Goal: Task Accomplishment & Management: Complete application form

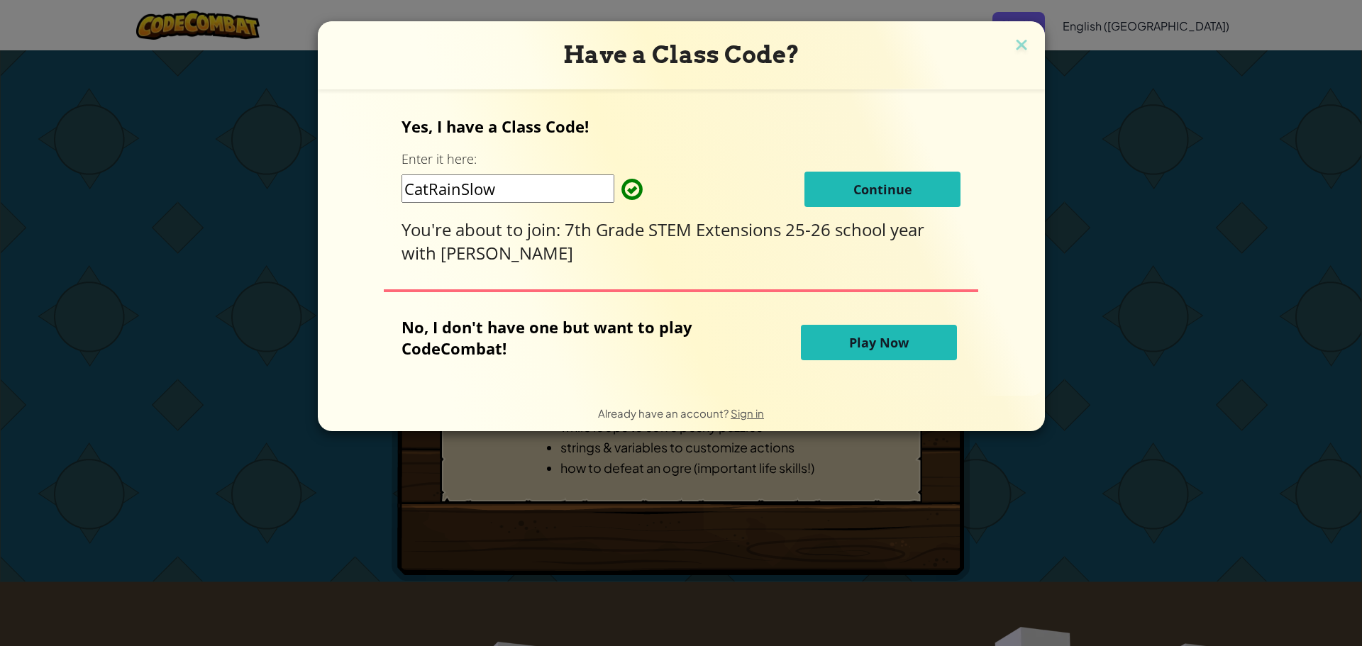
click at [835, 188] on button "Continue" at bounding box center [882, 189] width 156 height 35
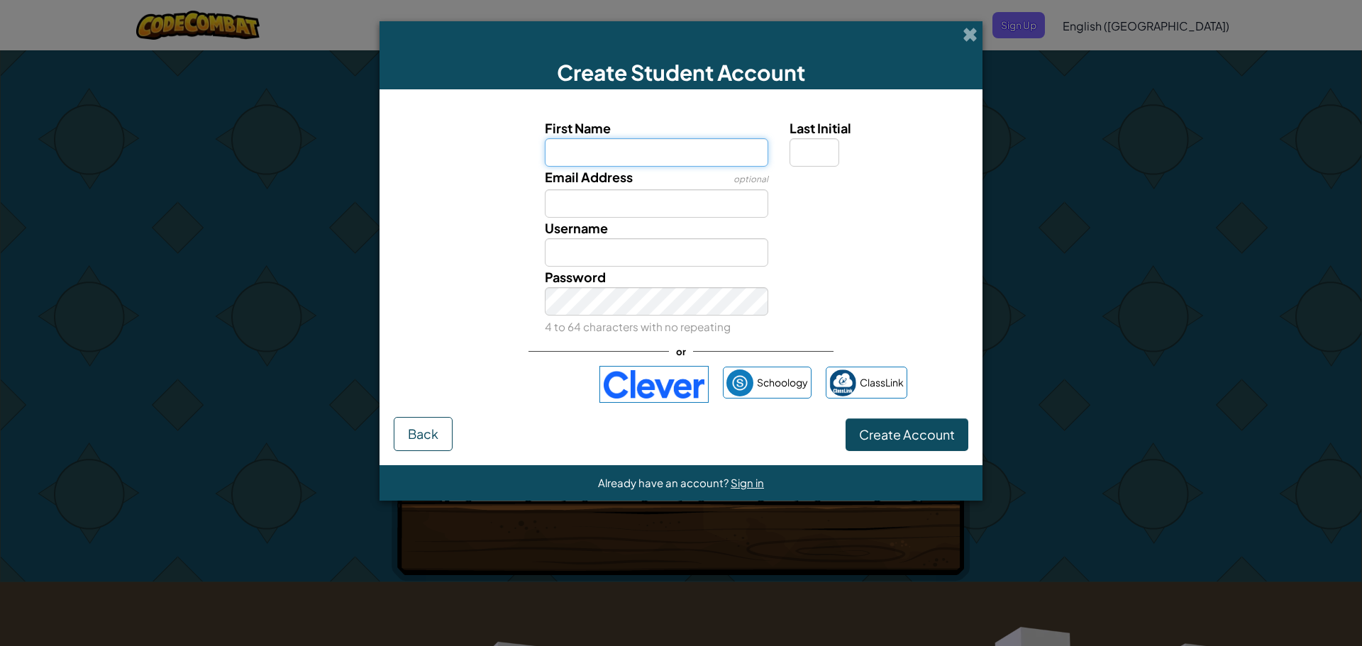
click at [552, 154] on input "First Name" at bounding box center [657, 152] width 224 height 28
type input "austin"
type input "Austin"
click at [804, 147] on input "Last Initial" at bounding box center [814, 152] width 50 height 28
type input "m"
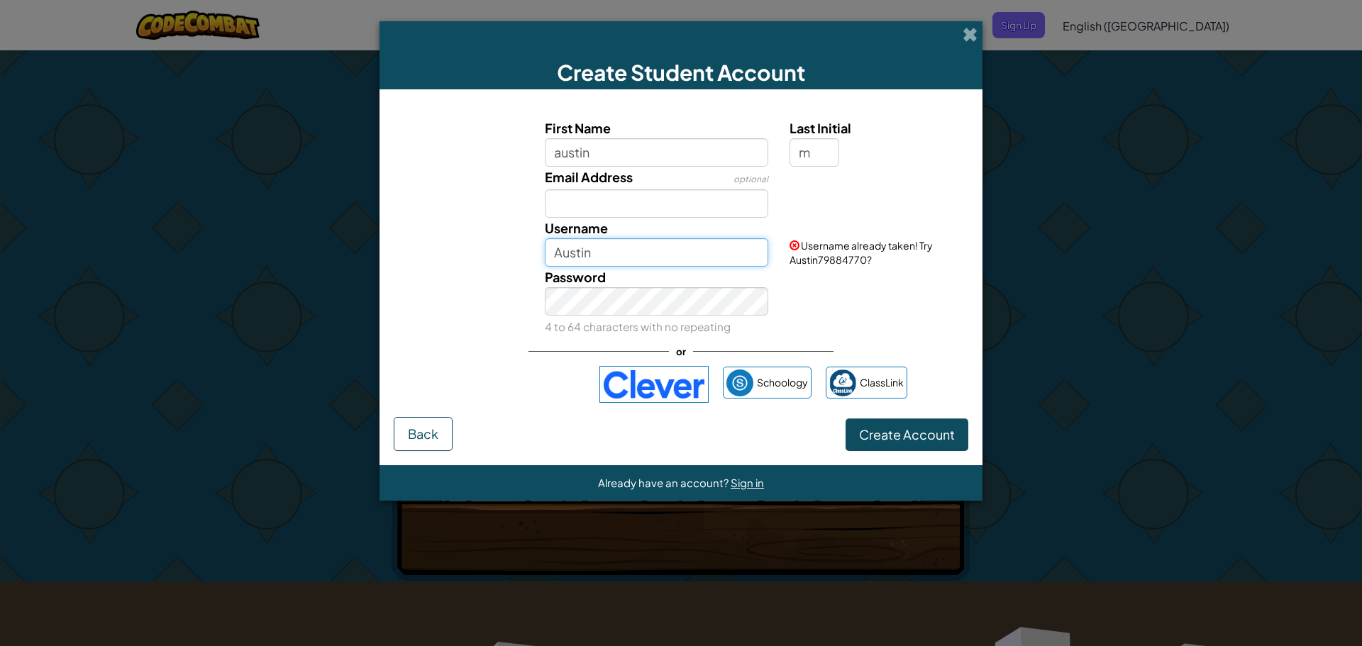
type input "AustinM"
click at [689, 252] on input "AustinM" at bounding box center [657, 252] width 224 height 28
click at [726, 209] on input "Email Address" at bounding box center [657, 203] width 224 height 28
type input "31austimoua"
click at [707, 259] on input "AustinM" at bounding box center [657, 252] width 224 height 28
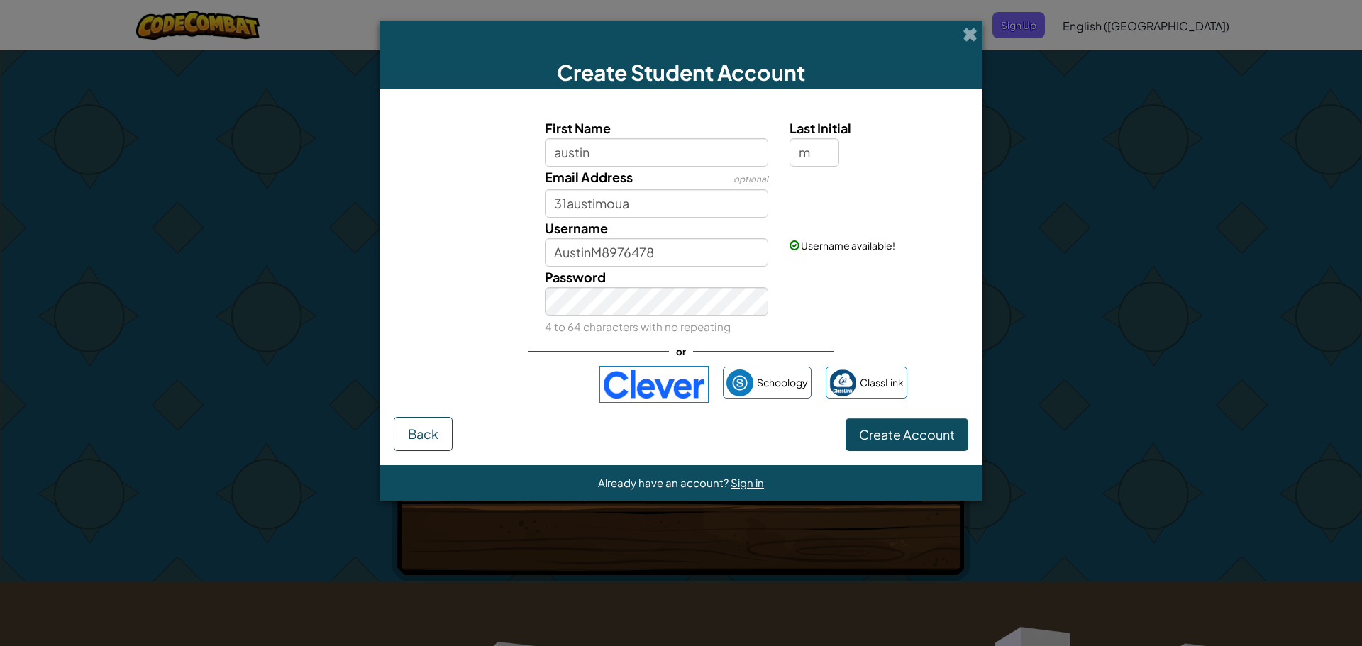
click at [729, 234] on div "Username AustinM8976478" at bounding box center [656, 242] width 245 height 49
click at [723, 243] on input "AustinM8976478" at bounding box center [657, 252] width 224 height 28
click at [669, 262] on input "AustinM8976478" at bounding box center [657, 252] width 224 height 28
click at [778, 246] on div "Username AustinM" at bounding box center [656, 242] width 245 height 49
click at [761, 250] on input "AustinM" at bounding box center [657, 252] width 224 height 28
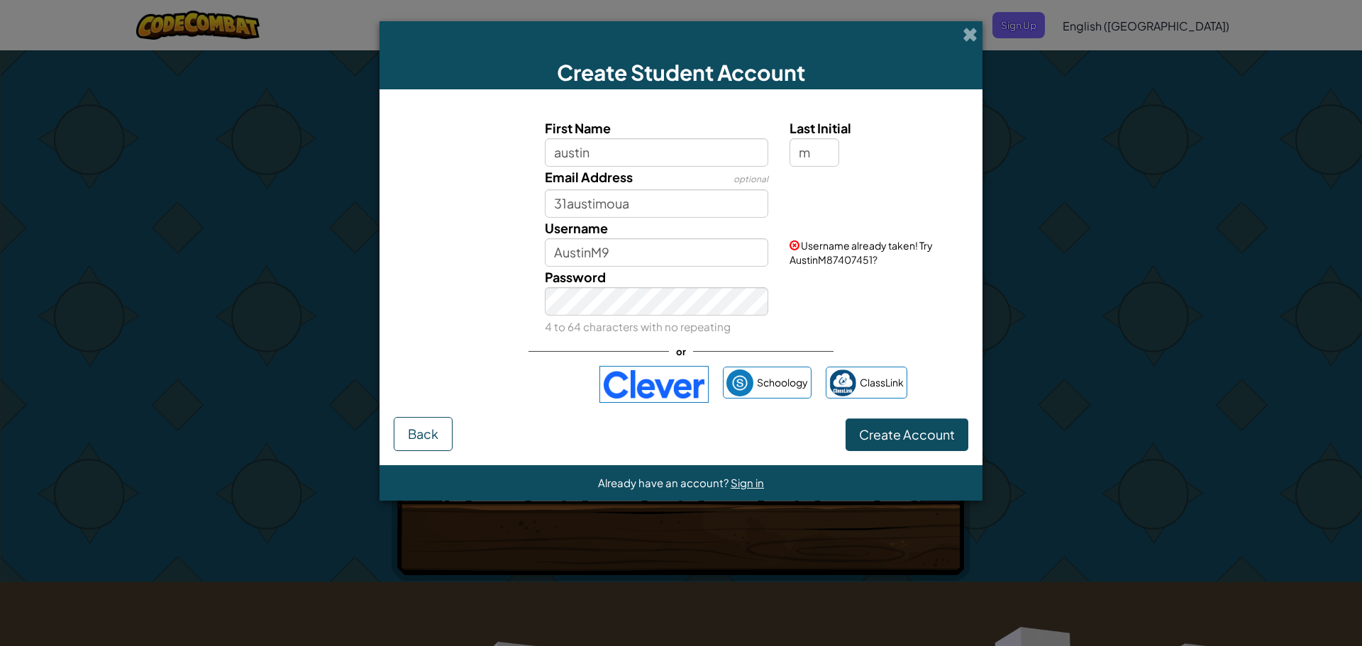
click at [951, 282] on div "Password 4 to 64 characters with no repeating" at bounding box center [681, 302] width 589 height 70
click at [724, 248] on input "AustinM9" at bounding box center [657, 252] width 224 height 28
click at [724, 248] on input "AustinM99" at bounding box center [657, 252] width 224 height 28
click at [760, 250] on input "AustinM99" at bounding box center [657, 252] width 224 height 28
click at [835, 258] on div "Username AustinM1 Username available!" at bounding box center [681, 242] width 589 height 49
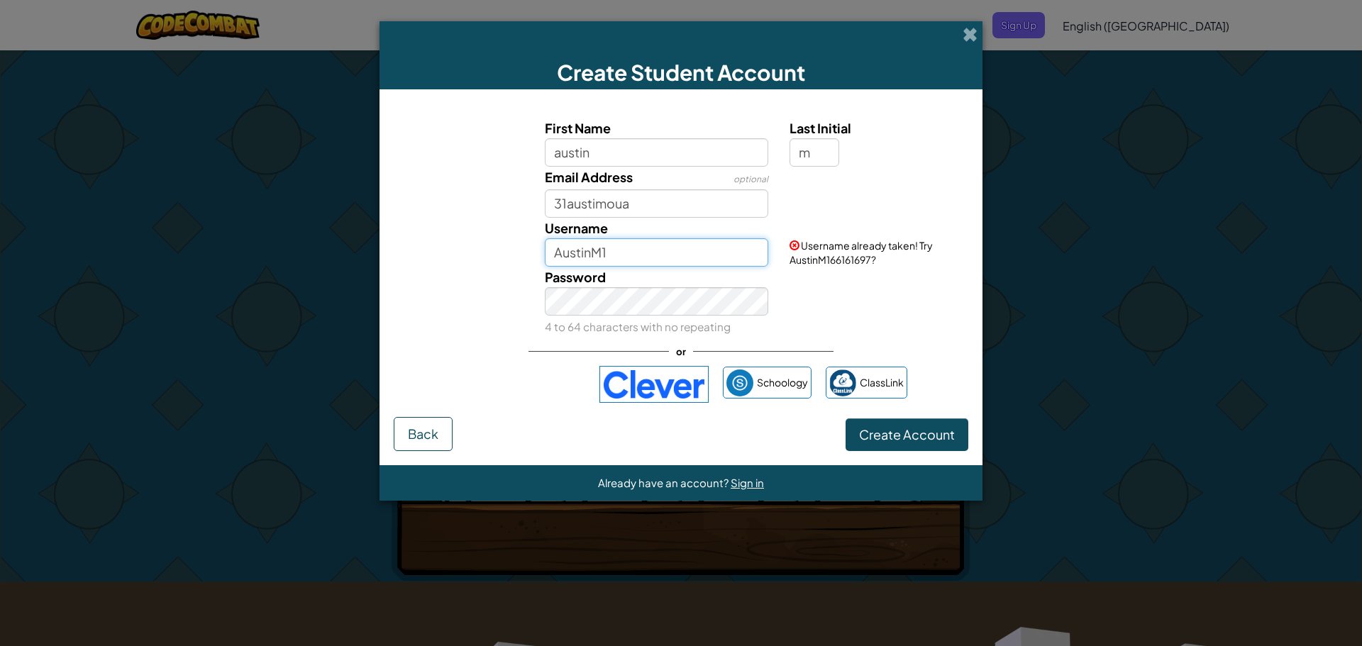
click at [721, 265] on input "AustinM1" at bounding box center [657, 252] width 224 height 28
click at [784, 277] on div "Password 4 to 64 characters with no repeating" at bounding box center [681, 302] width 589 height 70
click at [712, 256] on input "AustinM12" at bounding box center [657, 252] width 224 height 28
type input "AustinM123"
click at [801, 271] on div "Password 4 to 64 characters with no repeating" at bounding box center [681, 302] width 589 height 70
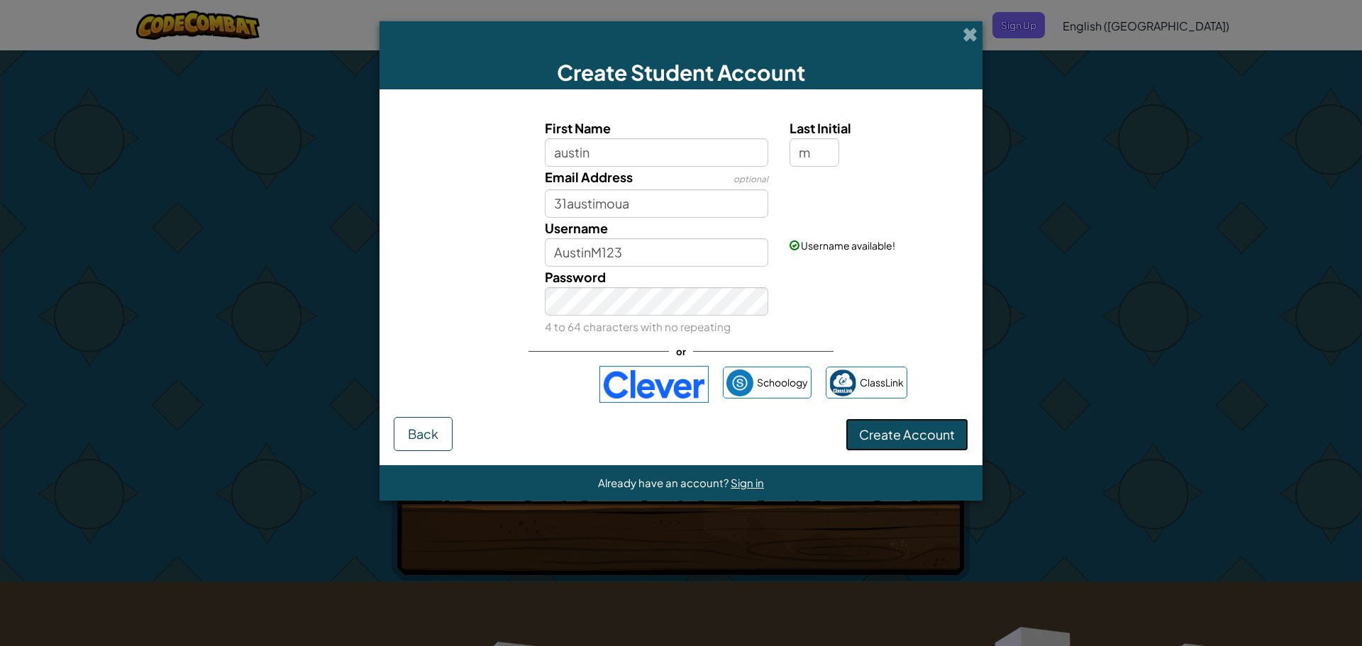
click at [925, 426] on button "Create Account" at bounding box center [906, 434] width 123 height 33
click at [917, 430] on span "Create Account" at bounding box center [907, 434] width 96 height 16
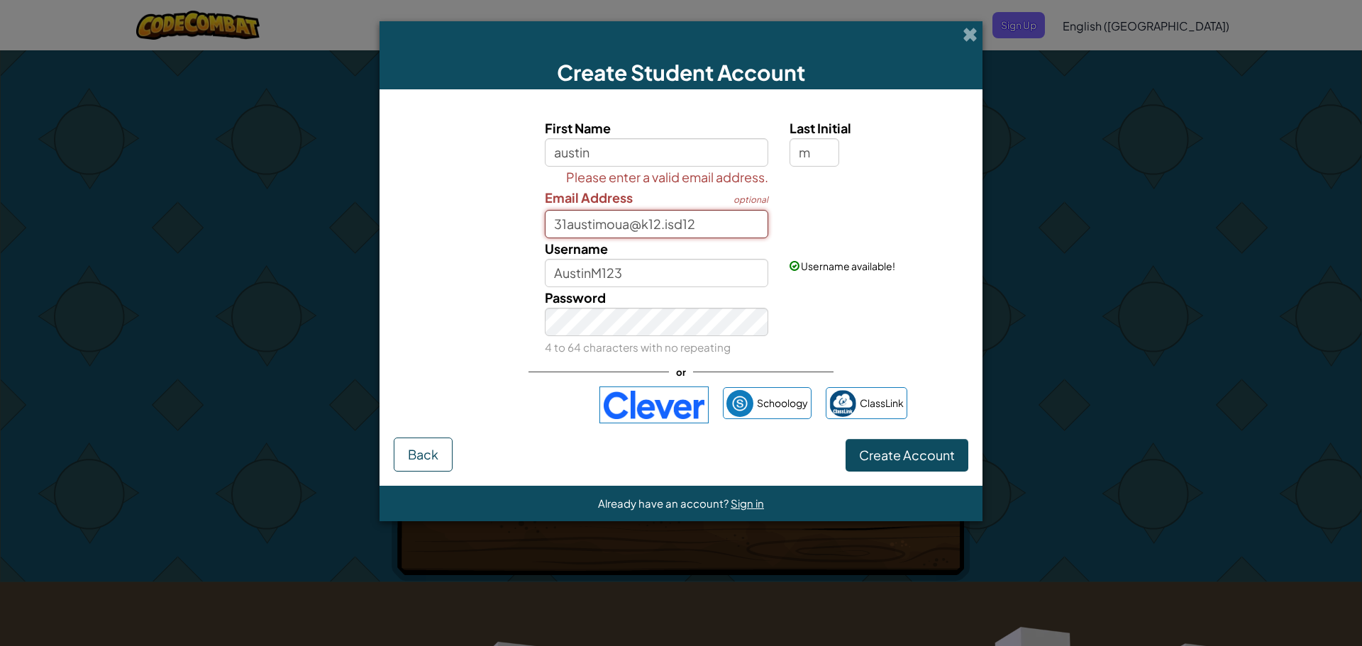
click at [710, 216] on input "31austimoua@k12.isd12" at bounding box center [657, 224] width 224 height 28
type input "3"
paste input "31austimoua@k12.isd12.orgProfile image 31austimoua@k12.isd12.org"
click at [591, 230] on input "31austimoua@k12.isd12.orgProfile image 31austimoua@k12.isd12.org" at bounding box center [657, 224] width 224 height 28
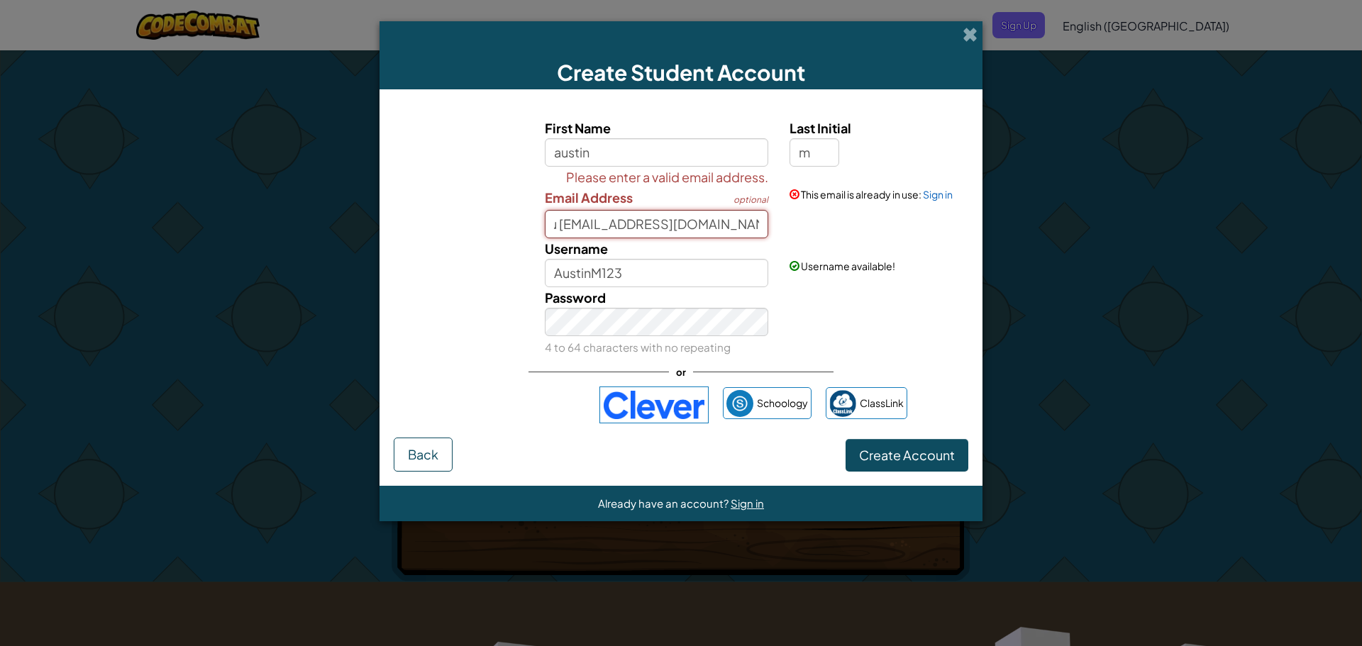
scroll to position [0, 0]
type input "31austimoua@k12.isd12.org"
click at [921, 448] on span "Create Account" at bounding box center [907, 455] width 96 height 16
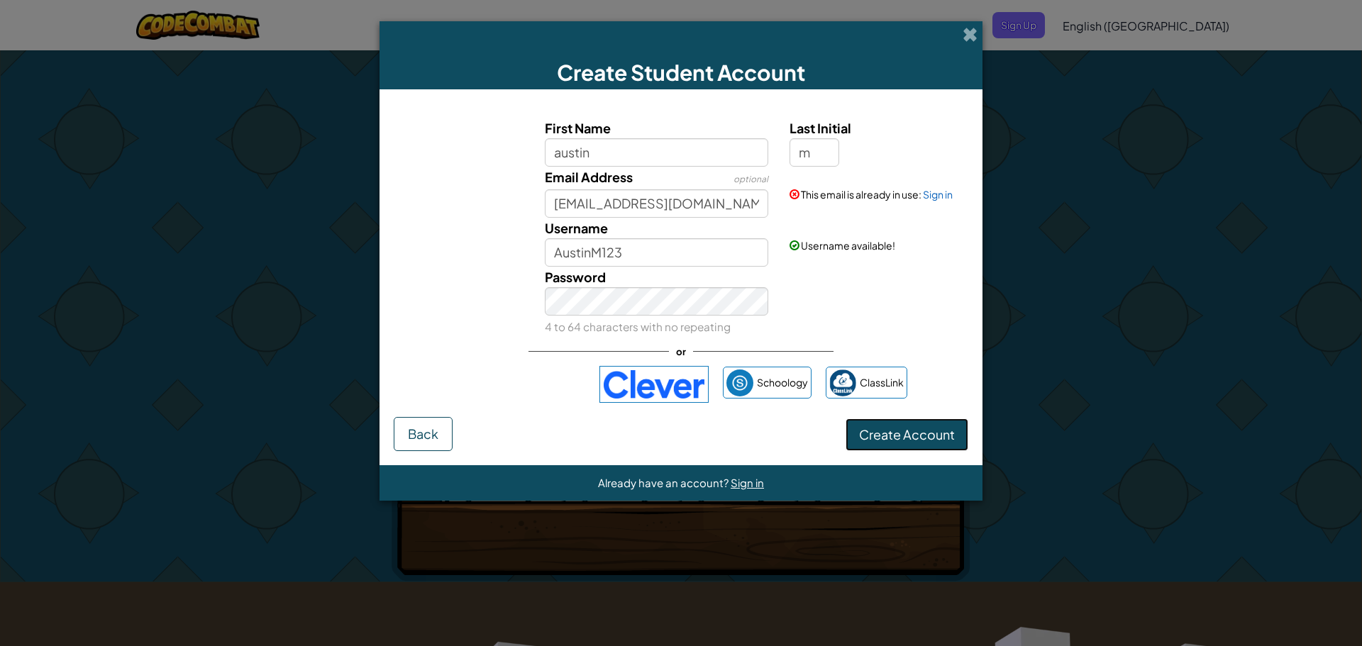
click at [933, 432] on button "Create Account" at bounding box center [906, 434] width 123 height 33
click at [941, 200] on link "Sign in" at bounding box center [938, 194] width 30 height 13
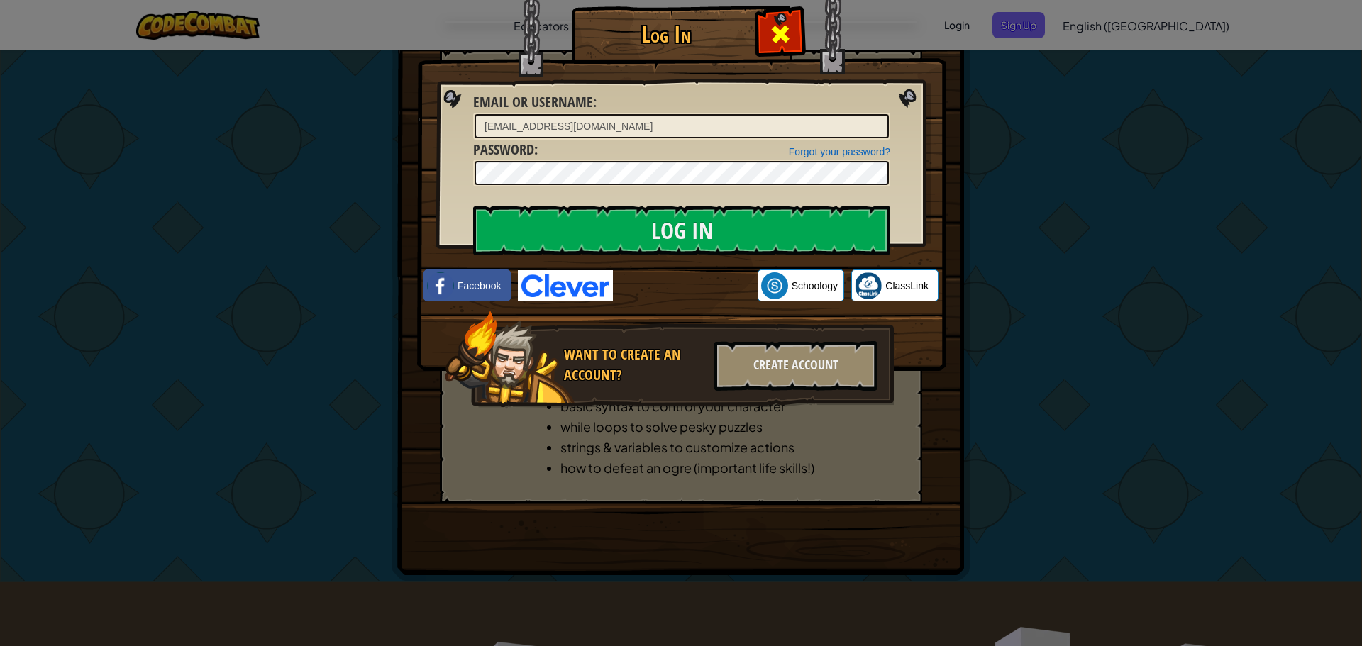
click at [772, 29] on span at bounding box center [780, 34] width 23 height 23
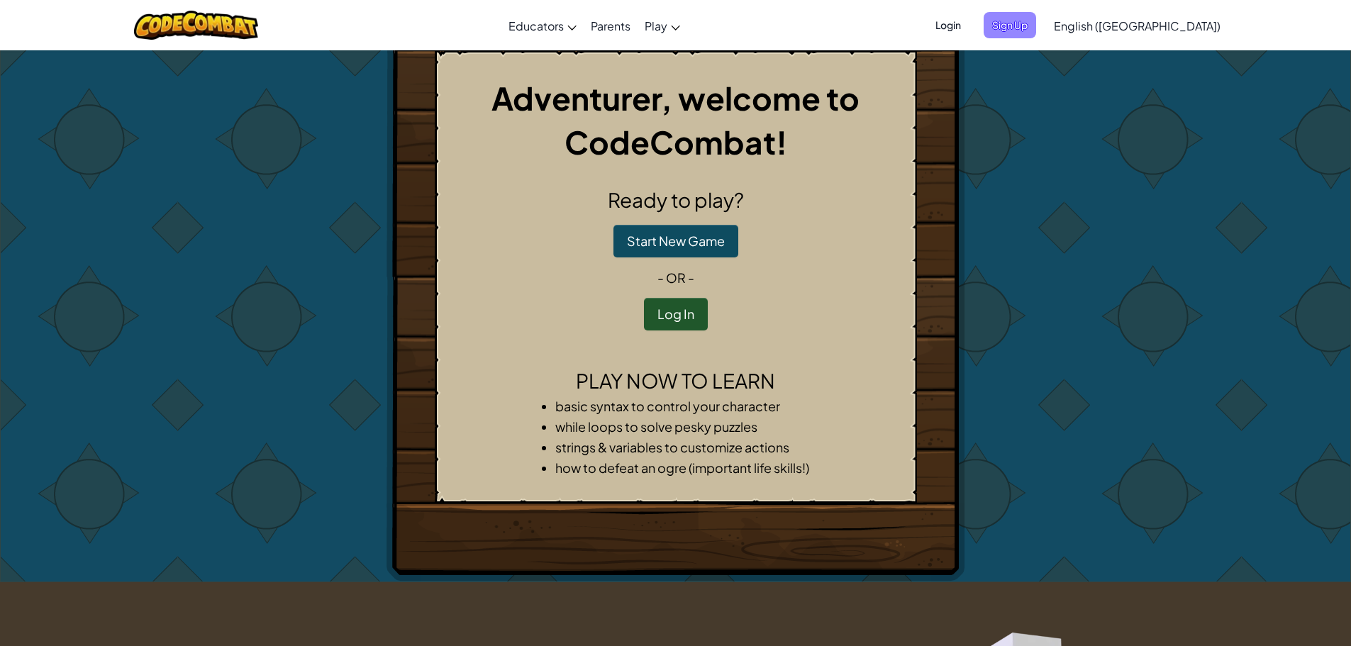
click at [1036, 29] on span "Sign Up" at bounding box center [1010, 25] width 52 height 26
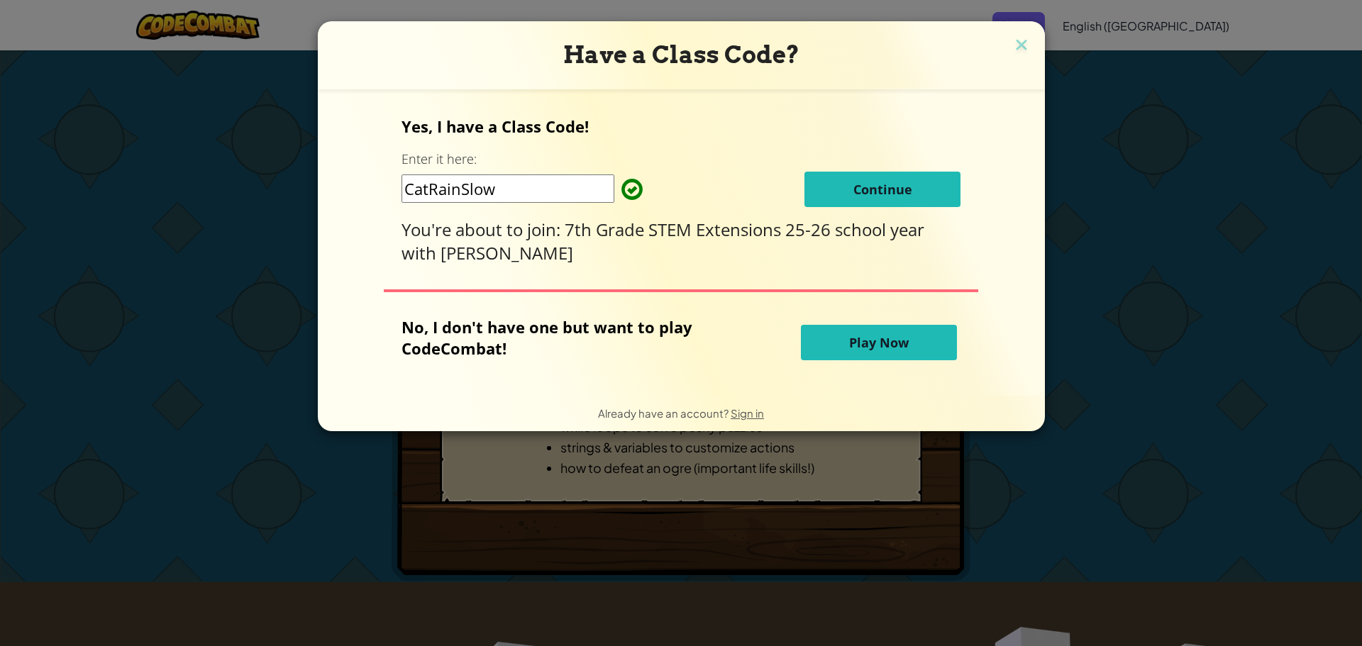
click at [884, 178] on button "Continue" at bounding box center [882, 189] width 156 height 35
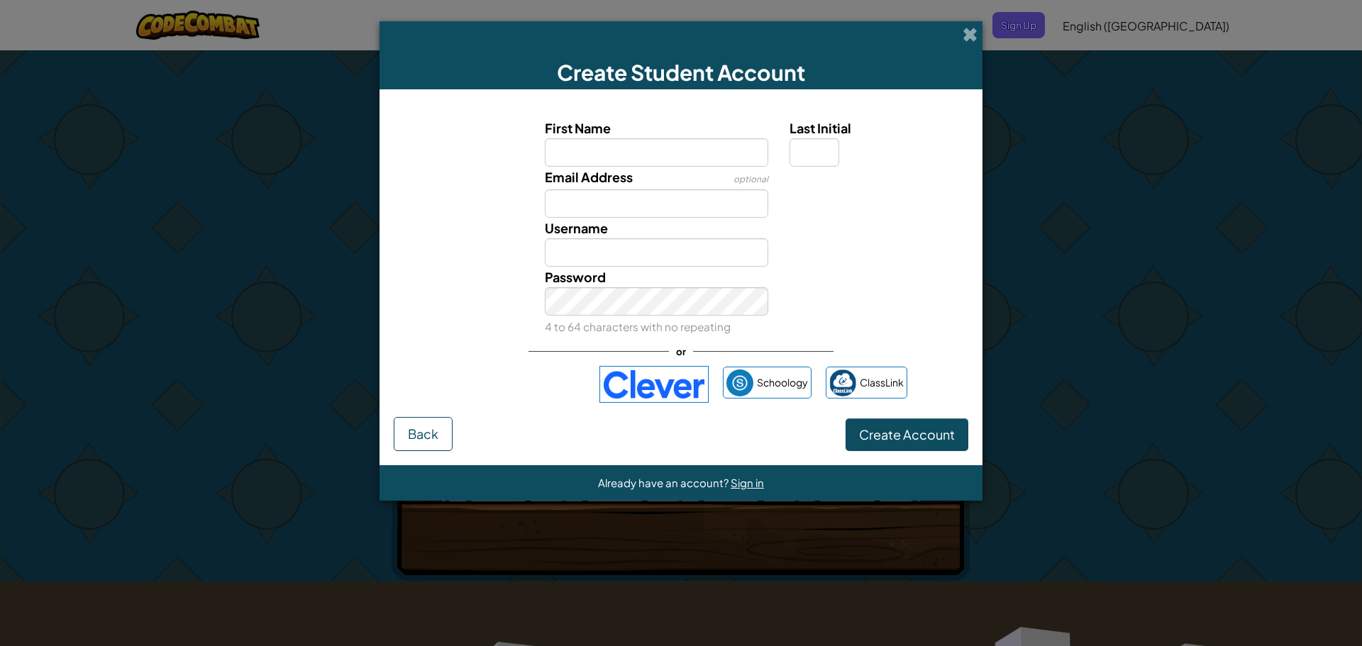
click at [714, 157] on input "First Name" at bounding box center [657, 152] width 224 height 28
click at [742, 194] on input "Email Address" at bounding box center [657, 203] width 224 height 28
type input "V"
paste input "31austimoua@k12.isd12.orgProfile image 31austimoua@k12.isd12.org"
drag, startPoint x: 587, startPoint y: 204, endPoint x: 452, endPoint y: 192, distance: 135.2
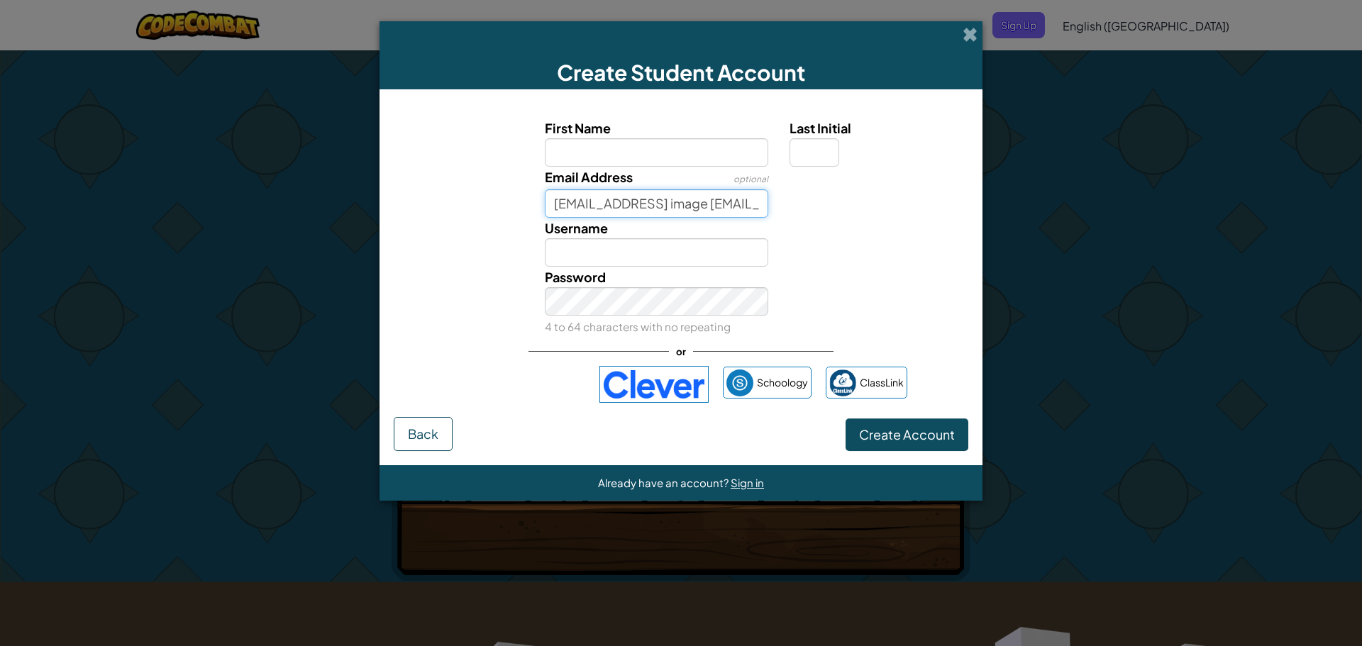
click at [452, 192] on div "Email Address optional 31austimoua@k12.isd12.orgProfile image 31austimoua@k12.i…" at bounding box center [681, 192] width 589 height 51
type input "31austimoua@k12.isd12.org"
click at [726, 151] on input "First Name" at bounding box center [657, 152] width 224 height 28
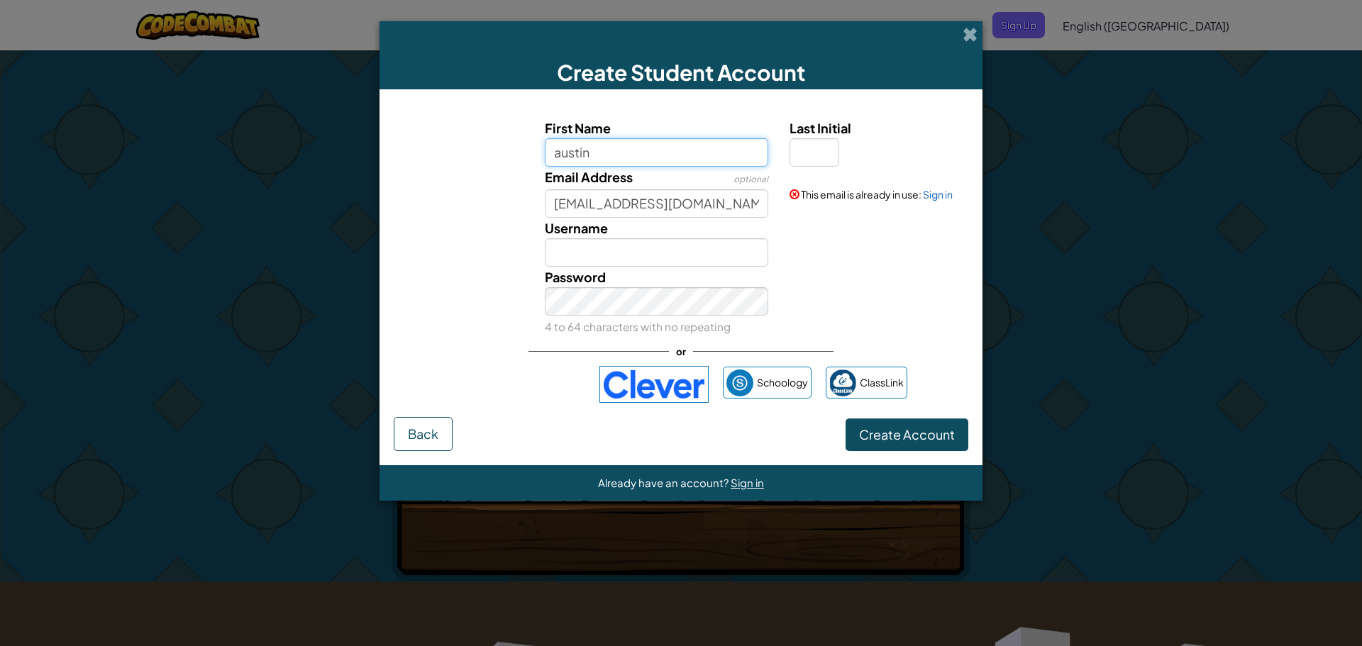
type input "austin"
type input "Austin"
click at [811, 149] on input "Last Initial" at bounding box center [814, 152] width 50 height 28
type input "m"
click at [679, 243] on input "AustinM" at bounding box center [657, 252] width 224 height 28
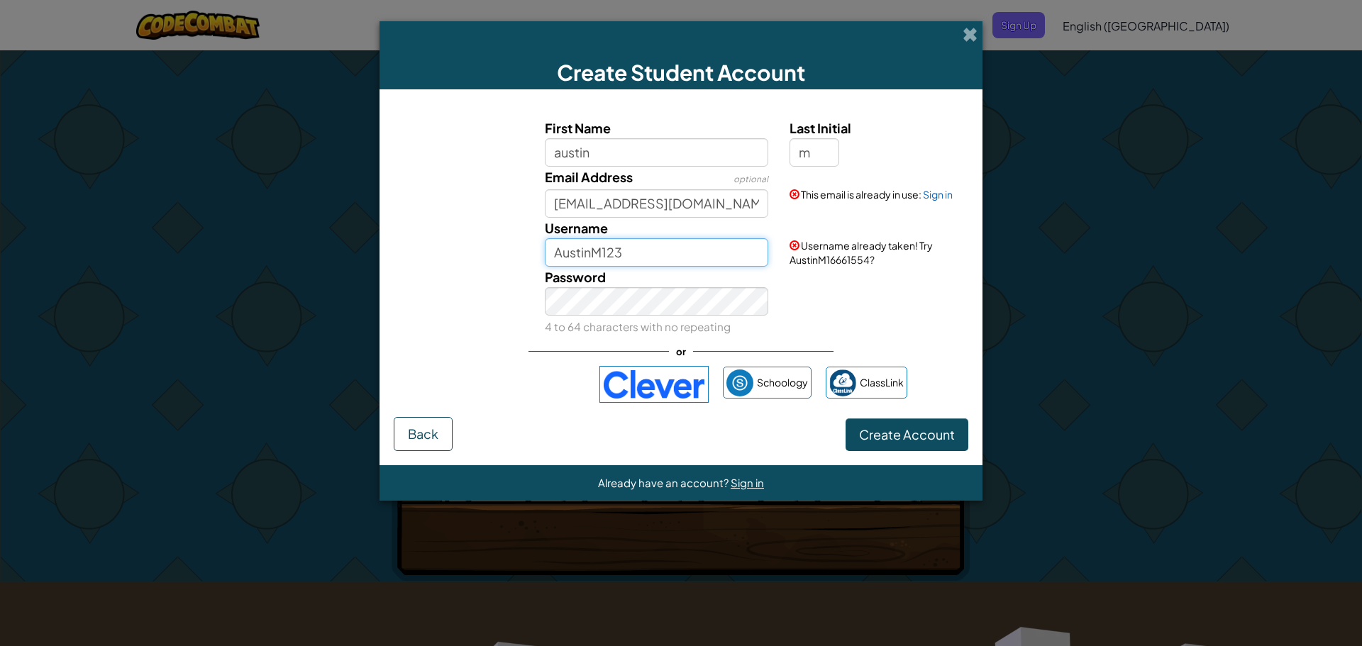
type input "AustinM123"
click at [813, 292] on div "Password 4 to 64 characters with no repeating" at bounding box center [681, 302] width 589 height 70
click at [754, 198] on input "31austimoua@k12.isd12.org" at bounding box center [657, 203] width 224 height 28
drag, startPoint x: 567, startPoint y: 205, endPoint x: 489, endPoint y: 194, distance: 78.7
click at [489, 194] on div "Email Address optional 31austimoua@k12.isd12.org This email is already in use: …" at bounding box center [681, 192] width 589 height 51
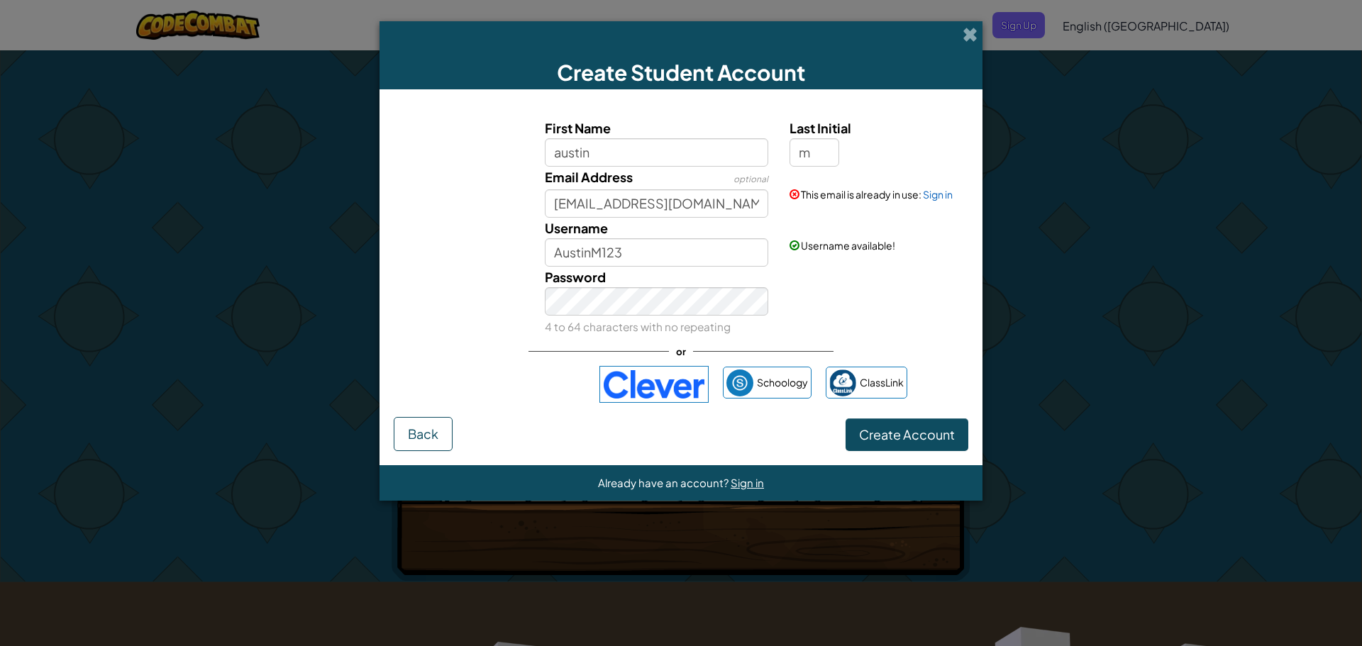
drag, startPoint x: 489, startPoint y: 194, endPoint x: 985, endPoint y: 274, distance: 502.2
click at [985, 274] on div "Create Student Account First Name austin Last Initial m Email Address optional …" at bounding box center [681, 323] width 1362 height 646
drag, startPoint x: 569, startPoint y: 206, endPoint x: 556, endPoint y: 207, distance: 12.8
click at [556, 207] on input "31austimoua@k12.isd12.org" at bounding box center [657, 203] width 224 height 28
type input "25austimoua@k12.isd12.org"
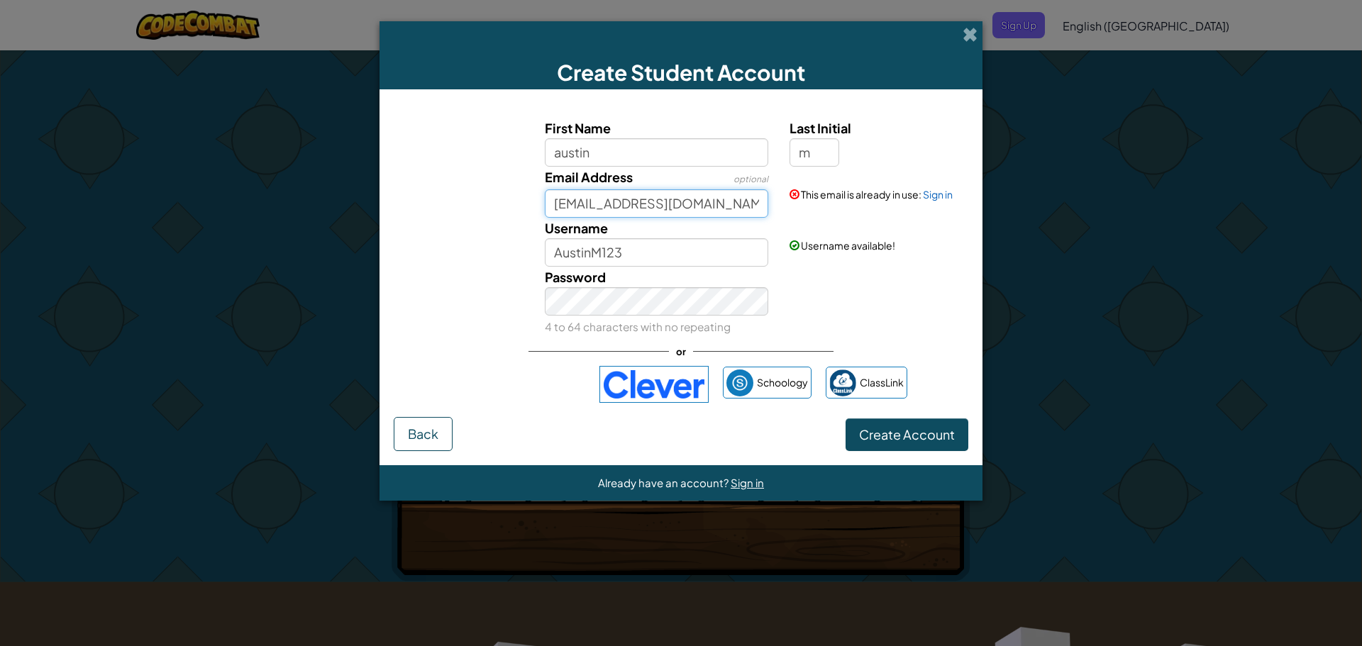
click at [845, 418] on button "Create Account" at bounding box center [906, 434] width 123 height 33
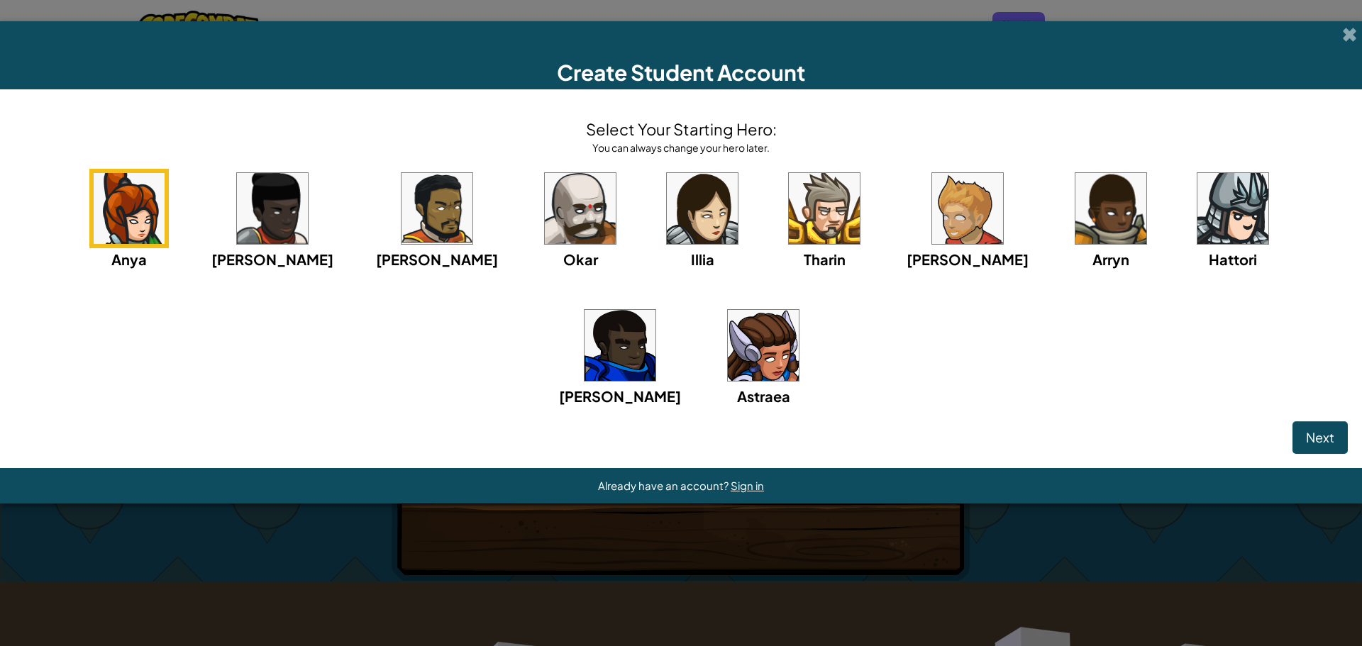
click at [1197, 192] on img at bounding box center [1232, 208] width 71 height 71
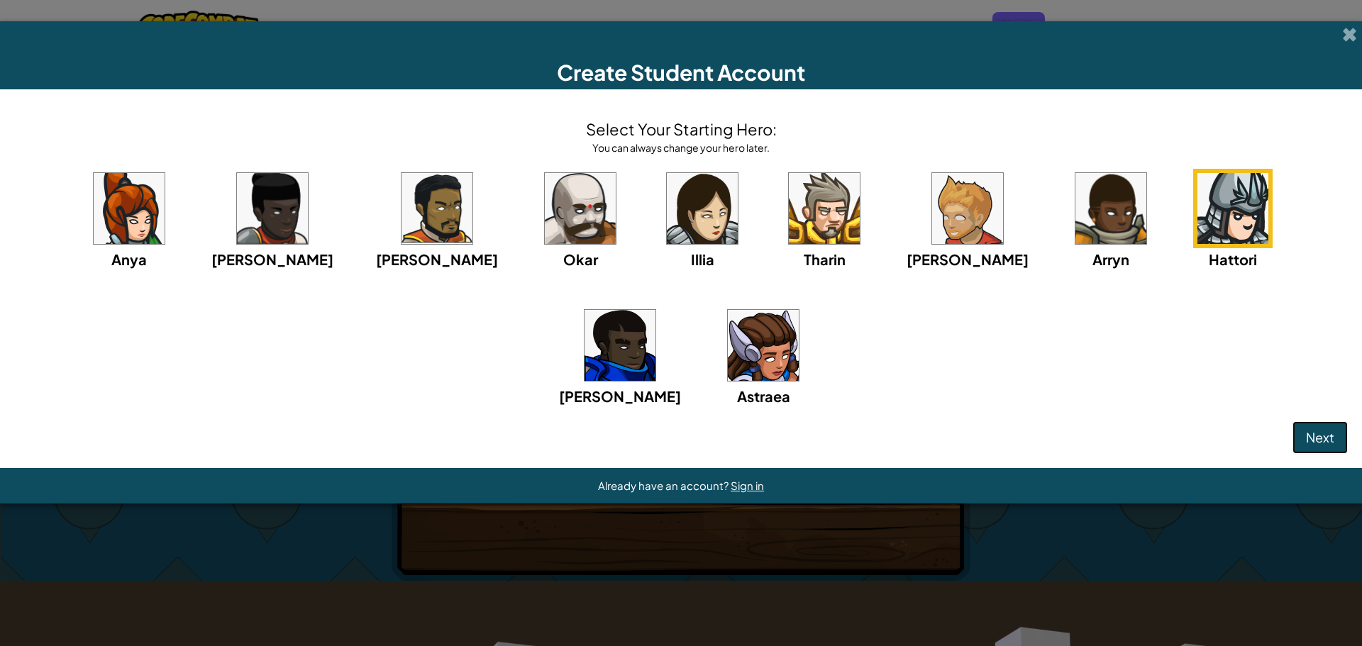
click at [1299, 425] on button "Next" at bounding box center [1319, 437] width 55 height 33
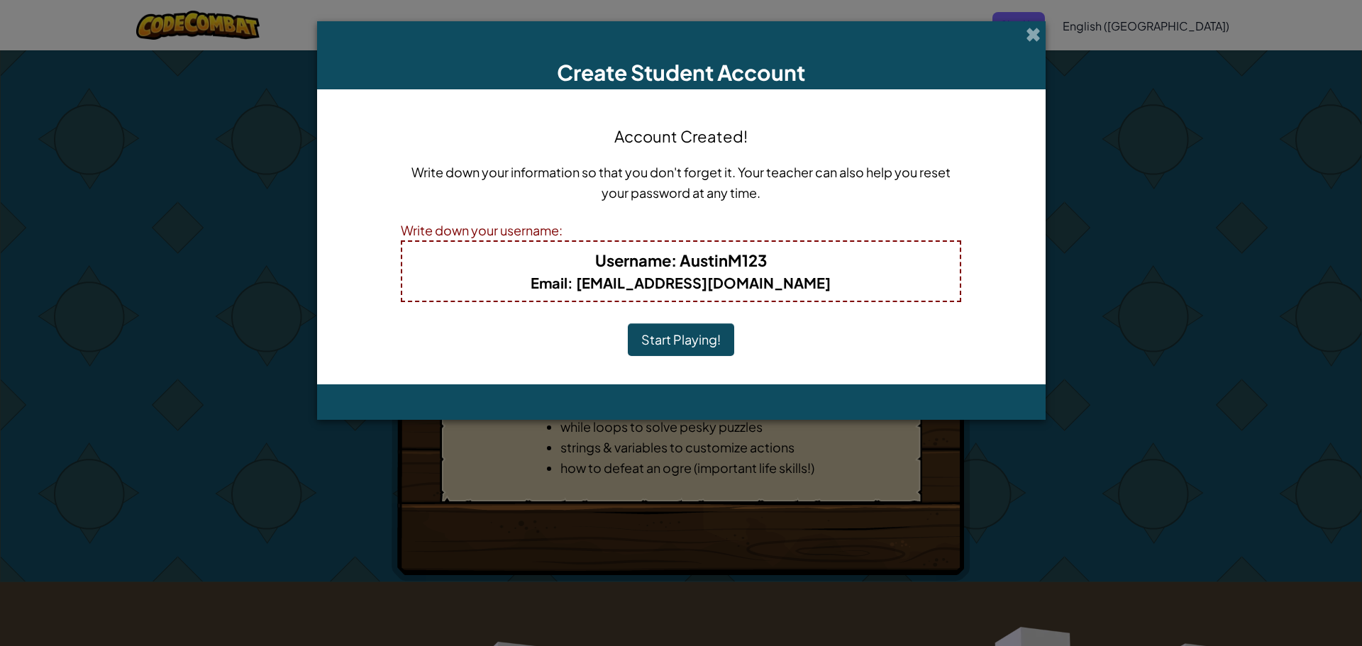
click at [686, 344] on button "Start Playing!" at bounding box center [681, 339] width 106 height 33
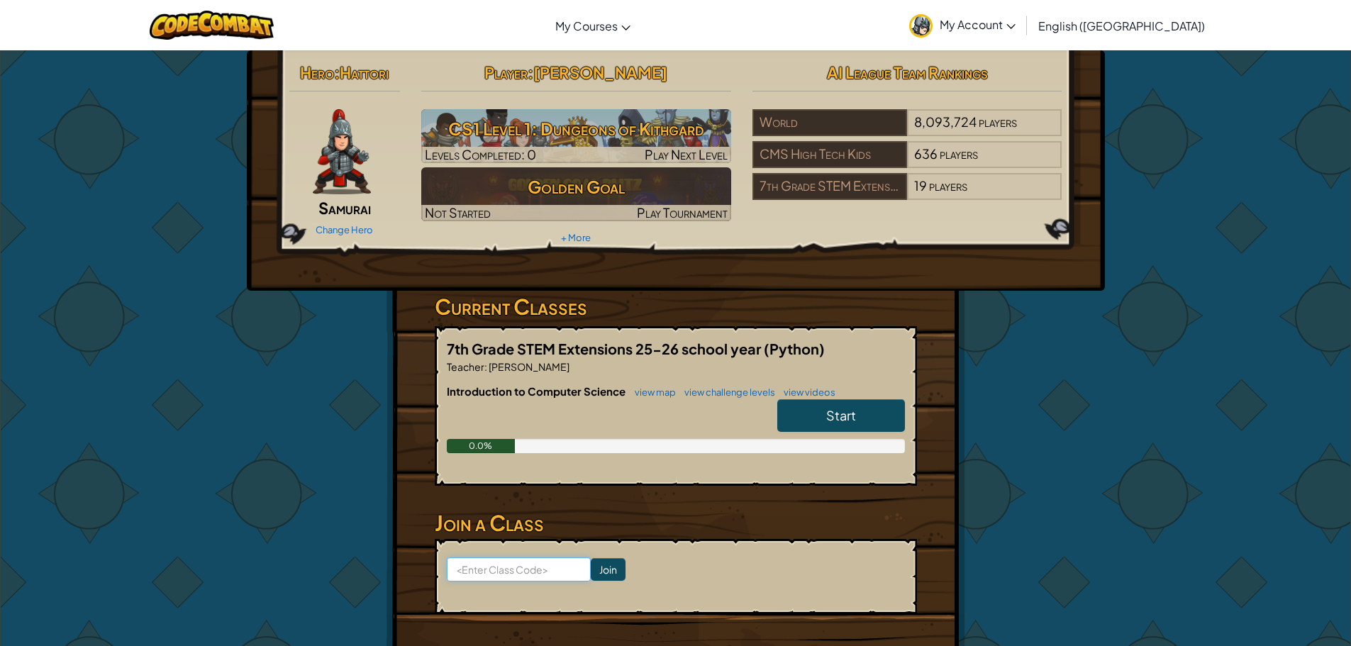
click at [538, 566] on input at bounding box center [519, 569] width 144 height 24
paste input "CatRainSlow"
type input "CatRainSlow"
click at [592, 562] on input "Join" at bounding box center [608, 569] width 35 height 23
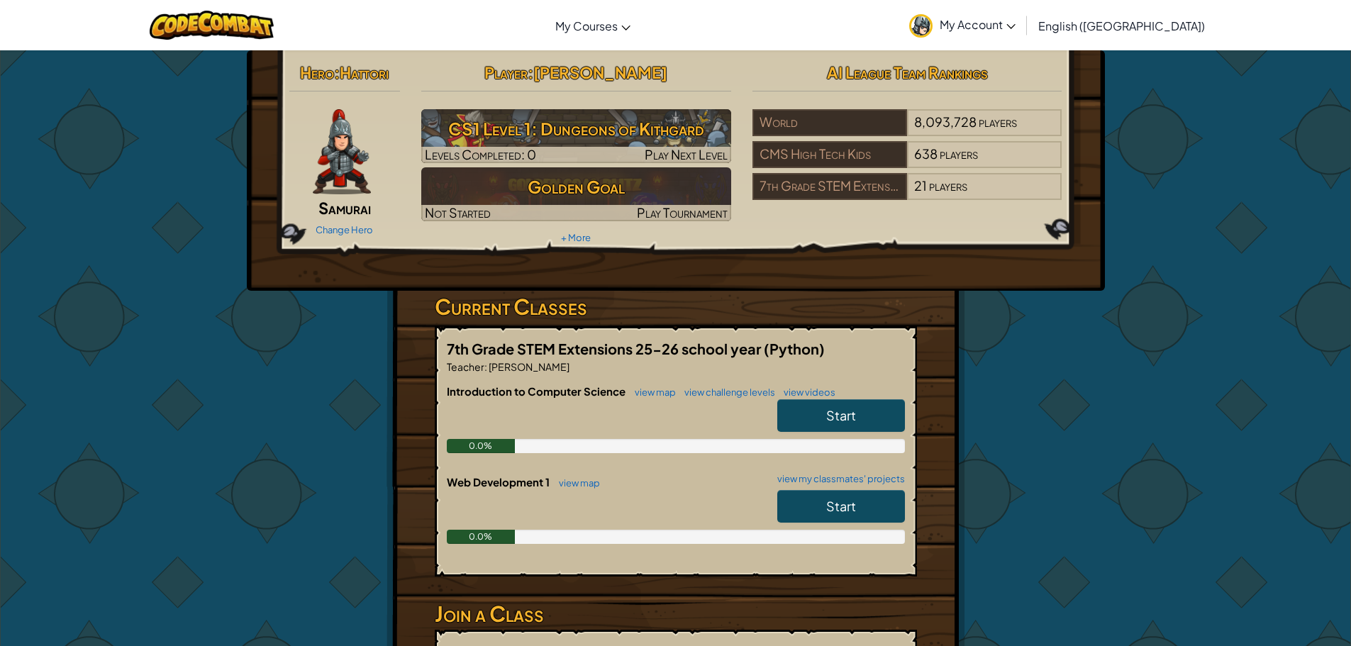
click at [864, 512] on link "Start" at bounding box center [841, 506] width 128 height 33
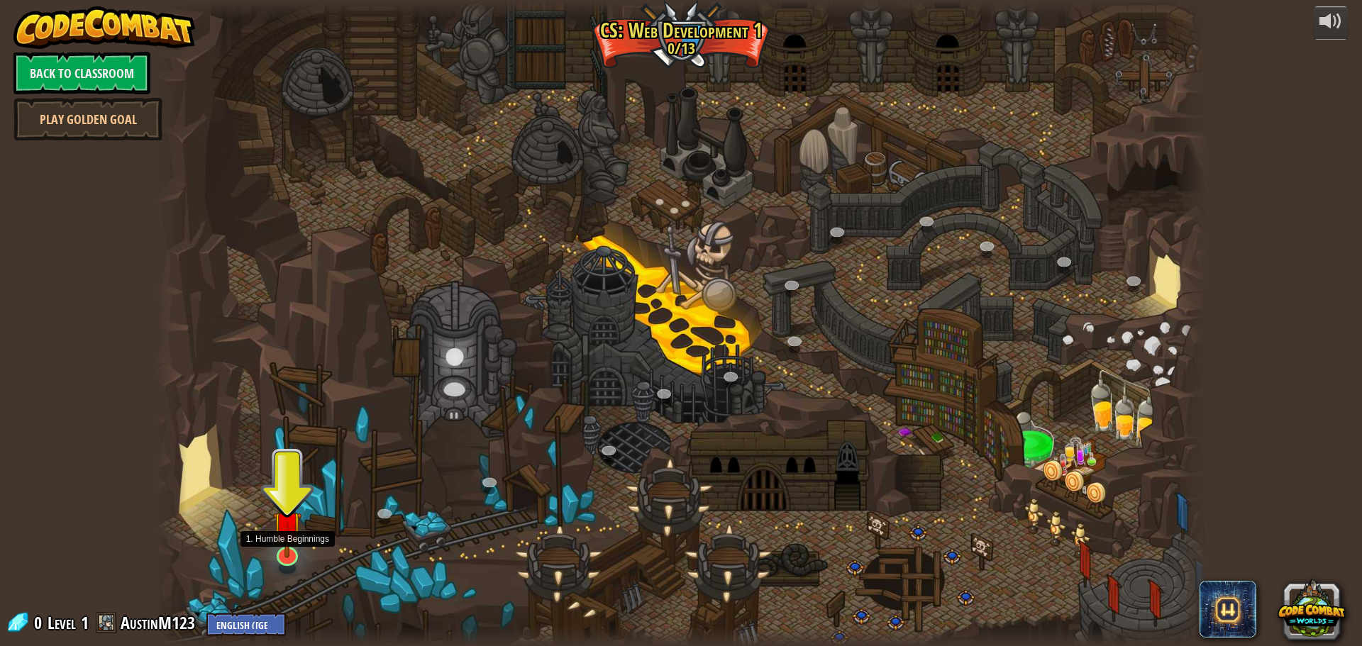
click at [290, 557] on img at bounding box center [287, 525] width 28 height 65
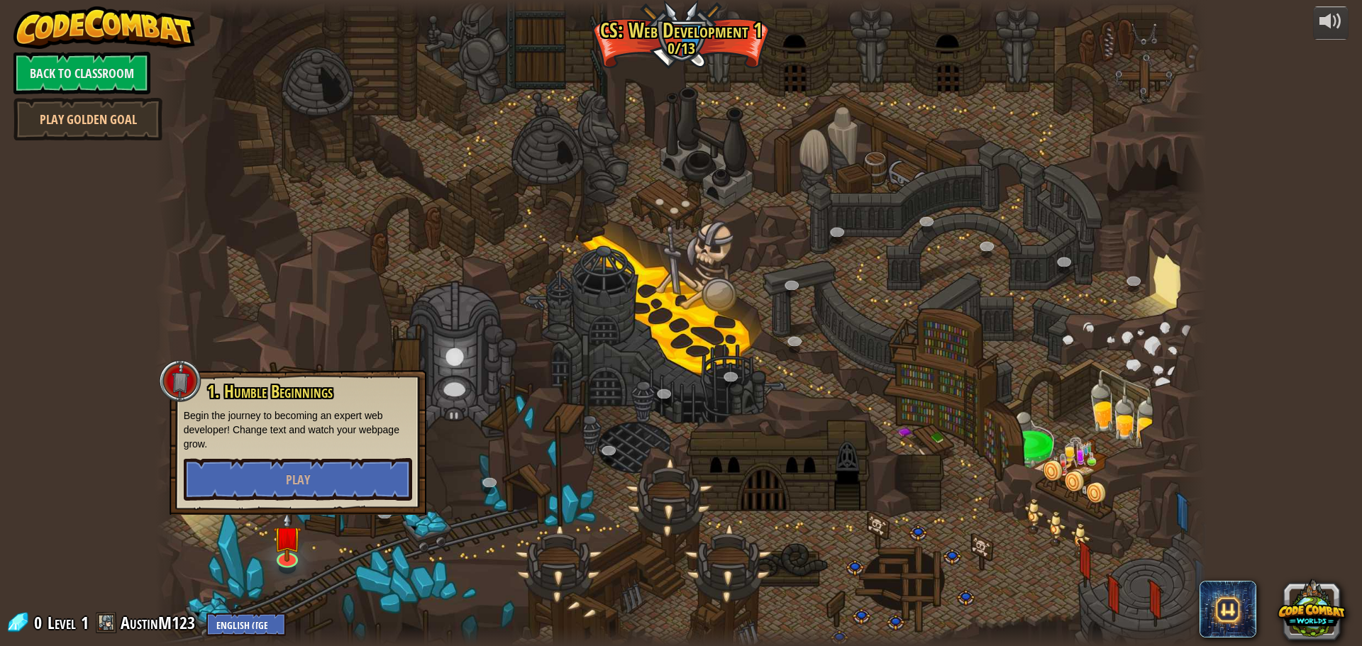
click at [994, 567] on div at bounding box center [681, 323] width 1052 height 646
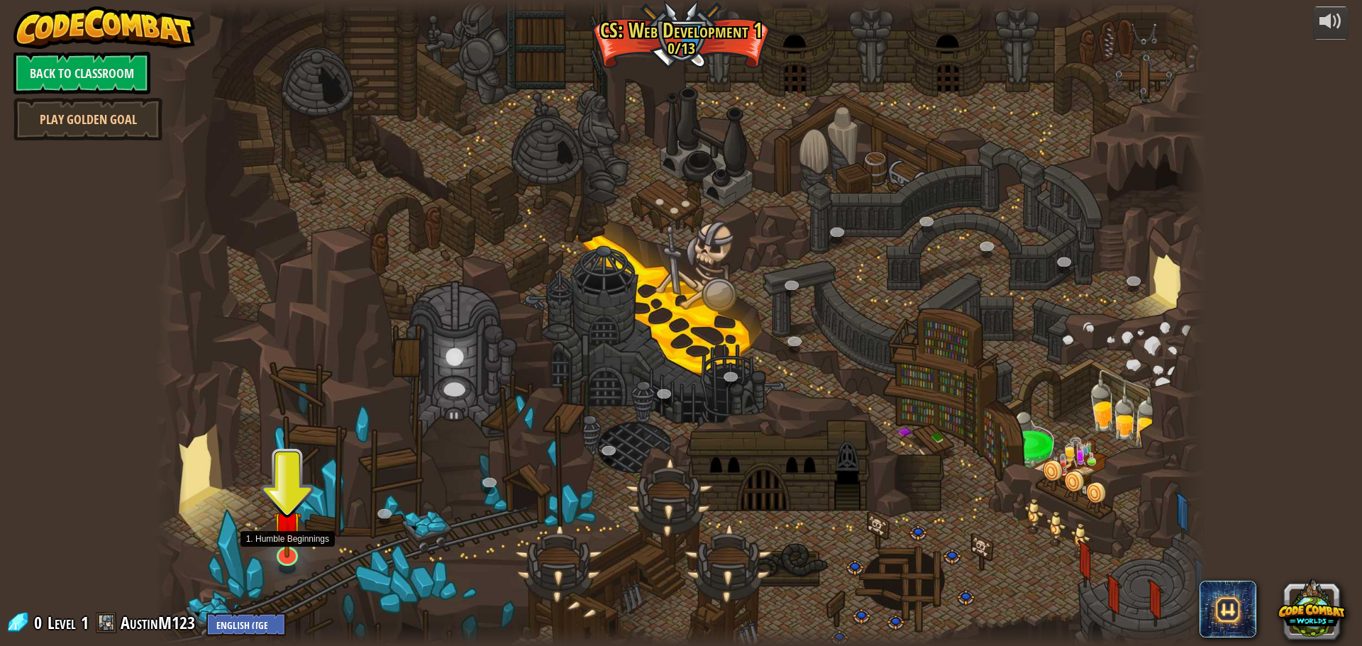
click at [276, 554] on img at bounding box center [287, 525] width 28 height 65
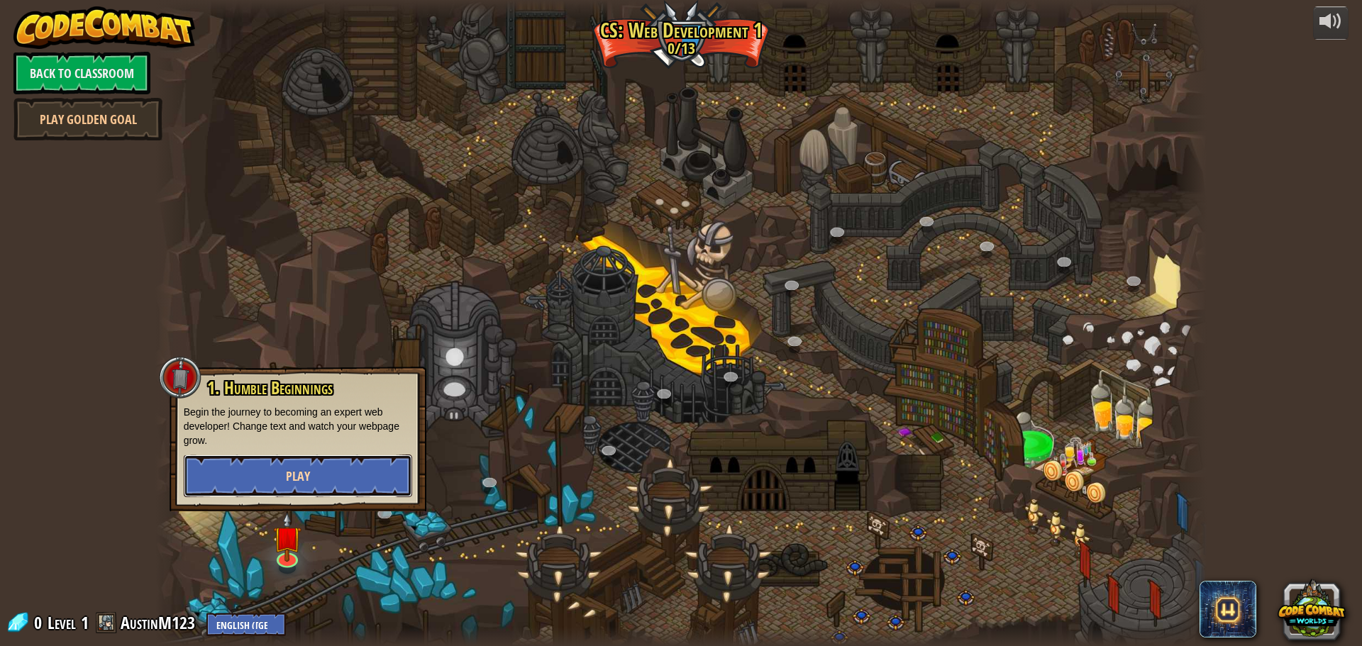
drag, startPoint x: 313, startPoint y: 481, endPoint x: 310, endPoint y: 460, distance: 21.5
click at [310, 460] on button "Play" at bounding box center [298, 476] width 228 height 43
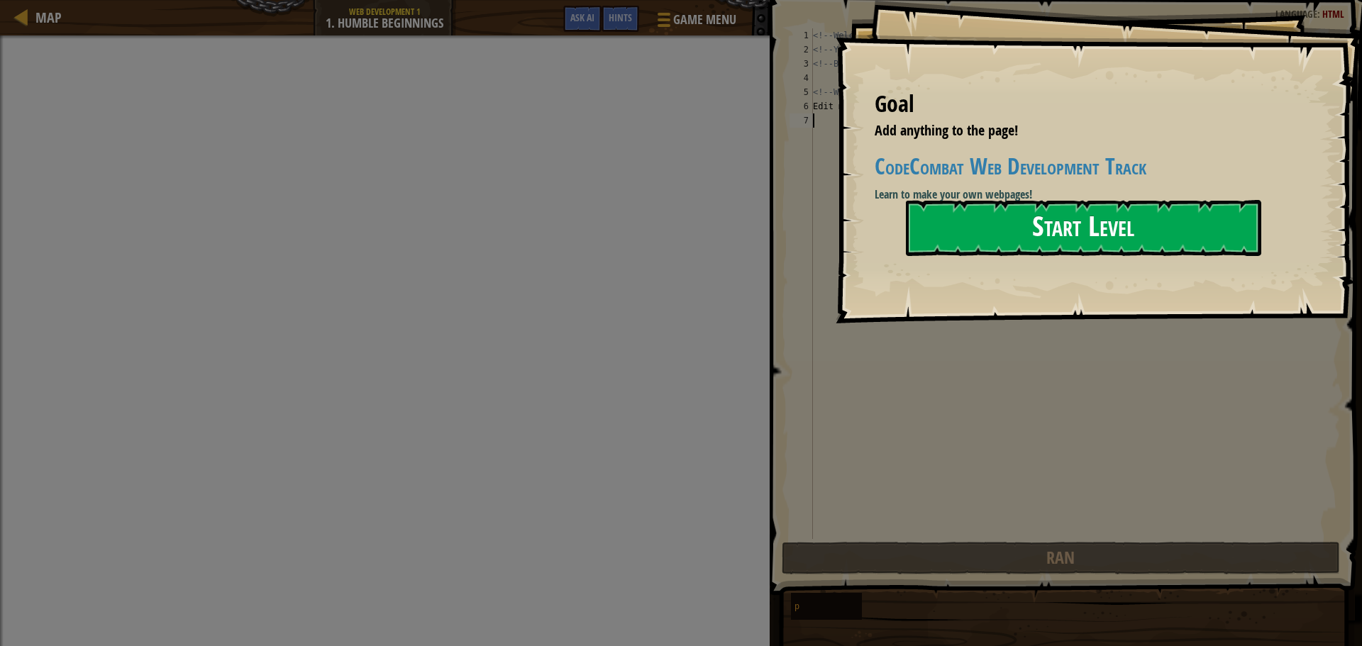
click at [1054, 227] on button "Start Level" at bounding box center [1083, 228] width 355 height 56
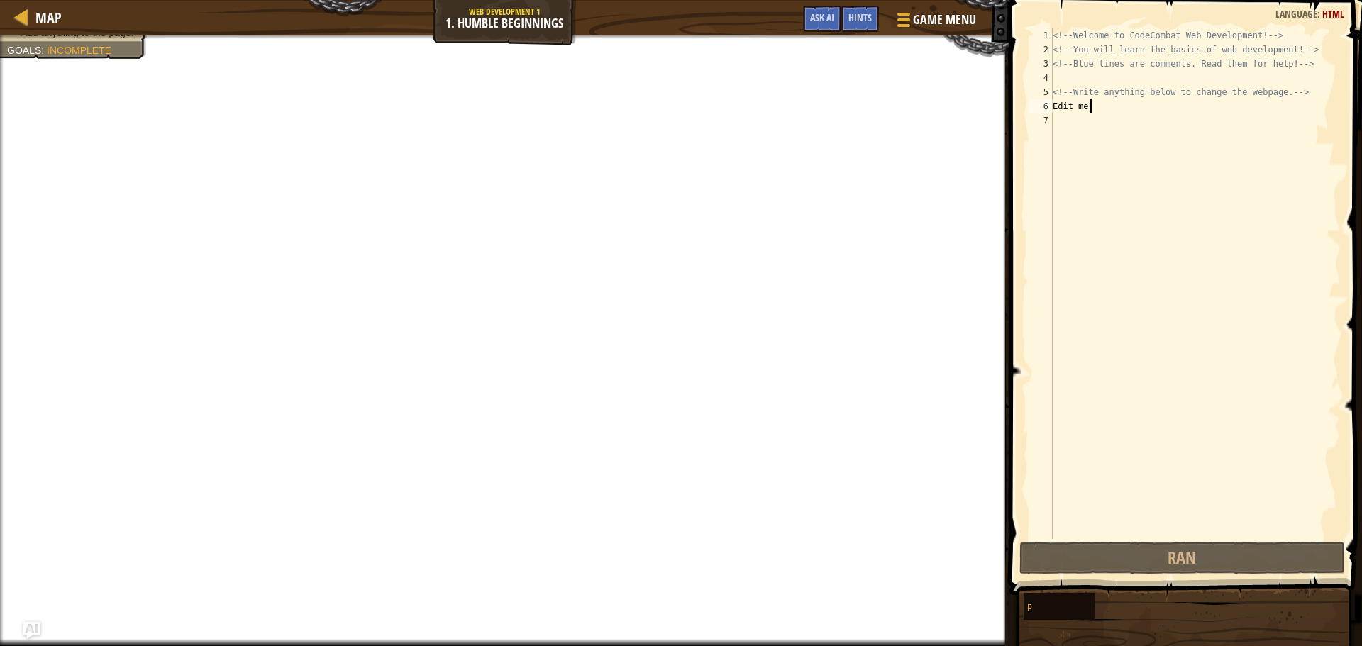
click at [1094, 104] on div "<!-- Welcome to CodeCombat Web Development! --> <!-- You will learn the basics …" at bounding box center [1195, 297] width 291 height 539
type textarea "Edit me"
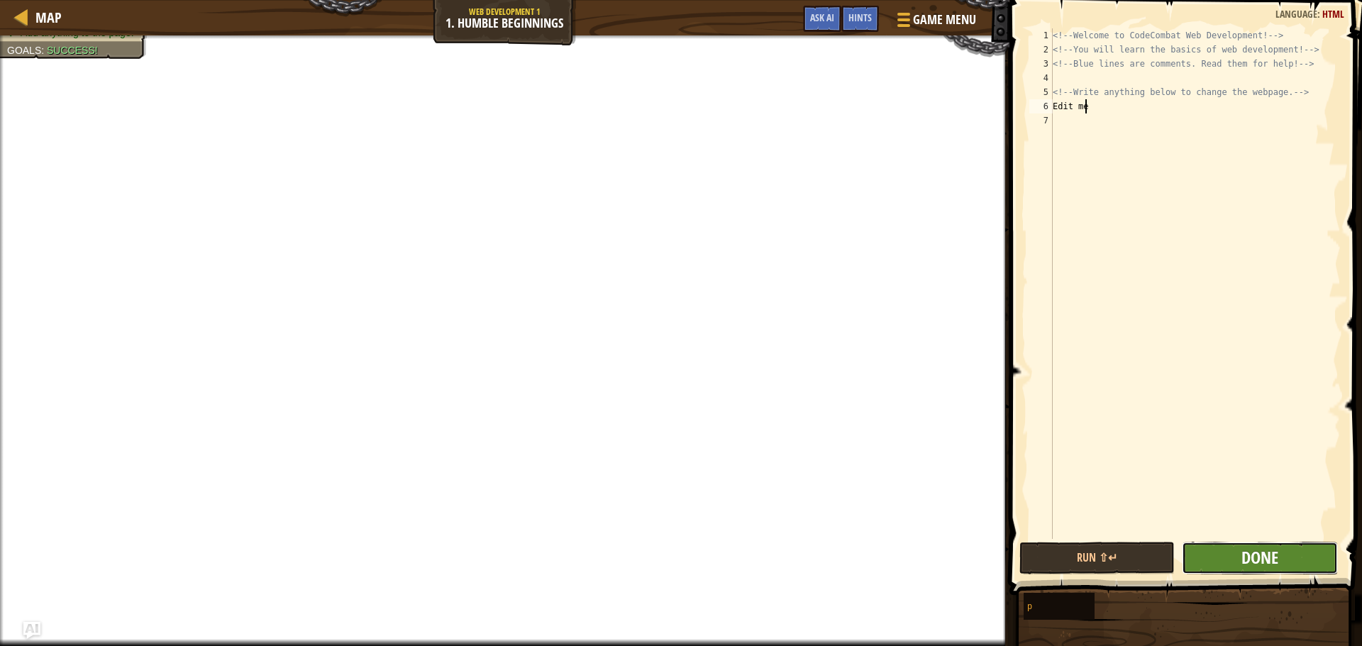
click at [1249, 555] on span "Done" at bounding box center [1259, 557] width 37 height 23
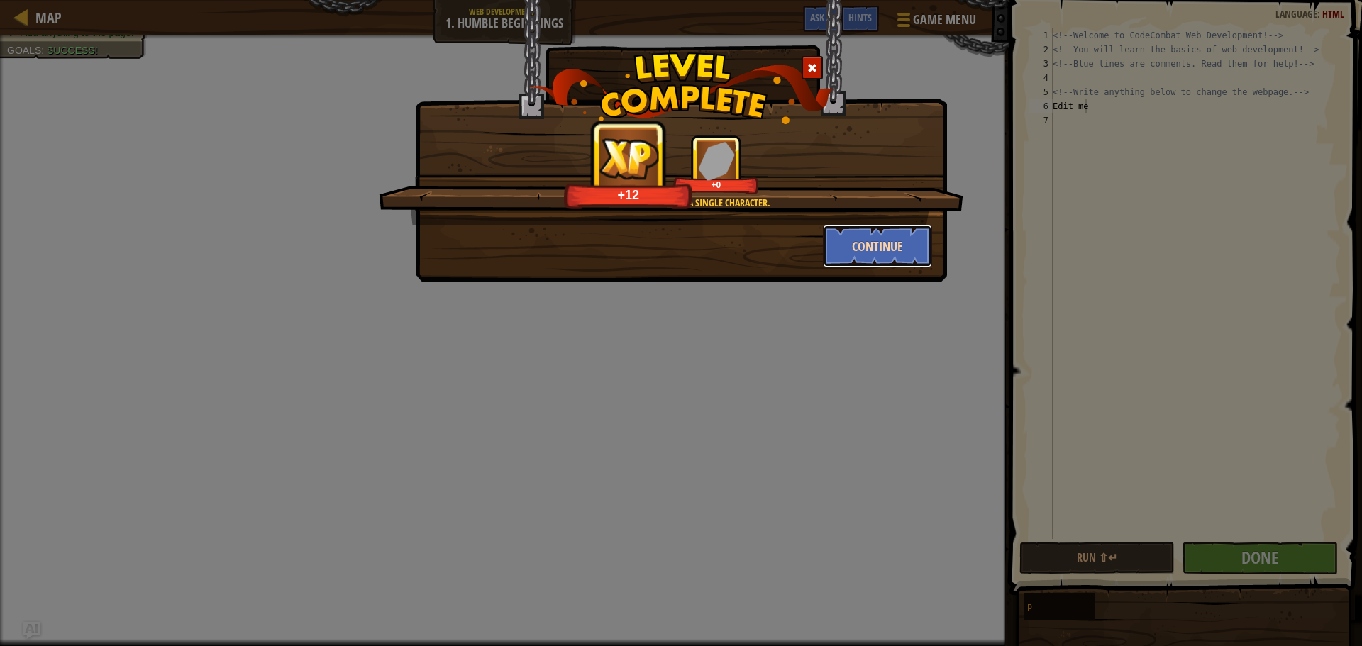
click at [874, 235] on button "Continue" at bounding box center [878, 246] width 110 height 43
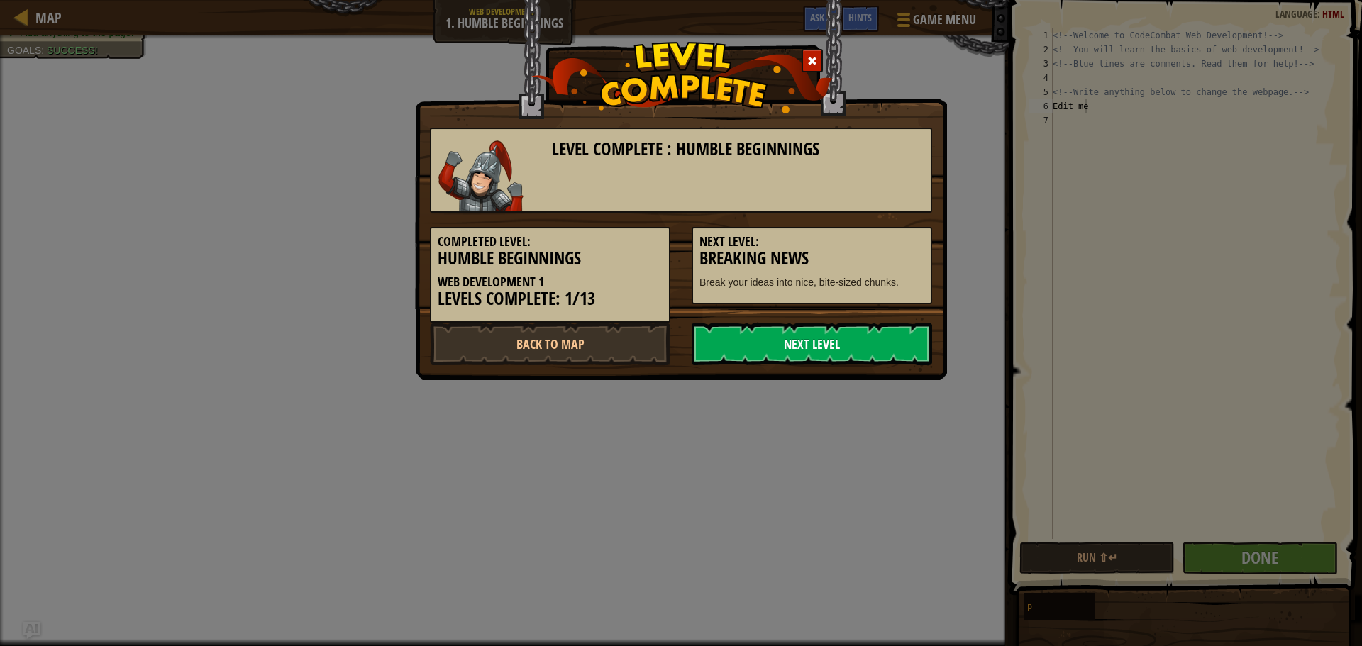
click at [816, 348] on link "Next Level" at bounding box center [811, 344] width 240 height 43
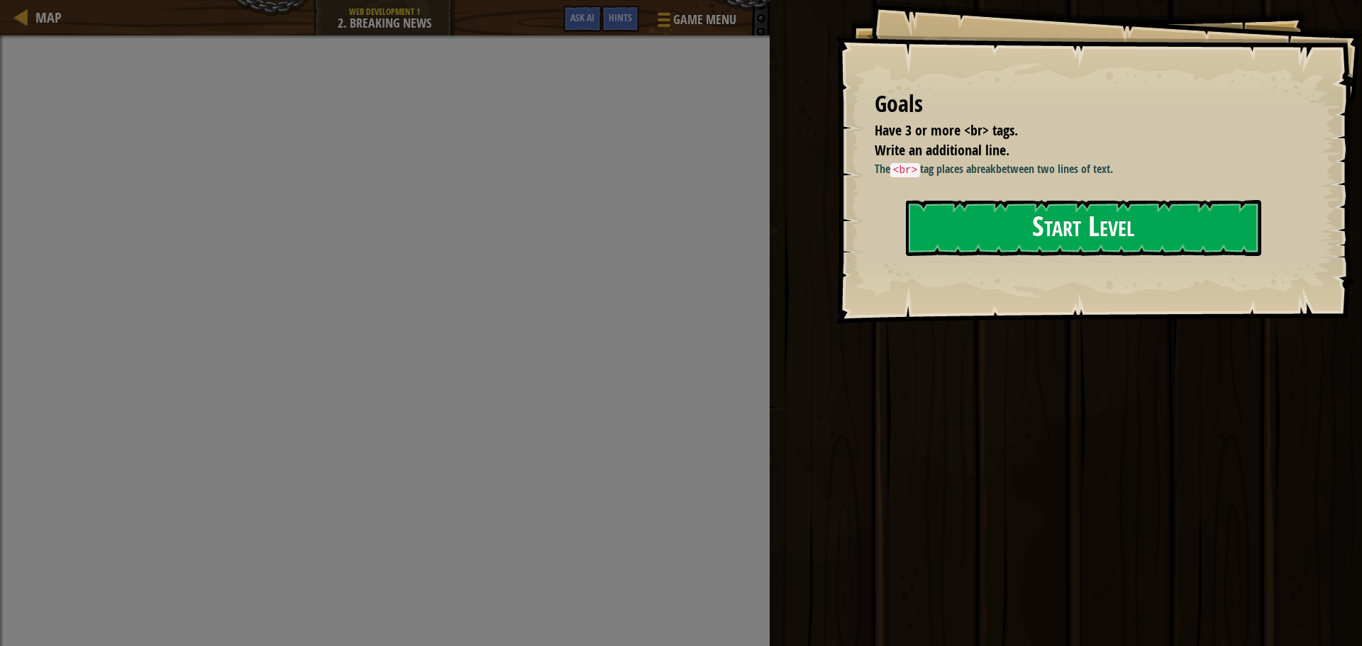
click at [1091, 212] on button "Start Level" at bounding box center [1083, 228] width 355 height 56
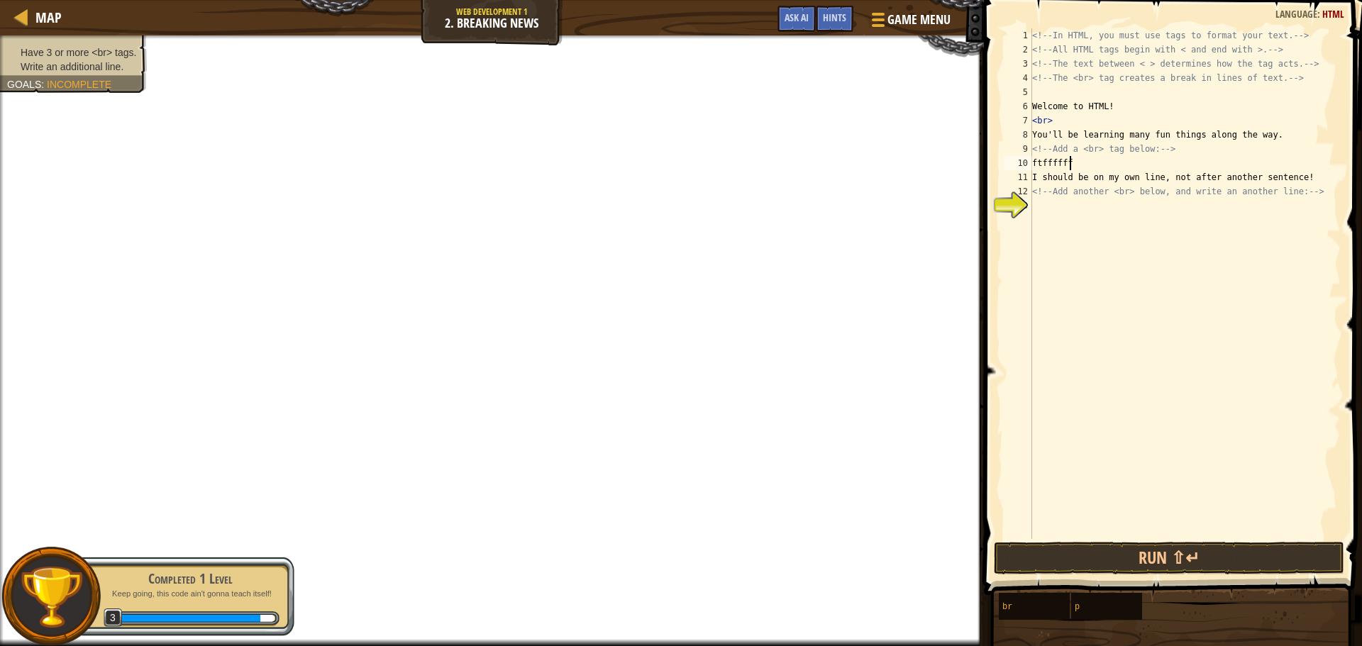
scroll to position [6, 1]
type textarea "f"
type textarea "br"
click at [1078, 577] on span at bounding box center [1173, 277] width 389 height 637
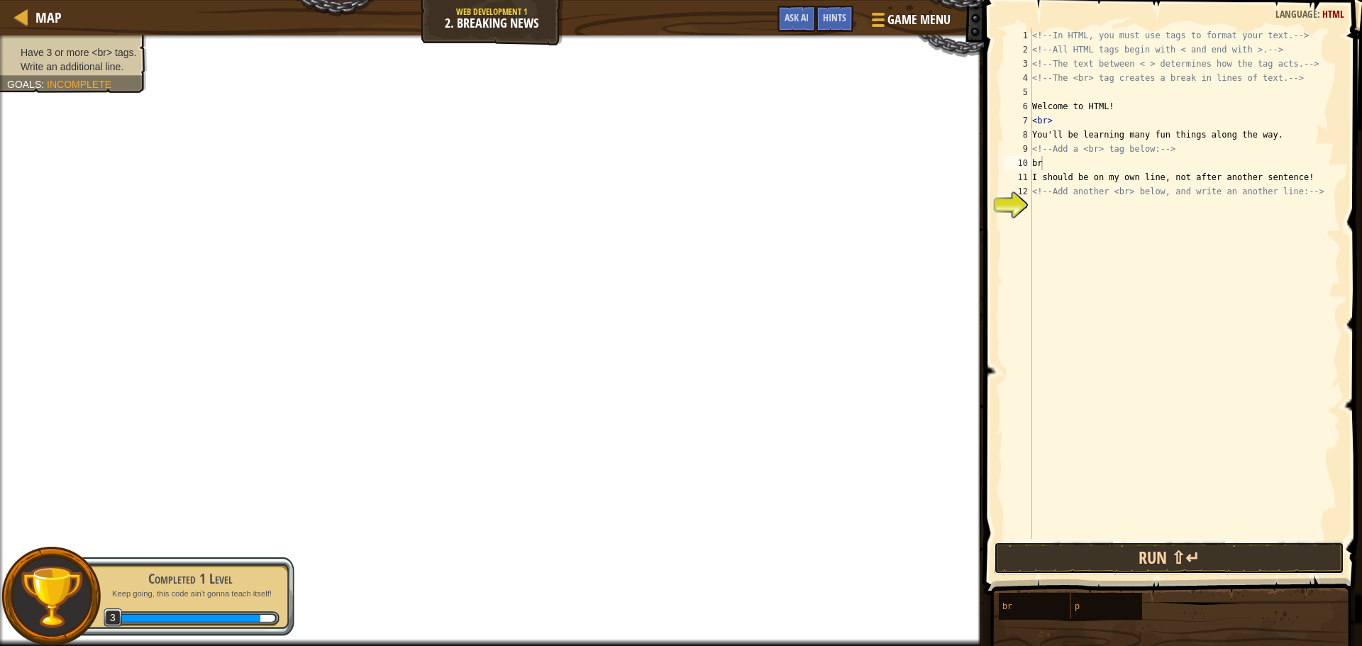
click at [1078, 557] on button "Run ⇧↵" at bounding box center [1169, 558] width 350 height 33
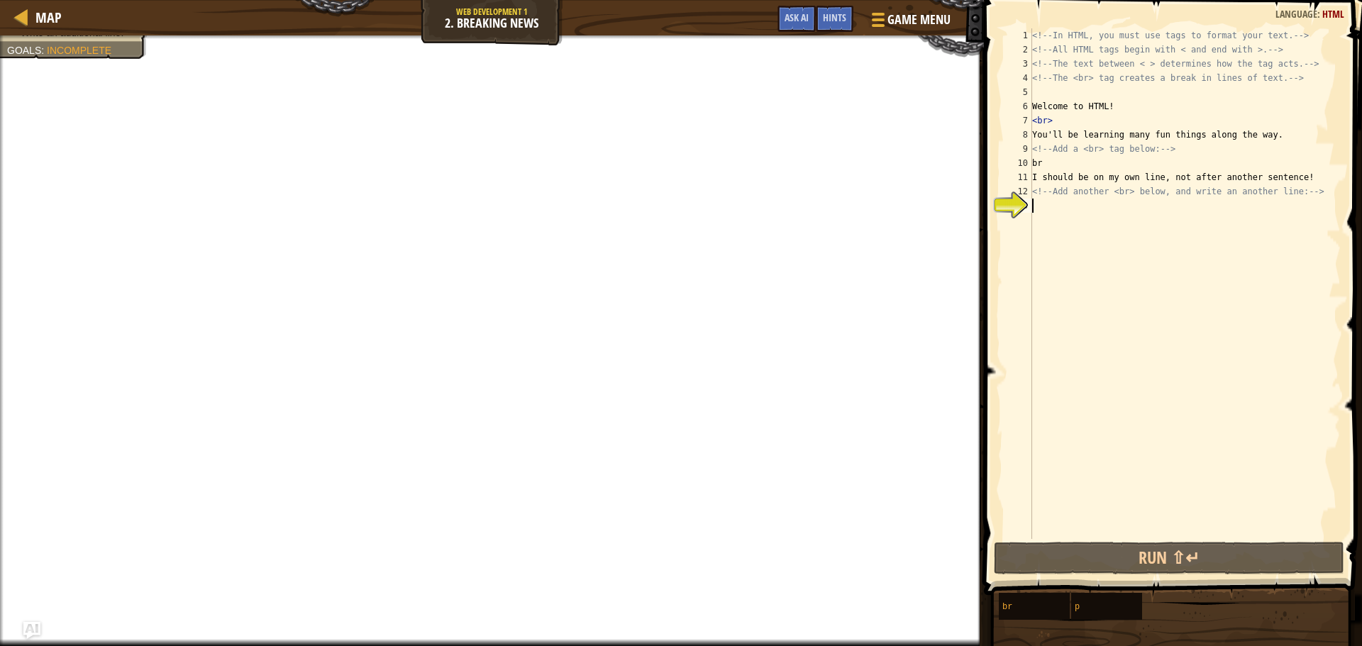
click at [1047, 216] on div "<!-- In HTML, you must use tags to format your text. --> <!-- All HTML tags beg…" at bounding box center [1184, 297] width 311 height 539
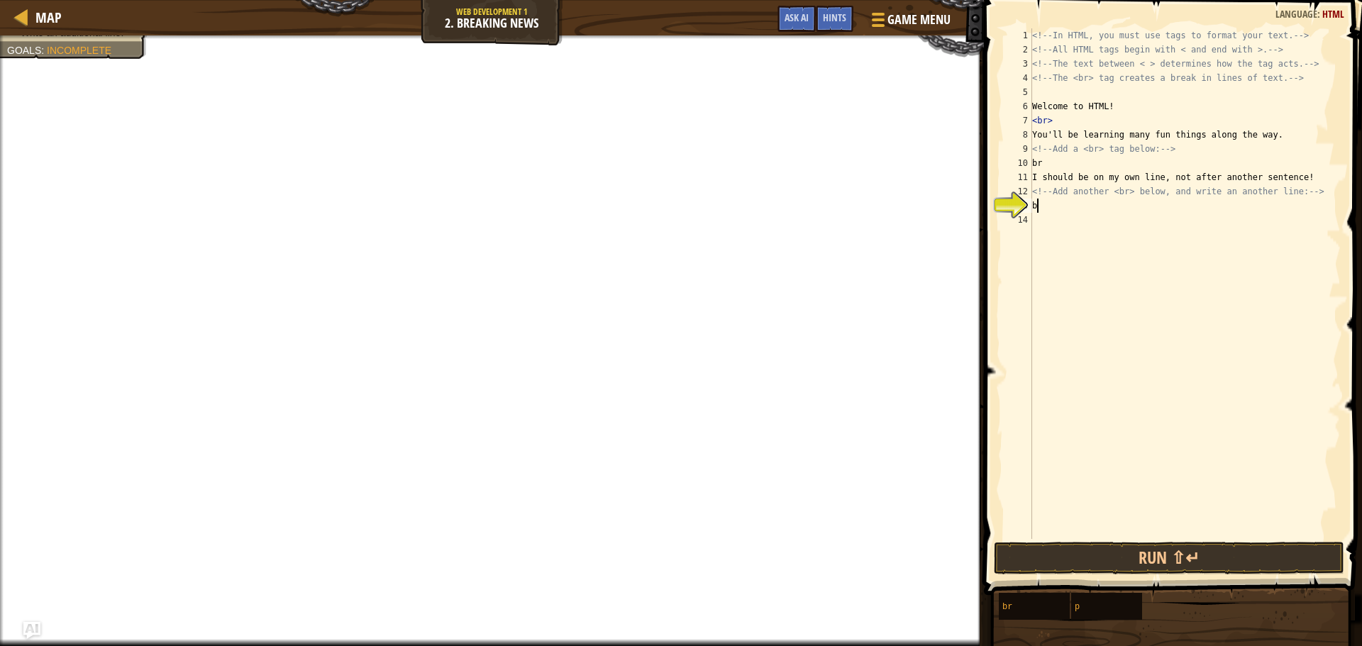
type textarea "br"
click at [1123, 560] on button "Run ⇧↵" at bounding box center [1169, 558] width 350 height 33
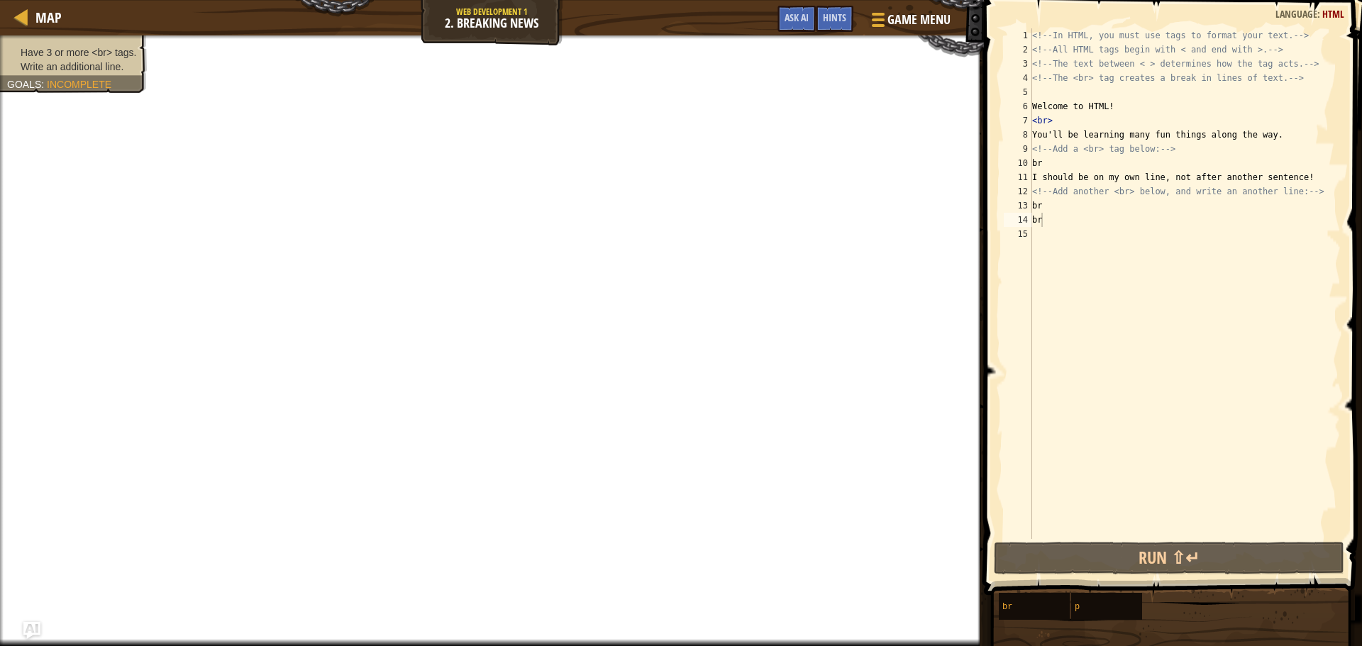
drag, startPoint x: 46, startPoint y: 48, endPoint x: 80, endPoint y: 57, distance: 35.5
click at [70, 57] on span "Have 3 or more <br> tags." at bounding box center [79, 52] width 116 height 11
click at [123, 47] on span "Have 3 or more <br> tags." at bounding box center [79, 52] width 116 height 11
click at [104, 55] on span "Have 3 or more <br> tags." at bounding box center [79, 52] width 116 height 11
click at [103, 56] on span "Have 3 or more <br> tags." at bounding box center [79, 52] width 116 height 11
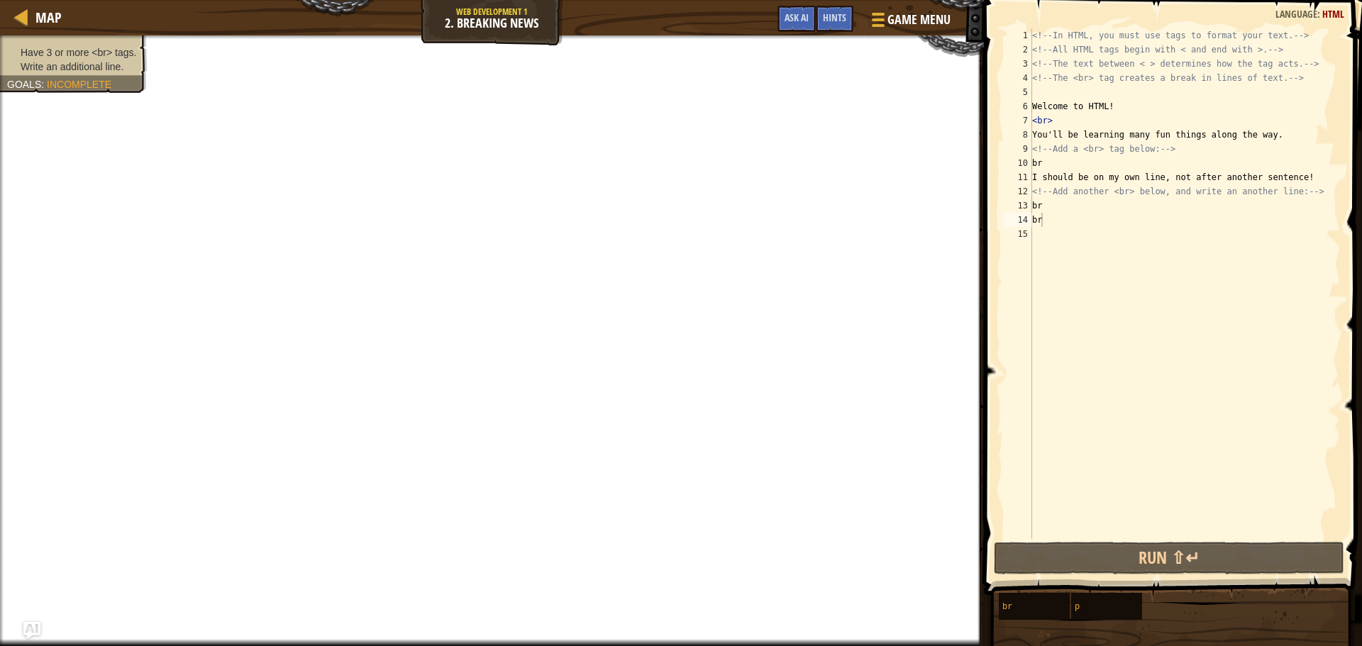
click at [103, 56] on span "Have 3 or more <br> tags." at bounding box center [79, 52] width 116 height 11
click at [1154, 222] on div "<!-- In HTML, you must use tags to format your text. --> <!-- All HTML tags beg…" at bounding box center [1184, 297] width 311 height 539
type textarea "b"
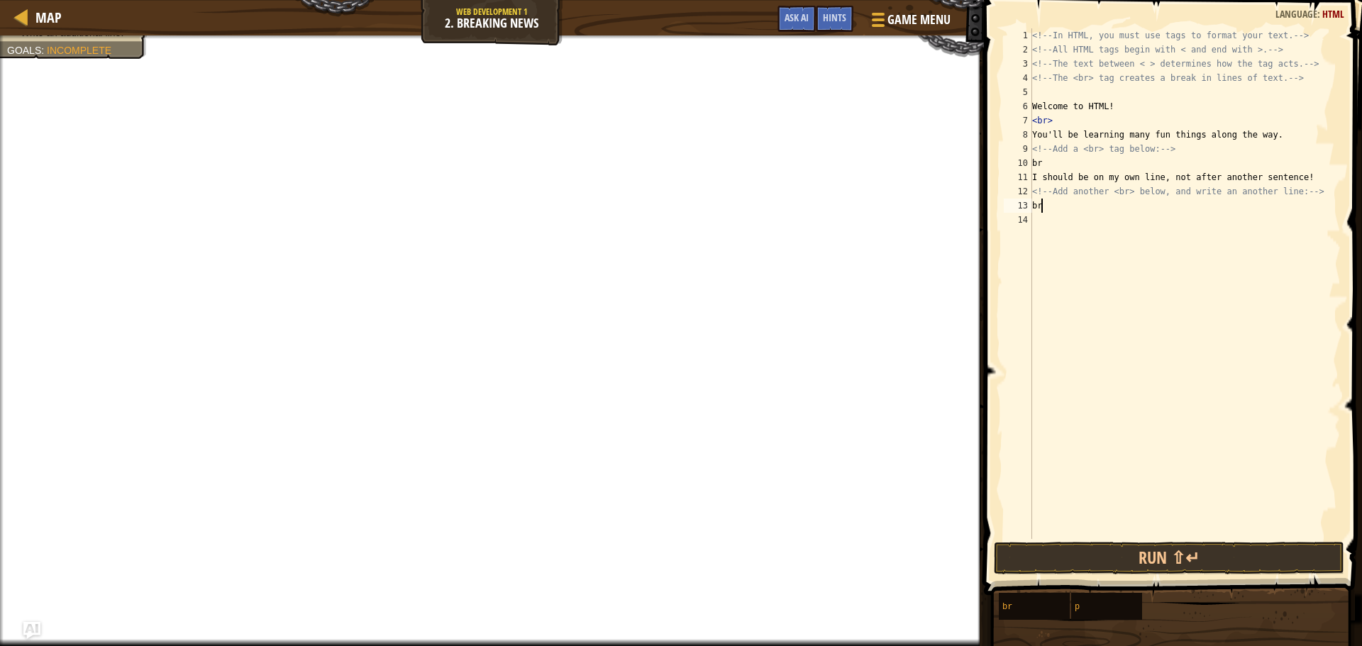
type textarea "b"
type textarea "<!---->"
type textarea "<br>"
click at [1072, 228] on div "<!-- In HTML, you must use tags to format your text. --> <!-- All HTML tags beg…" at bounding box center [1184, 297] width 311 height 539
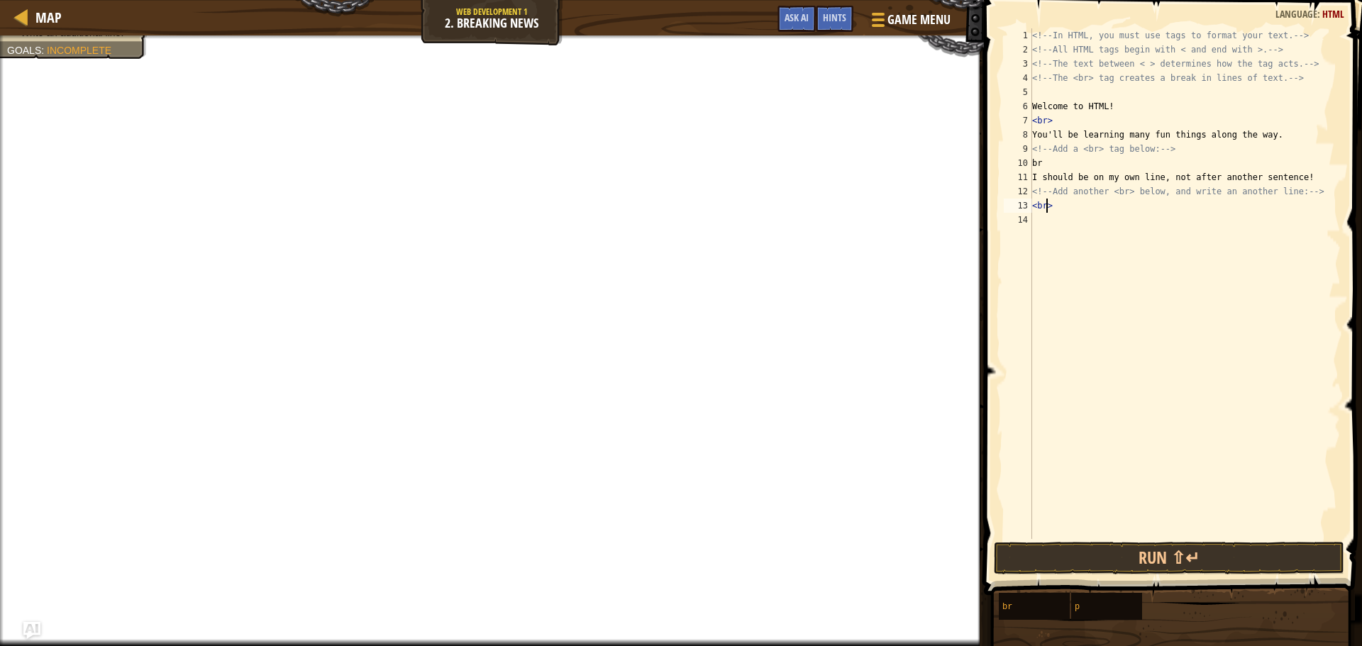
scroll to position [6, 0]
click at [1123, 554] on button "Run ⇧↵" at bounding box center [1169, 558] width 350 height 33
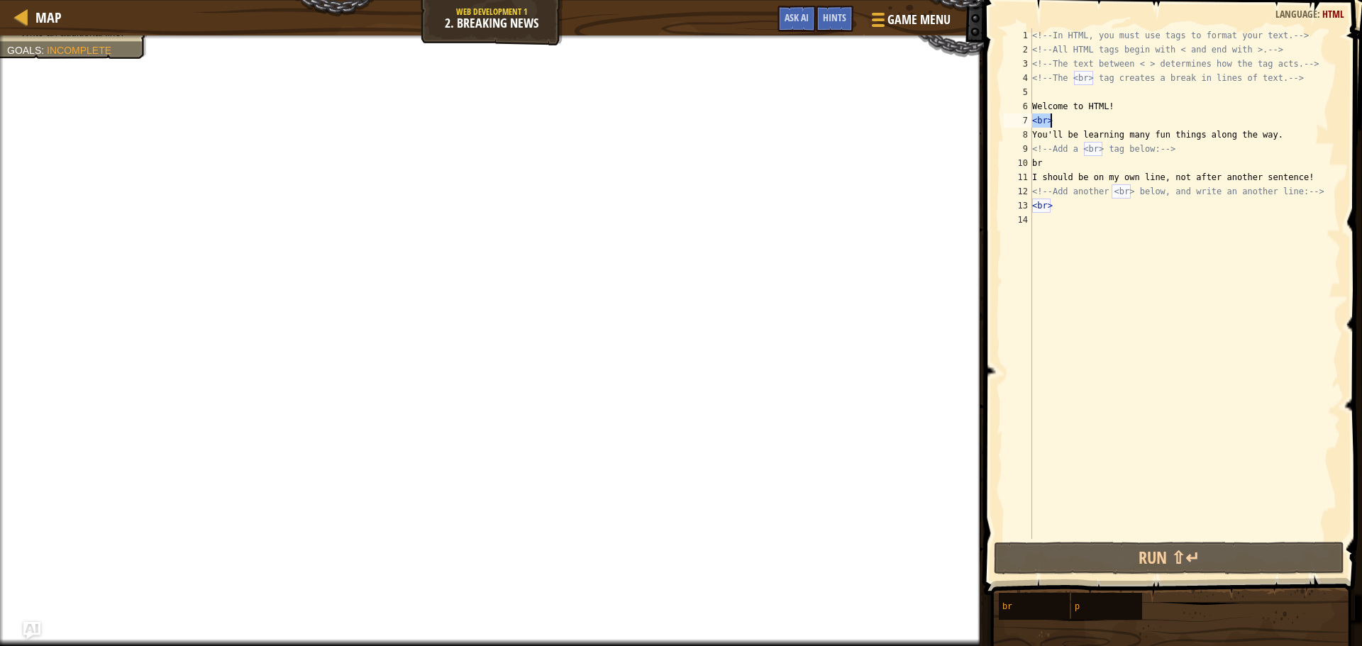
drag, startPoint x: 1033, startPoint y: 121, endPoint x: 1088, endPoint y: 126, distance: 55.6
click at [1088, 126] on div "<!-- In HTML, you must use tags to format your text. --> <!-- All HTML tags beg…" at bounding box center [1184, 297] width 311 height 539
type textarea "<br>"
click at [1055, 245] on div "<!-- In HTML, you must use tags to format your text. --> <!-- All HTML tags beg…" at bounding box center [1184, 297] width 311 height 539
paste textarea "<br>"
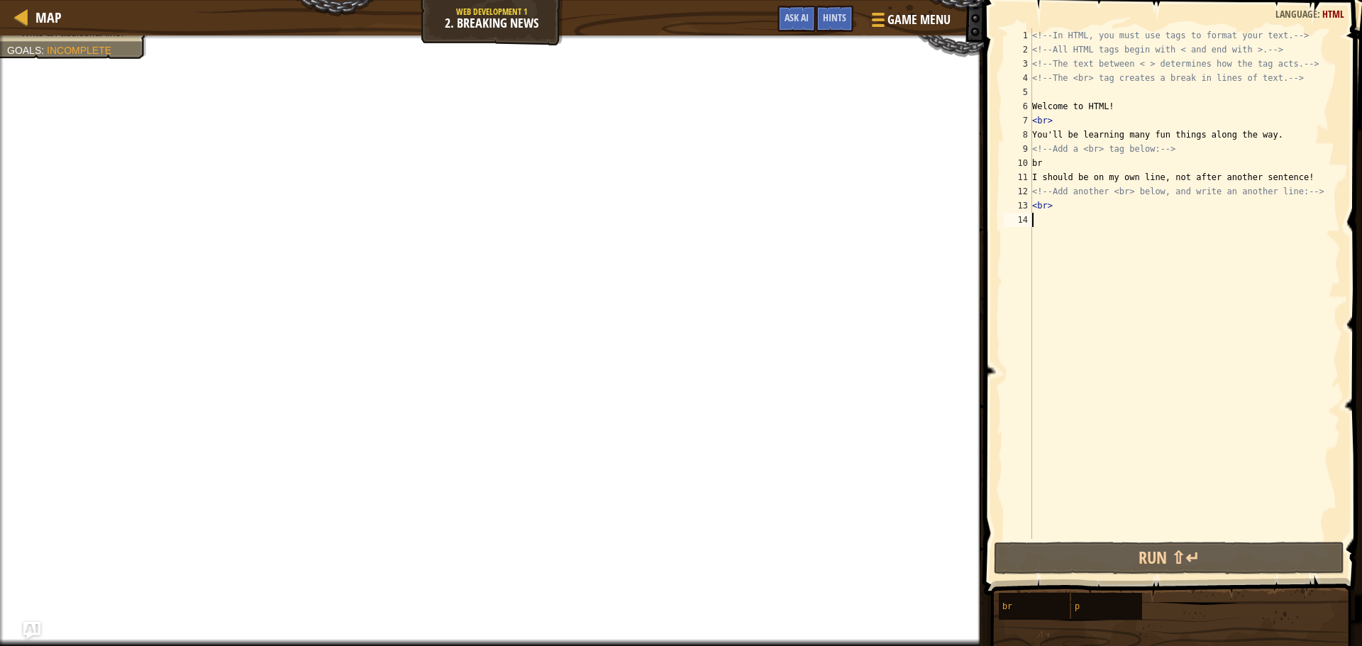
type textarea "<br>"
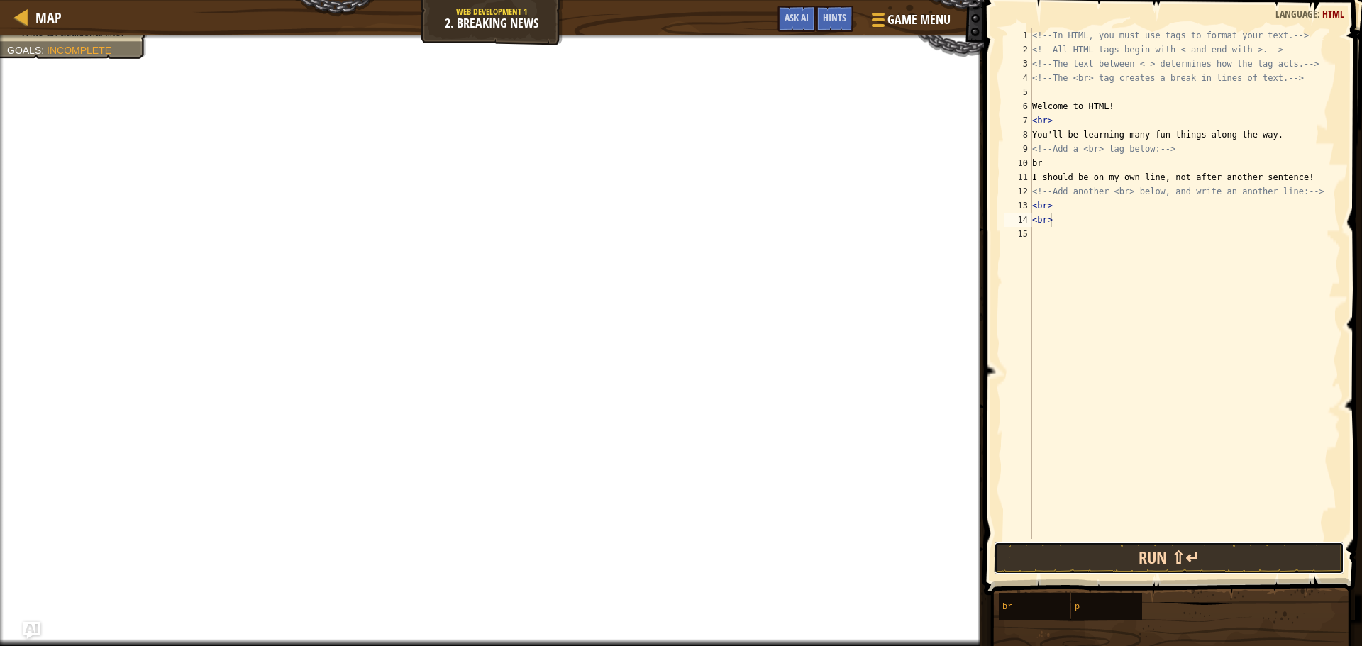
click at [1045, 553] on button "Run ⇧↵" at bounding box center [1169, 558] width 350 height 33
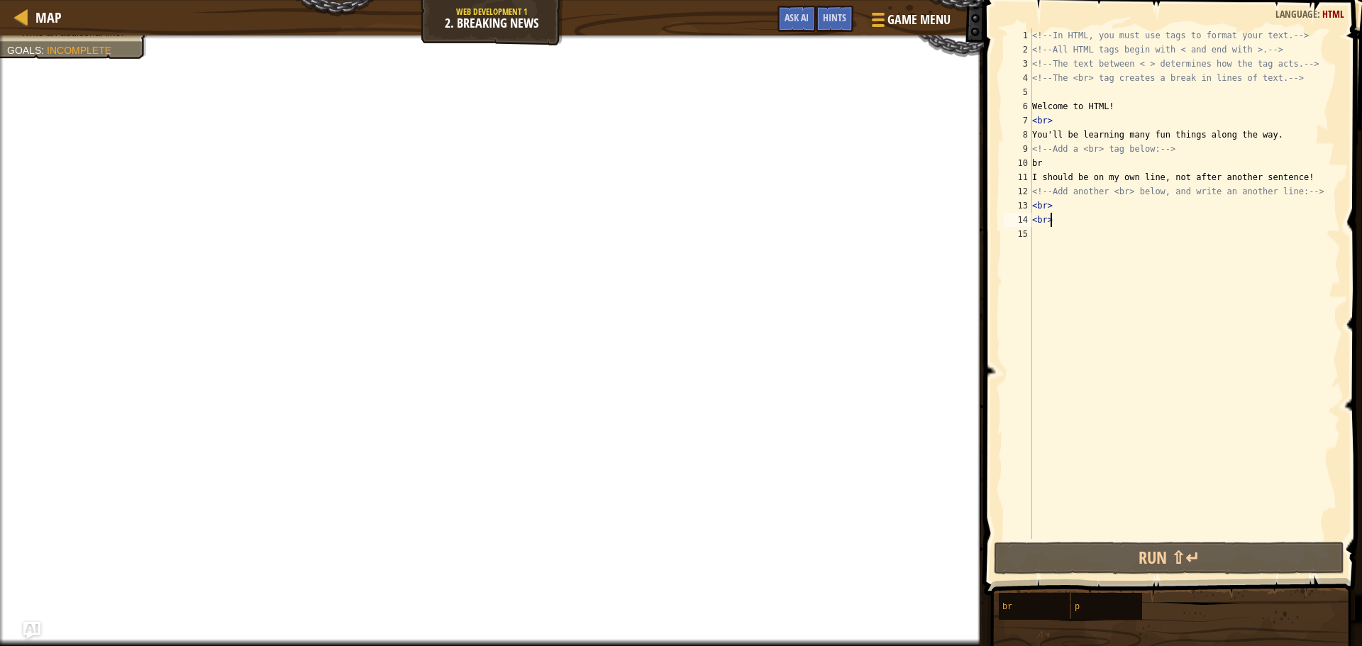
click at [1095, 248] on div "<!-- In HTML, you must use tags to format your text. --> <!-- All HTML tags beg…" at bounding box center [1184, 297] width 311 height 539
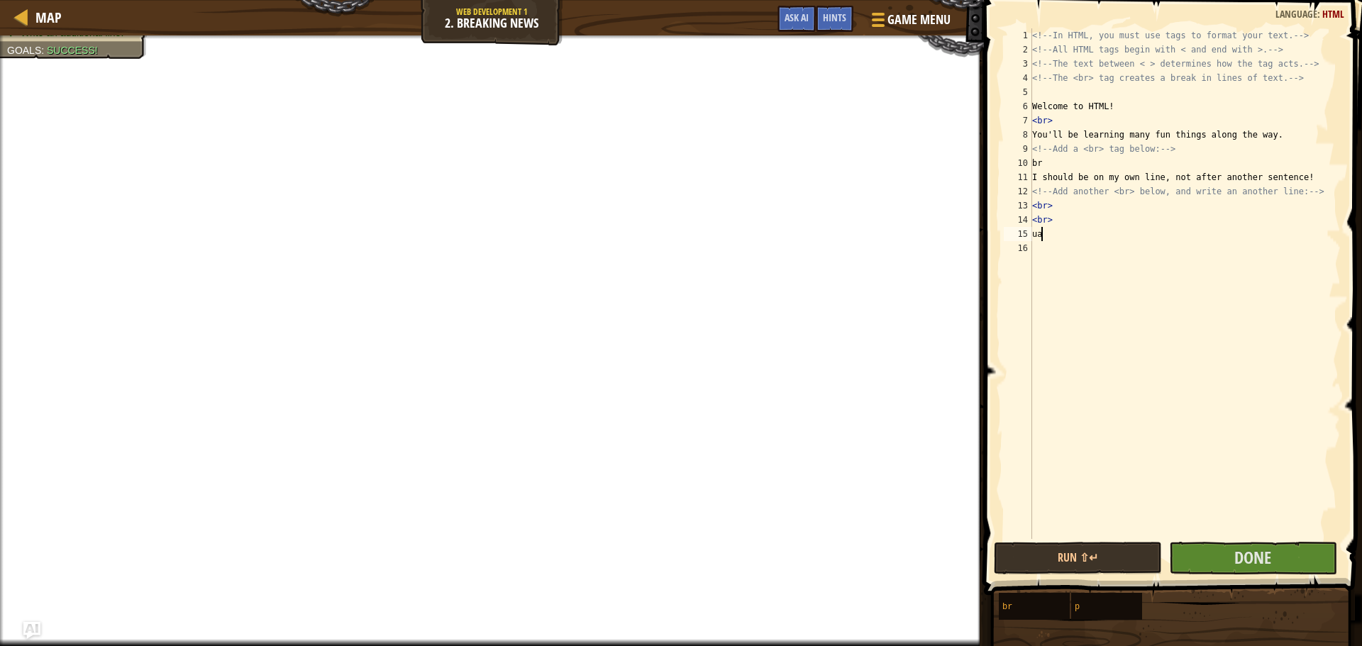
type textarea "u"
type textarea "i am [PERSON_NAME]"
click at [1223, 563] on button "Done" at bounding box center [1253, 558] width 168 height 33
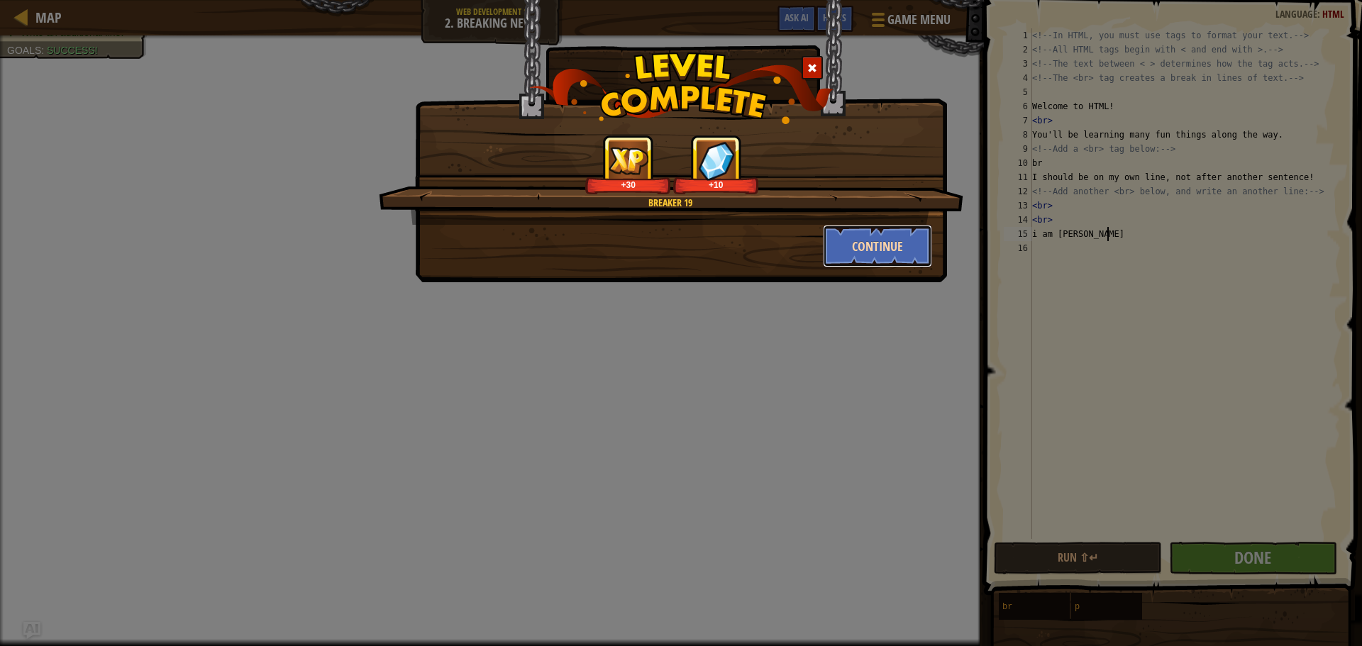
click at [880, 261] on button "Continue" at bounding box center [878, 246] width 110 height 43
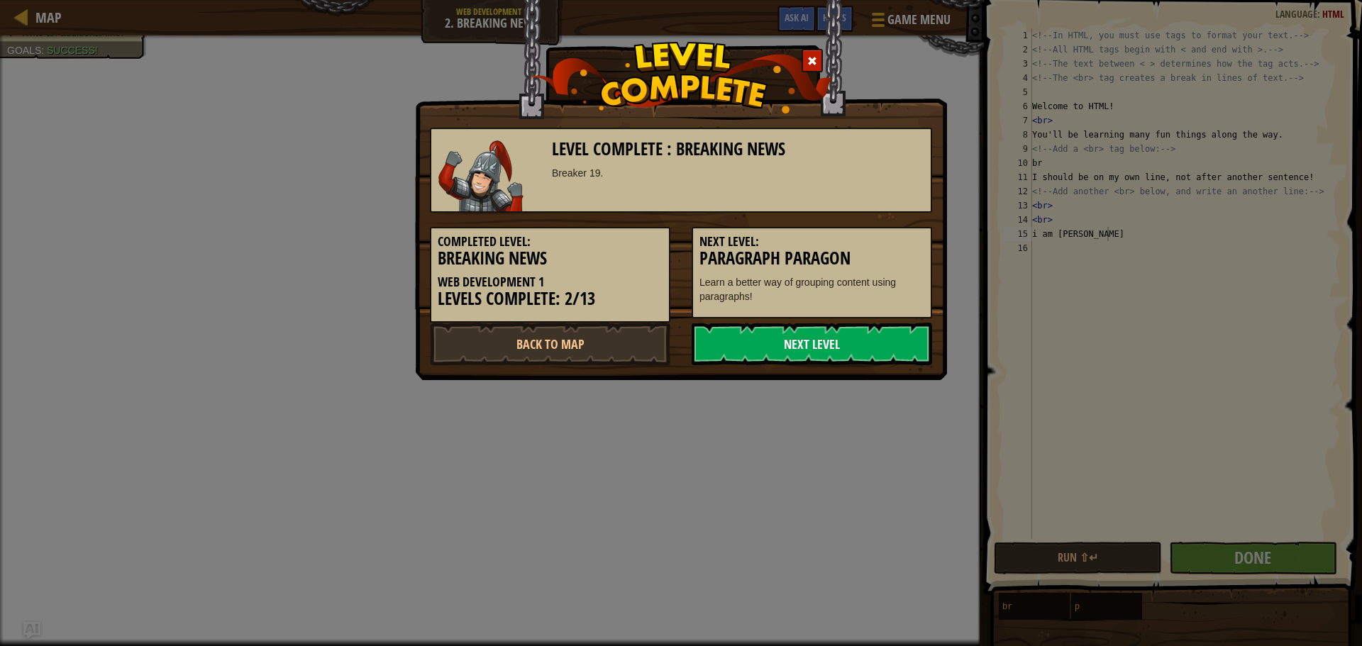
click at [868, 357] on link "Next Level" at bounding box center [811, 344] width 240 height 43
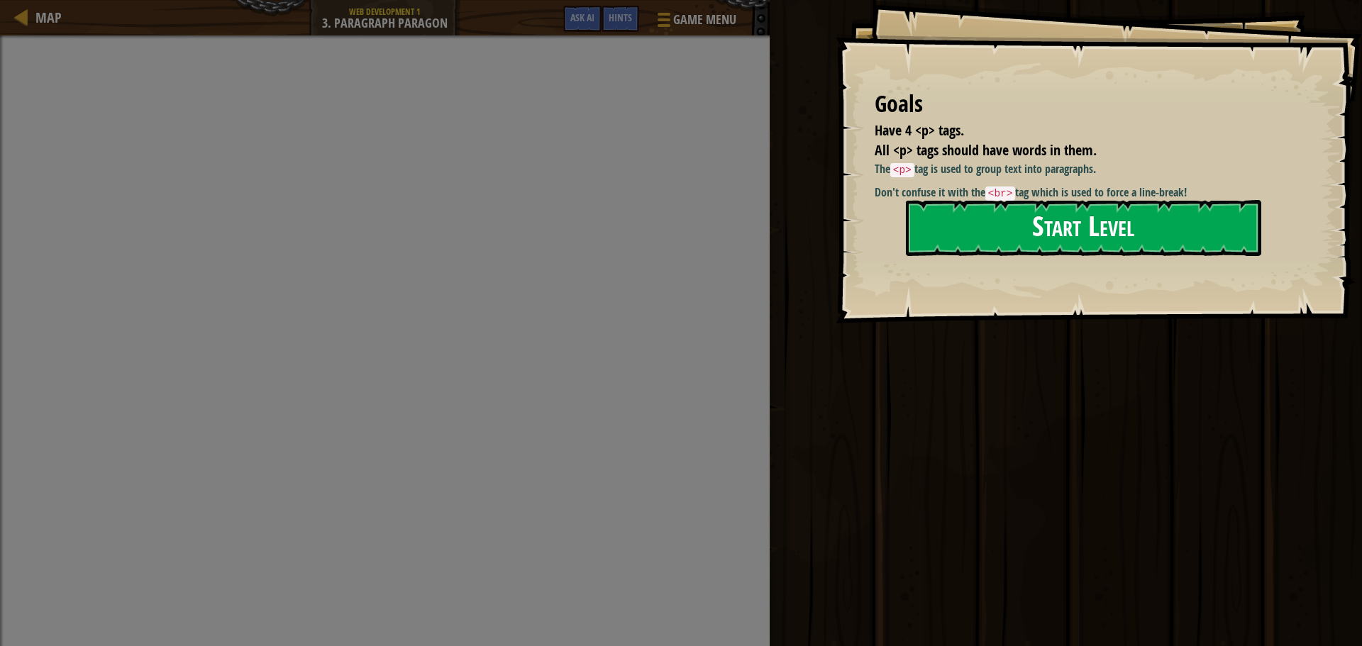
click at [1037, 223] on button "Start Level" at bounding box center [1083, 228] width 355 height 56
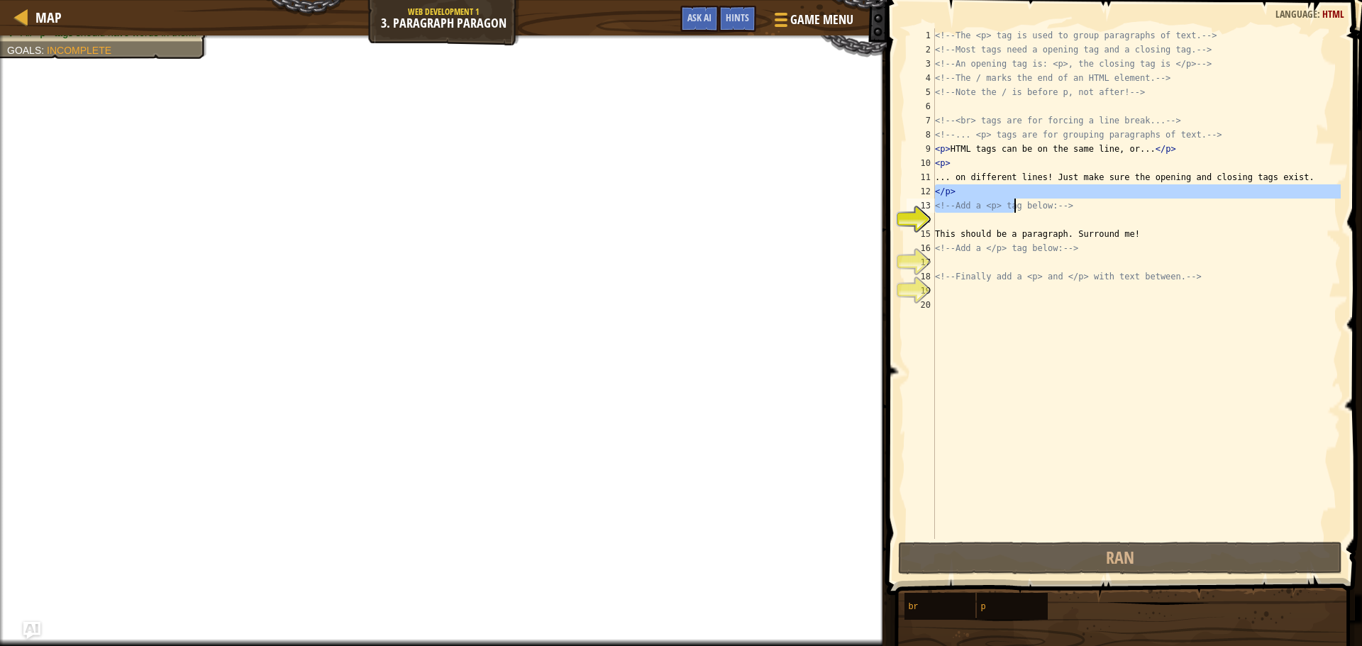
drag, startPoint x: 935, startPoint y: 192, endPoint x: 1040, endPoint y: 204, distance: 106.4
click at [1040, 204] on div "<!-- The <p> tag is used to group paragraphs of text. --> <!-- Most tags need a…" at bounding box center [1136, 297] width 408 height 539
click at [1038, 196] on div "<!-- The <p> tag is used to group paragraphs of text. --> <!-- Most tags need a…" at bounding box center [1136, 283] width 408 height 511
type textarea "</p>"
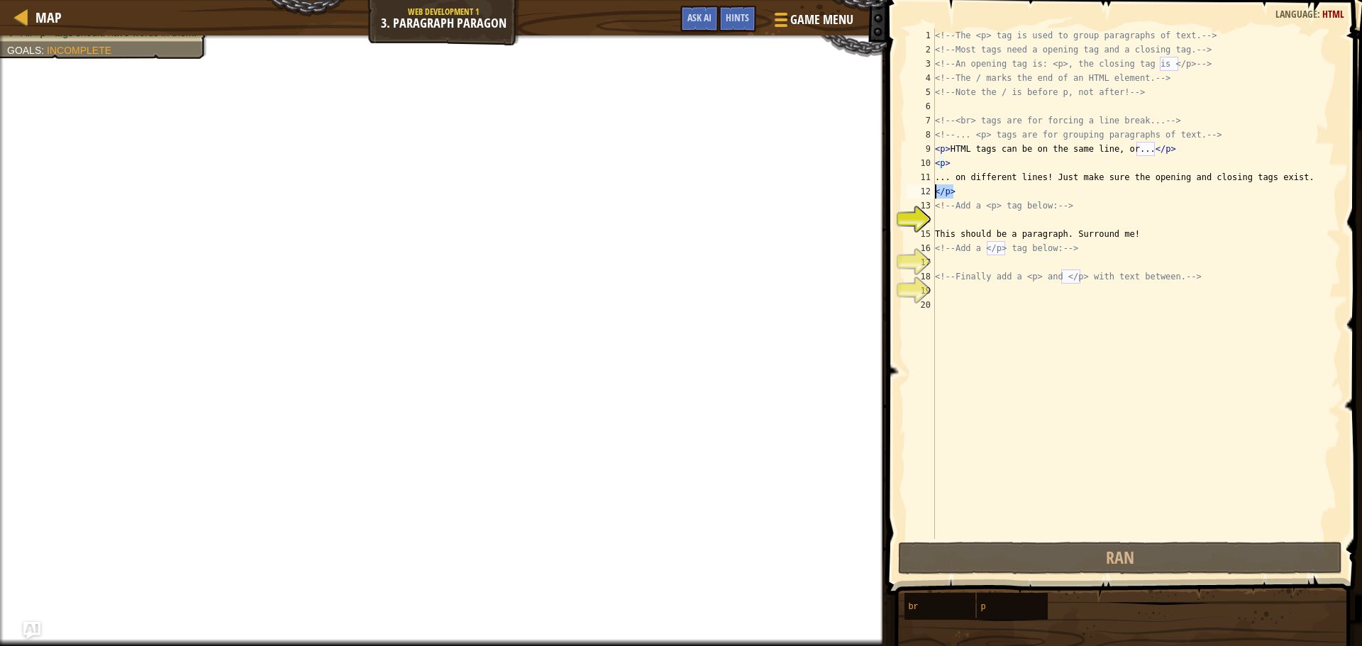
drag, startPoint x: 987, startPoint y: 189, endPoint x: 894, endPoint y: 187, distance: 92.9
click at [894, 187] on div "</p> 1 2 3 4 5 6 7 8 9 10 11 12 13 14 15 16 17 18 19 20 <!-- The <p> tag is use…" at bounding box center [1121, 325] width 479 height 637
click at [969, 221] on div "<!-- The <p> tag is used to group paragraphs of text. --> <!-- Most tags need a…" at bounding box center [1136, 297] width 408 height 539
paste textarea "</p>"
type textarea "</p>"
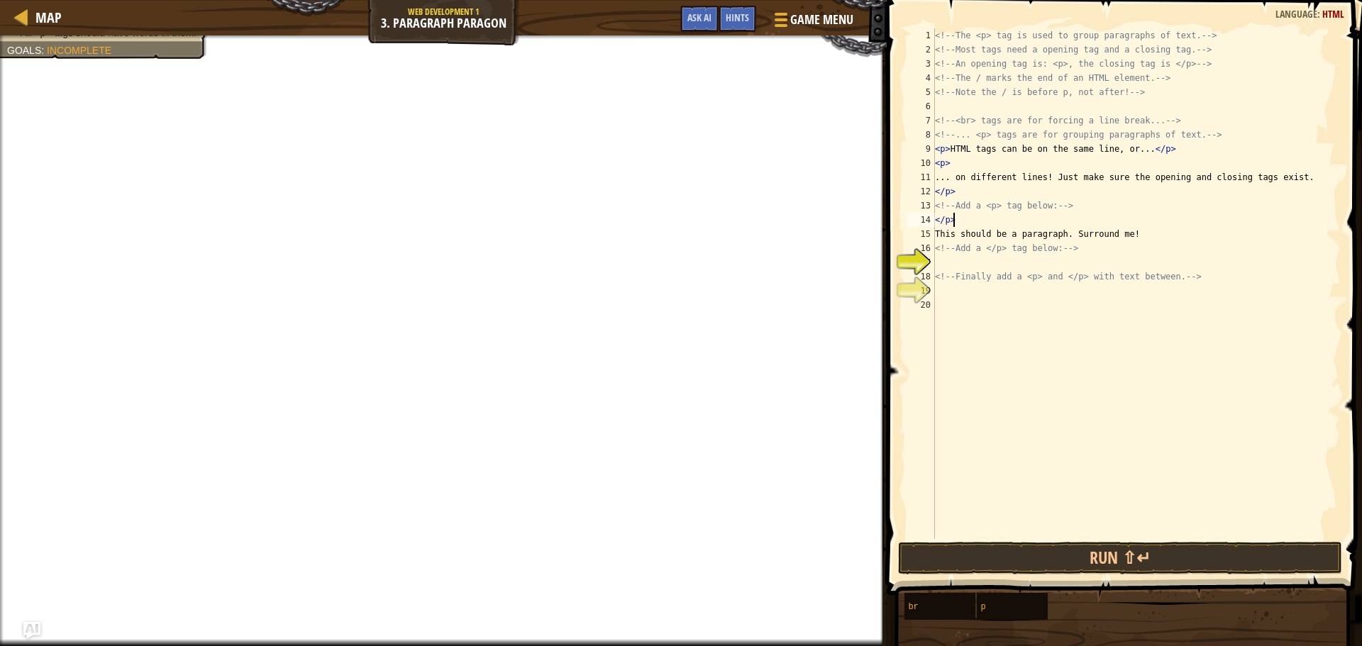
click at [950, 259] on div "<!-- The <p> tag is used to group paragraphs of text. --> <!-- Most tags need a…" at bounding box center [1136, 297] width 408 height 539
paste textarea "</p>"
type textarea "</p>"
click at [966, 298] on div "<!-- The <p> tag is used to group paragraphs of text. --> <!-- Most tags need a…" at bounding box center [1136, 297] width 408 height 539
click at [966, 295] on div "<!-- The <p> tag is used to group paragraphs of text. --> <!-- Most tags need a…" at bounding box center [1136, 297] width 408 height 539
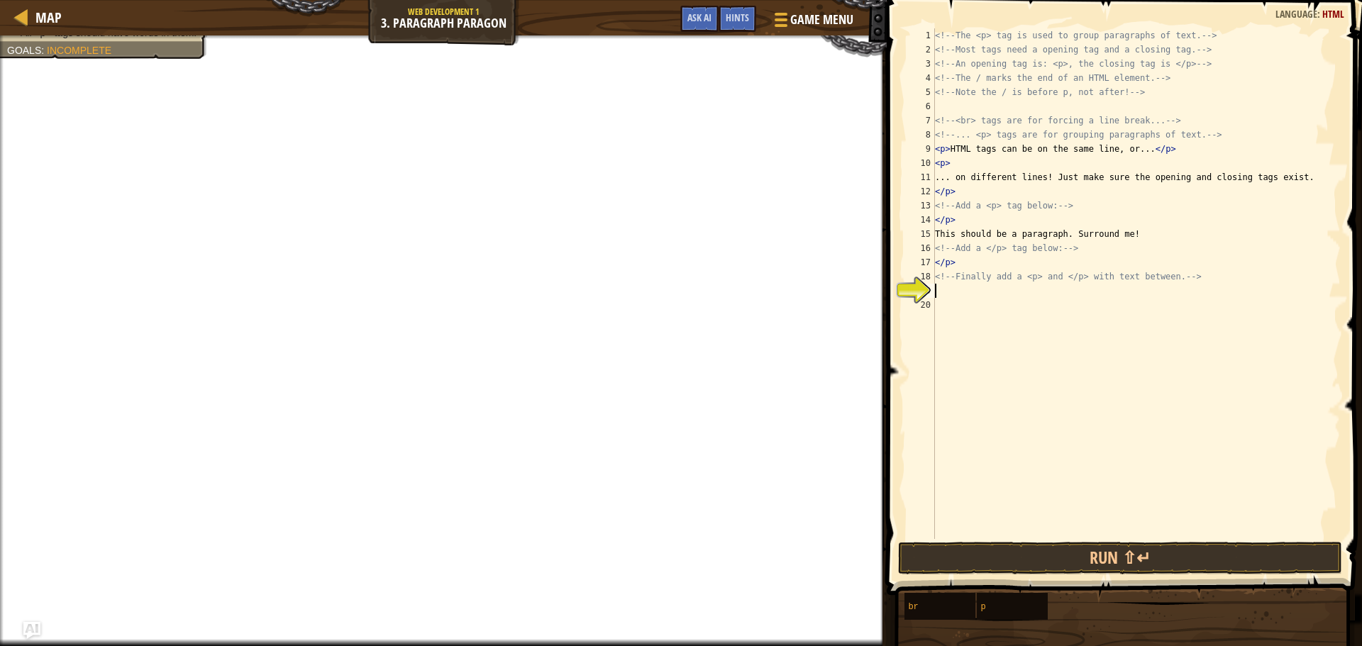
paste textarea "</p>"
click at [962, 260] on div "<!-- The <p> tag is used to group paragraphs of text. --> <!-- Most tags need a…" at bounding box center [1136, 297] width 408 height 539
click at [958, 214] on div "<!-- The <p> tag is used to group paragraphs of text. --> <!-- Most tags need a…" at bounding box center [1136, 297] width 408 height 539
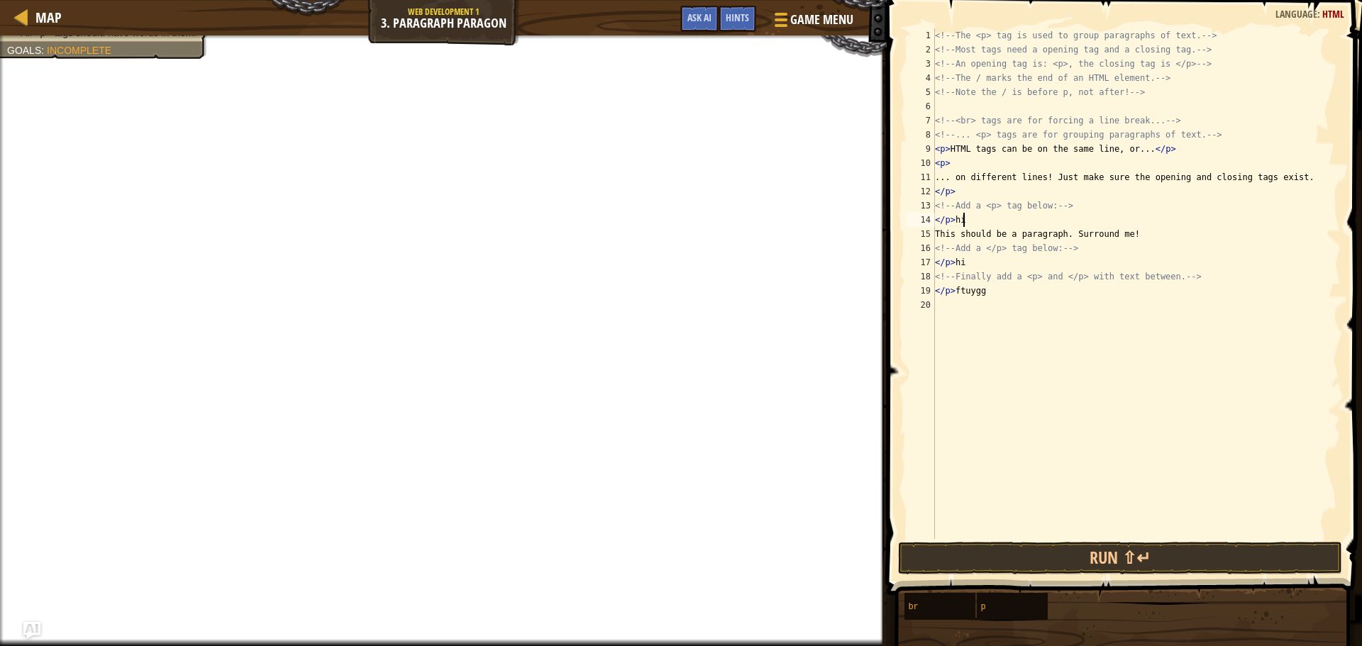
click at [955, 190] on div "<!-- The <p> tag is used to group paragraphs of text. --> <!-- Most tags need a…" at bounding box center [1136, 297] width 408 height 539
click at [957, 158] on div "<!-- The <p> tag is used to group paragraphs of text. --> <!-- Most tags need a…" at bounding box center [1136, 297] width 408 height 539
click at [945, 219] on div "<!-- The <p> tag is used to group paragraphs of text. --> <!-- Most tags need a…" at bounding box center [1136, 297] width 408 height 539
click at [947, 262] on div "<!-- The <p> tag is used to group paragraphs of text. --> <!-- Most tags need a…" at bounding box center [1136, 297] width 408 height 539
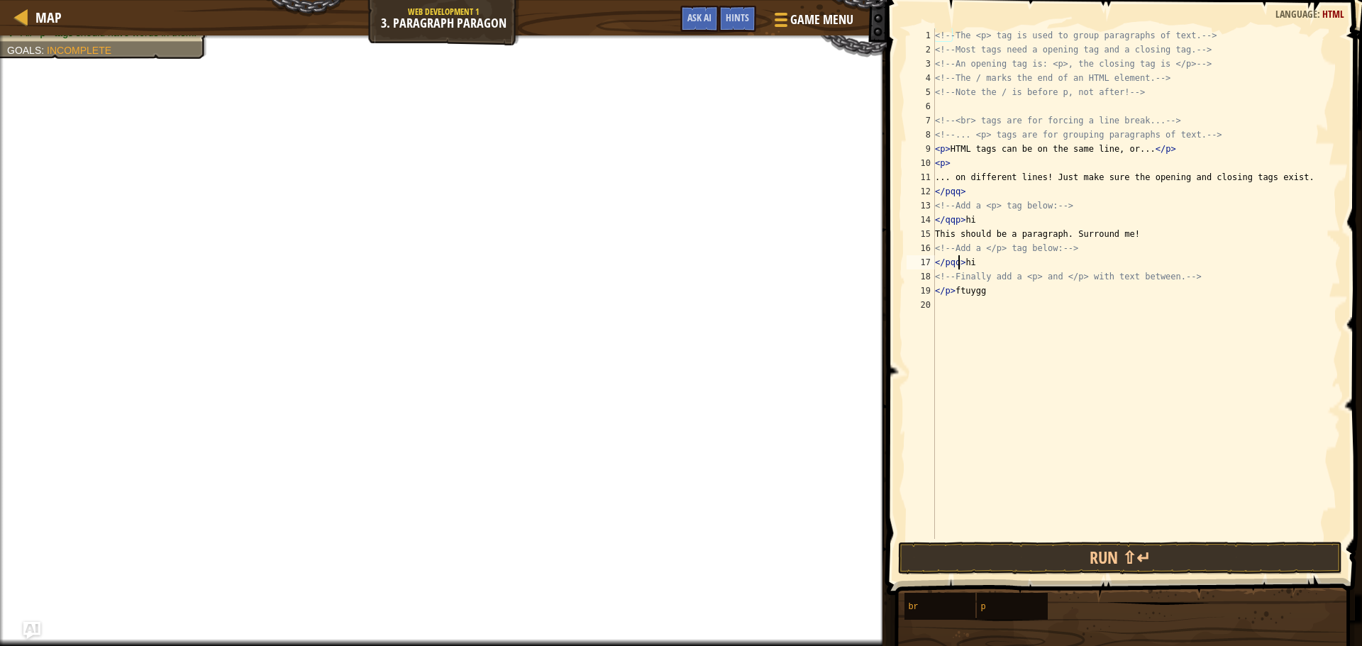
click at [949, 286] on div "<!-- The <p> tag is used to group paragraphs of text. --> <!-- Most tags need a…" at bounding box center [1136, 297] width 408 height 539
drag, startPoint x: 935, startPoint y: 162, endPoint x: 957, endPoint y: 170, distance: 22.9
click at [957, 170] on div "<!-- The <p> tag is used to group paragraphs of text. --> <!-- Most tags need a…" at bounding box center [1136, 297] width 408 height 539
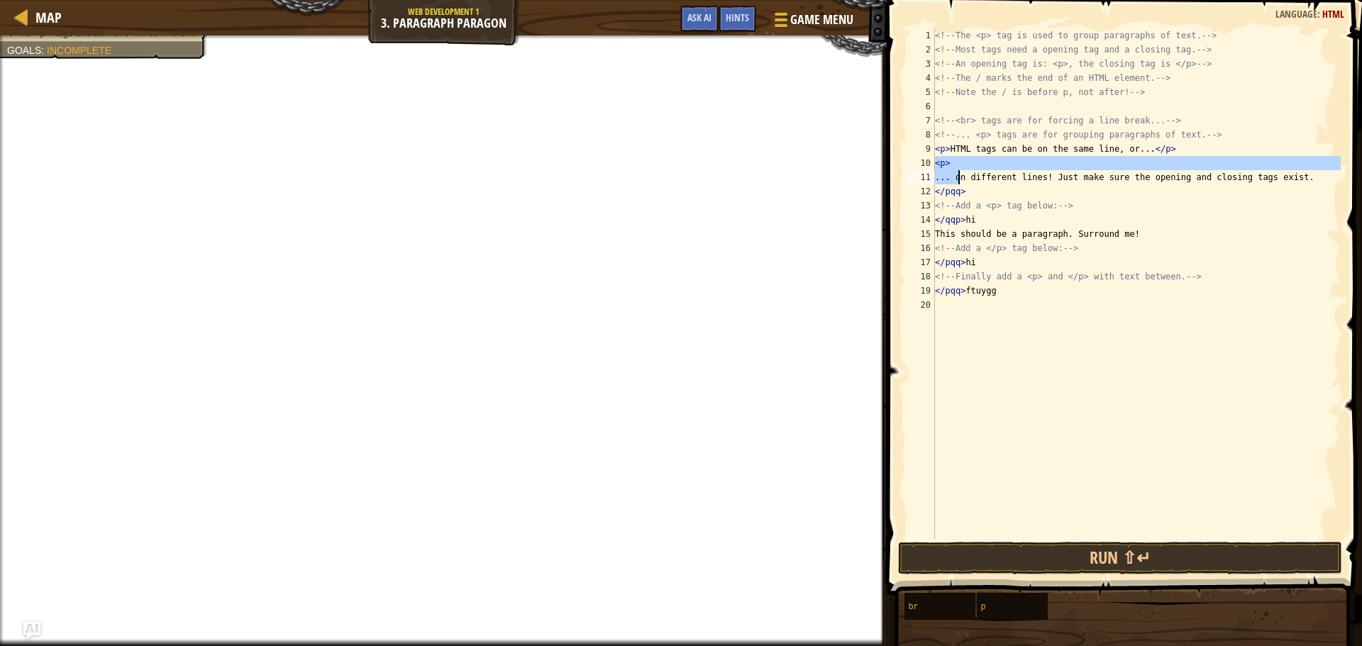
click at [957, 170] on div "<!-- The <p> tag is used to group paragraphs of text. --> <!-- Most tags need a…" at bounding box center [1136, 283] width 408 height 511
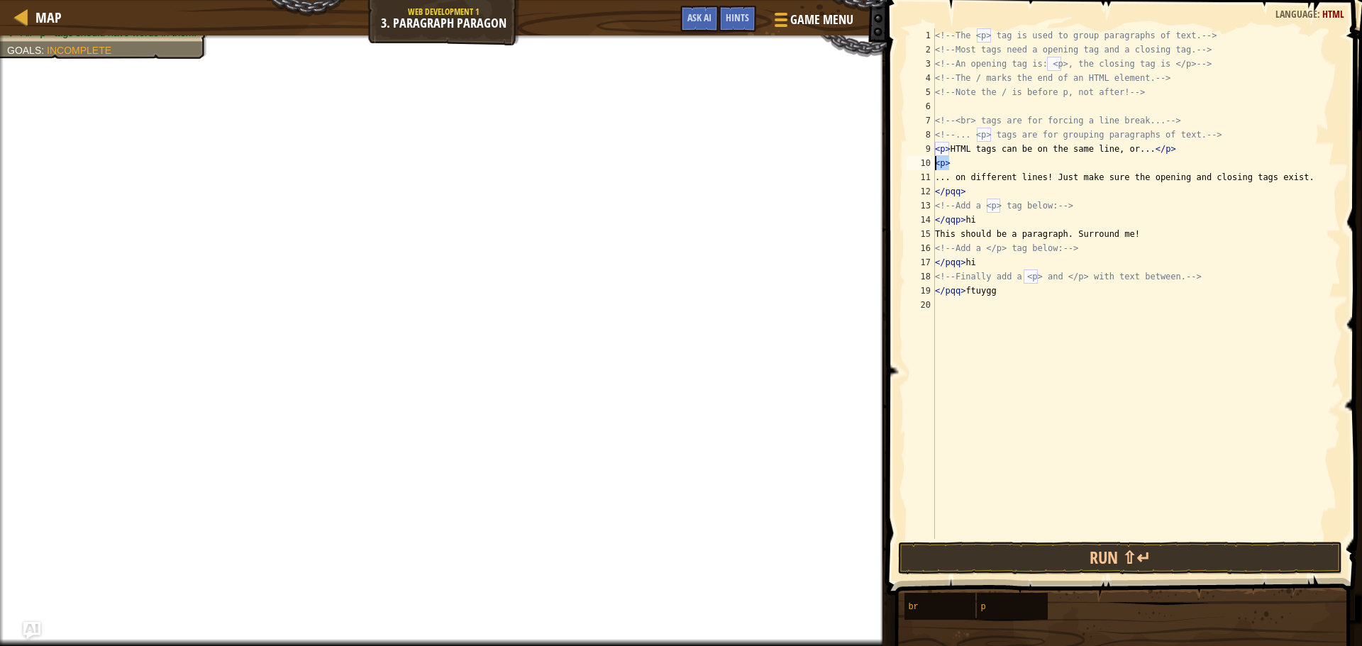
drag, startPoint x: 953, startPoint y: 166, endPoint x: 929, endPoint y: 162, distance: 24.5
click at [929, 162] on div "... on different lines! Just make sure the opening and closing tags exist. 1 2 …" at bounding box center [1122, 283] width 437 height 511
type textarea "<p>"
click at [1078, 340] on div "<!-- The <p> tag is used to group paragraphs of text. --> <!-- Most tags need a…" at bounding box center [1136, 297] width 408 height 539
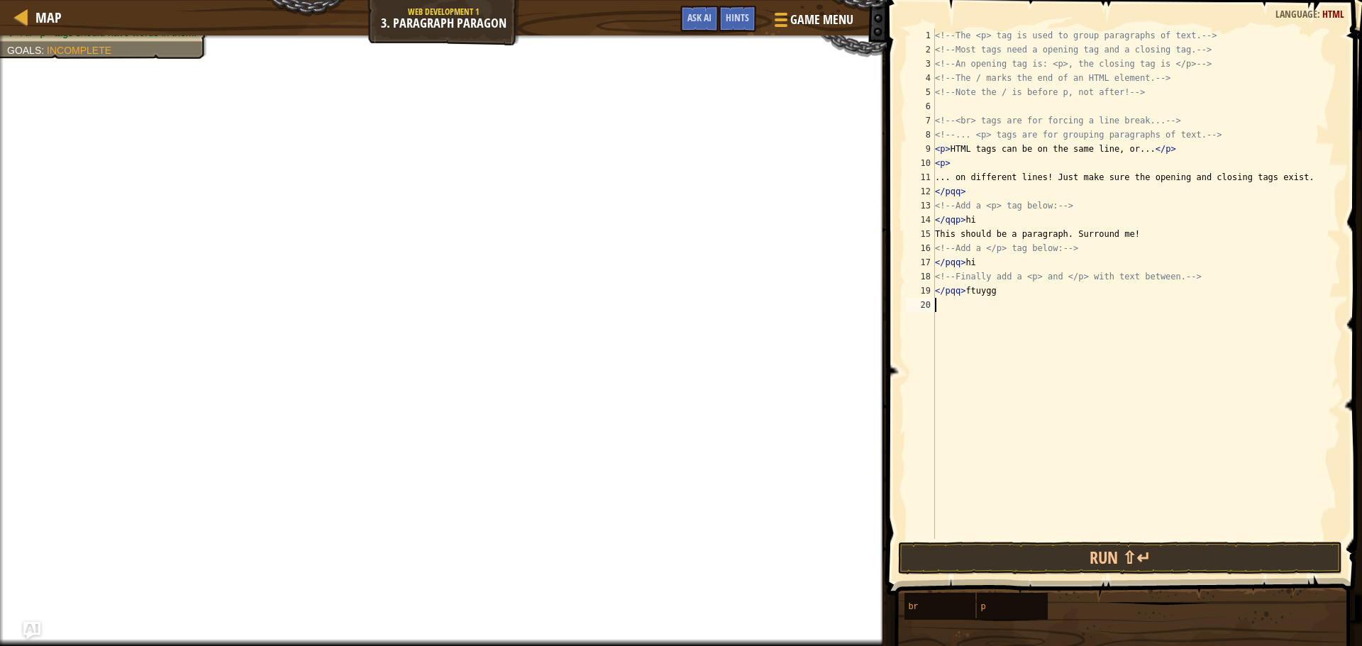
scroll to position [6, 0]
paste textarea "<p>"
type textarea "<p>"
paste textarea "<p>"
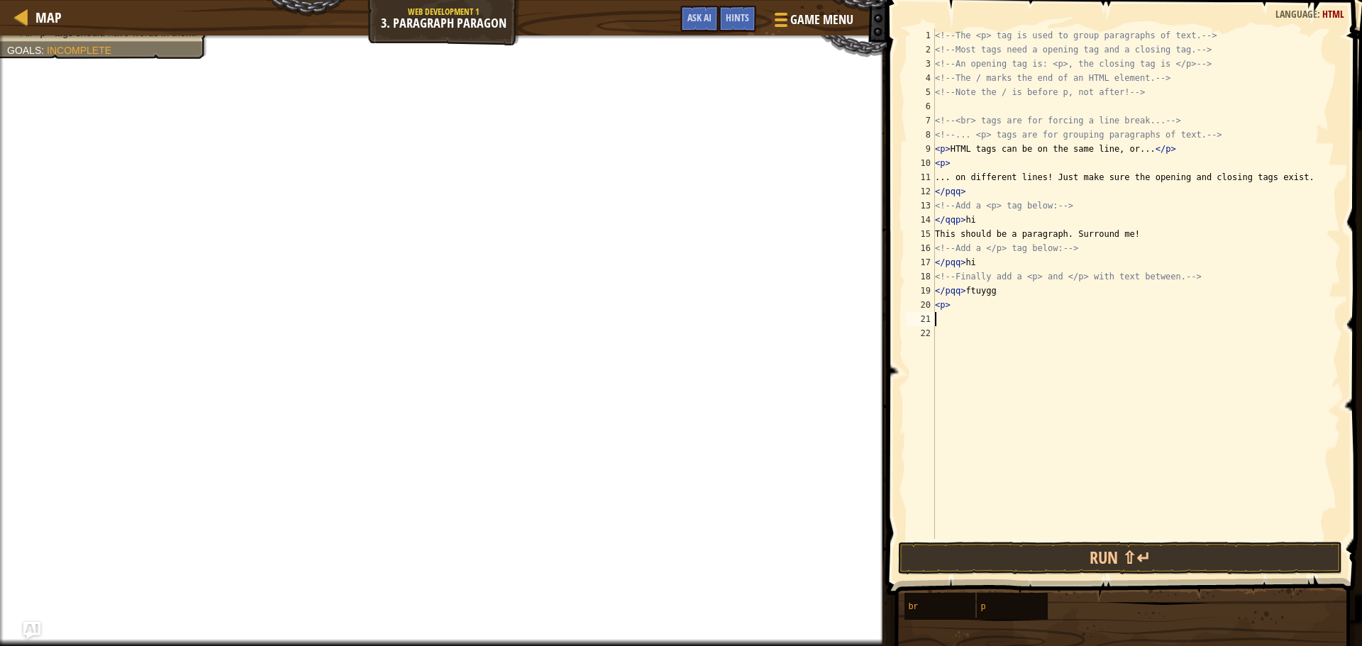
type textarea "<p>"
paste textarea "<p>"
type textarea "<p>"
paste textarea "<p>"
click at [941, 343] on div "<!-- The <p> tag is used to group paragraphs of text. --> <!-- Most tags need a…" at bounding box center [1136, 297] width 408 height 539
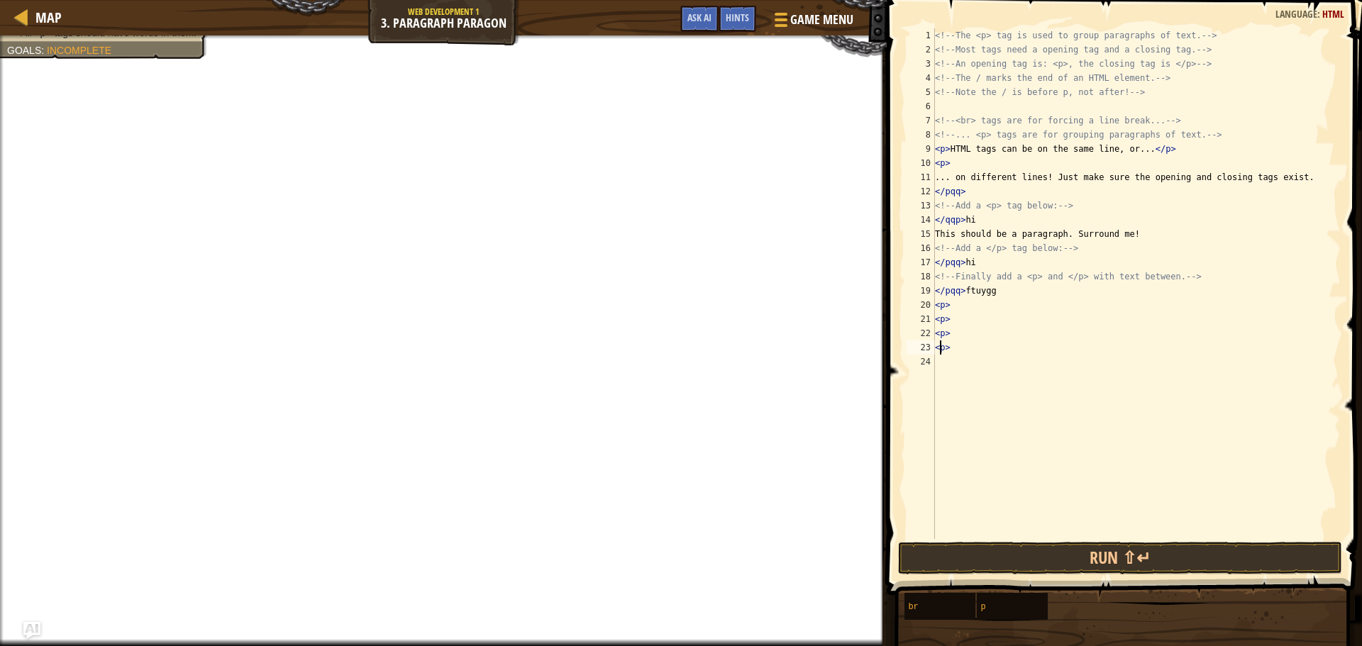
scroll to position [6, 1]
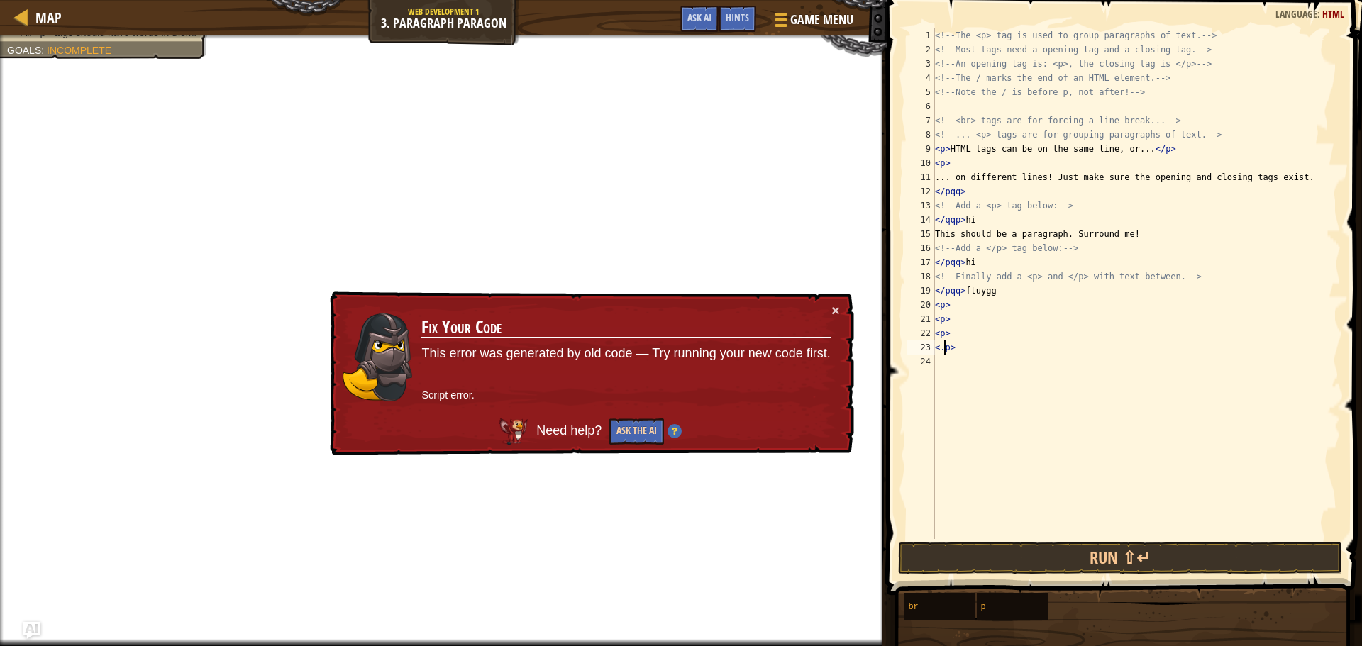
type textarea "<.p>"
click at [643, 421] on button "Ask the AI" at bounding box center [636, 431] width 55 height 26
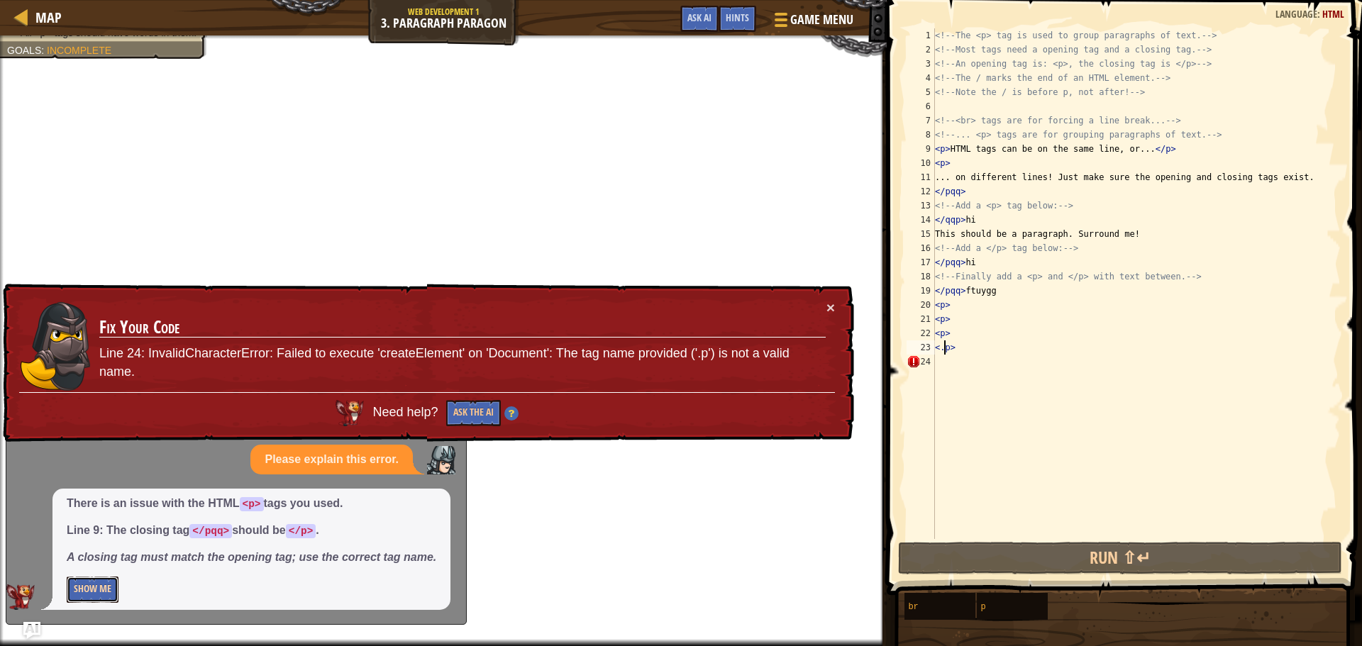
click at [107, 593] on button "Show Me" at bounding box center [93, 590] width 52 height 26
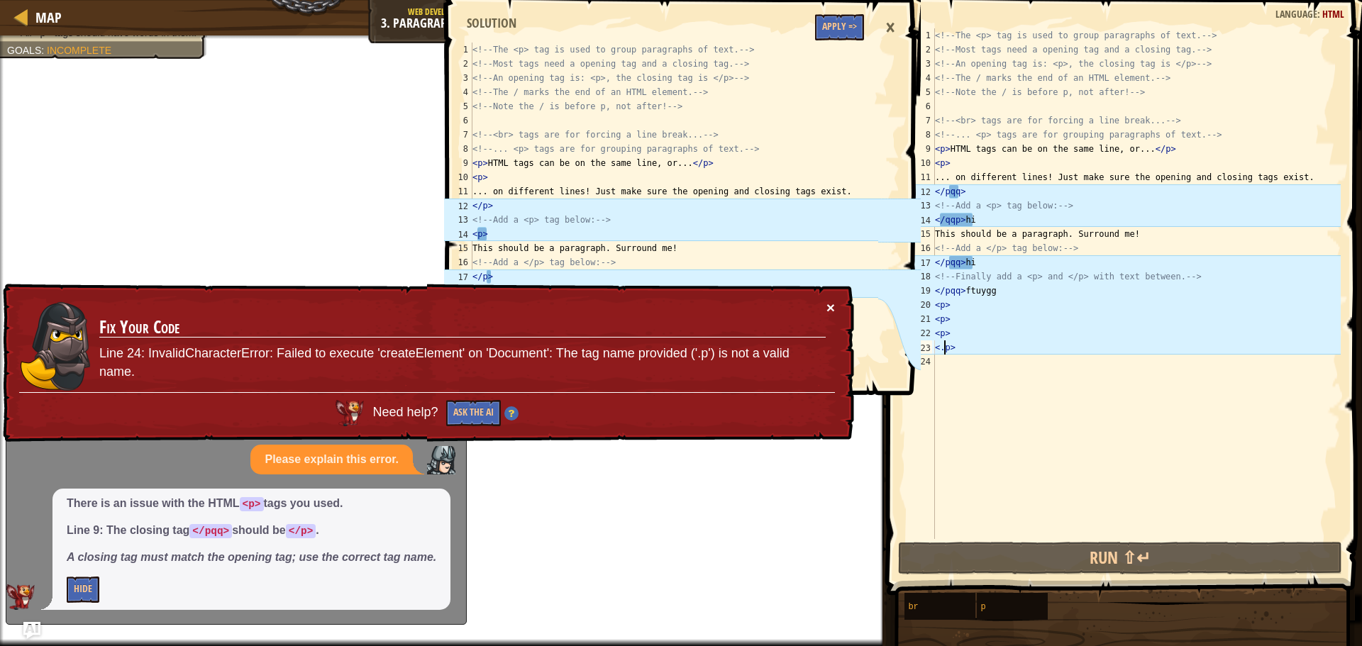
click at [830, 302] on button "×" at bounding box center [830, 307] width 9 height 15
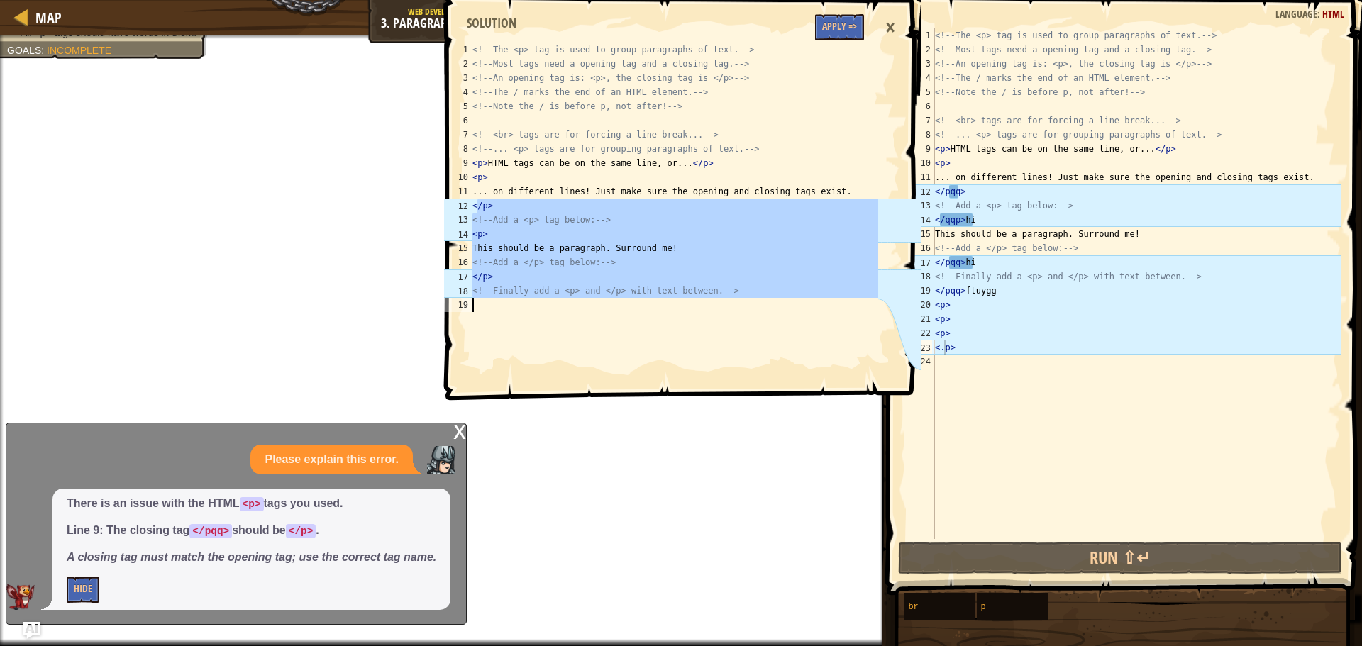
drag, startPoint x: 475, startPoint y: 199, endPoint x: 664, endPoint y: 326, distance: 227.0
click at [664, 326] on div "<!-- The <p> tag is used to group paragraphs of text. --> <!-- Most tags need a…" at bounding box center [673, 206] width 408 height 326
type textarea "<!-- Finally add a <p> and </p> with text between. -->"
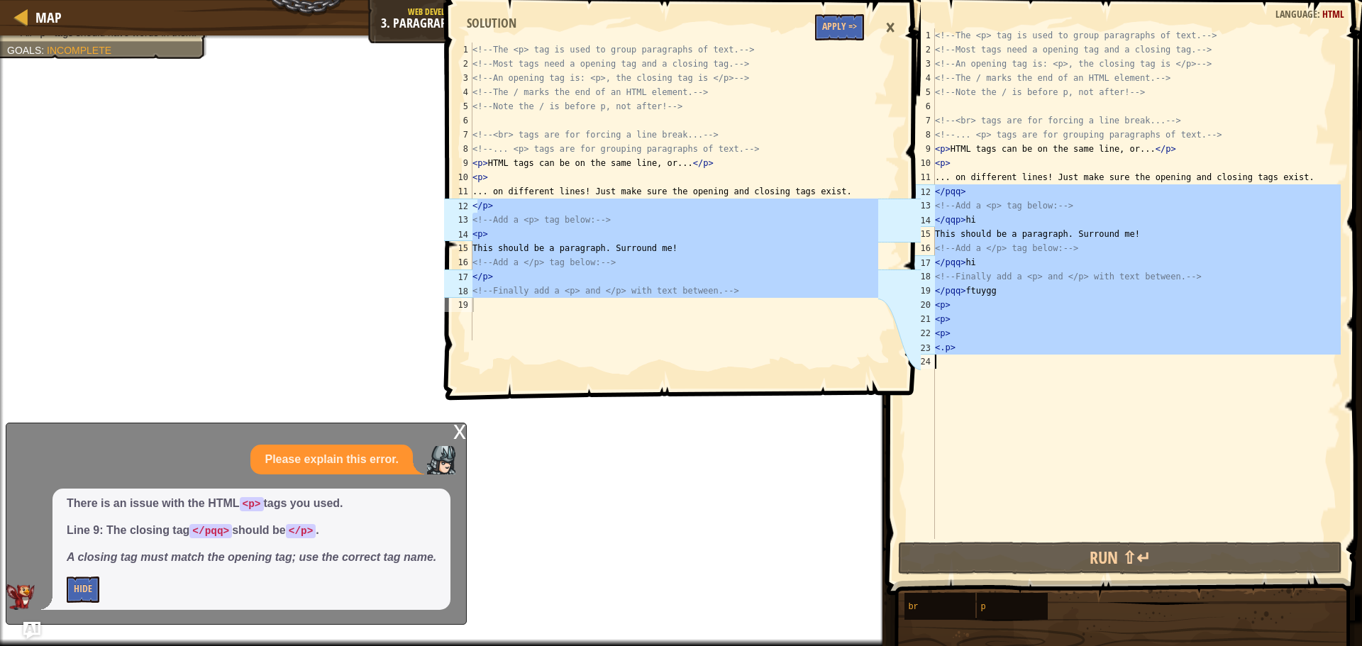
drag, startPoint x: 935, startPoint y: 190, endPoint x: 1125, endPoint y: 410, distance: 291.1
click at [1123, 410] on div "<!-- The <p> tag is used to group paragraphs of text. --> <!-- Most tags need a…" at bounding box center [1136, 297] width 408 height 539
type textarea "<.p>"
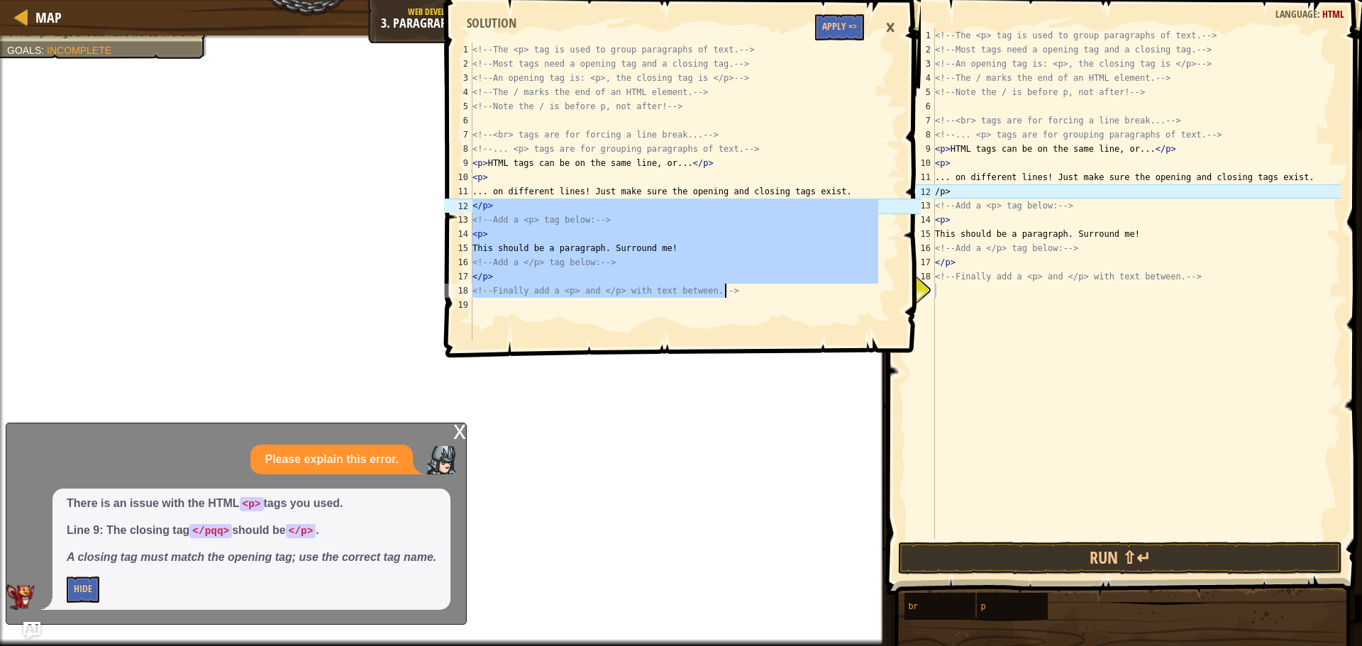
drag, startPoint x: 472, startPoint y: 206, endPoint x: 935, endPoint y: 275, distance: 468.3
click at [899, 286] on div "</p> 1 2 3 4 5 6 7 8 9 10 11 12 13 14 15 16 17 18 19 <!-- The <p> tag is used t…" at bounding box center [680, 175] width 479 height 337
type textarea "</p> <!-- Finally add a <p> and </p> with text between. -->"
click at [953, 289] on div "<!-- The <p> tag is used to group paragraphs of text. --> <!-- Most tags need a…" at bounding box center [1136, 297] width 408 height 539
paste textarea "<!-- Finally add a <p> and </p> with text between. -->"
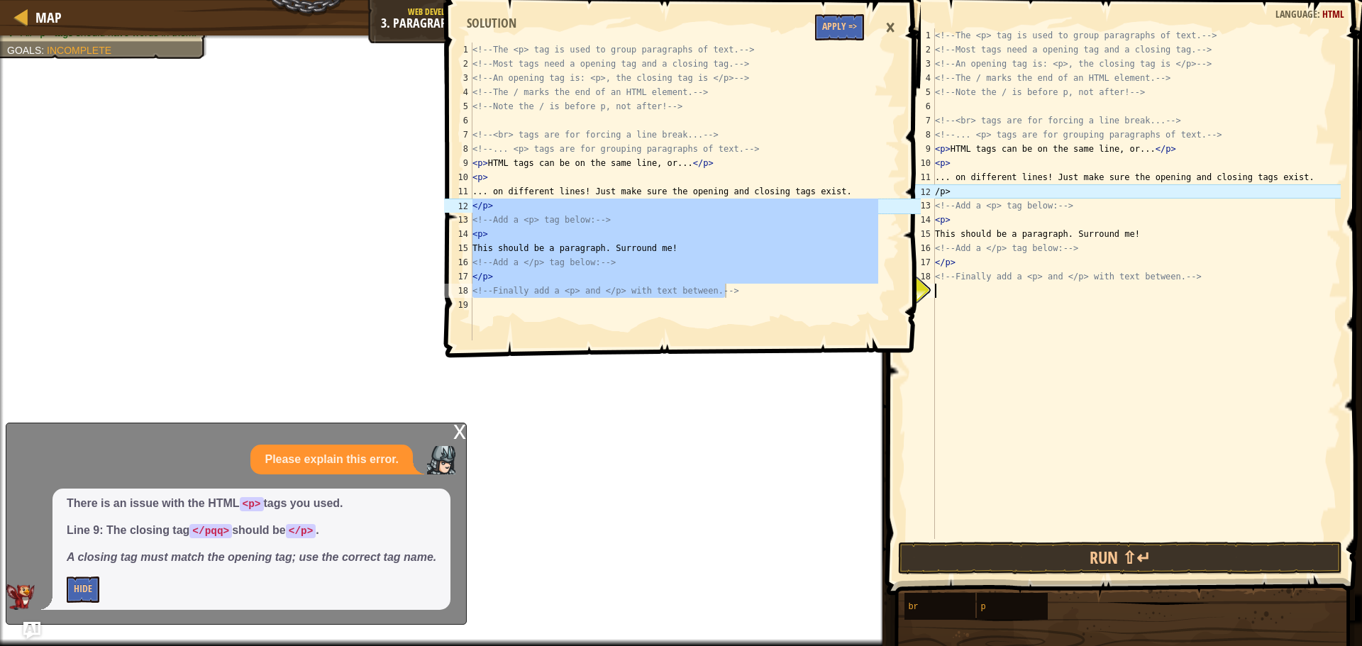
type textarea "<!-- Finally add a <p> and </p> with text between. -->"
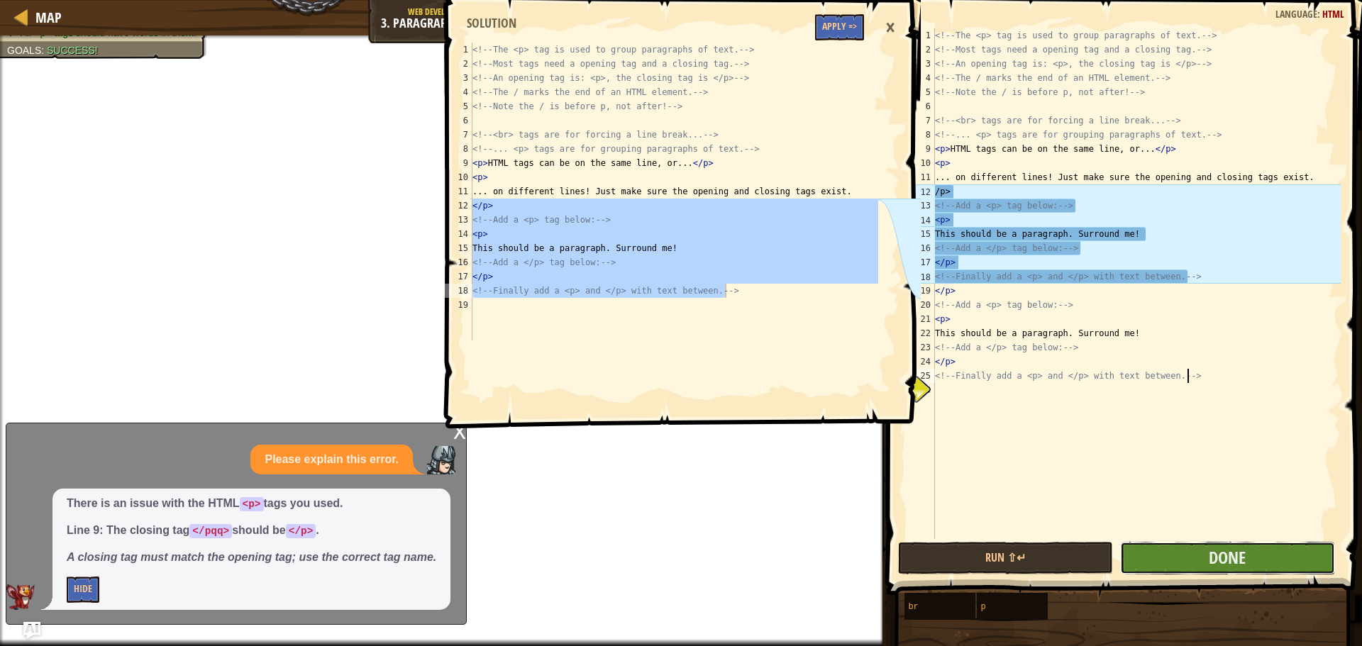
click at [1175, 568] on button "Done" at bounding box center [1227, 558] width 215 height 33
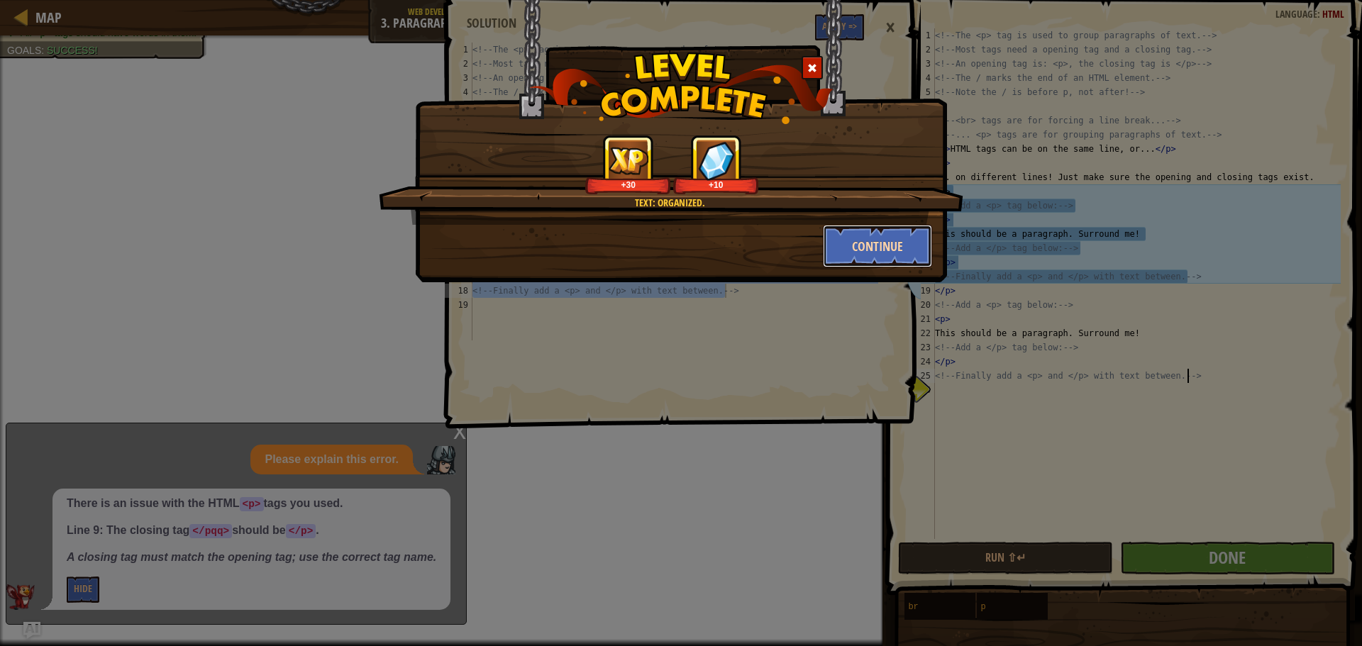
click at [862, 250] on button "Continue" at bounding box center [878, 246] width 110 height 43
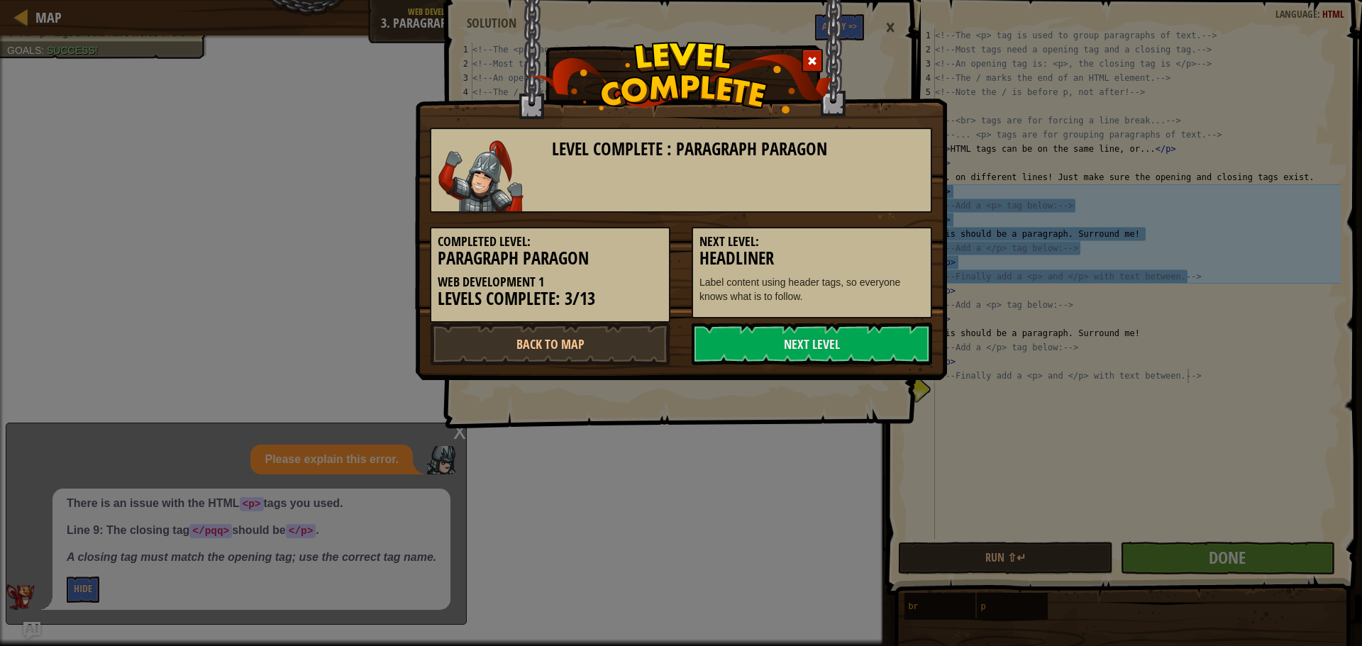
click at [839, 318] on div "Completed Level: Paragraph Paragon Web Development 1 Levels Complete: 3/13 Next…" at bounding box center [680, 268] width 523 height 110
click at [834, 334] on link "Next Level" at bounding box center [811, 344] width 240 height 43
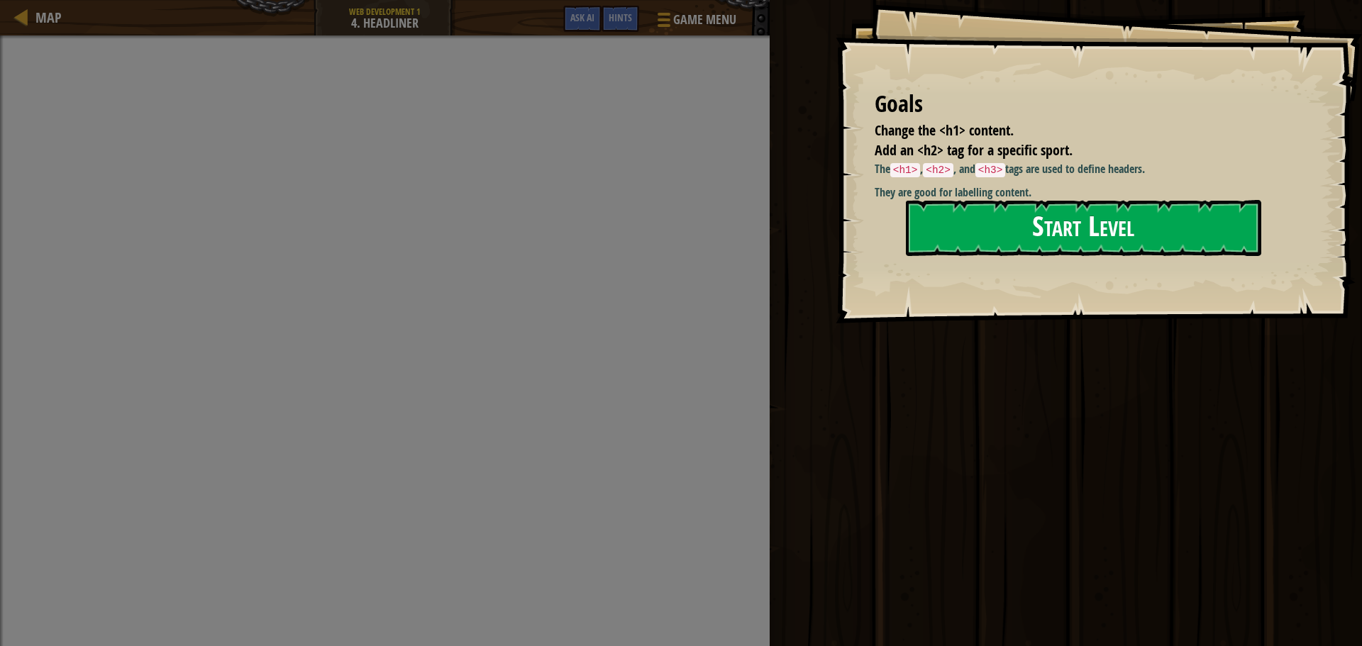
click at [1030, 230] on button "Start Level" at bounding box center [1083, 228] width 355 height 56
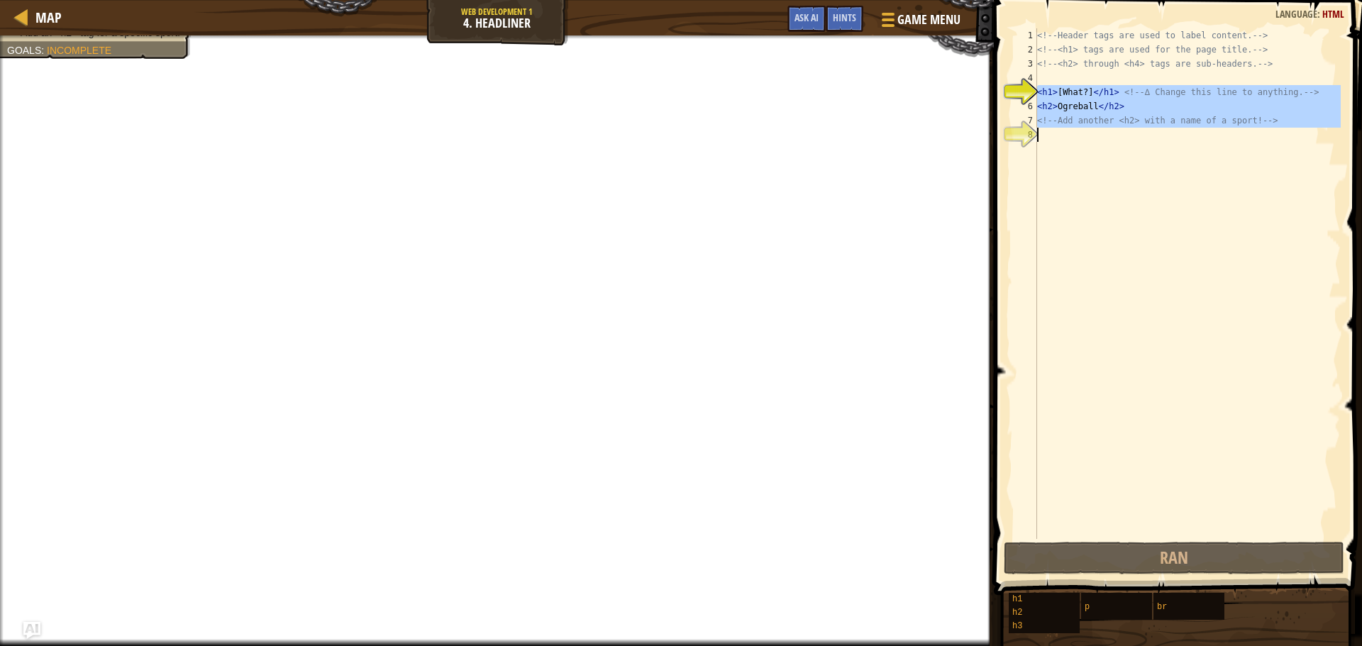
drag, startPoint x: 1038, startPoint y: 92, endPoint x: 1218, endPoint y: 169, distance: 195.7
click at [1218, 169] on div "<!-- Header tags are used to label content. --> <!-- <h1> tags are used for the…" at bounding box center [1187, 297] width 306 height 539
type textarea "<!-- Add another <h2> with a name of a sport! -->"
click at [1218, 169] on div "<!-- Header tags are used to label content. --> <!-- <h1> tags are used for the…" at bounding box center [1187, 283] width 306 height 511
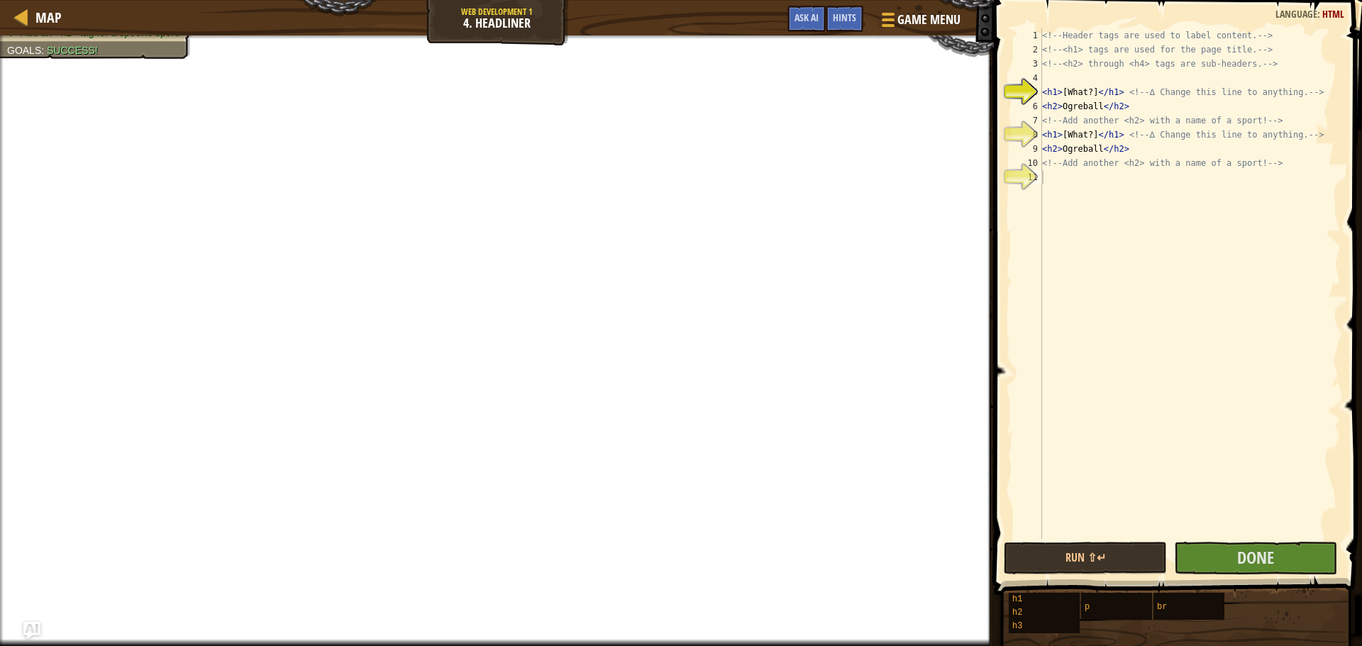
click at [1243, 540] on span at bounding box center [1178, 277] width 379 height 637
click at [1249, 547] on span "Done" at bounding box center [1255, 557] width 37 height 23
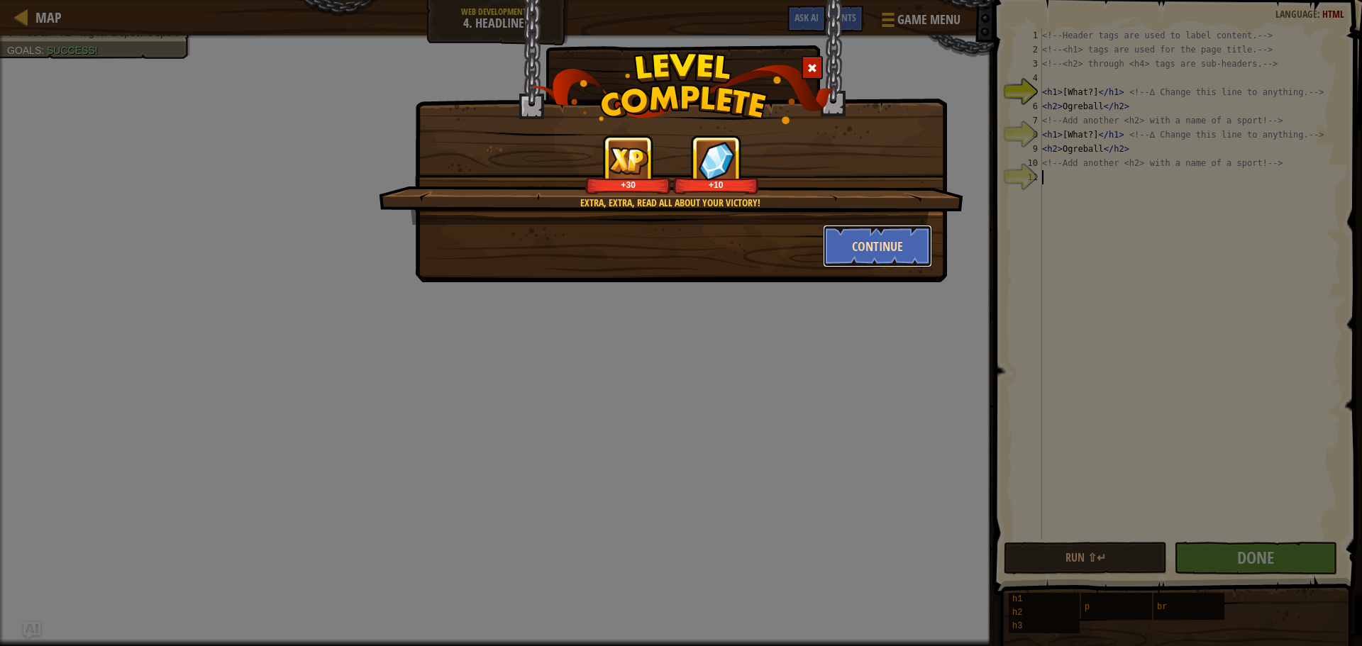
click at [876, 237] on button "Continue" at bounding box center [878, 246] width 110 height 43
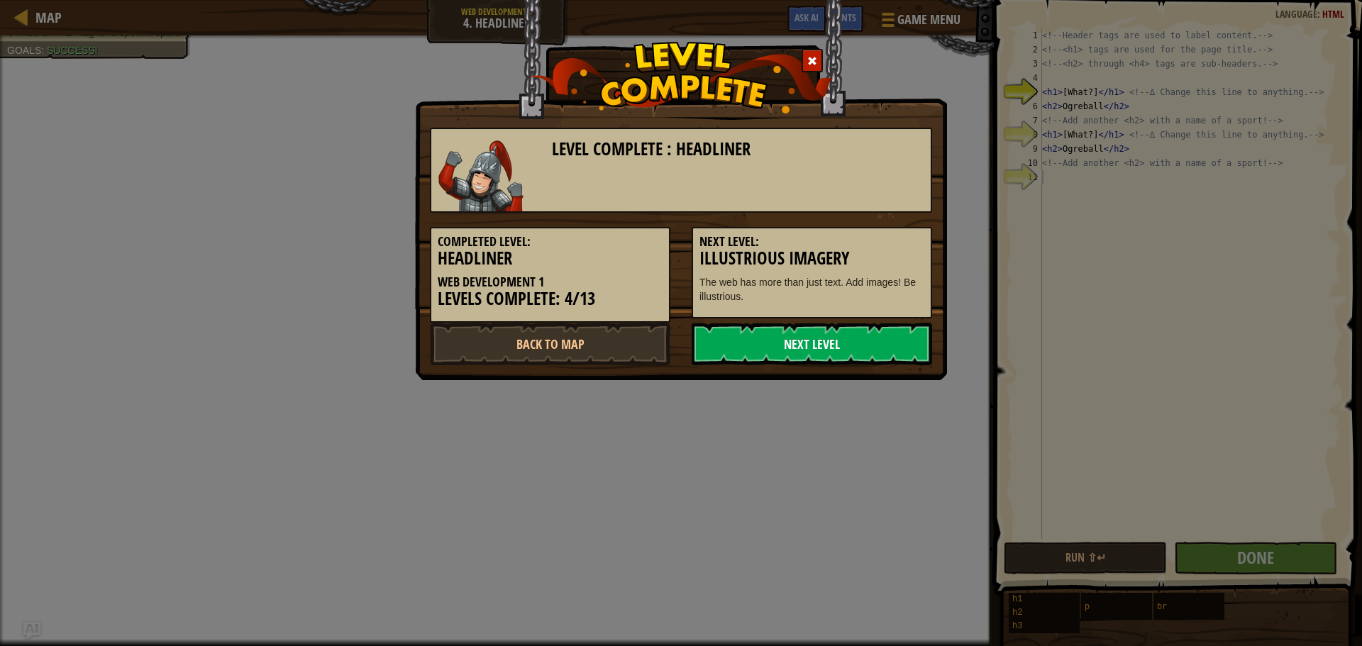
click at [821, 347] on link "Next Level" at bounding box center [811, 344] width 240 height 43
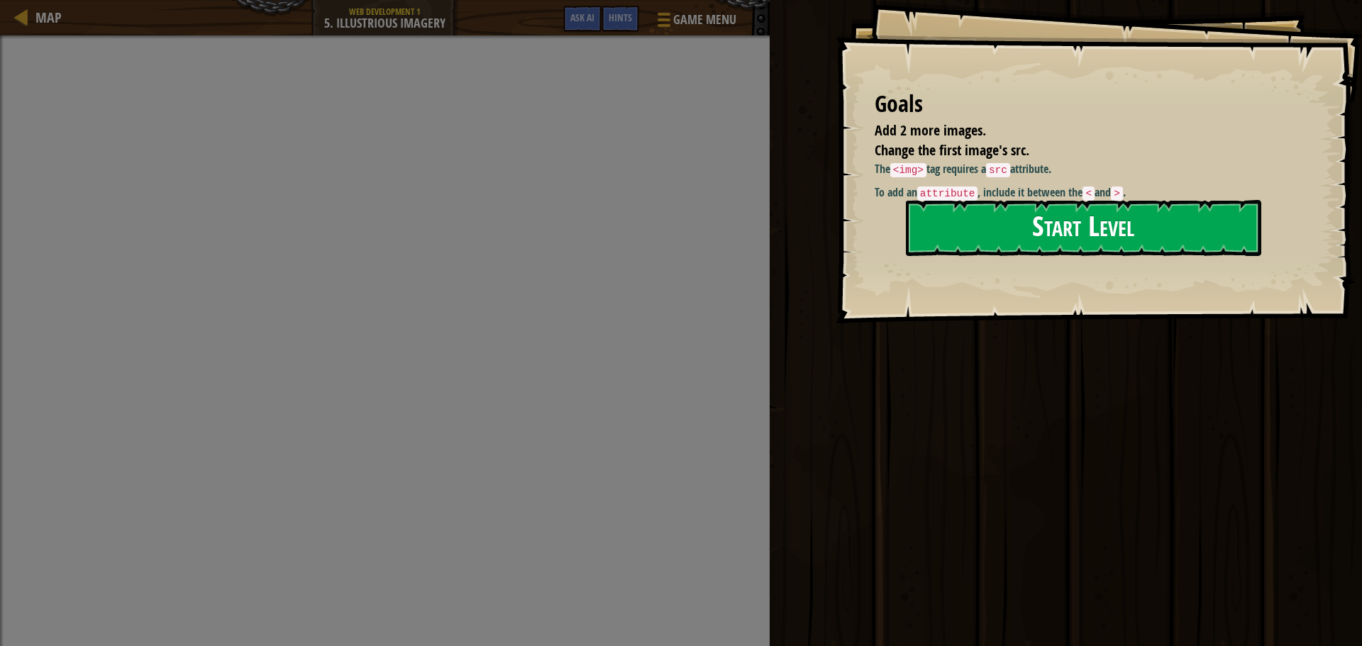
click at [988, 238] on button "Start Level" at bounding box center [1083, 228] width 355 height 56
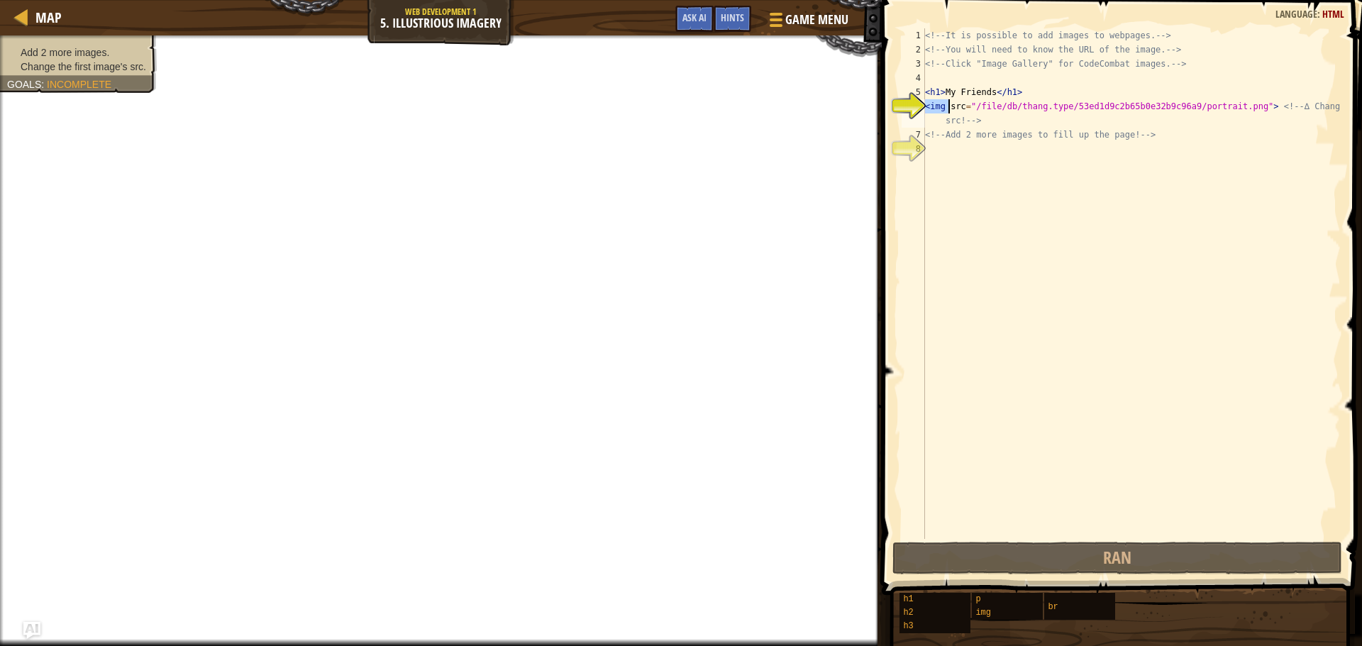
drag, startPoint x: 925, startPoint y: 106, endPoint x: 946, endPoint y: 109, distance: 20.9
click at [946, 109] on div "<!-- It is possible to add images to webpages. --> <!-- You will need to know t…" at bounding box center [1131, 297] width 418 height 539
click at [948, 171] on div "<!-- It is possible to add images to webpages. --> <!-- You will need to know t…" at bounding box center [1131, 297] width 418 height 539
type textarea "<img"
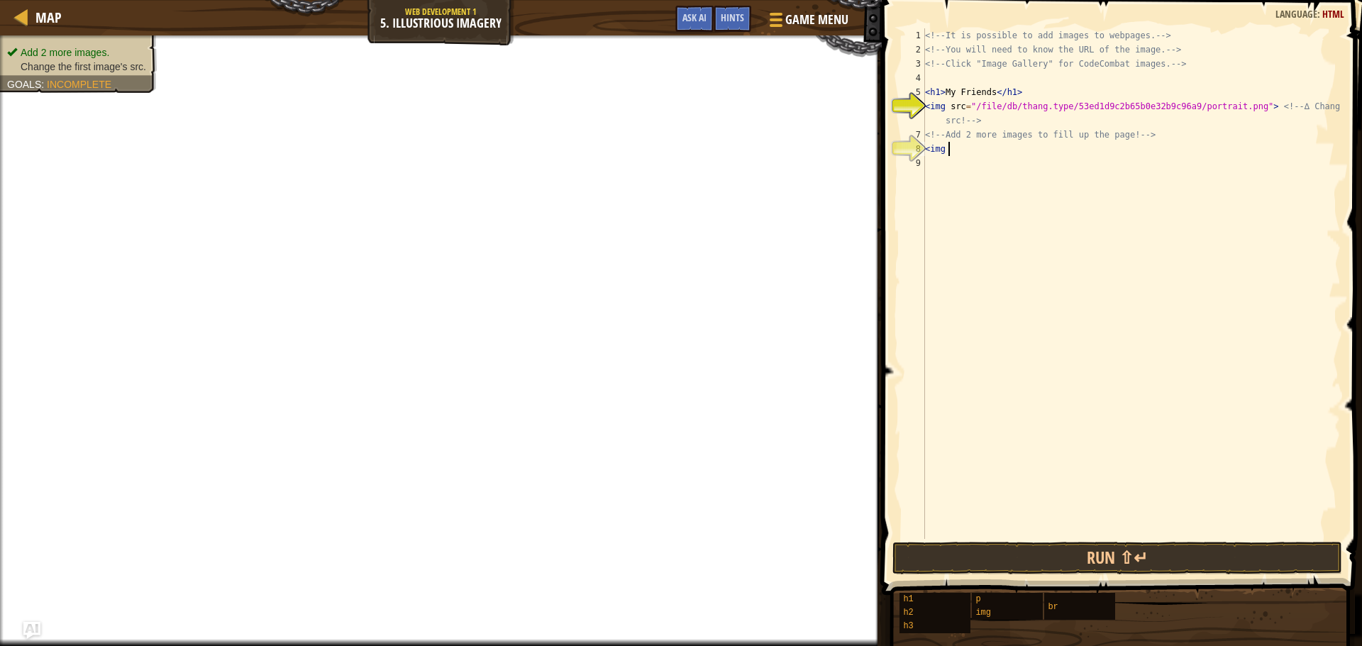
click at [948, 172] on div "<!-- It is possible to add images to webpages. --> <!-- You will need to know t…" at bounding box center [1131, 297] width 418 height 539
drag, startPoint x: 980, startPoint y: 104, endPoint x: 1171, endPoint y: 111, distance: 190.9
click at [1171, 111] on div "<!-- It is possible to add images to webpages. --> <!-- You will need to know t…" at bounding box center [1133, 297] width 414 height 539
type textarea "<img src="/a9/portrait.png"> <!-- ∆ Change this src! -->"
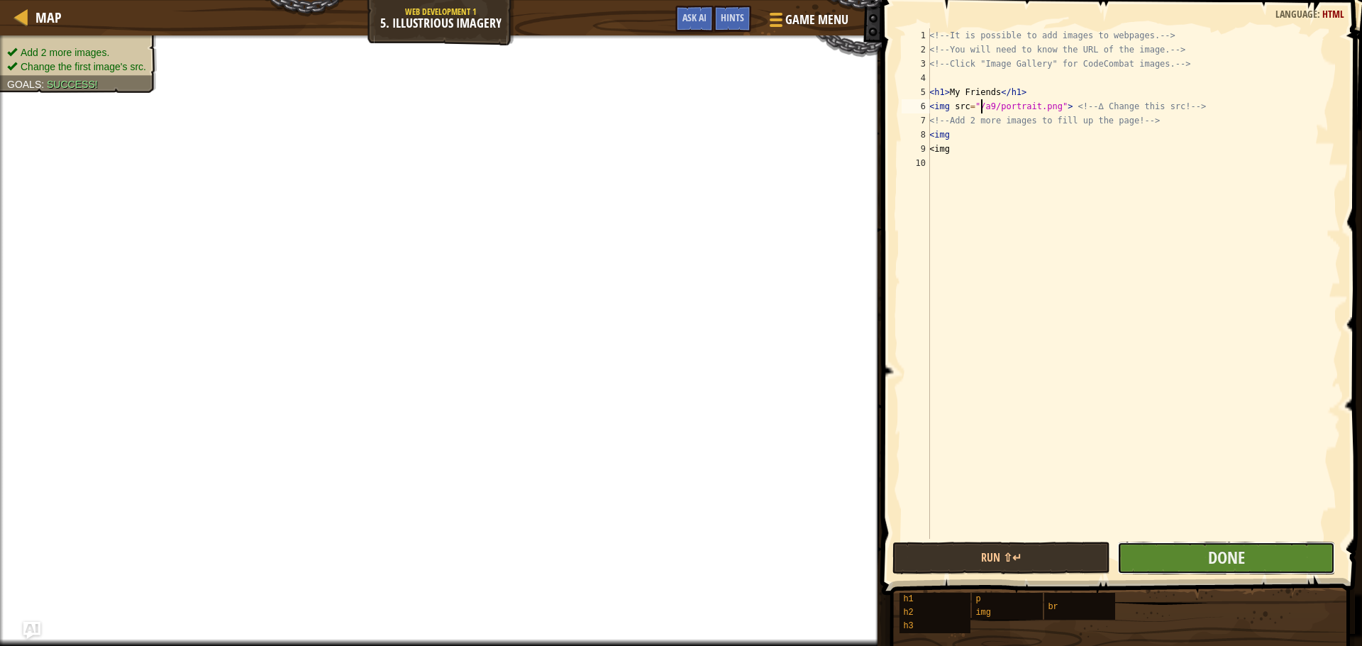
click at [1245, 571] on button "Done" at bounding box center [1226, 558] width 218 height 33
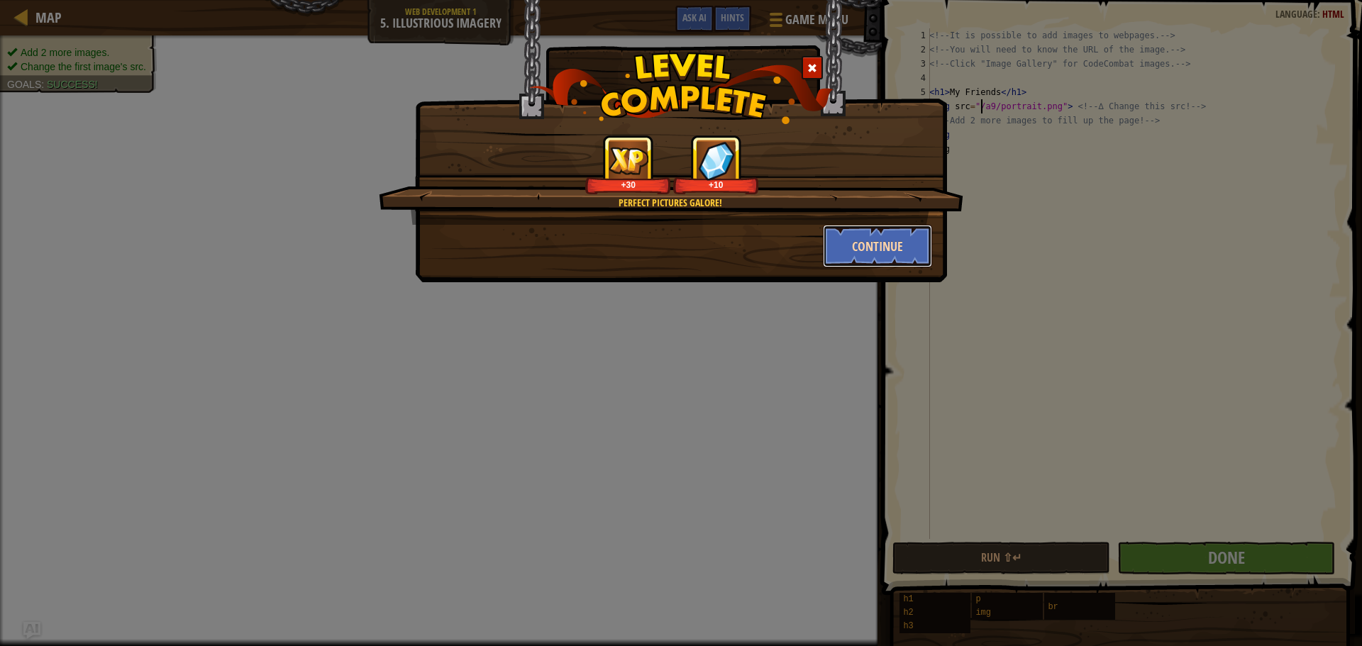
click at [883, 235] on button "Continue" at bounding box center [878, 246] width 110 height 43
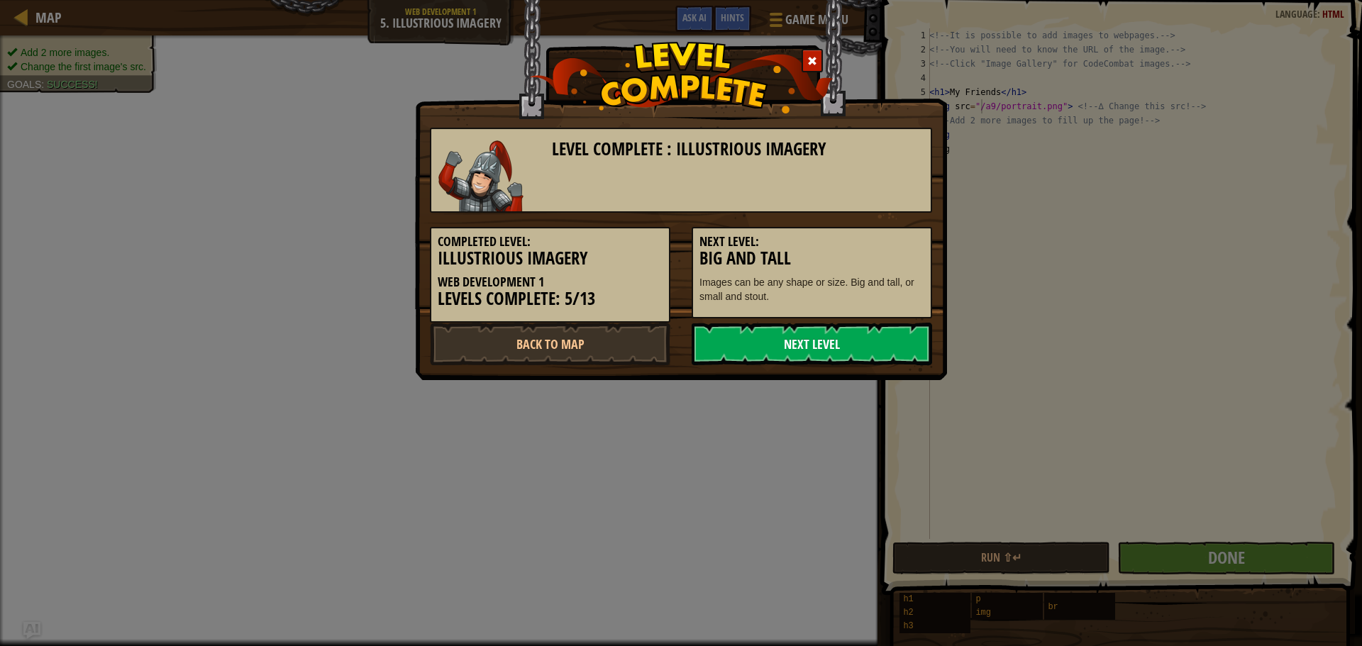
click at [799, 329] on link "Next Level" at bounding box center [811, 344] width 240 height 43
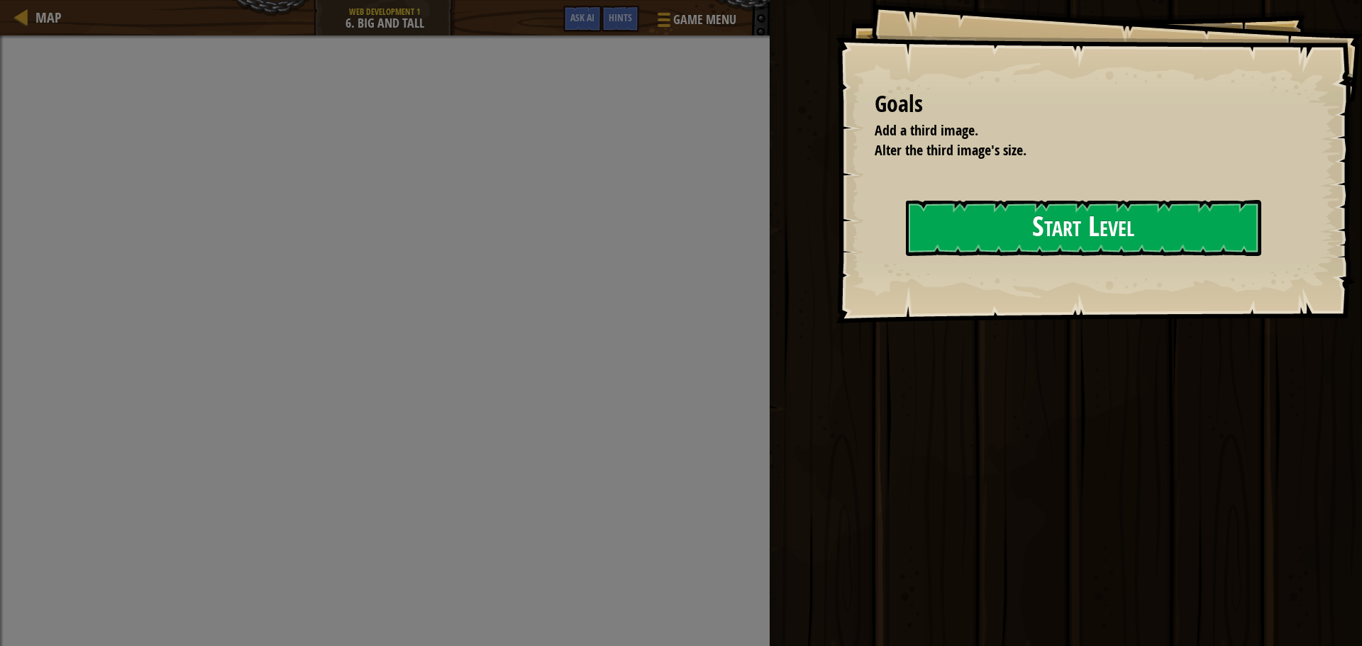
click at [835, 278] on div "Goals Add a third image. Alter the third image's size. Start Level Error loadin…" at bounding box center [1098, 161] width 526 height 323
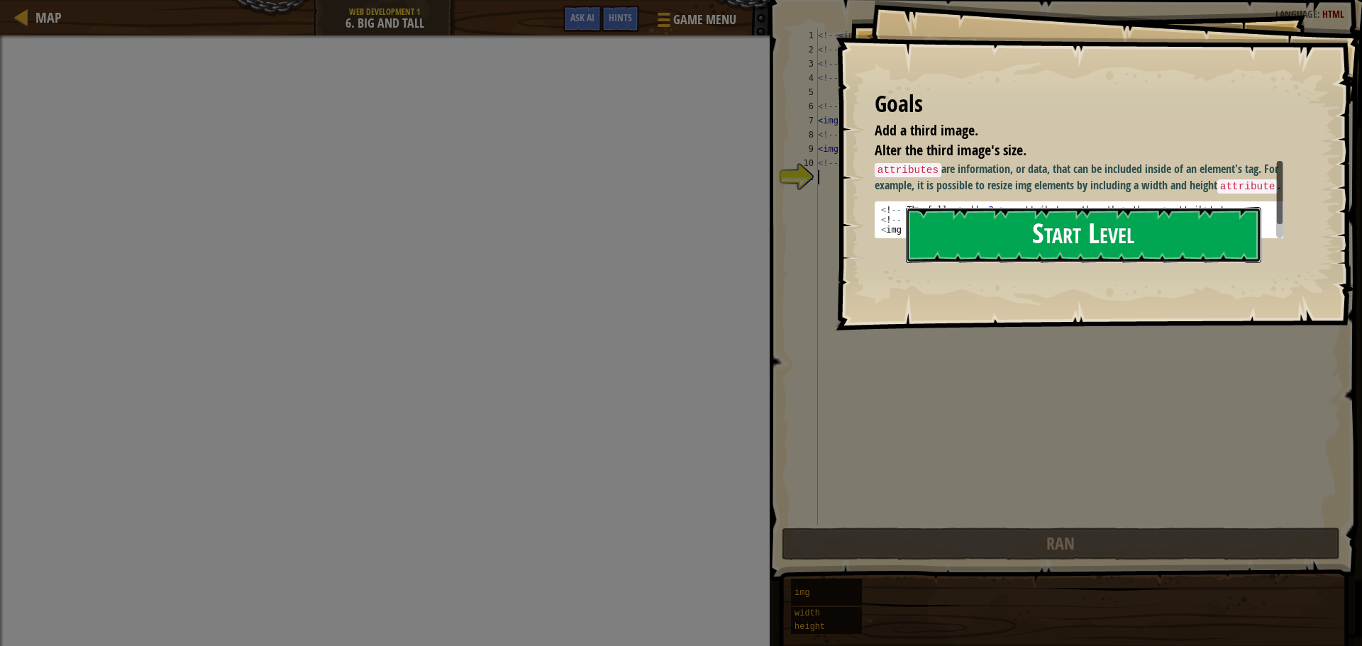
click at [1079, 235] on button "Start Level" at bounding box center [1083, 235] width 355 height 56
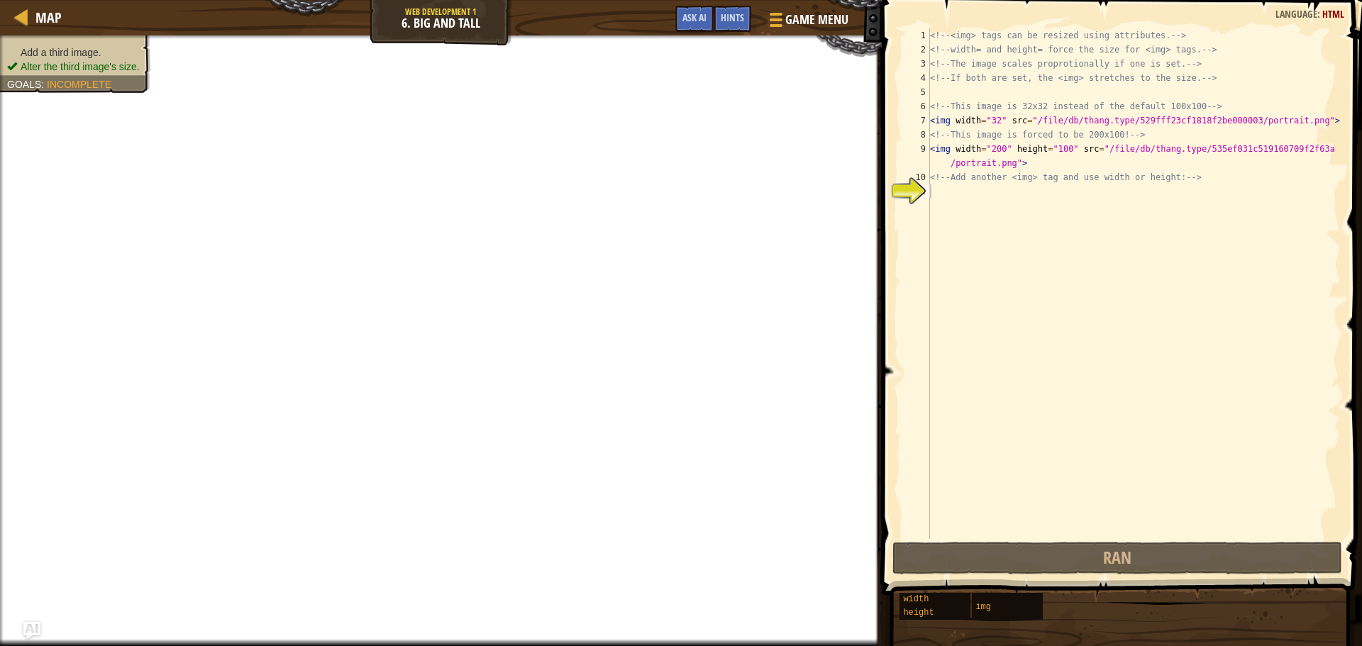
type textarea "<img width="200" height="100" src="/file/db/thang.type/535ef031c519160709f2f63a…"
drag, startPoint x: 950, startPoint y: 149, endPoint x: 929, endPoint y: 149, distance: 20.6
click at [929, 149] on div "<img width="200" height="100" src="/file/db/thang.type/535ef031c519160709f2f63a…" at bounding box center [1120, 283] width 442 height 511
click at [965, 208] on div "<!-- <img> tags can be resized using attributes. --> <!-- width= and height= fo…" at bounding box center [1133, 297] width 413 height 539
paste textarea "<img"
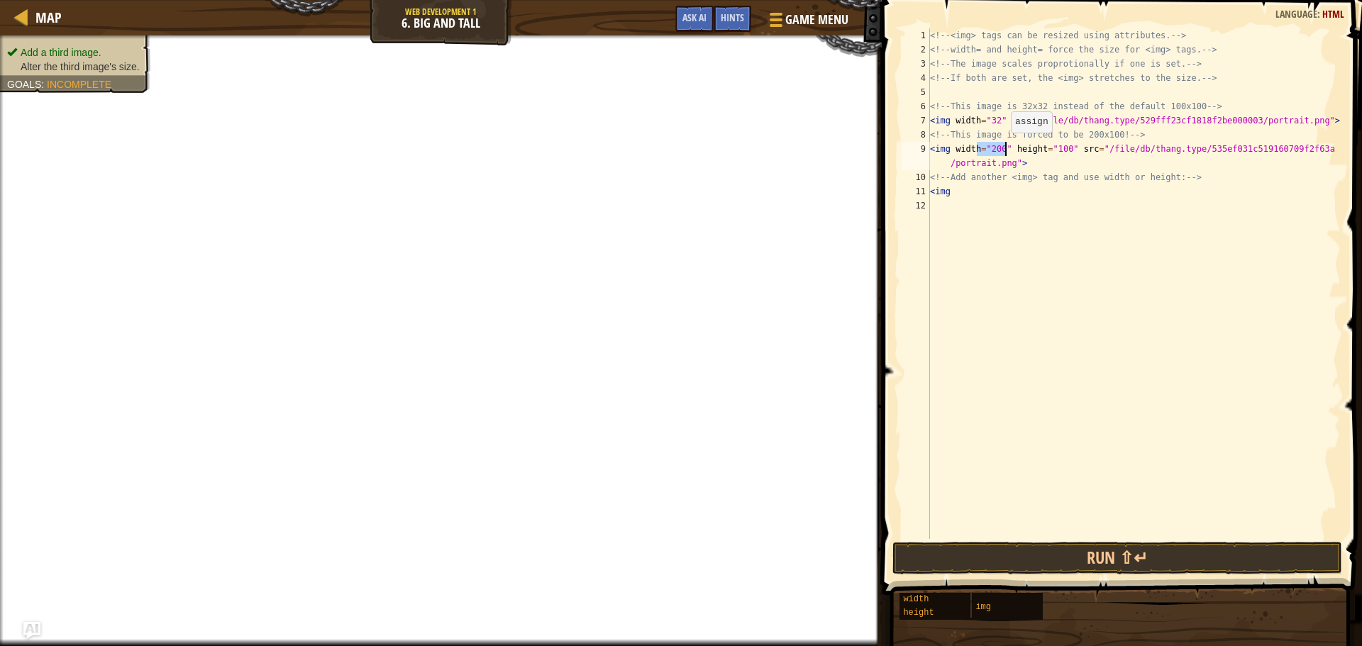
drag, startPoint x: 976, startPoint y: 148, endPoint x: 1004, endPoint y: 147, distance: 27.7
click at [1004, 147] on div "<!-- <img> tags can be resized using attributes. --> <!-- width= and height= fo…" at bounding box center [1133, 297] width 413 height 539
click at [993, 192] on div "<!-- <img> tags can be resized using attributes. --> <!-- width= and height= fo…" at bounding box center [1133, 297] width 413 height 539
paste textarea "="200""
type textarea "<img="200""
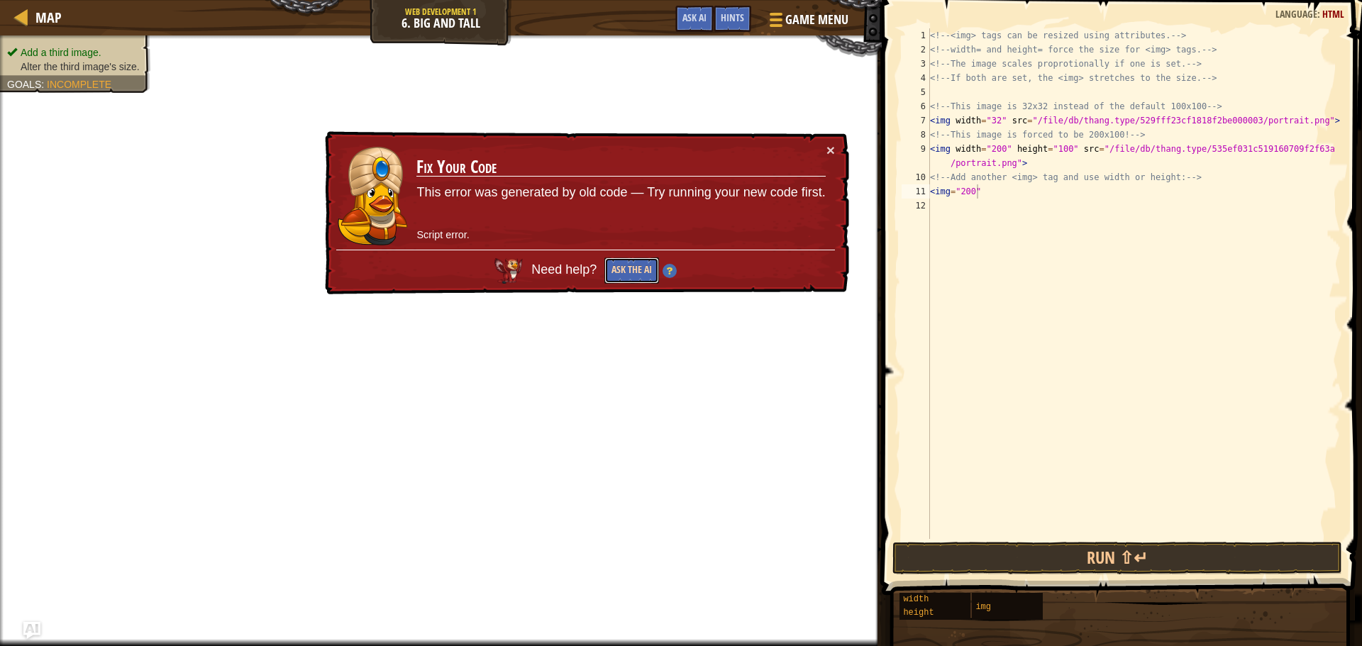
click at [633, 261] on button "Ask the AI" at bounding box center [631, 270] width 55 height 26
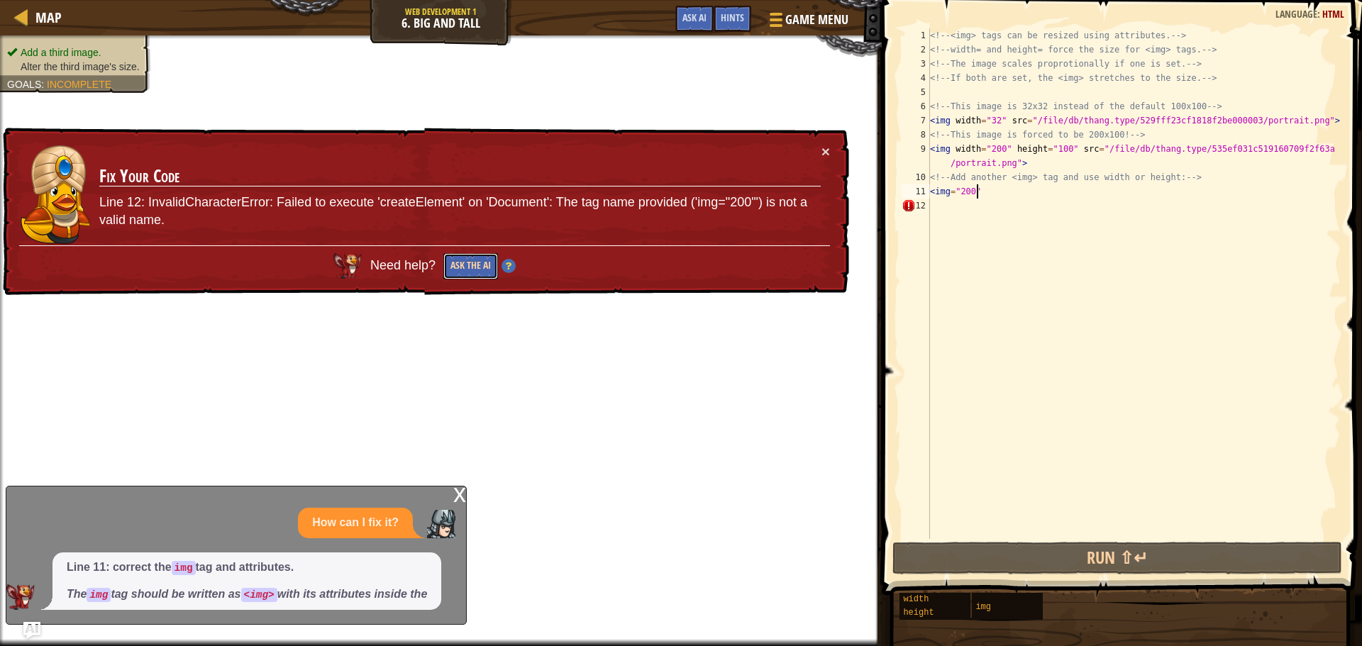
click at [475, 254] on button "Ask the AI" at bounding box center [470, 266] width 55 height 26
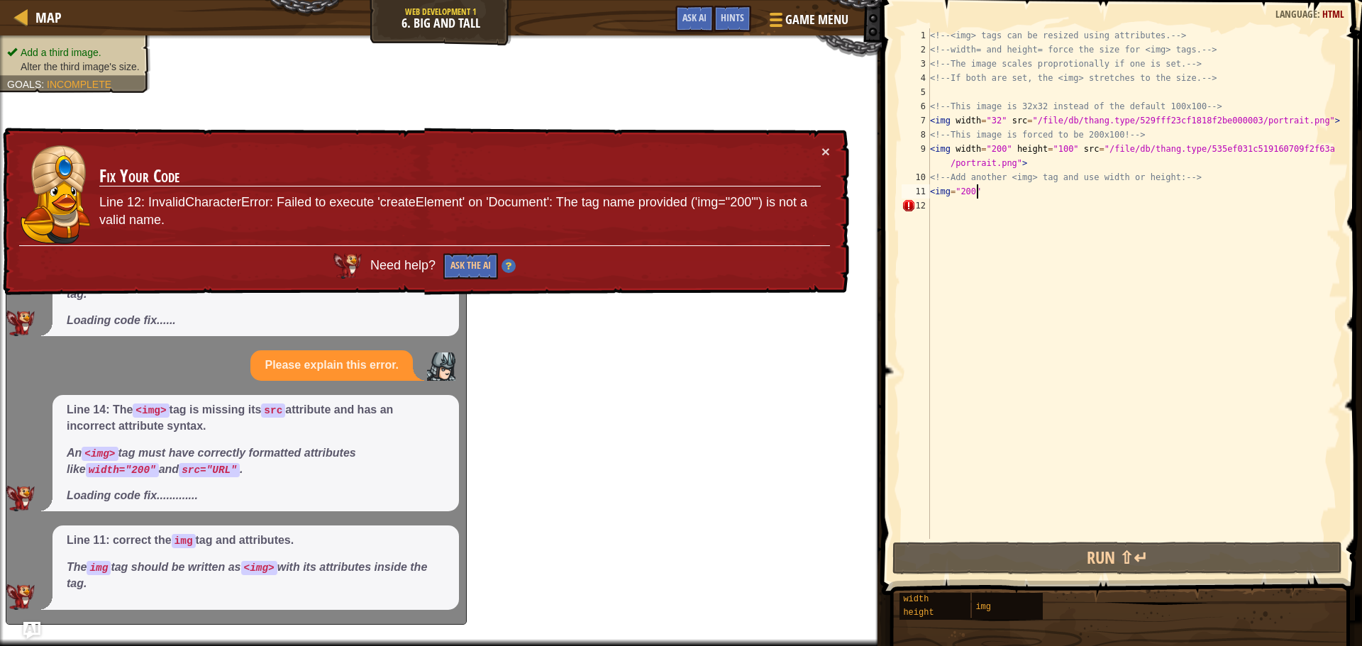
scroll to position [170, 0]
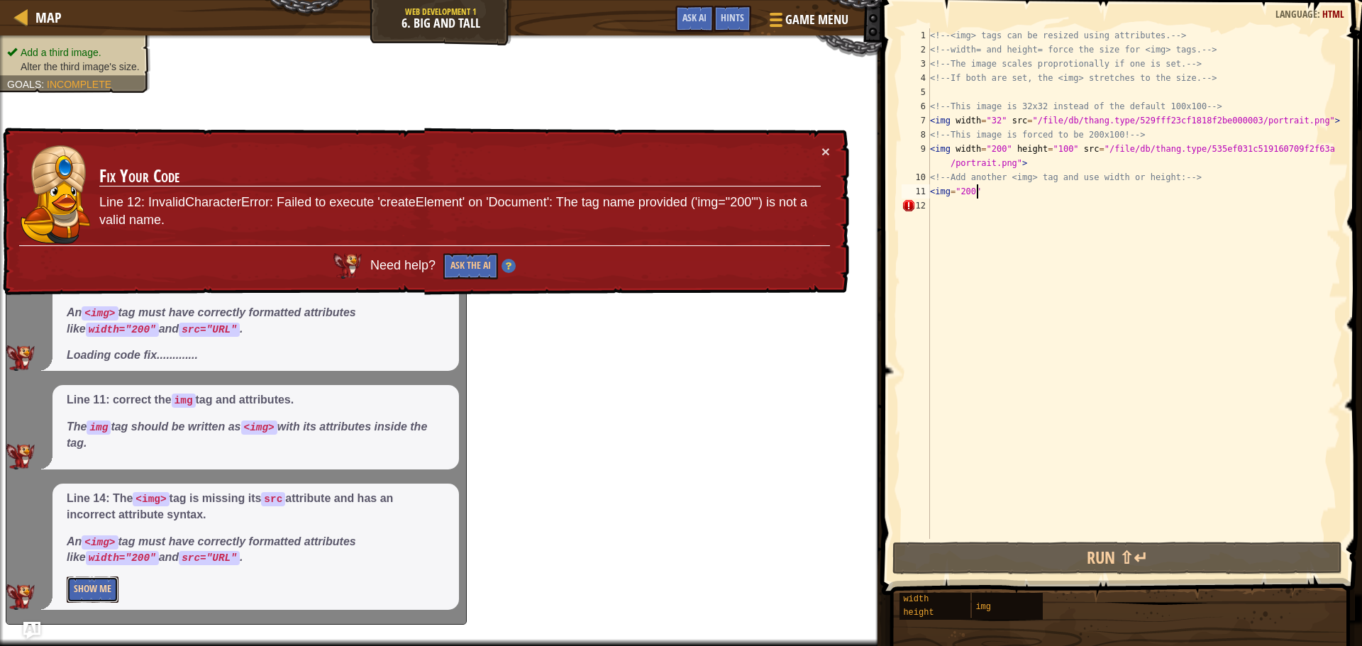
click at [103, 590] on button "Show Me" at bounding box center [93, 590] width 52 height 26
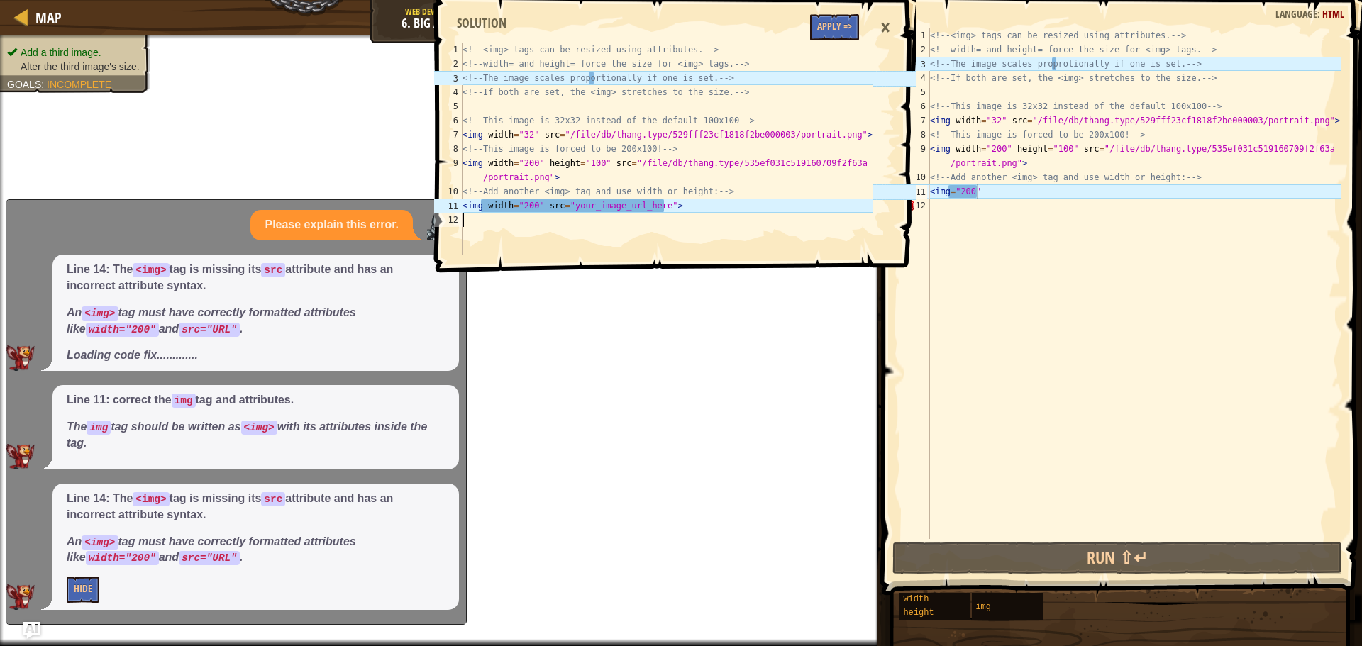
drag, startPoint x: 461, startPoint y: 204, endPoint x: 491, endPoint y: 203, distance: 29.8
click at [491, 203] on div "1 2 3 4 5 6 7 8 9 10 11 12 <!-- <img> tags can be resized using attributes. -->…" at bounding box center [652, 149] width 442 height 213
click at [465, 206] on div "<!-- <img> tags can be resized using attributes. --> <!-- width= and height= fo…" at bounding box center [666, 163] width 413 height 241
type textarea "<img width="200" src="your_image_url_here">"
drag, startPoint x: 464, startPoint y: 206, endPoint x: 714, endPoint y: 210, distance: 250.4
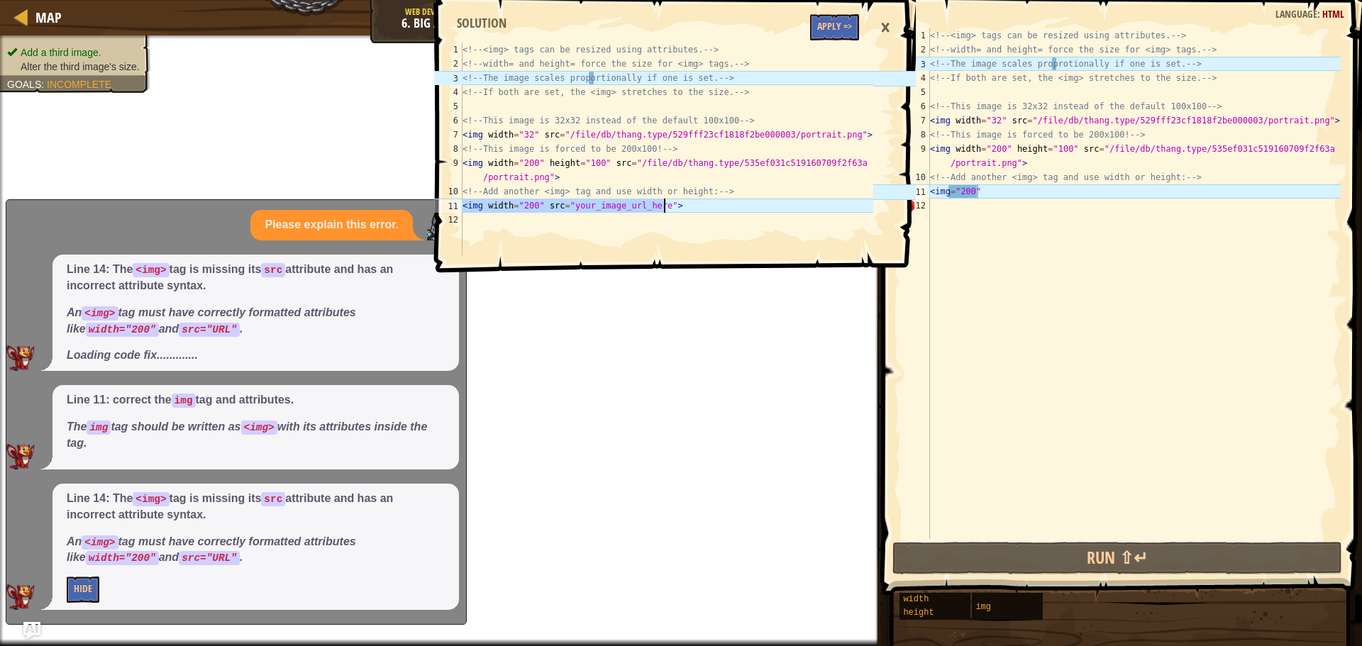
click at [714, 210] on div "<!-- <img> tags can be resized using attributes. --> <!-- width= and height= fo…" at bounding box center [666, 163] width 413 height 241
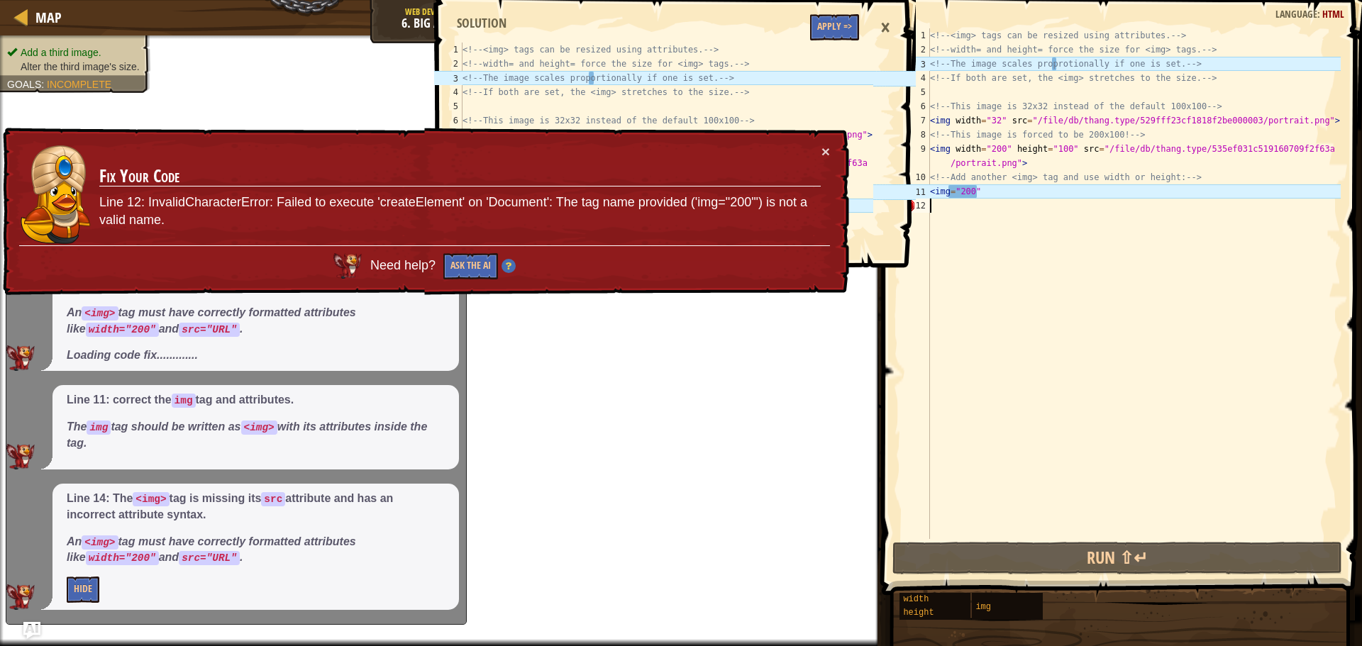
click at [1016, 228] on div "<!-- <img> tags can be resized using attributes. --> <!-- width= and height= fo…" at bounding box center [1133, 297] width 413 height 539
paste textarea "<img width="200" src="your_image_url_here">"
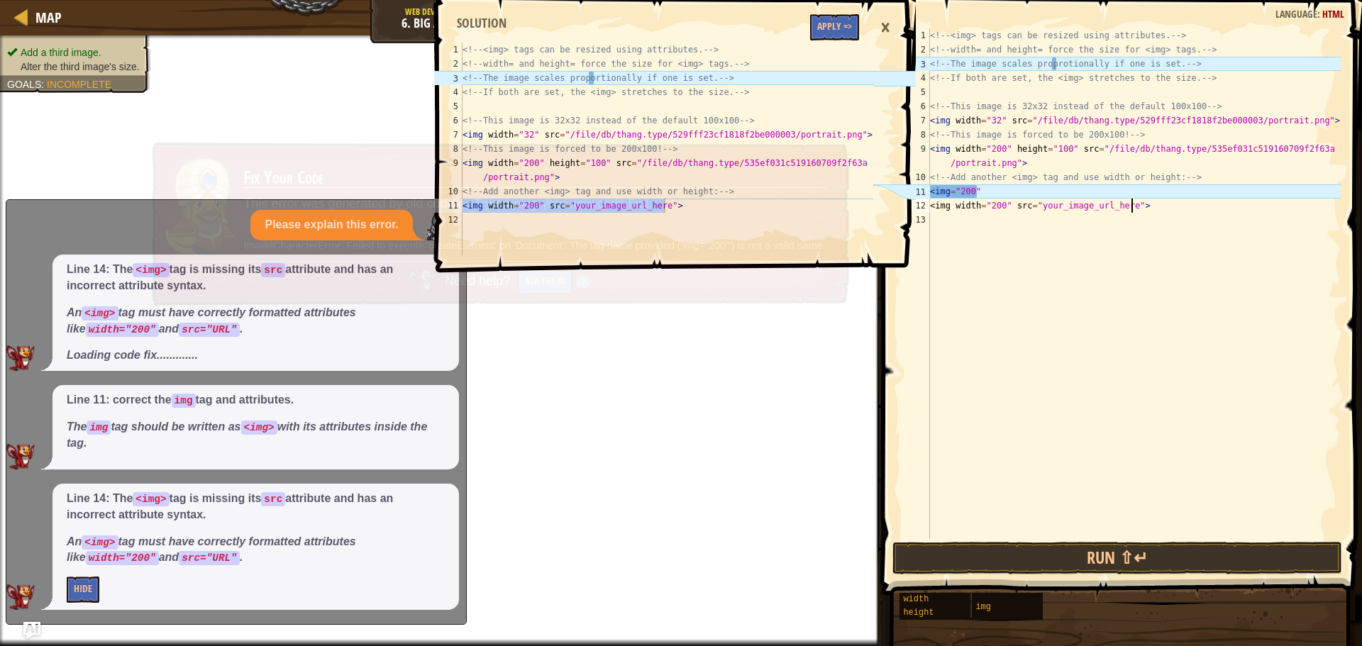
click at [1040, 187] on div "<!-- <img> tags can be resized using attributes. --> <!-- width= and height= fo…" at bounding box center [1133, 297] width 413 height 539
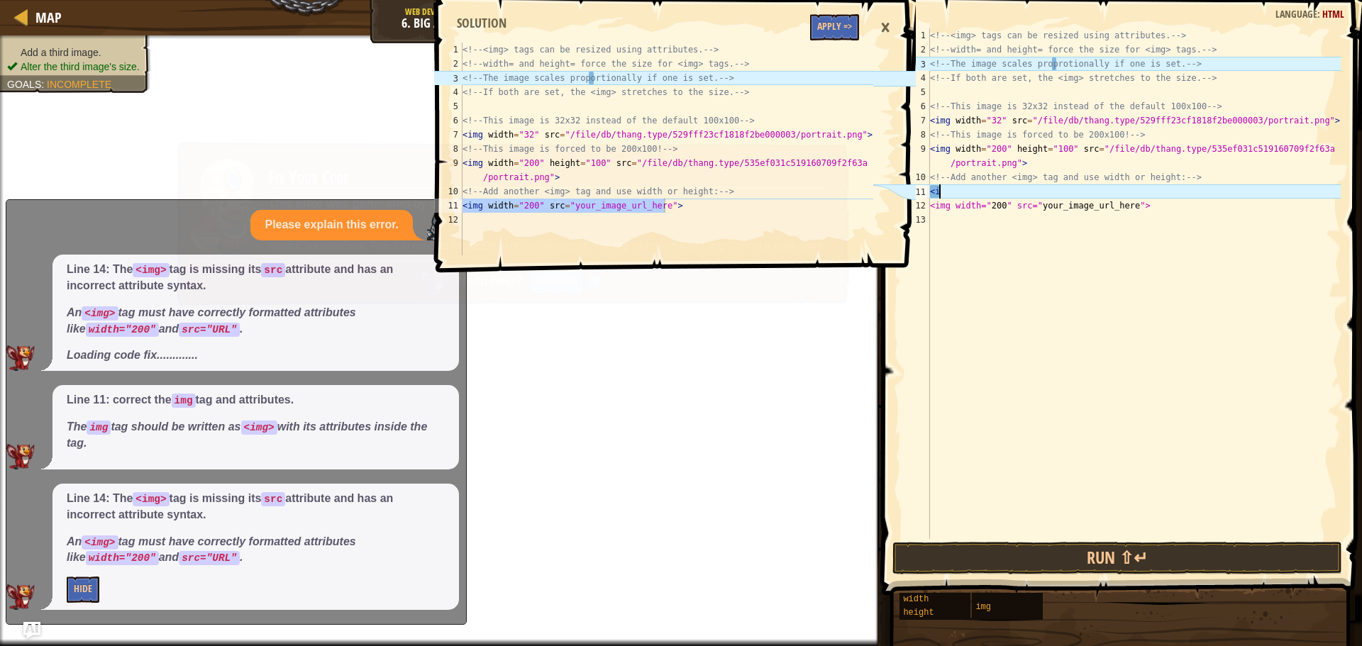
type textarea "<"
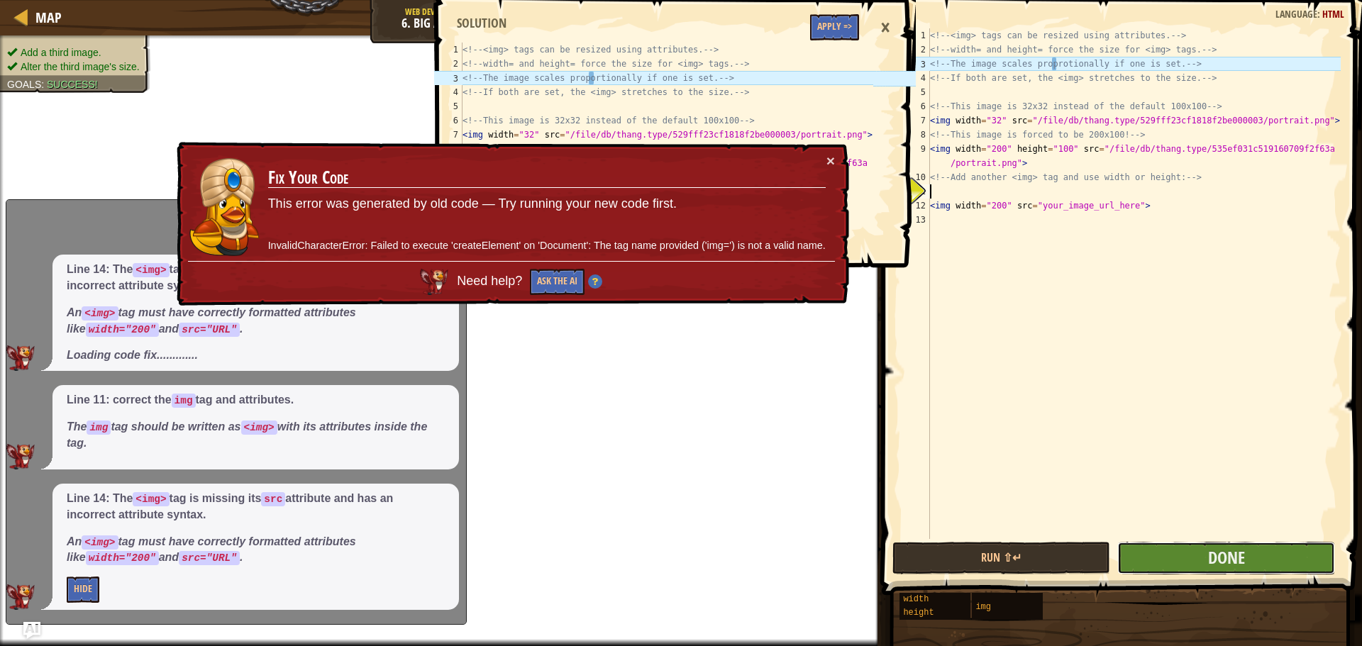
click at [1254, 562] on button "Done" at bounding box center [1226, 558] width 218 height 33
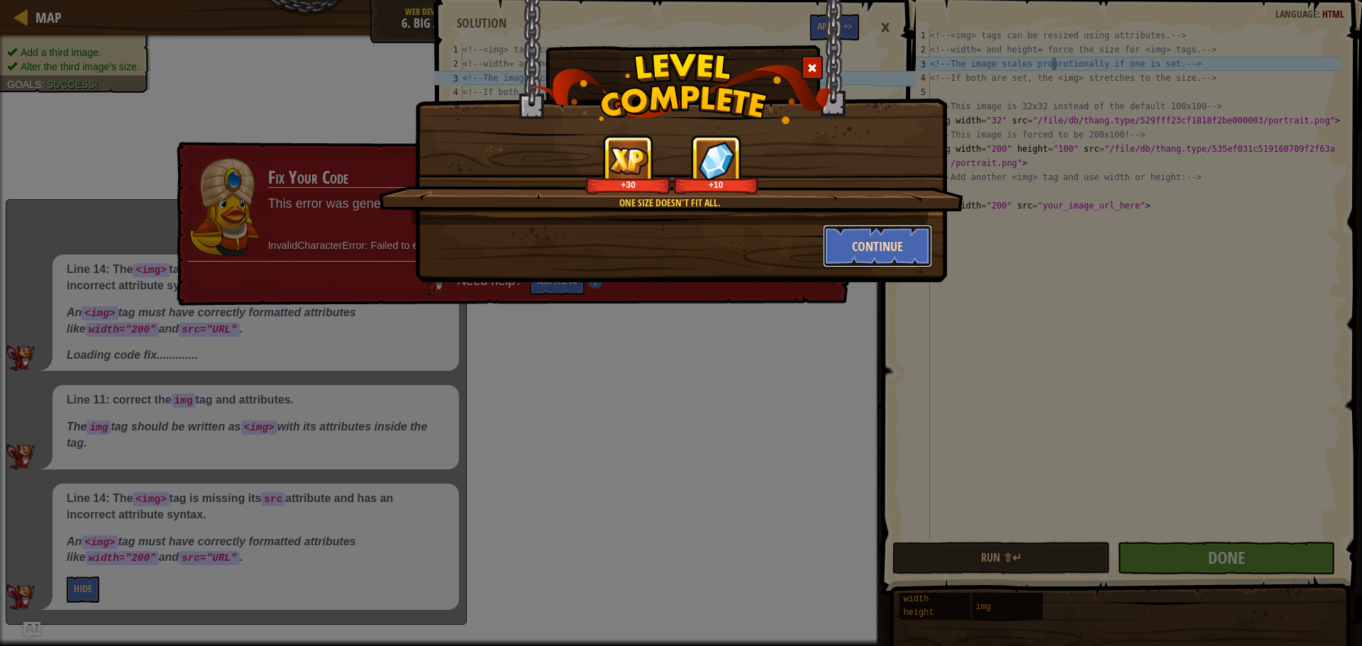
click at [868, 239] on button "Continue" at bounding box center [878, 246] width 110 height 43
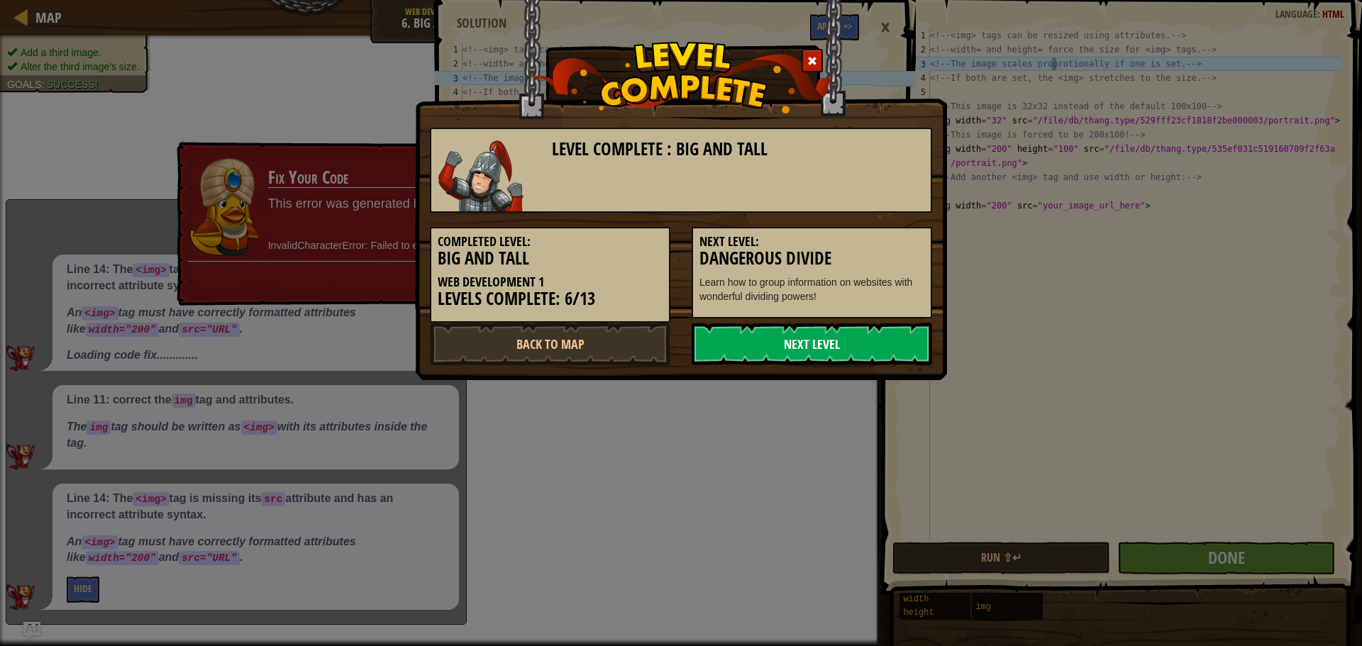
click at [828, 355] on link "Next Level" at bounding box center [811, 344] width 240 height 43
click at [796, 338] on link "Next Level" at bounding box center [811, 344] width 240 height 43
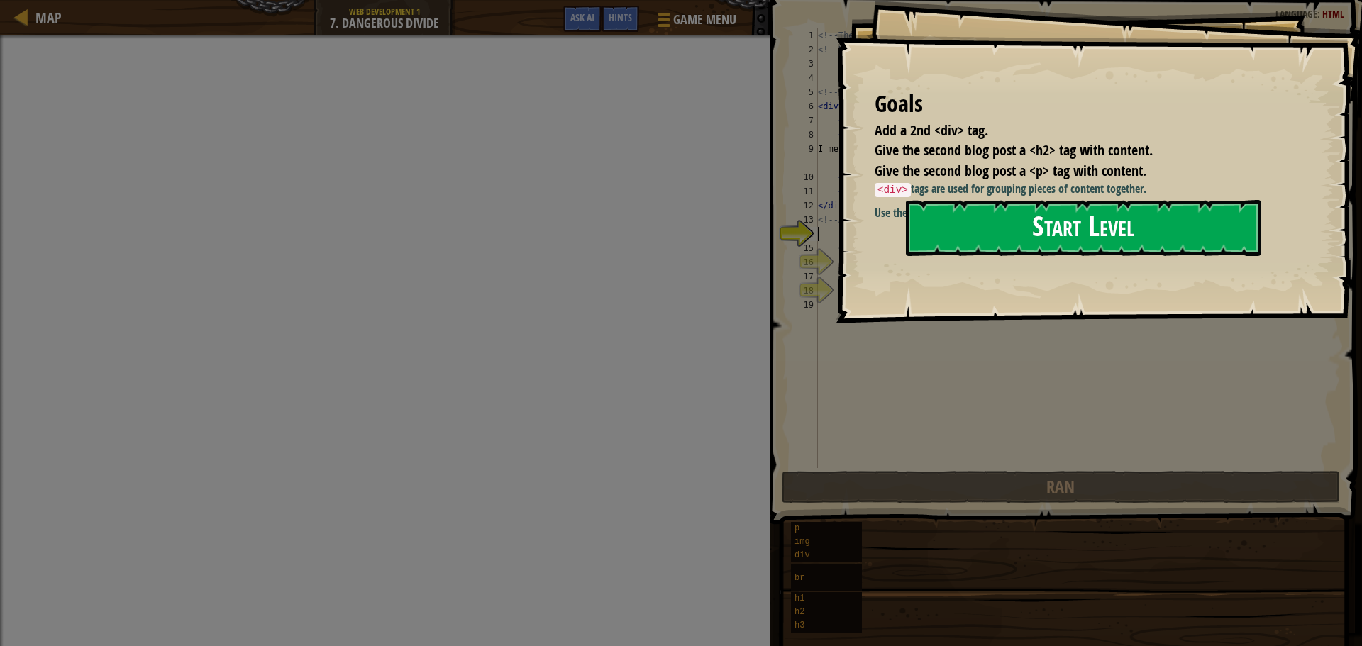
click at [1030, 228] on button "Start Level" at bounding box center [1083, 228] width 355 height 56
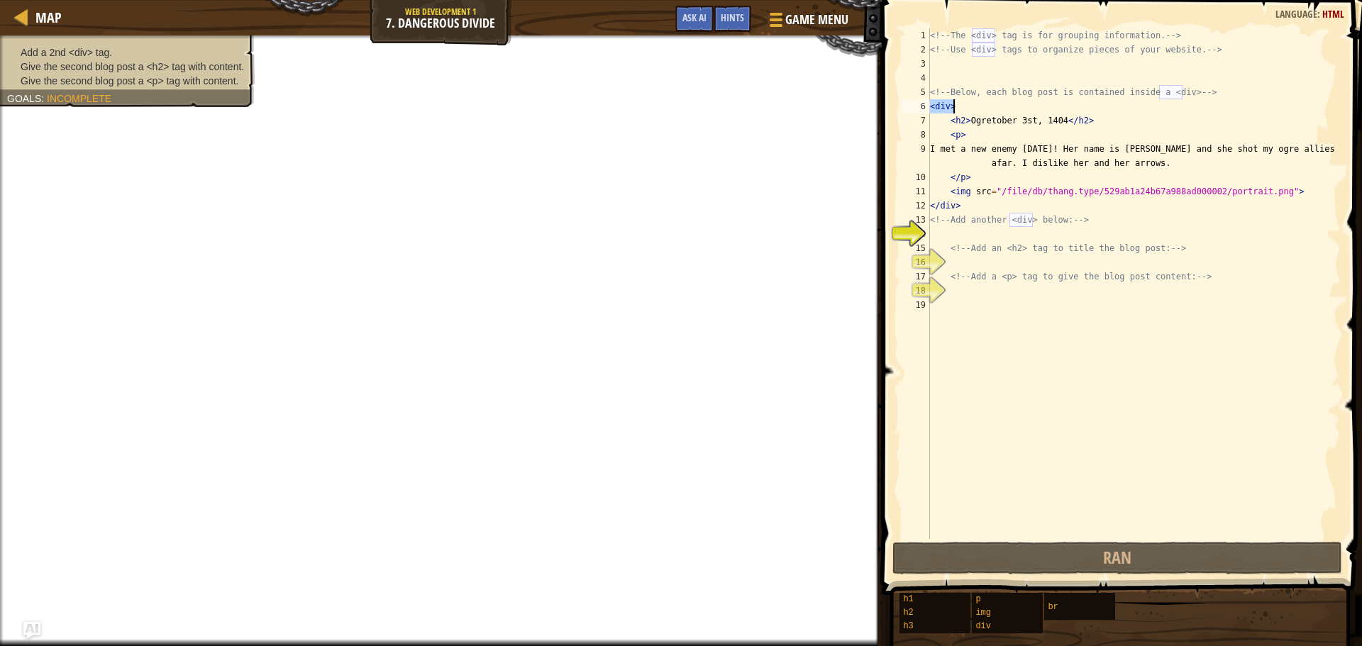
drag, startPoint x: 931, startPoint y: 107, endPoint x: 974, endPoint y: 100, distance: 43.1
click at [974, 100] on div "<!-- The <div> tag is for grouping information. --> <!-- Use <div> tags to orga…" at bounding box center [1133, 297] width 413 height 539
type textarea "<div>"
click at [952, 230] on div "<!-- The <div> tag is for grouping information. --> <!-- Use <div> tags to orga…" at bounding box center [1133, 297] width 413 height 539
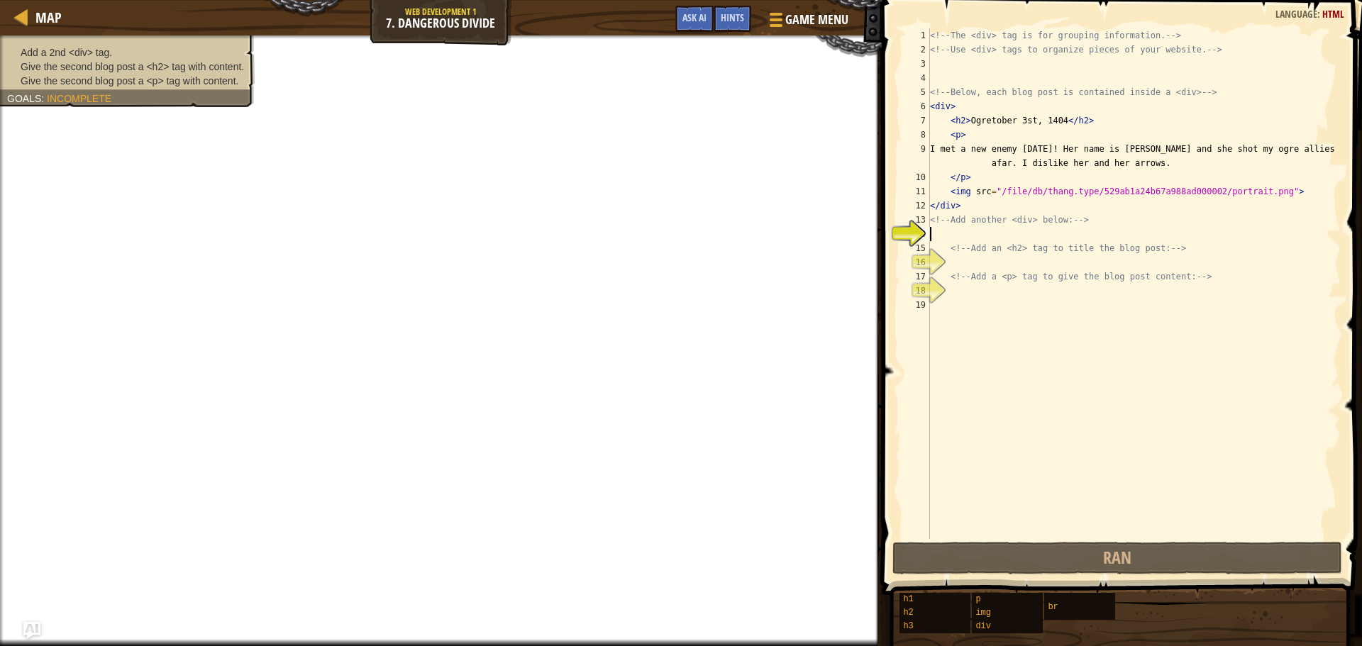
type textarea "<div>"
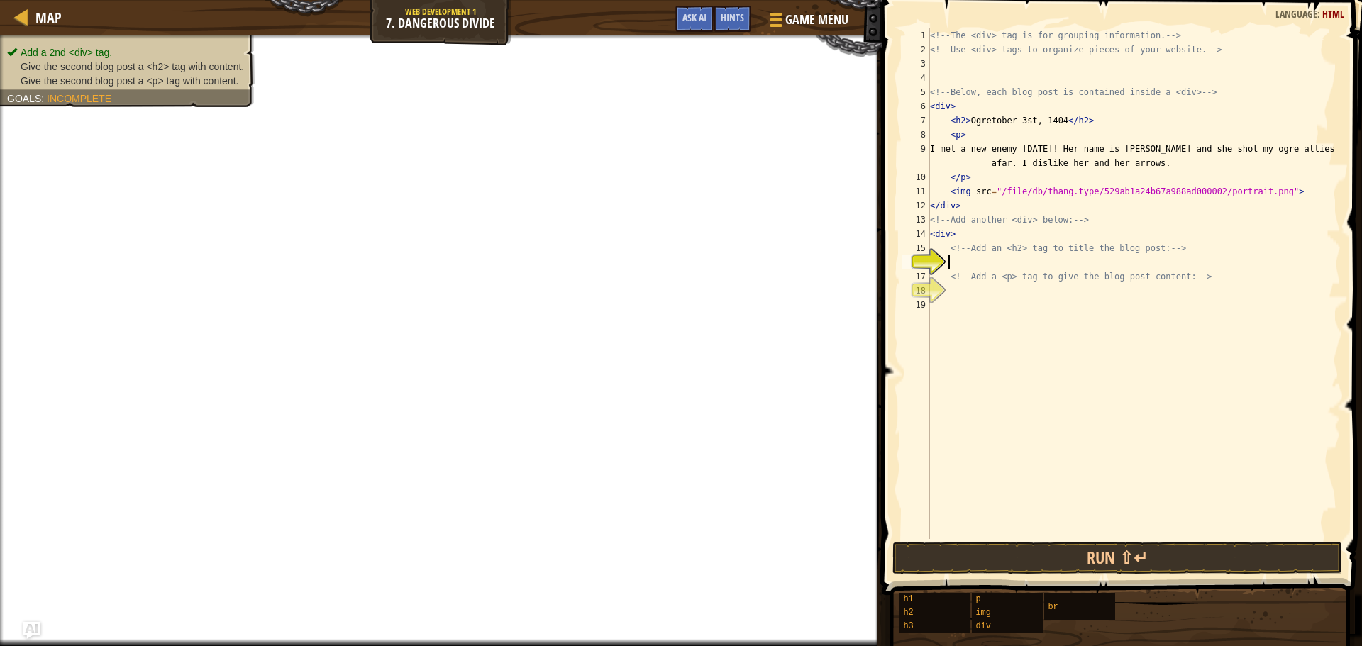
click at [951, 262] on div "<!-- The <div> tag is for grouping information. --> <!-- Use <div> tags to orga…" at bounding box center [1133, 297] width 413 height 539
drag, startPoint x: 947, startPoint y: 120, endPoint x: 965, endPoint y: 123, distance: 18.1
click at [965, 123] on div "<!-- The <div> tag is for grouping information. --> <!-- Use <div> tags to orga…" at bounding box center [1133, 297] width 413 height 539
type textarea "<h2>Ogretober 3st, 1404</h2>"
click at [955, 257] on div "<!-- The <div> tag is for grouping information. --> <!-- Use <div> tags to orga…" at bounding box center [1133, 297] width 413 height 539
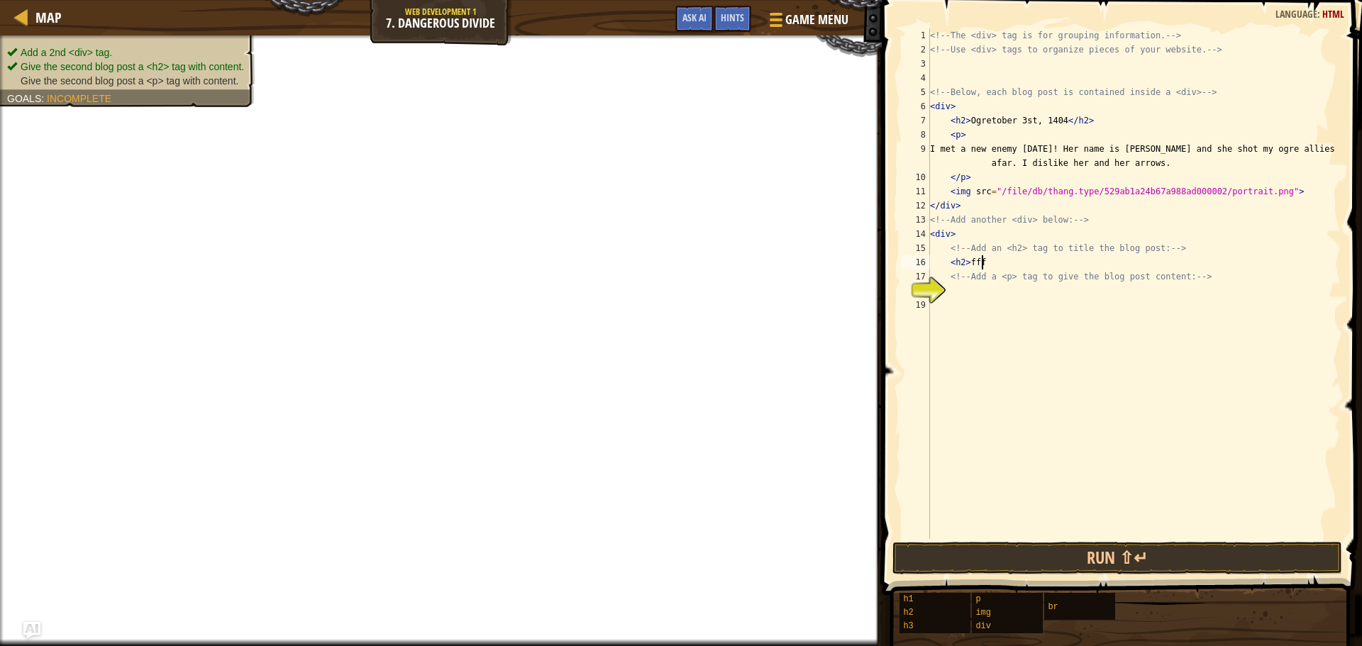
scroll to position [6, 4]
drag, startPoint x: 970, startPoint y: 172, endPoint x: 952, endPoint y: 171, distance: 18.5
click at [952, 171] on div "<!-- The <div> tag is for grouping information. --> <!-- Use <div> tags to orga…" at bounding box center [1133, 297] width 413 height 539
click at [947, 144] on div "<!-- The <div> tag is for grouping information. --> <!-- Use <div> tags to orga…" at bounding box center [1133, 297] width 413 height 539
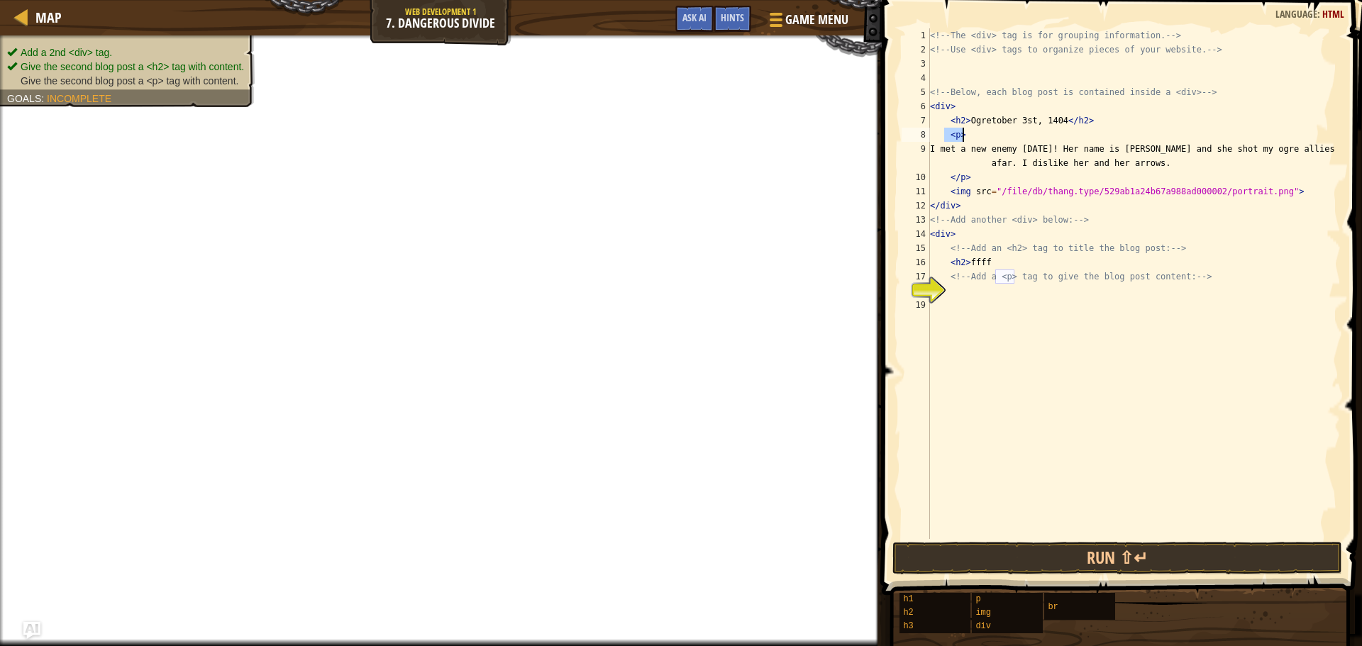
drag, startPoint x: 943, startPoint y: 130, endPoint x: 963, endPoint y: 134, distance: 20.2
click at [963, 134] on div "<!-- The <div> tag is for grouping information. --> <!-- Use <div> tags to orga…" at bounding box center [1133, 297] width 413 height 539
type textarea "<p>"
click at [984, 301] on div "<!-- The <div> tag is for grouping information. --> <!-- Use <div> tags to orga…" at bounding box center [1133, 297] width 413 height 539
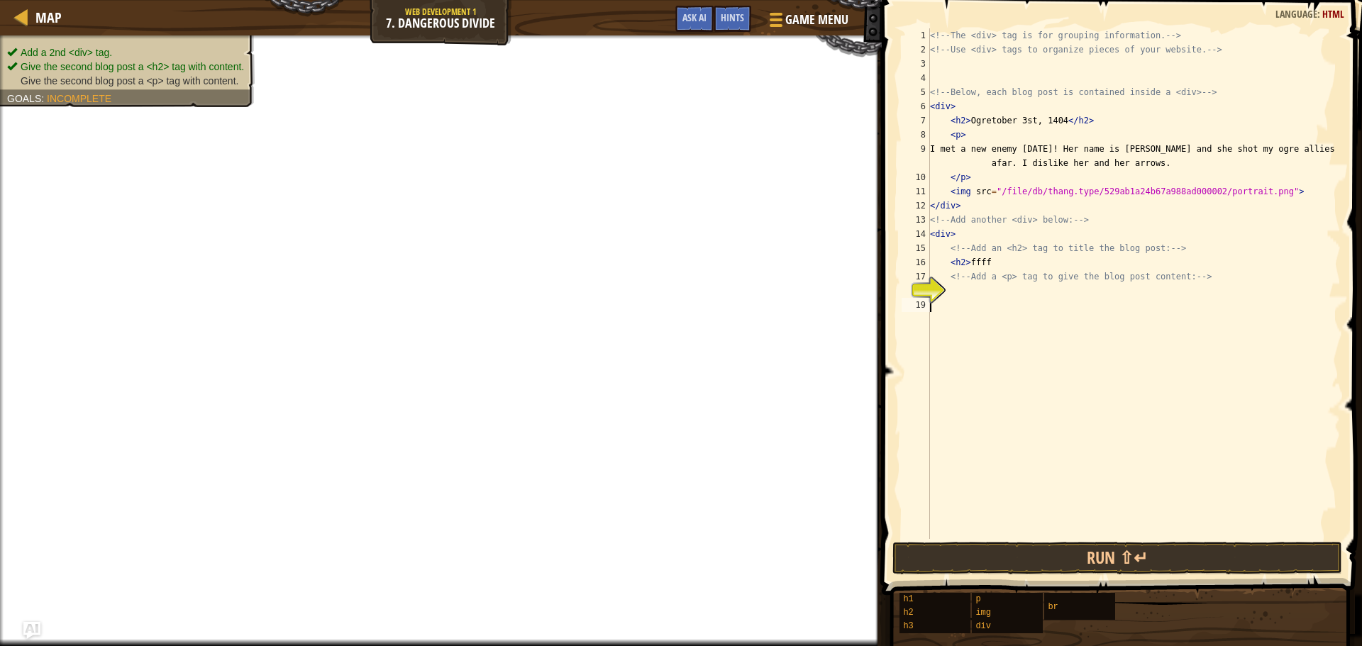
click at [984, 298] on div "<!-- The <div> tag is for grouping information. --> <!-- Use <div> tags to orga…" at bounding box center [1133, 297] width 413 height 539
click at [986, 285] on div "<!-- The <div> tag is for grouping information. --> <!-- Use <div> tags to orga…" at bounding box center [1133, 297] width 413 height 539
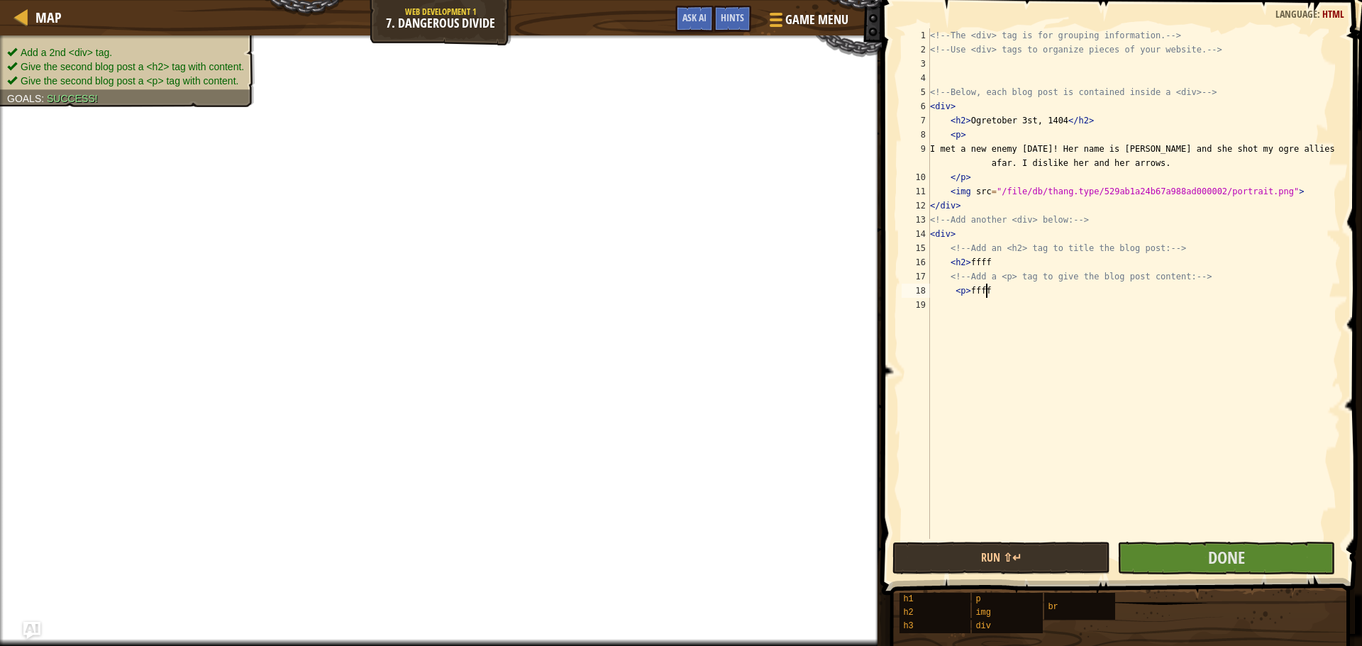
scroll to position [6, 4]
type textarea "<p>fffff"
click at [1243, 543] on button "Done" at bounding box center [1226, 558] width 218 height 33
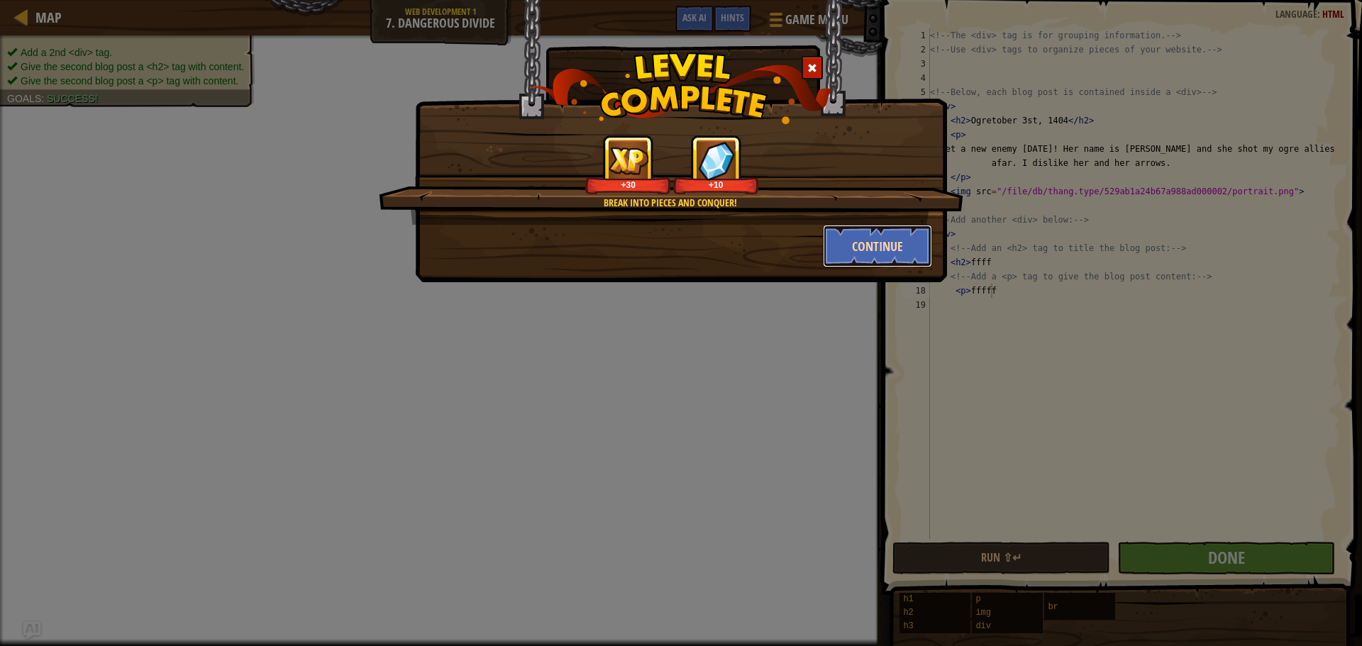
click at [858, 249] on button "Continue" at bounding box center [878, 246] width 110 height 43
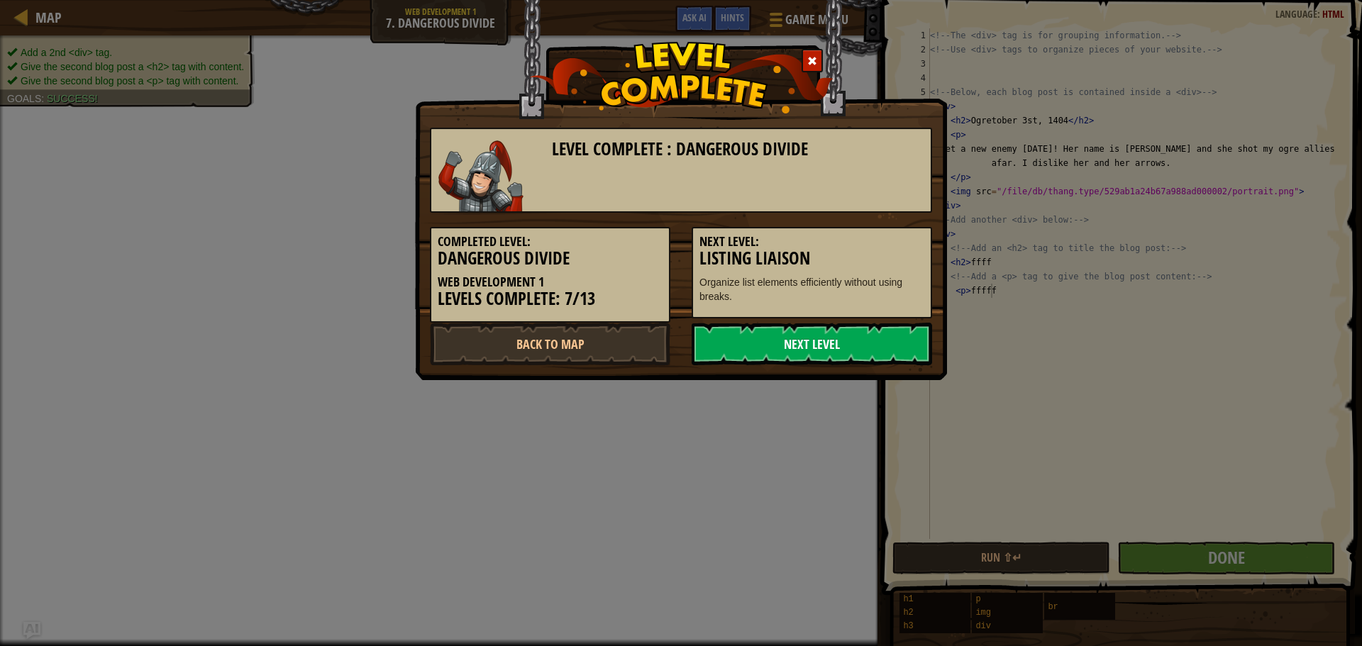
click at [844, 343] on link "Next Level" at bounding box center [811, 344] width 240 height 43
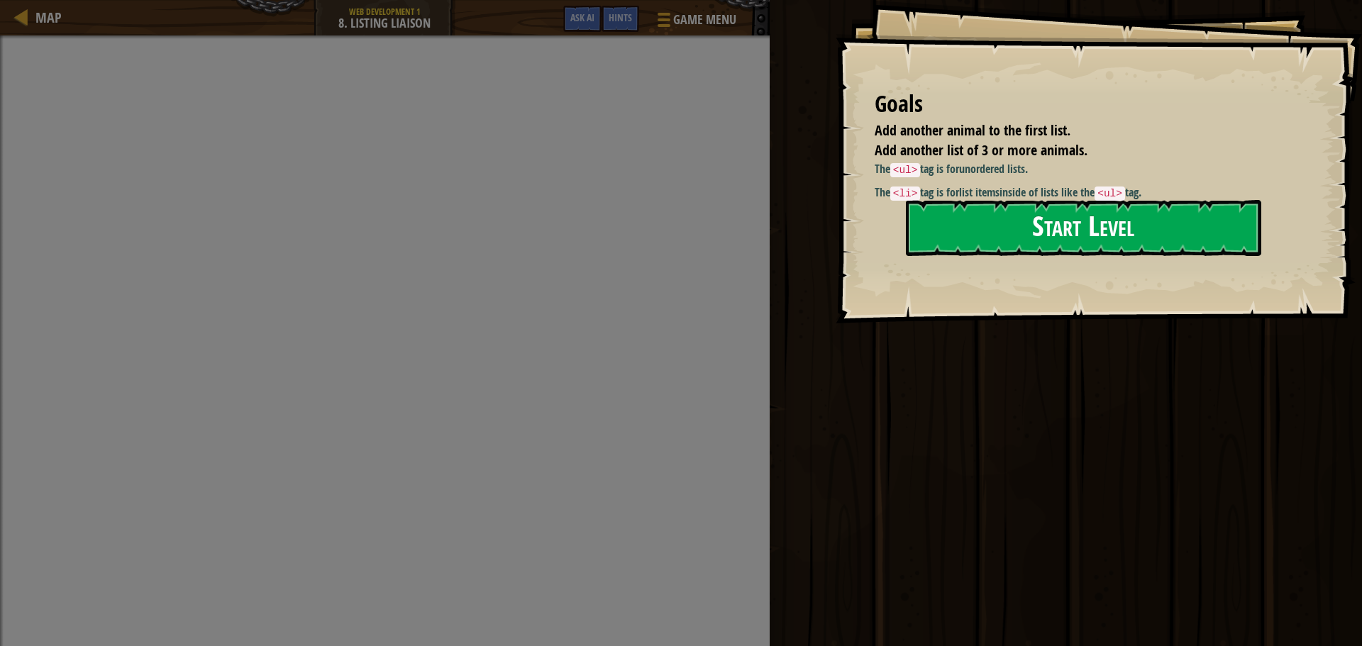
click at [1227, 218] on button "Start Level" at bounding box center [1083, 228] width 355 height 56
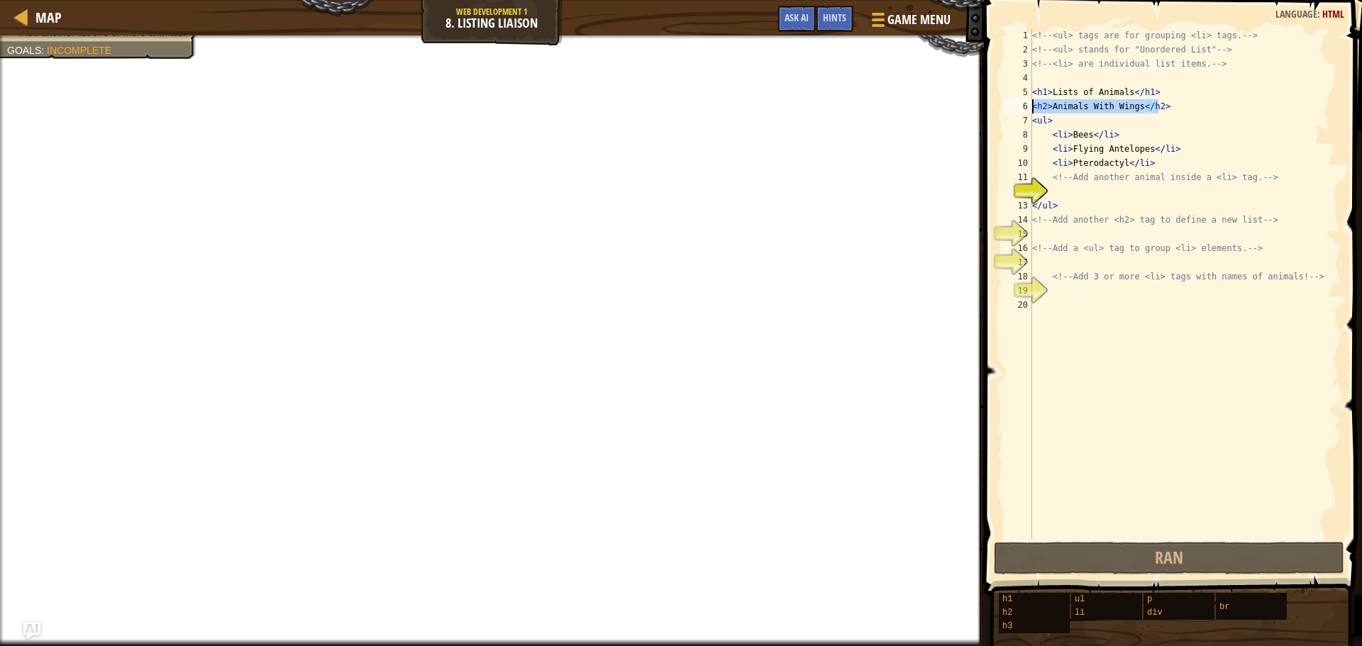
drag, startPoint x: 1162, startPoint y: 110, endPoint x: 1023, endPoint y: 108, distance: 139.0
click at [1023, 108] on div "1 2 3 4 5 6 7 8 9 10 11 12 13 14 15 16 17 18 19 20 <!-- <ul> tags are for group…" at bounding box center [1171, 283] width 340 height 511
click at [1115, 184] on div "<!-- <ul> tags are for grouping <li> tags. --> <!-- <ul> stands for "Unordered …" at bounding box center [1184, 297] width 311 height 539
type textarea "<!-- Add another animal inside a <li> tag. -->"
click at [1113, 188] on div "<!-- <ul> tags are for grouping <li> tags. --> <!-- <ul> stands for "Unordered …" at bounding box center [1184, 297] width 311 height 539
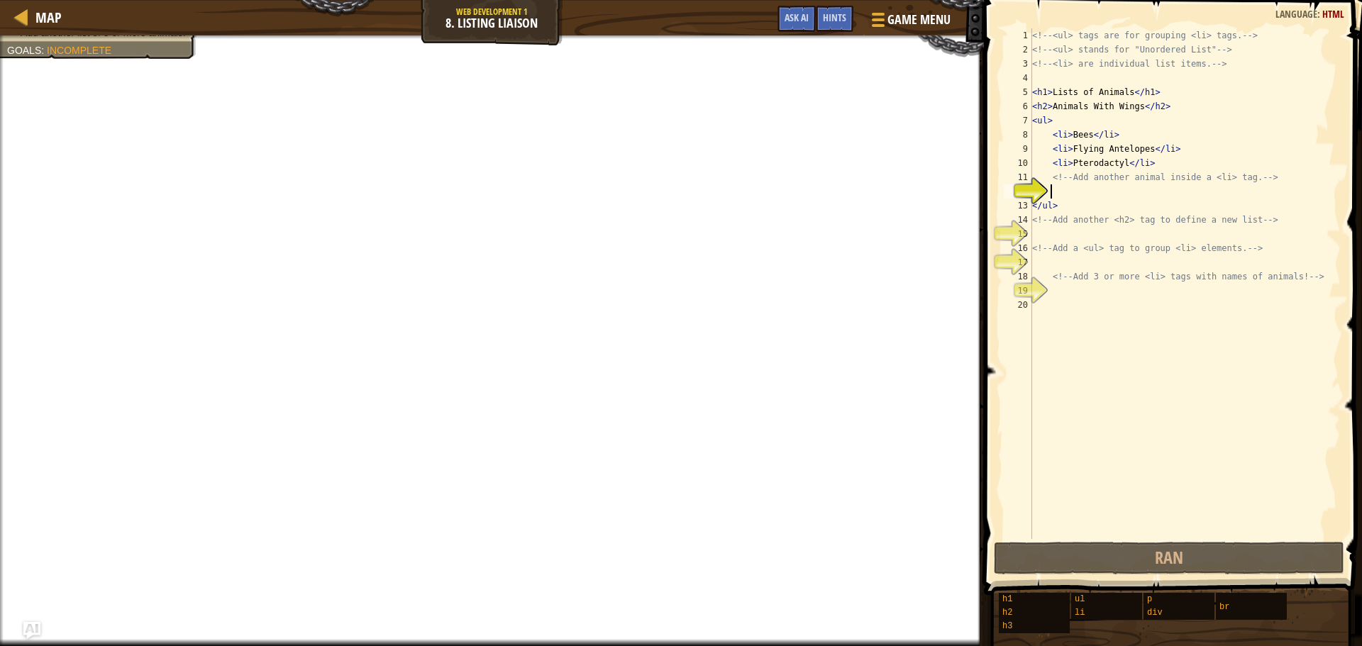
type textarea "<h2>Animals With Wings</h2>"
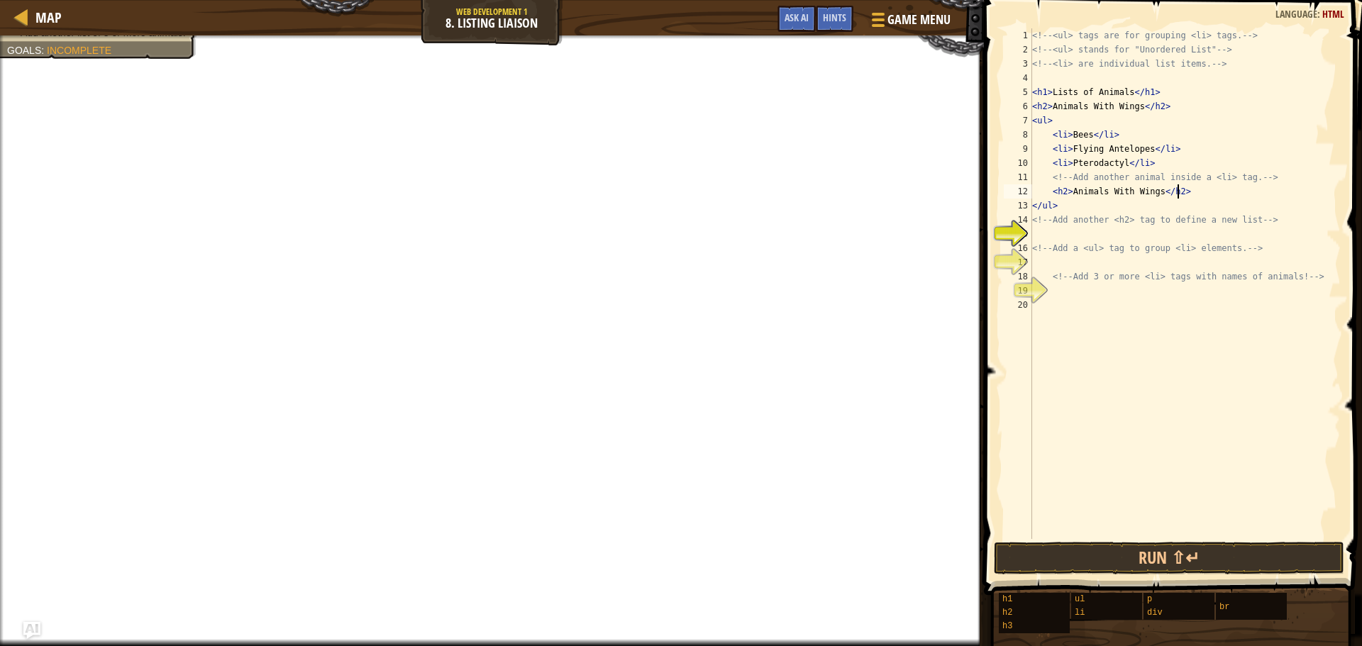
click at [1032, 233] on div "<!-- <ul> tags are for grouping <li> tags. --> <!-- <ul> stands for "Unordered …" at bounding box center [1184, 297] width 311 height 539
type textarea "vvv"
click at [791, 20] on span "Ask AI" at bounding box center [796, 17] width 24 height 13
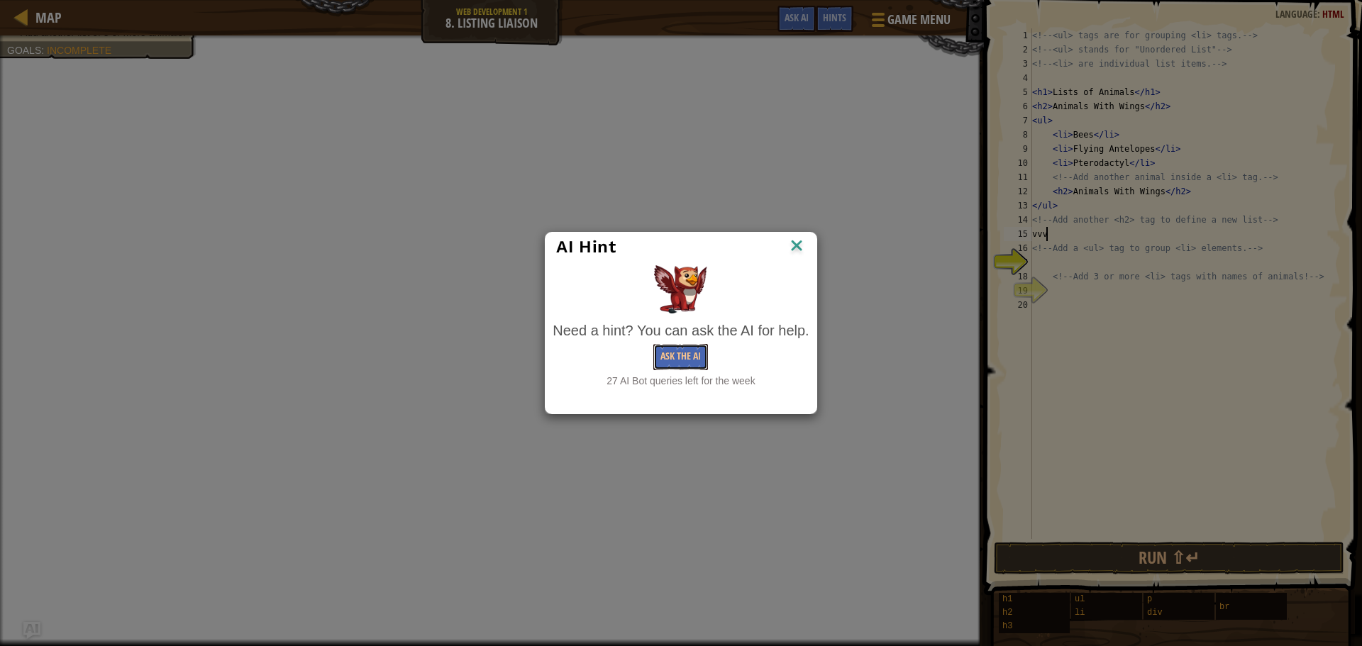
click at [686, 348] on button "Ask the AI" at bounding box center [680, 357] width 55 height 26
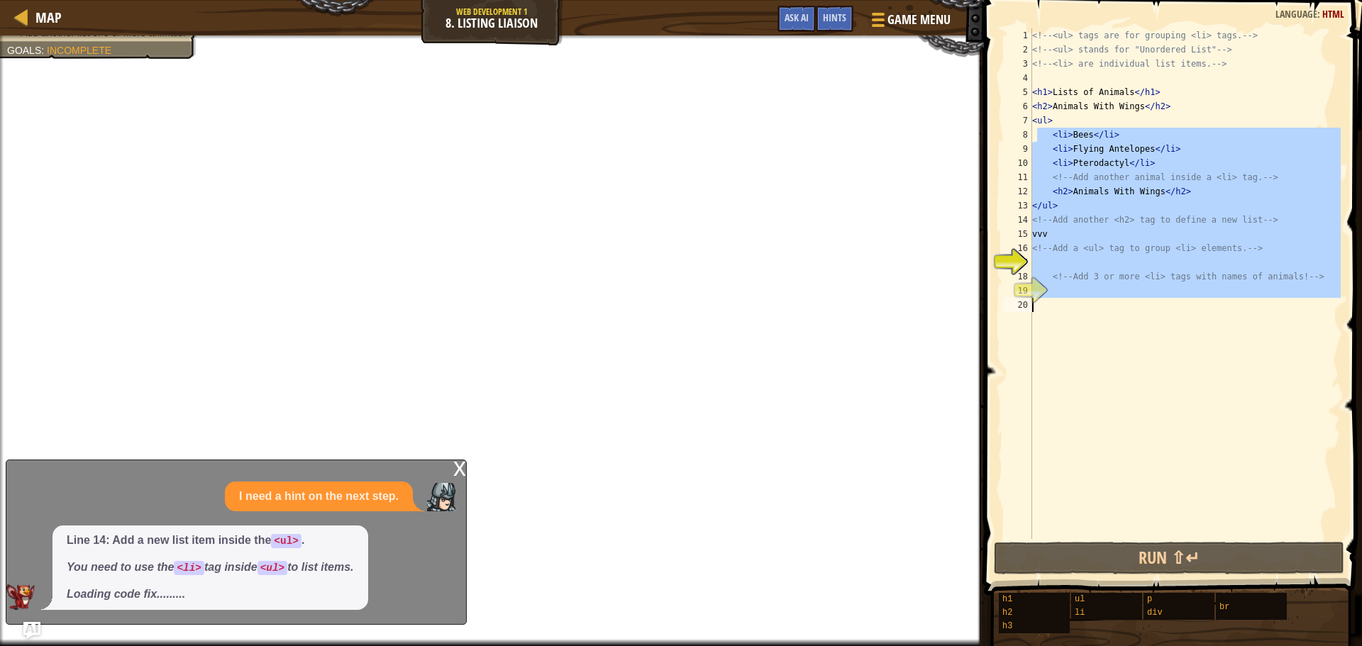
drag, startPoint x: 1037, startPoint y: 131, endPoint x: 1361, endPoint y: 438, distance: 446.0
click at [1350, 438] on div "vvv 1 2 3 4 5 6 7 8 9 10 11 12 13 14 15 16 17 18 19 20 <!-- <ul> tags are for g…" at bounding box center [1170, 325] width 382 height 637
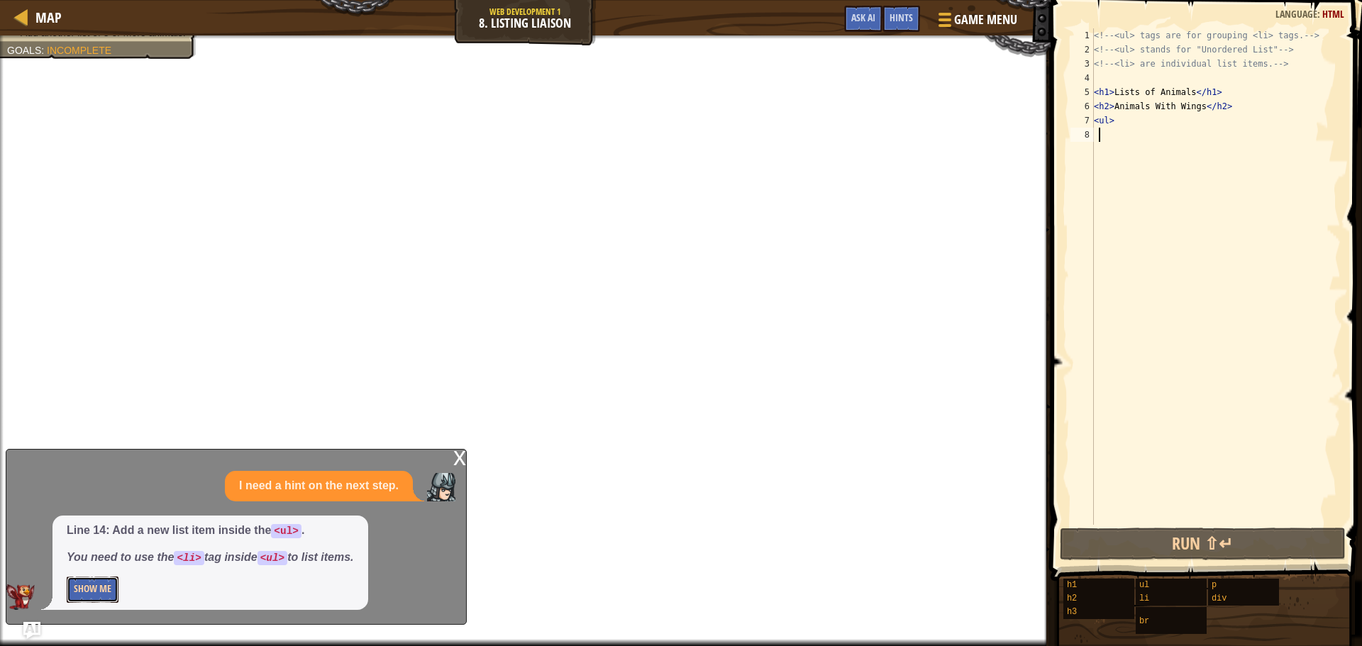
click at [94, 590] on button "Show Me" at bounding box center [93, 590] width 52 height 26
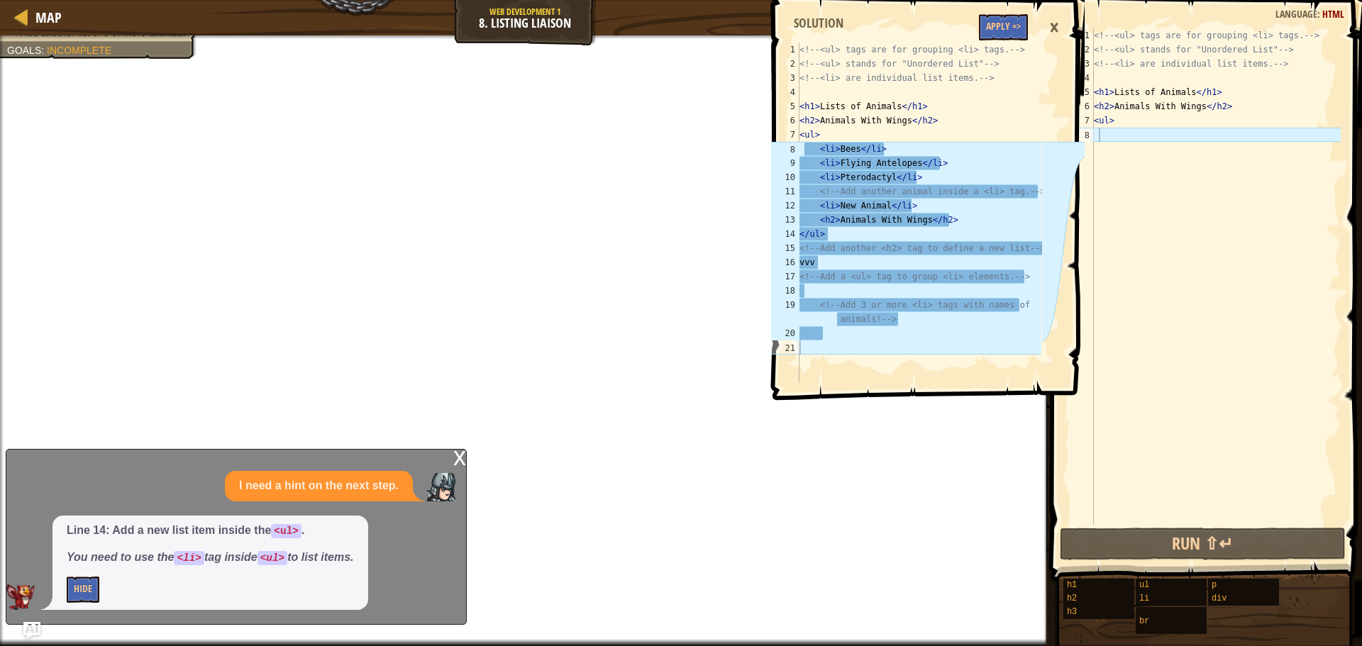
type textarea "<li>Bees</li>"
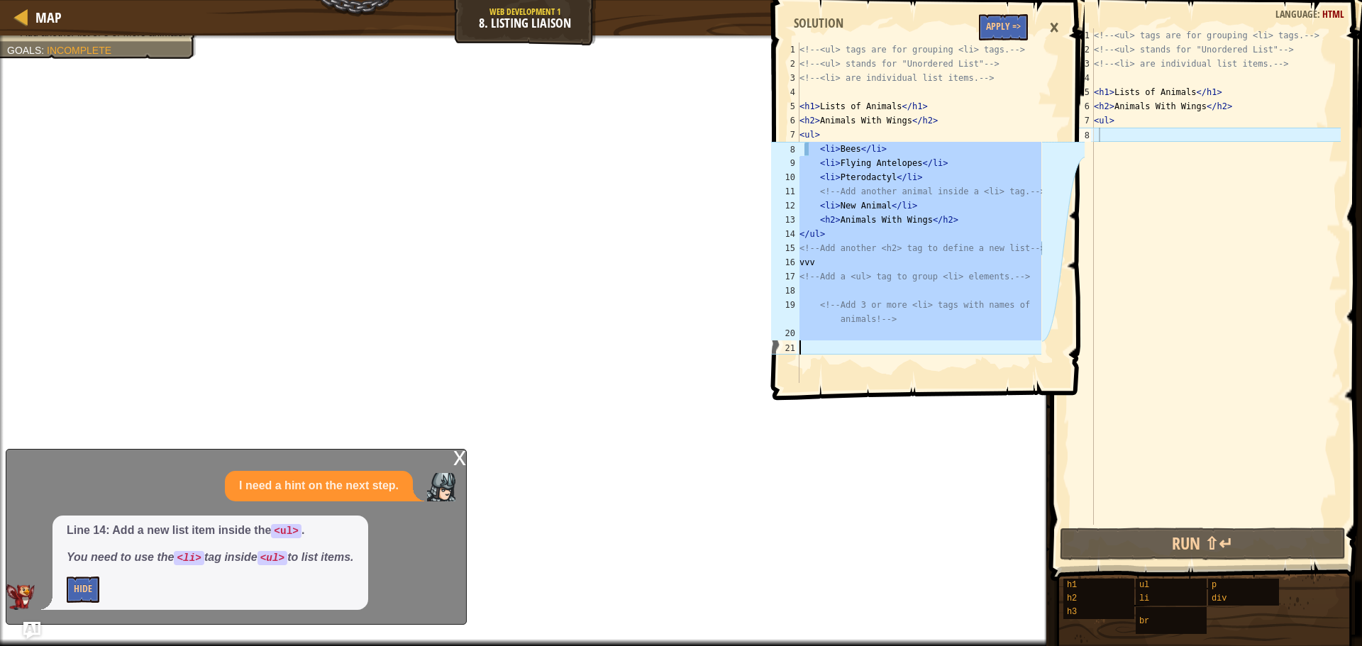
drag, startPoint x: 808, startPoint y: 145, endPoint x: 1105, endPoint y: 443, distance: 420.7
click at [1105, 443] on div "Map Web Development 1 8. Listing Liaison Game Menu Done Hints Ask AI <li>Bees</…" at bounding box center [681, 323] width 1362 height 646
click at [1160, 140] on div "<!-- <ul> tags are for grouping <li> tags. --> <!-- <ul> stands for "Unordered …" at bounding box center [1216, 290] width 250 height 525
paste textarea
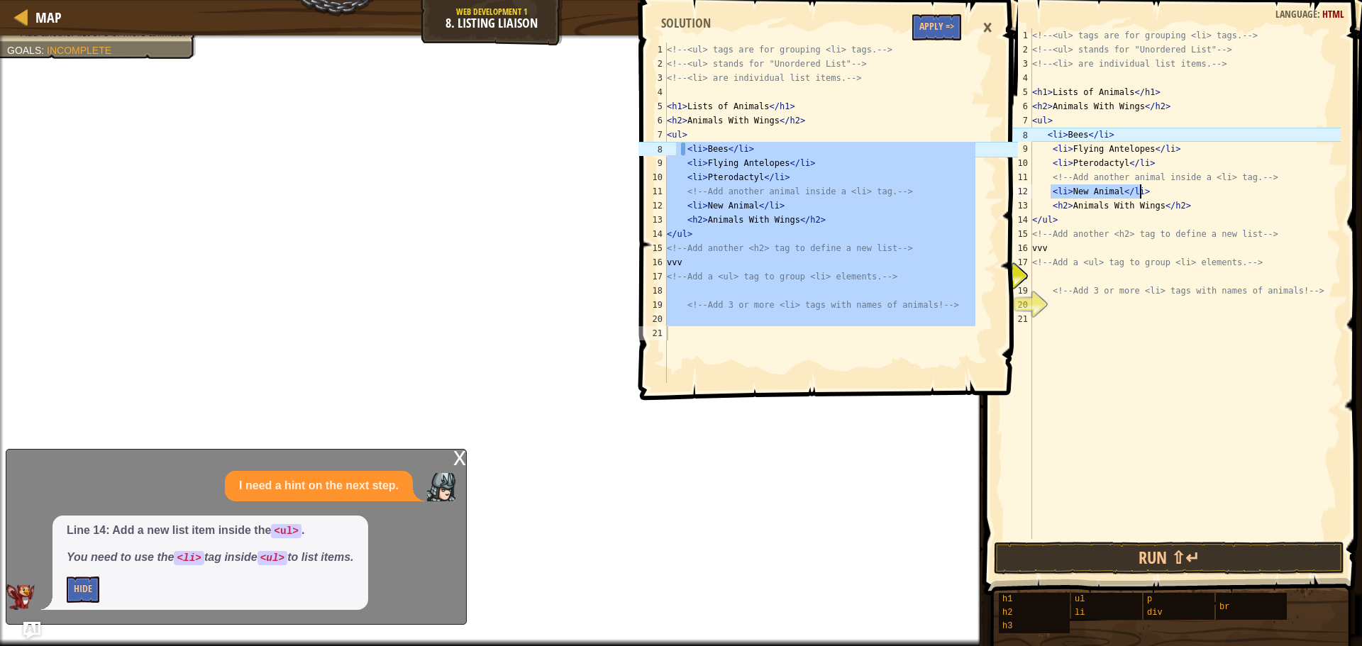
drag, startPoint x: 1050, startPoint y: 190, endPoint x: 1167, endPoint y: 186, distance: 117.8
click at [1167, 186] on div "<!-- <ul> tags are for grouping <li> tags. --> <!-- <ul> stands for "Unordered …" at bounding box center [1184, 297] width 311 height 539
type textarea "<li>New Animal</li>"
click at [1156, 326] on div "<!-- <ul> tags are for grouping <li> tags. --> <!-- <ul> stands for "Unordered …" at bounding box center [1184, 297] width 311 height 539
paste textarea "<li>New Animal</li>"
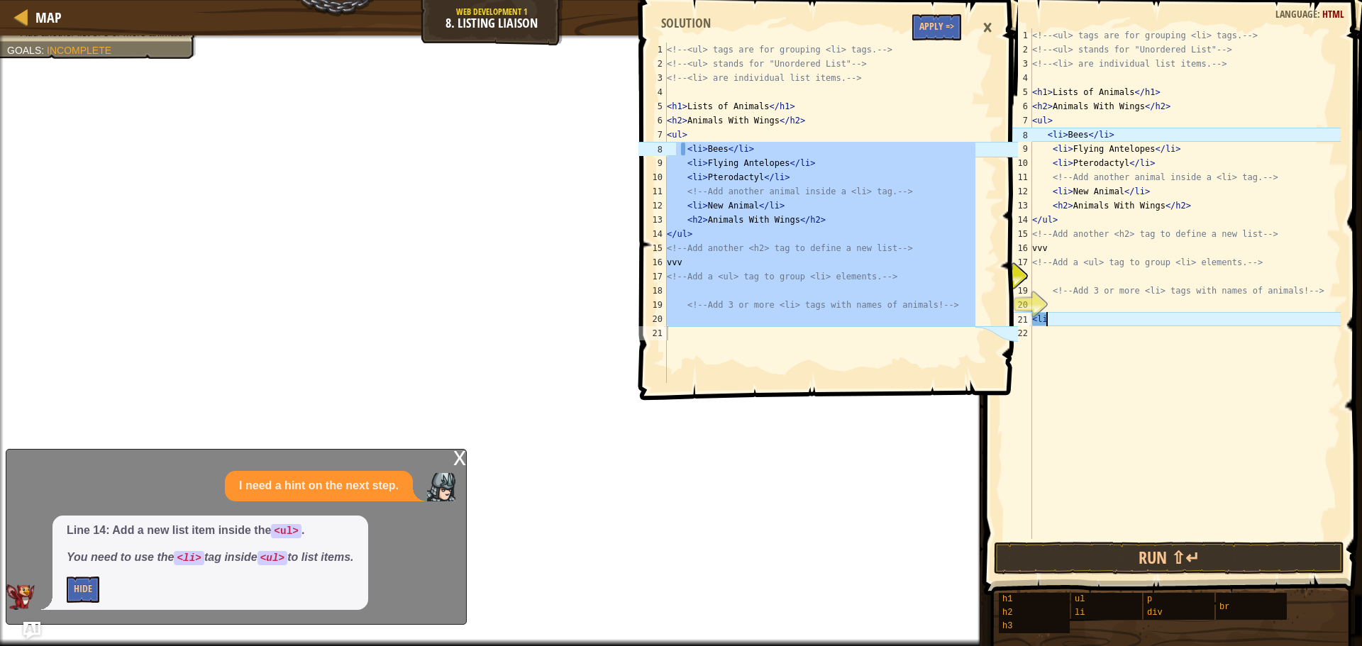
type textarea "<"
click at [70, 594] on button "Hide" at bounding box center [83, 590] width 33 height 26
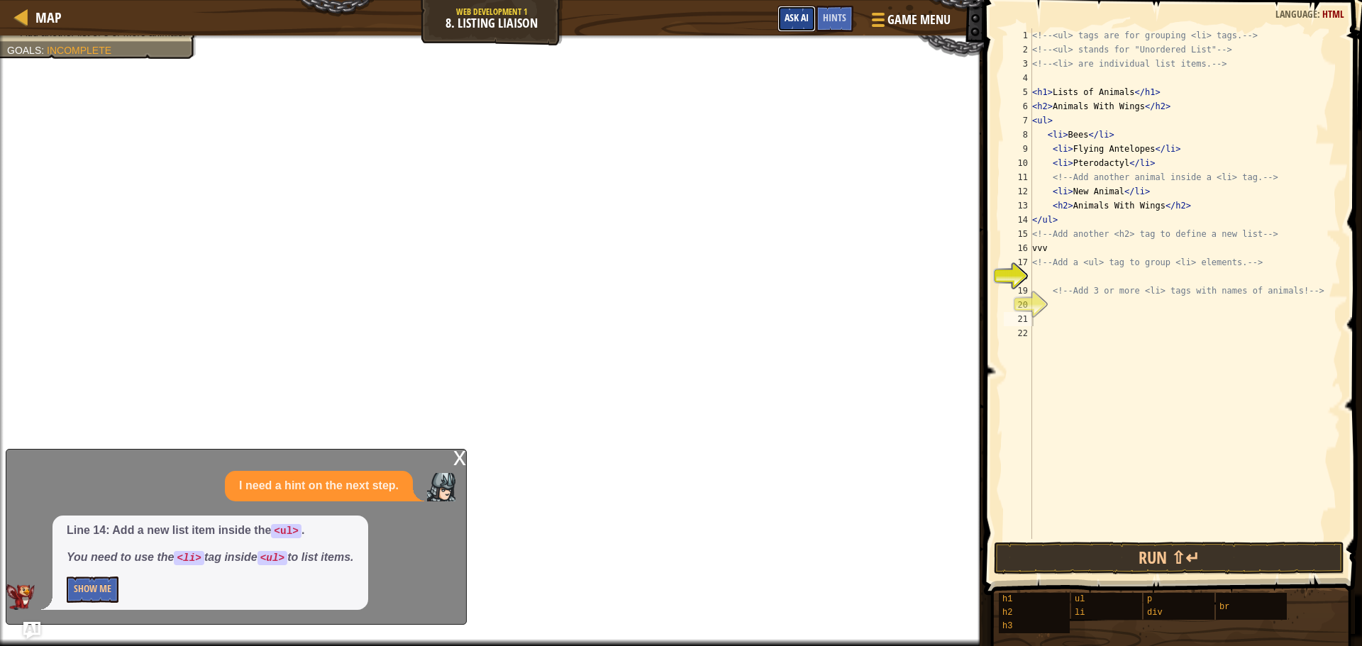
click at [779, 19] on button "Ask AI" at bounding box center [796, 19] width 38 height 26
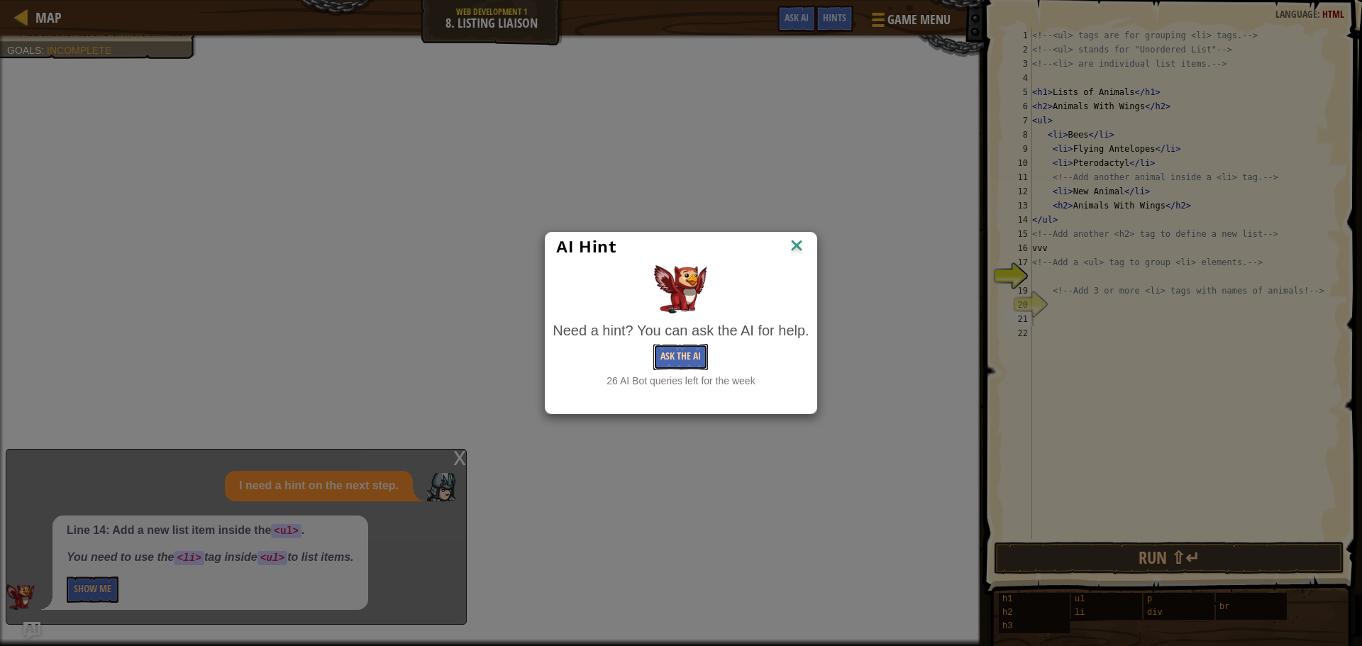
click at [679, 348] on button "Ask the AI" at bounding box center [680, 357] width 55 height 26
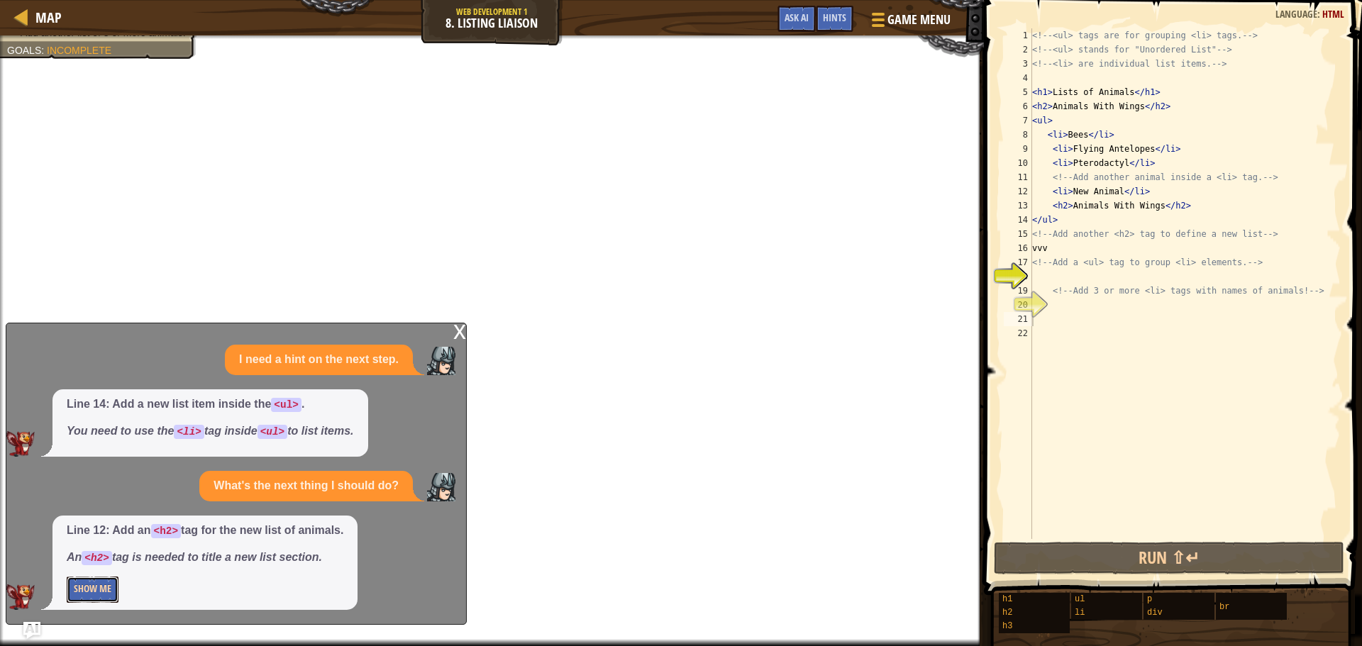
click at [82, 597] on button "Show Me" at bounding box center [93, 590] width 52 height 26
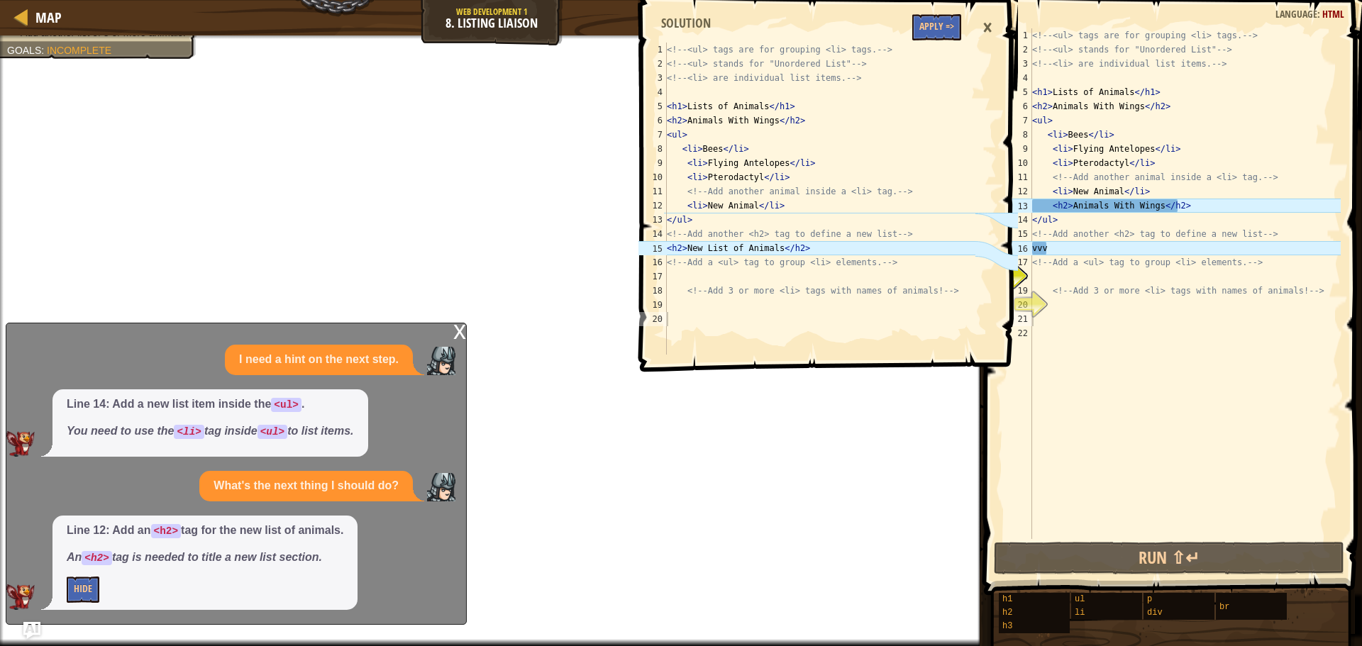
type textarea "<h2>New List of Animals</h2>"
drag, startPoint x: 667, startPoint y: 245, endPoint x: 844, endPoint y: 248, distance: 176.6
click at [844, 248] on div "<!-- <ul> tags are for grouping <li> tags. --> <!-- <ul> stands for "Unordered …" at bounding box center [819, 213] width 311 height 340
click at [1068, 248] on div "<!-- <ul> tags are for grouping <li> tags. --> <!-- <ul> stands for "Unordered …" at bounding box center [1184, 297] width 311 height 539
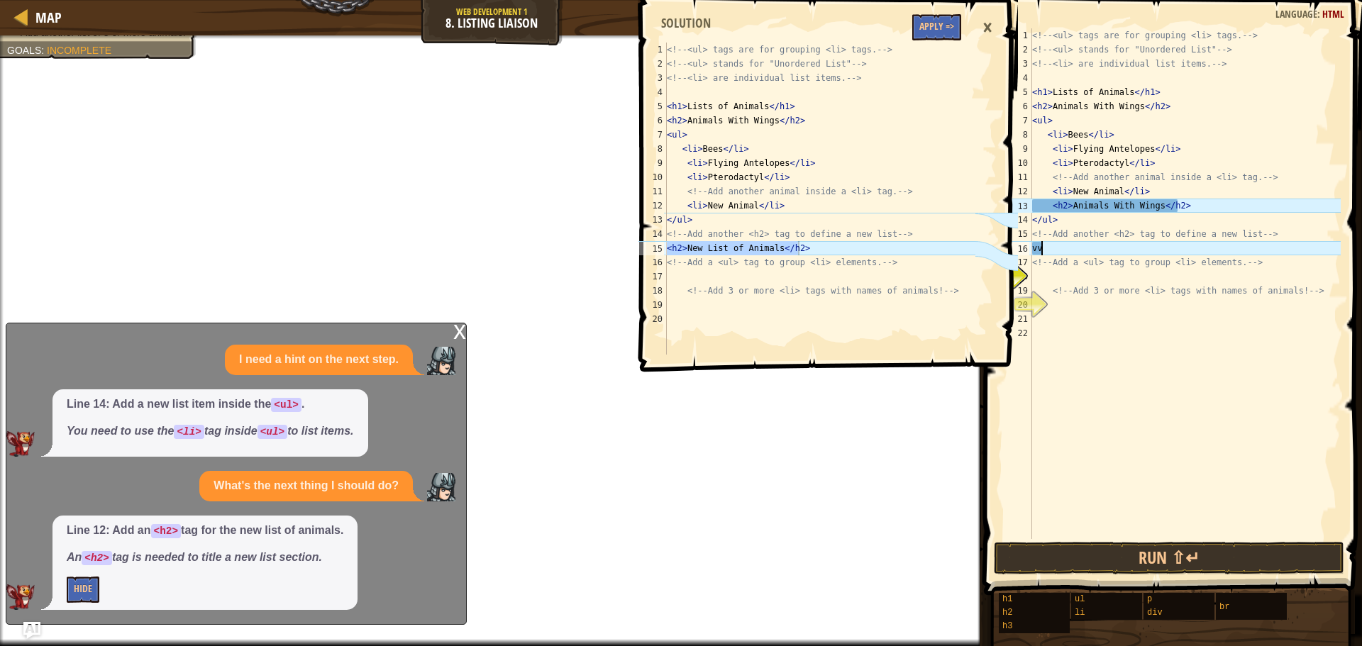
type textarea "v"
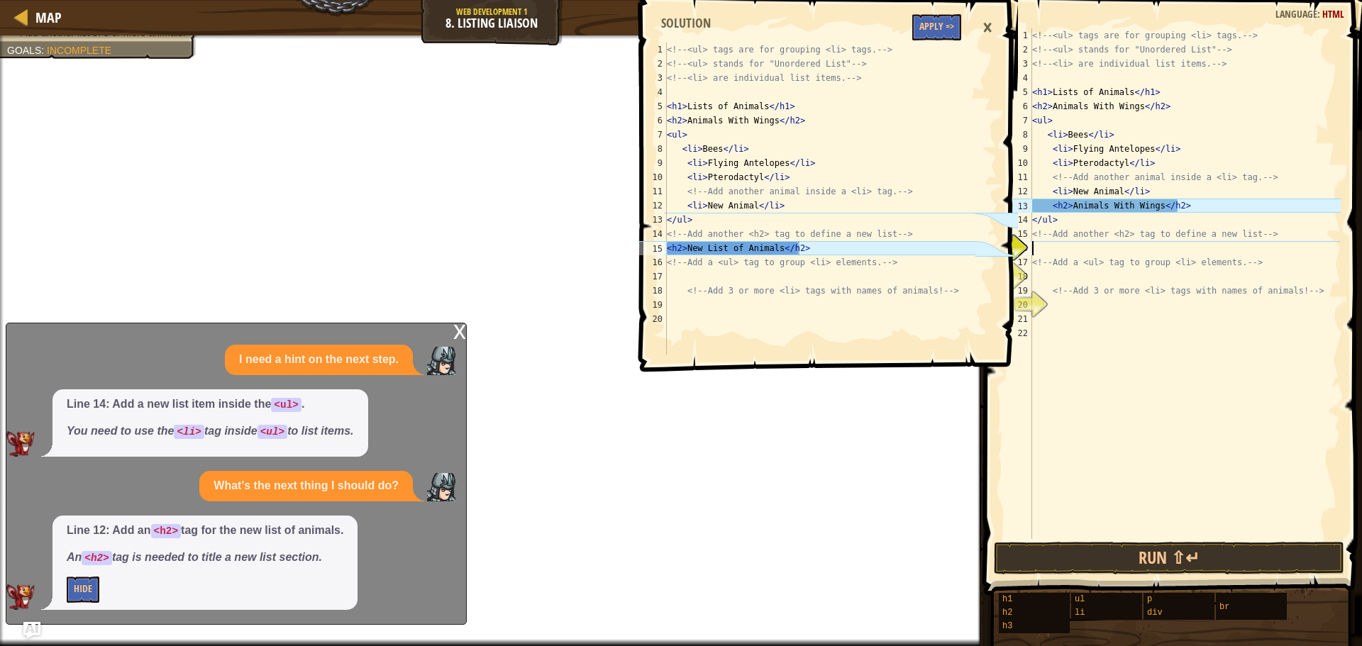
paste textarea "<h2>New List of Animals</h2>"
type textarea "<h2>New List of Animals</h2>"
click at [987, 21] on div "×" at bounding box center [987, 27] width 24 height 33
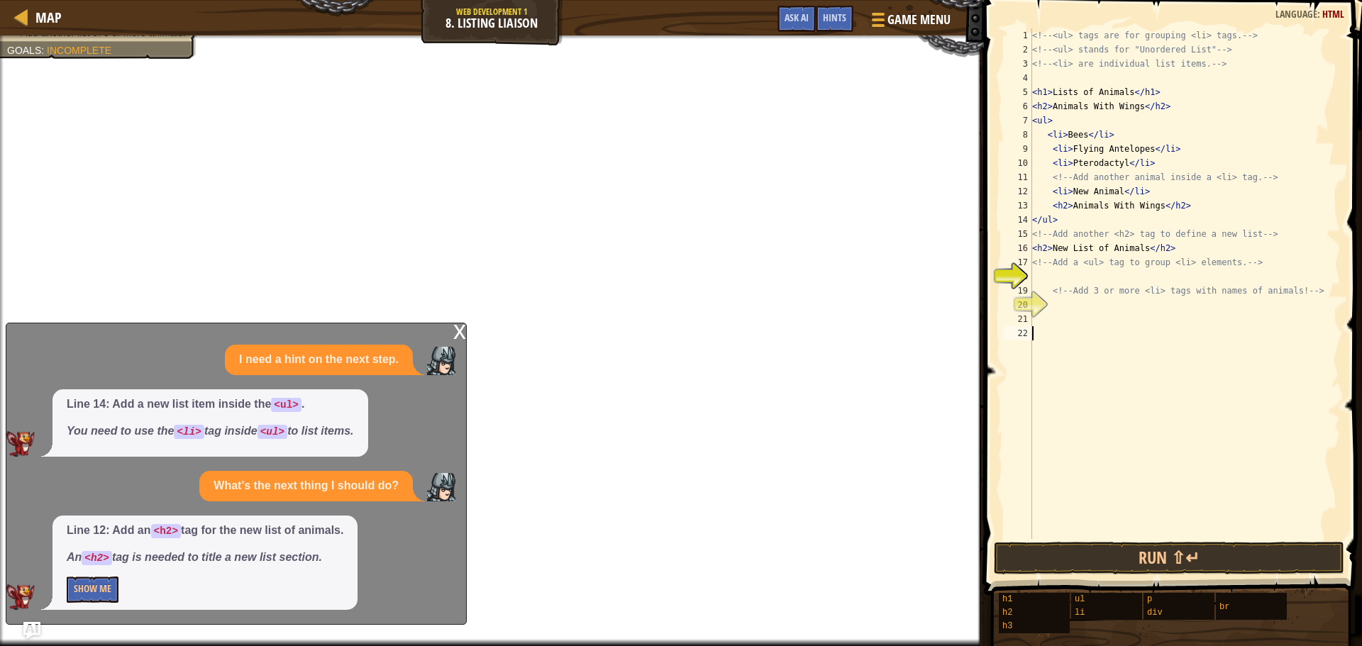
click at [1148, 329] on div "<!-- <ul> tags are for grouping <li> tags. --> <!-- <ul> stands for "Unordered …" at bounding box center [1184, 297] width 311 height 539
click at [1121, 297] on div "<!-- <ul> tags are for grouping <li> tags. --> <!-- <ul> stands for "Unordered …" at bounding box center [1184, 297] width 311 height 539
type textarea "<!-- Add 3 or more <li> tags with names of animals! -->"
click at [1116, 302] on div "<!-- <ul> tags are for grouping <li> tags. --> <!-- <ul> stands for "Unordered …" at bounding box center [1184, 297] width 311 height 539
drag, startPoint x: 1050, startPoint y: 246, endPoint x: 1033, endPoint y: 245, distance: 17.0
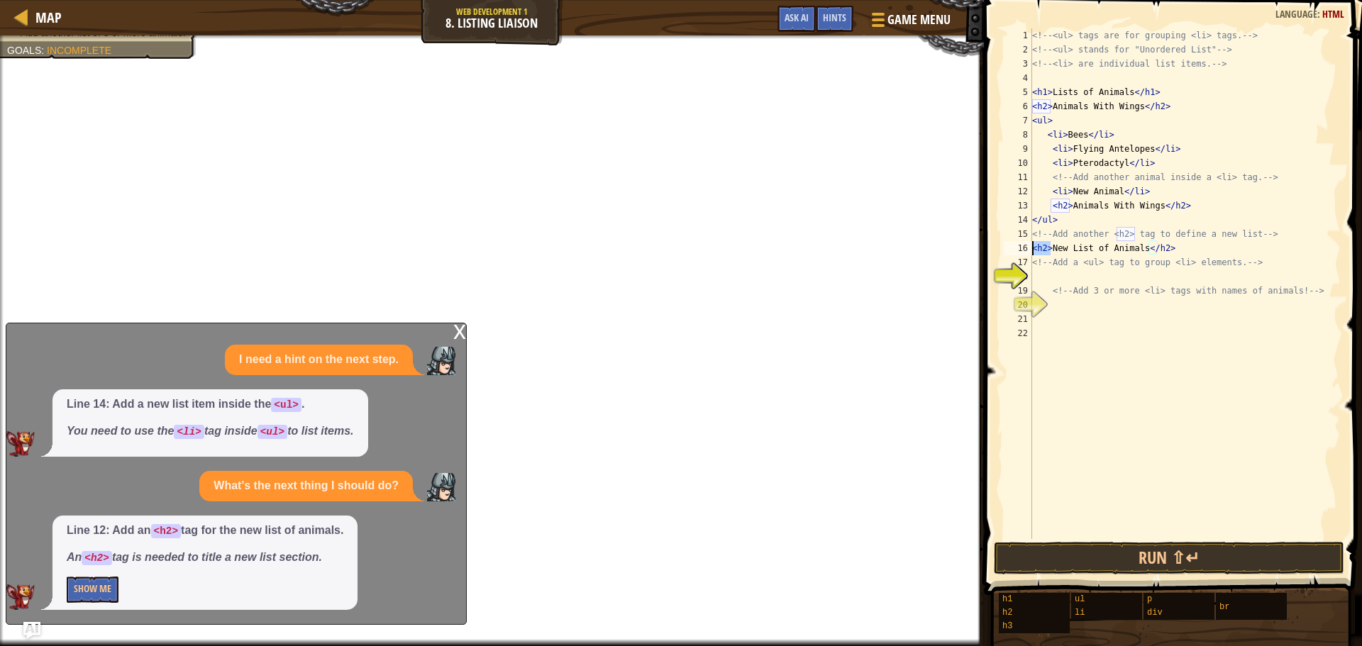
click at [1033, 245] on div "<!-- <ul> tags are for grouping <li> tags. --> <!-- <ul> stands for "Unordered …" at bounding box center [1184, 297] width 311 height 539
type textarea "<h2>New List of Animals</h2>"
click at [1038, 273] on div "<!-- <ul> tags are for grouping <li> tags. --> <!-- <ul> stands for "Unordered …" at bounding box center [1184, 297] width 311 height 539
paste textarea "<h2>"
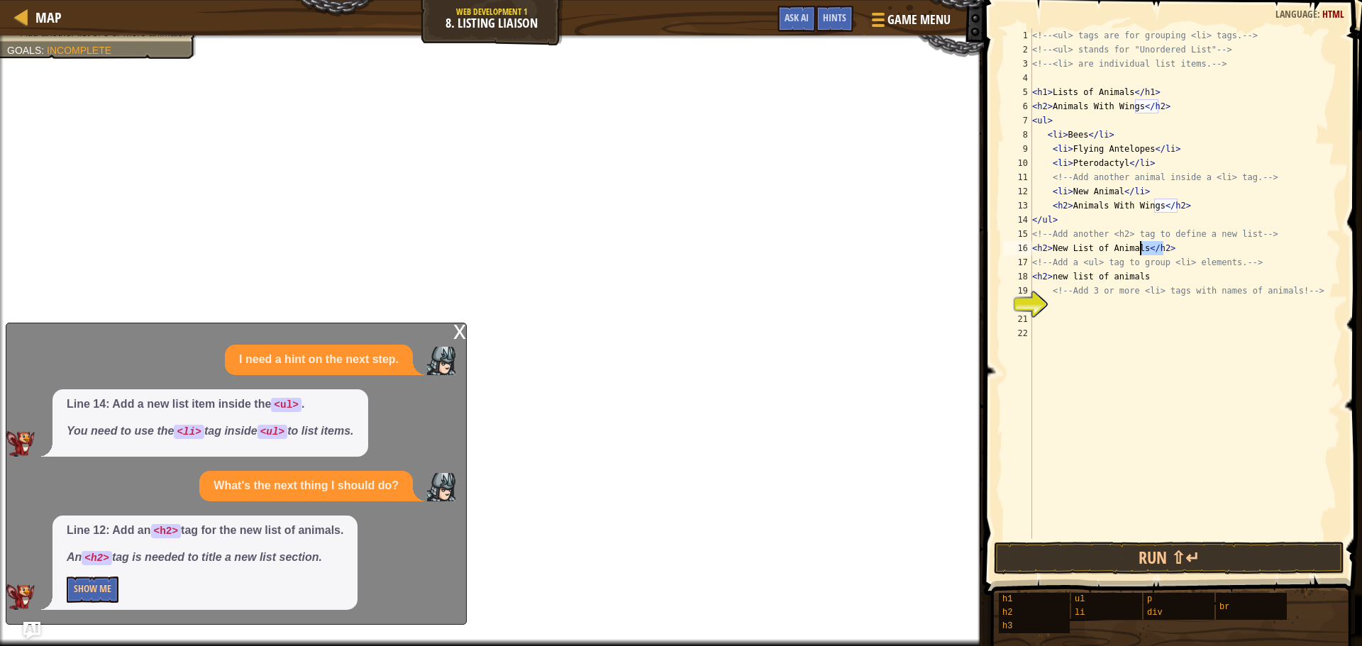
drag, startPoint x: 1171, startPoint y: 249, endPoint x: 1141, endPoint y: 250, distance: 29.8
click at [1141, 250] on div "<!-- <ul> tags are for grouping <li> tags. --> <!-- <ul> stands for "Unordered …" at bounding box center [1184, 297] width 311 height 539
click at [1147, 269] on div "<!-- <ul> tags are for grouping <li> tags. --> <!-- <ul> stands for "Unordered …" at bounding box center [1184, 297] width 311 height 539
click at [1141, 274] on div "<!-- <ul> tags are for grouping <li> tags. --> <!-- <ul> stands for "Unordered …" at bounding box center [1184, 297] width 311 height 539
paste textarea "</h2>"
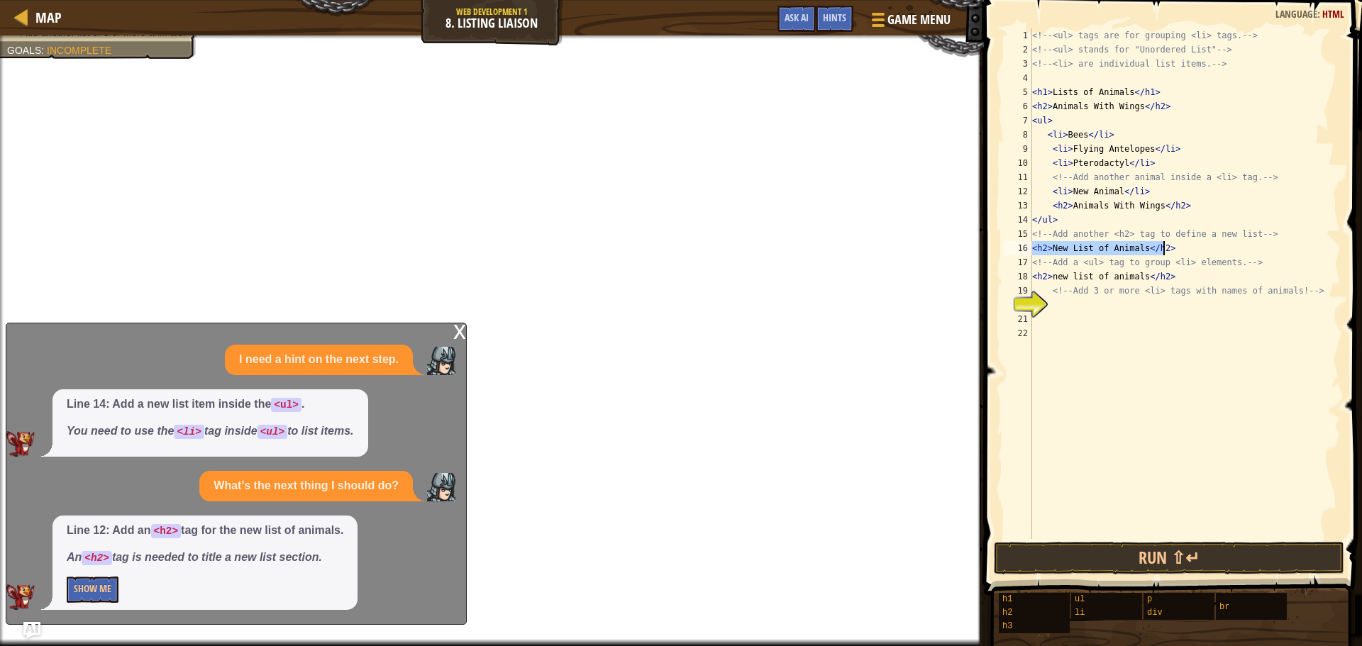
drag, startPoint x: 1033, startPoint y: 245, endPoint x: 1208, endPoint y: 248, distance: 175.2
click at [1208, 248] on div "<!-- <ul> tags are for grouping <li> tags. --> <!-- <ul> stands for "Unordered …" at bounding box center [1184, 297] width 311 height 539
type textarea "<h2>New List of Animals</h2>"
click at [1194, 313] on div "<!-- <ul> tags are for grouping <li> tags. --> <!-- <ul> stands for "Unordered …" at bounding box center [1184, 297] width 311 height 539
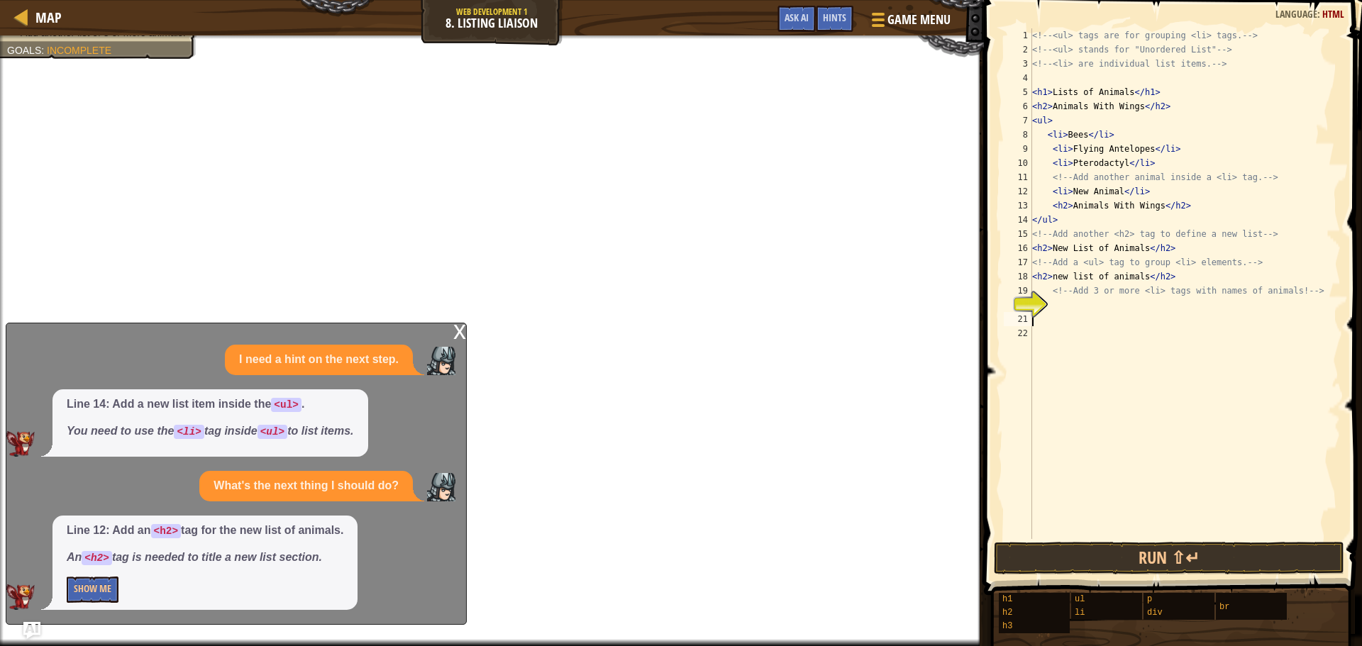
click at [1194, 313] on div "<!-- <ul> tags are for grouping <li> tags. --> <!-- <ul> stands for "Unordered …" at bounding box center [1184, 297] width 311 height 539
click at [1189, 310] on div "<!-- <ul> tags are for grouping <li> tags. --> <!-- <ul> stands for "Unordered …" at bounding box center [1184, 297] width 311 height 539
paste textarea "<h2>New List of Animals</h2>"
type textarea "<h2>New List of Animals</h2>"
click at [1184, 343] on div "<!-- <ul> tags are for grouping <li> tags. --> <!-- <ul> stands for "Unordered …" at bounding box center [1184, 297] width 311 height 539
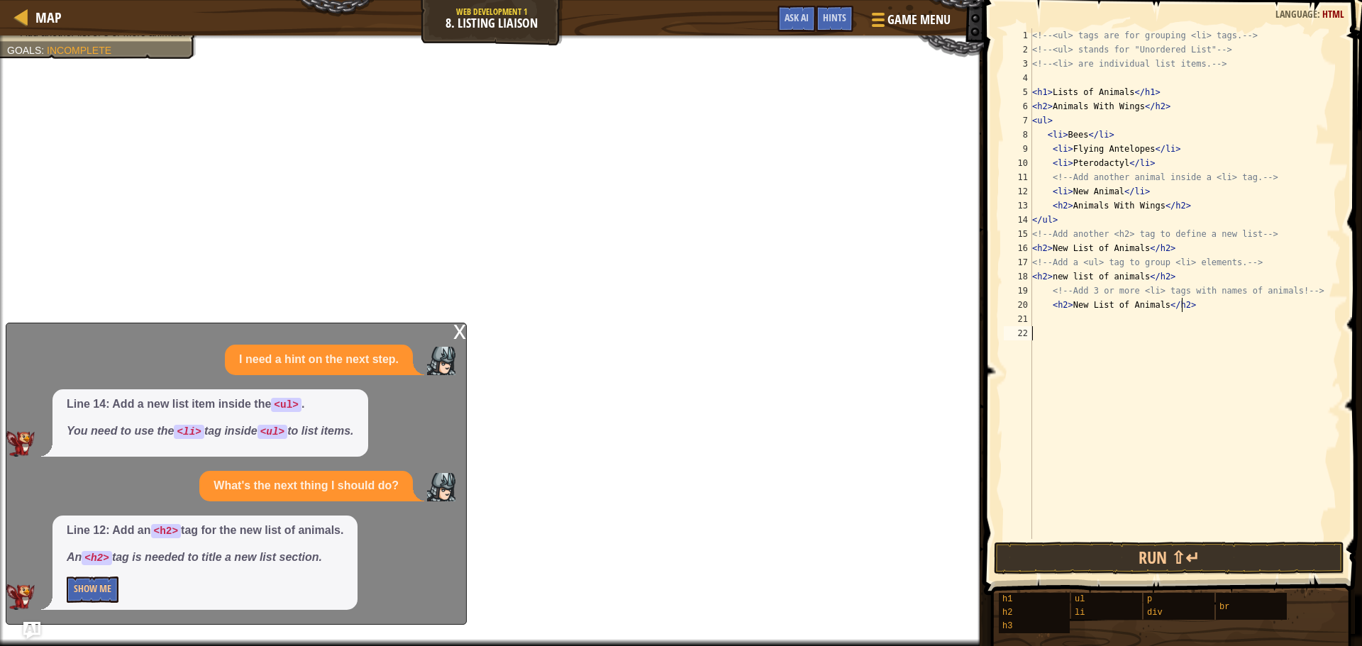
click at [1182, 340] on div "<!-- <ul> tags are for grouping <li> tags. --> <!-- <ul> stands for "Unordered …" at bounding box center [1184, 297] width 311 height 539
paste textarea "<h2>New List of Animals</h2>"
drag, startPoint x: 1136, startPoint y: 330, endPoint x: 1119, endPoint y: 334, distance: 17.5
click at [1119, 334] on div "<!-- <ul> tags are for grouping <li> tags. --> <!-- <ul> stands for "Unordered …" at bounding box center [1184, 297] width 311 height 539
drag, startPoint x: 1138, startPoint y: 330, endPoint x: 1052, endPoint y: 337, distance: 86.0
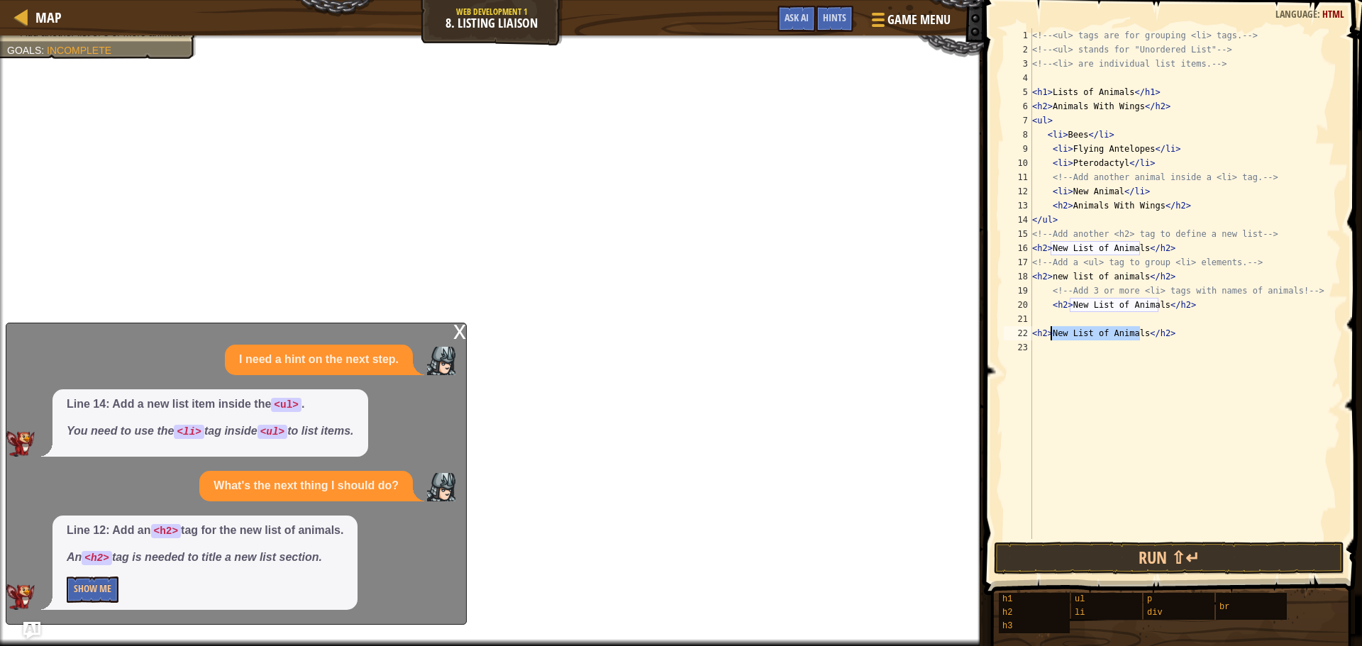
click at [1052, 337] on div "<!-- <ul> tags are for grouping <li> tags. --> <!-- <ul> stands for "Unordered …" at bounding box center [1184, 297] width 311 height 539
drag, startPoint x: 1155, startPoint y: 299, endPoint x: 1064, endPoint y: 306, distance: 91.1
click at [1064, 306] on div "<!-- <ul> tags are for grouping <li> tags. --> <!-- <ul> stands for "Unordered …" at bounding box center [1184, 297] width 311 height 539
drag, startPoint x: 1067, startPoint y: 306, endPoint x: 1157, endPoint y: 301, distance: 90.2
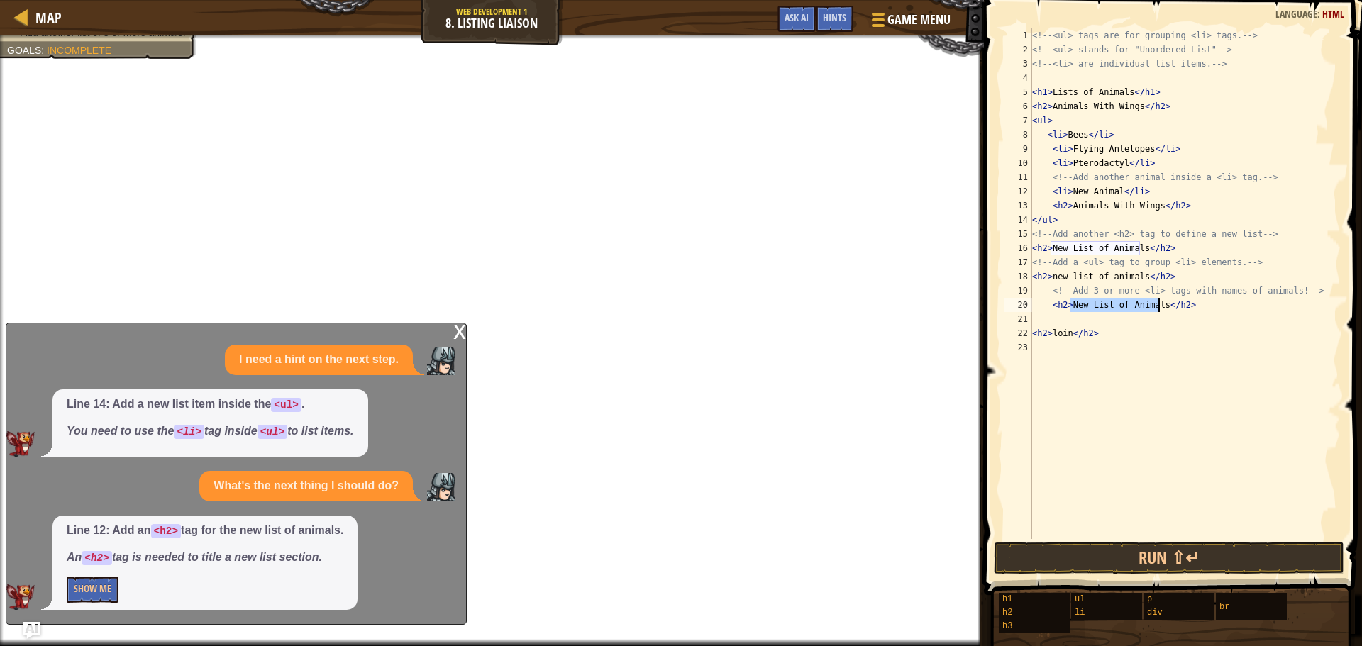
click at [1157, 301] on div "<!-- <ul> tags are for grouping <li> tags. --> <!-- <ul> stands for "Unordered …" at bounding box center [1184, 297] width 311 height 539
click at [1072, 304] on div "<!-- <ul> tags are for grouping <li> tags. --> <!-- <ul> stands for "Unordered …" at bounding box center [1184, 297] width 311 height 539
drag, startPoint x: 1138, startPoint y: 274, endPoint x: 1049, endPoint y: 282, distance: 89.0
click at [1049, 282] on div "<!-- <ul> tags are for grouping <li> tags. --> <!-- <ul> stands for "Unordered …" at bounding box center [1184, 297] width 311 height 539
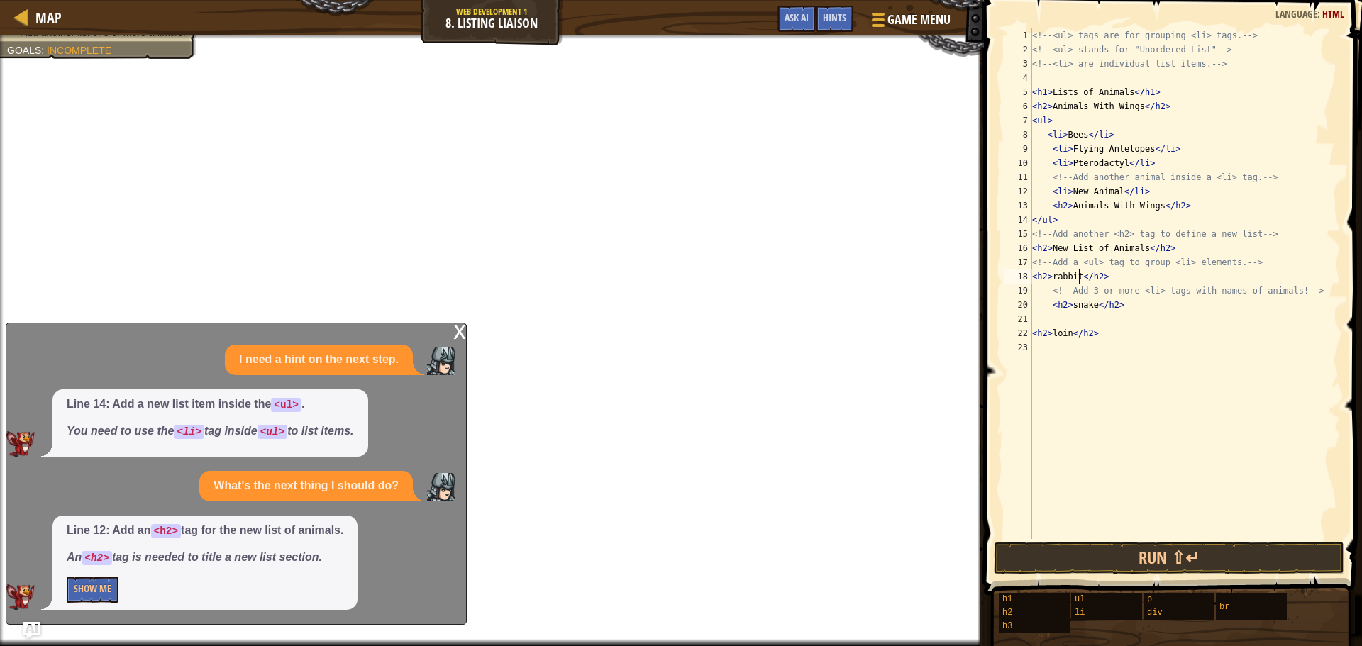
scroll to position [6, 4]
click at [464, 334] on div "x" at bounding box center [459, 330] width 13 height 14
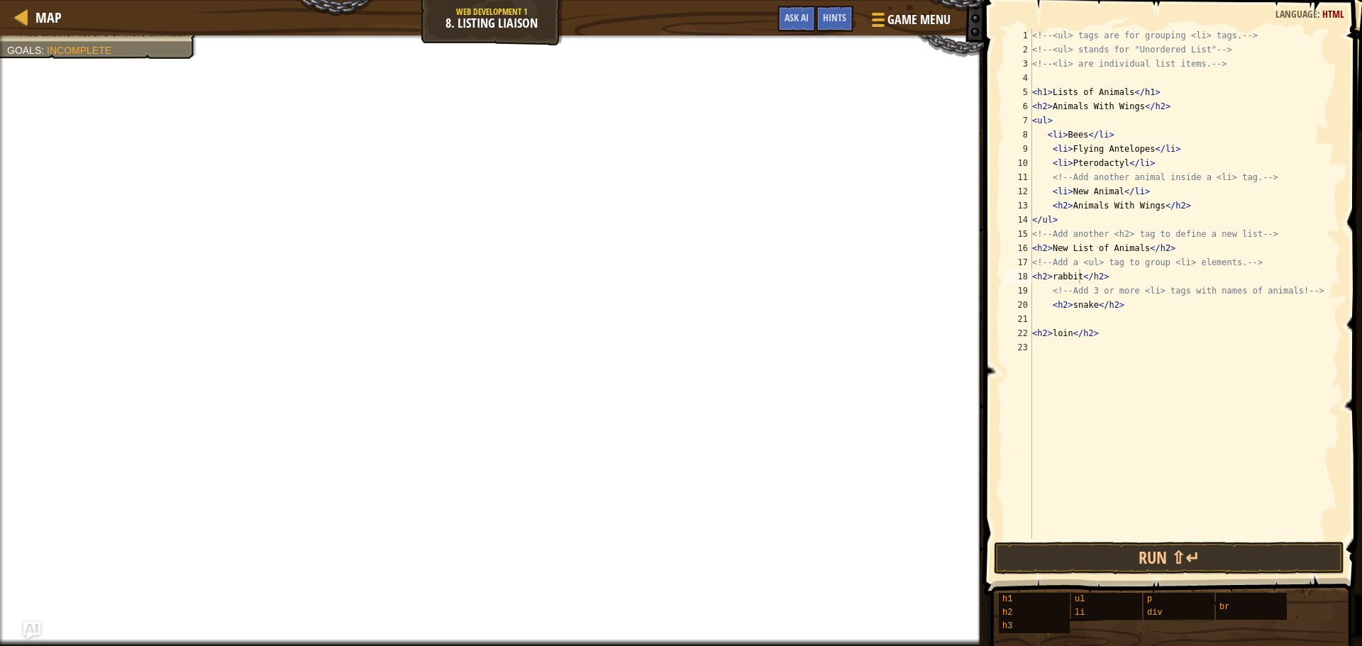
click at [1067, 330] on div "<!-- <ul> tags are for grouping <li> tags. --> <!-- <ul> stands for "Unordered …" at bounding box center [1184, 297] width 311 height 539
drag, startPoint x: 1032, startPoint y: 251, endPoint x: 1047, endPoint y: 250, distance: 15.0
click at [1047, 250] on div "<!-- <ul> tags are for grouping <li> tags. --> <!-- <ul> stands for "Unordered …" at bounding box center [1184, 297] width 311 height 539
drag, startPoint x: 1174, startPoint y: 243, endPoint x: 1123, endPoint y: 245, distance: 50.4
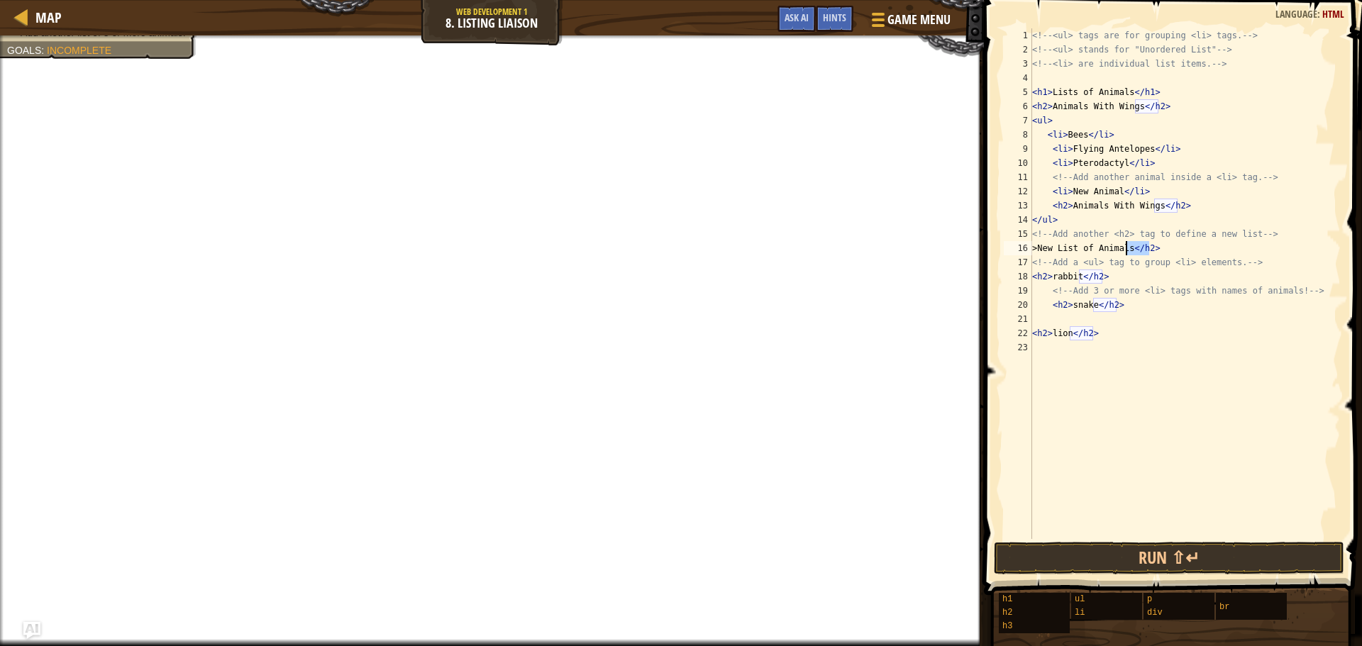
click at [1123, 245] on div "<!-- <ul> tags are for grouping <li> tags. --> <!-- <ul> stands for "Unordered …" at bounding box center [1184, 297] width 311 height 539
drag, startPoint x: 1122, startPoint y: 270, endPoint x: 1077, endPoint y: 279, distance: 45.6
click at [1077, 279] on div "<!-- <ul> tags are for grouping <li> tags. --> <!-- <ul> stands for "Unordered …" at bounding box center [1184, 297] width 311 height 539
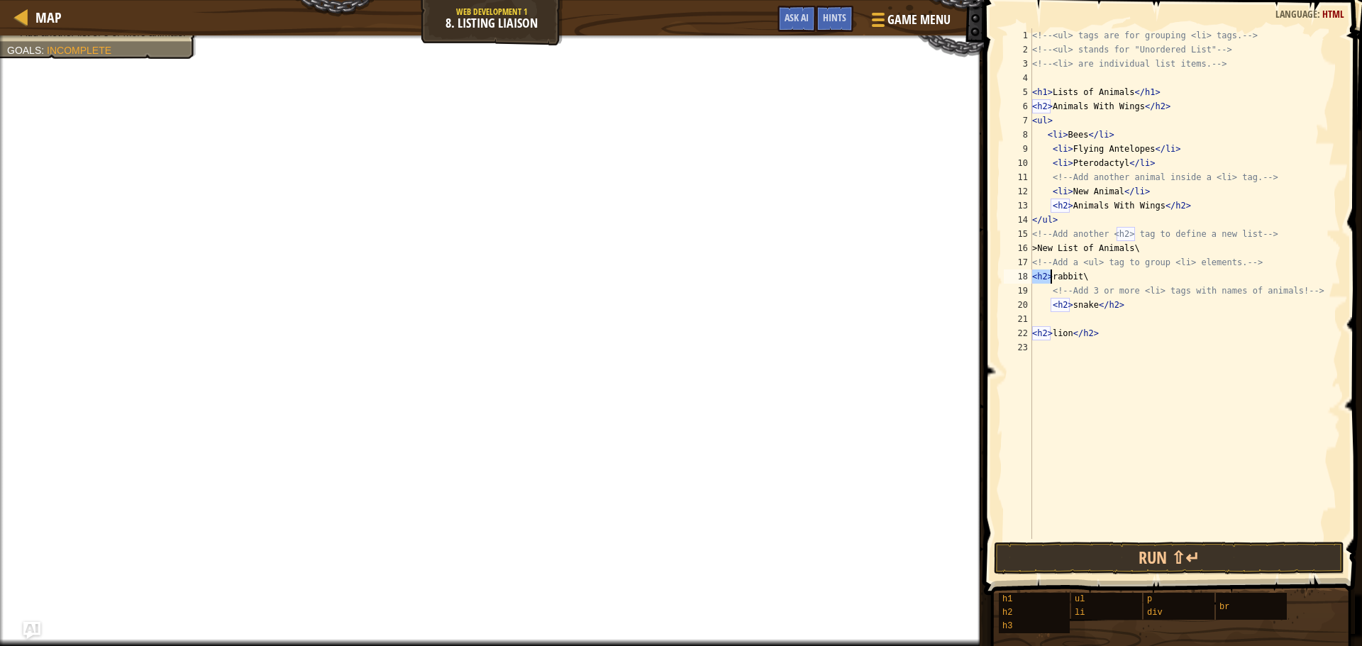
drag, startPoint x: 1032, startPoint y: 274, endPoint x: 1051, endPoint y: 277, distance: 19.5
click at [1051, 277] on div "<!-- <ul> tags are for grouping <li> tags. --> <!-- <ul> stands for "Unordered …" at bounding box center [1184, 297] width 311 height 539
drag, startPoint x: 1050, startPoint y: 306, endPoint x: 1069, endPoint y: 308, distance: 19.2
click at [1069, 308] on div "<!-- <ul> tags are for grouping <li> tags. --> <!-- <ul> stands for "Unordered …" at bounding box center [1184, 297] width 311 height 539
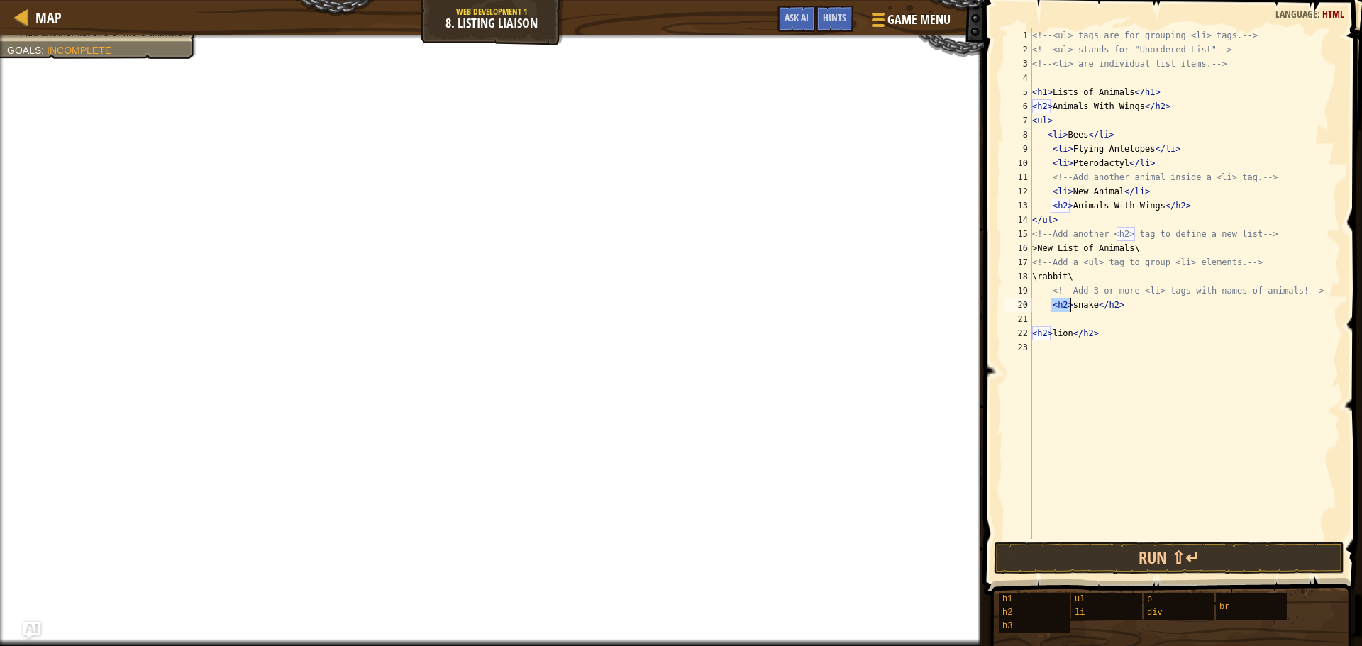
scroll to position [6, 1]
drag, startPoint x: 1115, startPoint y: 307, endPoint x: 1084, endPoint y: 308, distance: 30.5
click at [1084, 308] on div "<!-- <ul> tags are for grouping <li> tags. --> <!-- <ul> stands for "Unordered …" at bounding box center [1184, 297] width 311 height 539
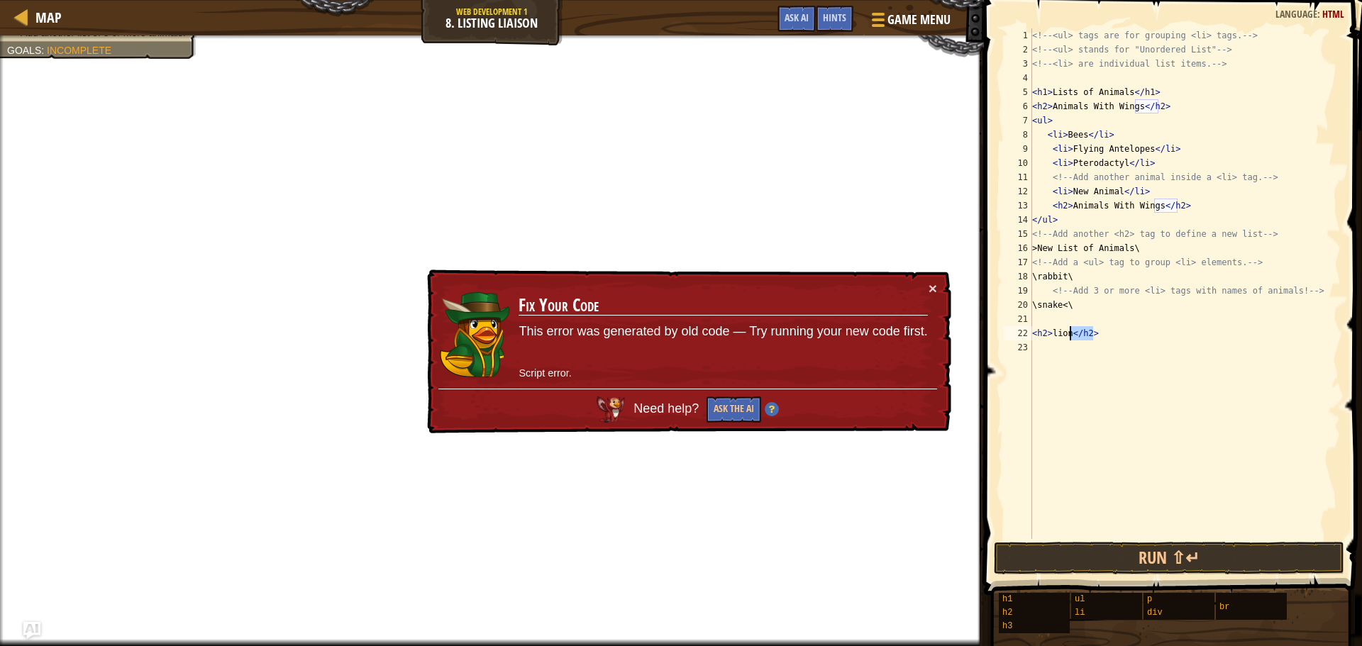
drag, startPoint x: 1096, startPoint y: 328, endPoint x: 1071, endPoint y: 337, distance: 27.1
click at [1071, 337] on div "<!-- <ul> tags are for grouping <li> tags. --> <!-- <ul> stands for "Unordered …" at bounding box center [1184, 297] width 311 height 539
drag, startPoint x: 1032, startPoint y: 330, endPoint x: 1050, endPoint y: 330, distance: 18.5
click at [1050, 330] on div "<!-- <ul> tags are for grouping <li> tags. --> <!-- <ul> stands for "Unordered …" at bounding box center [1184, 297] width 311 height 539
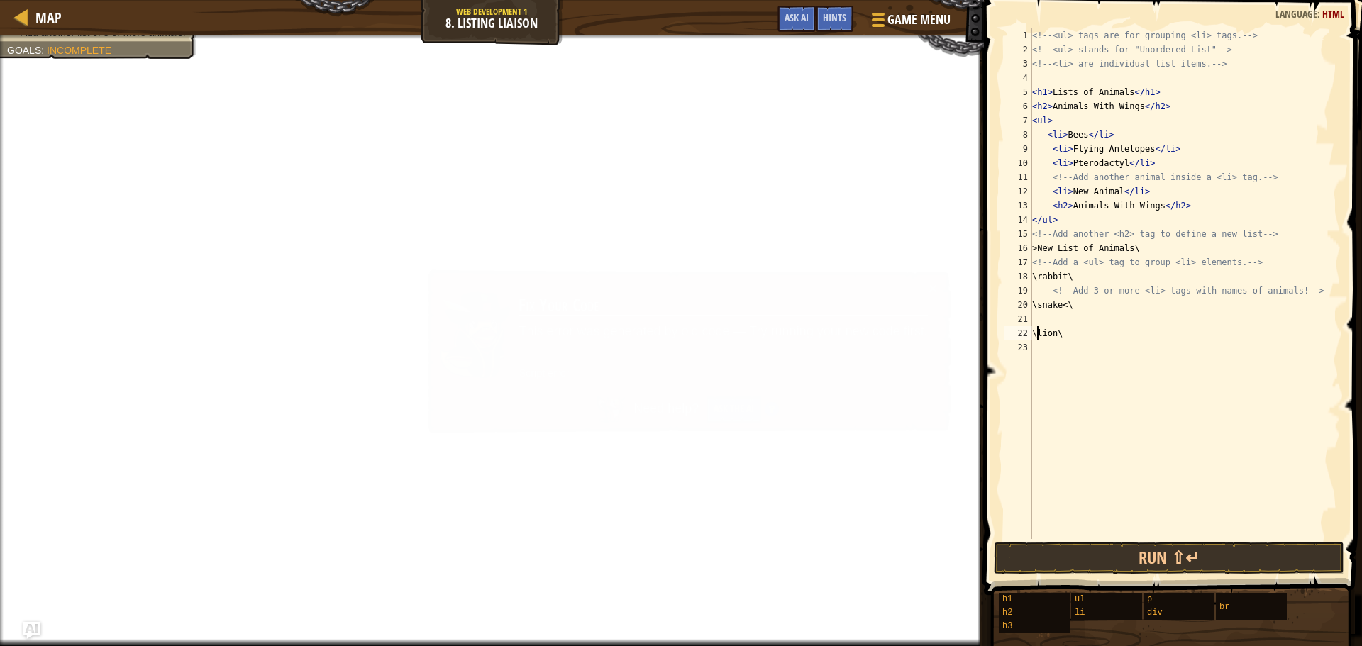
scroll to position [6, 0]
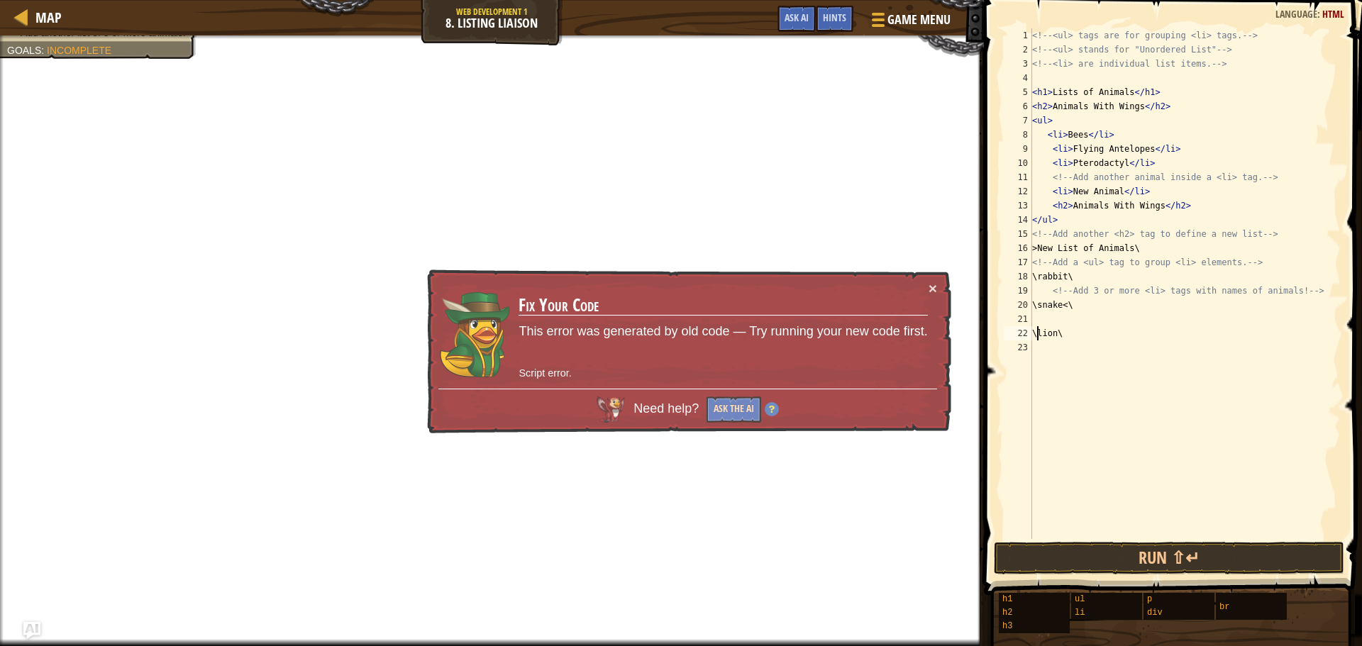
type textarea "\lion\"
click at [737, 403] on button "Ask the AI" at bounding box center [733, 409] width 55 height 27
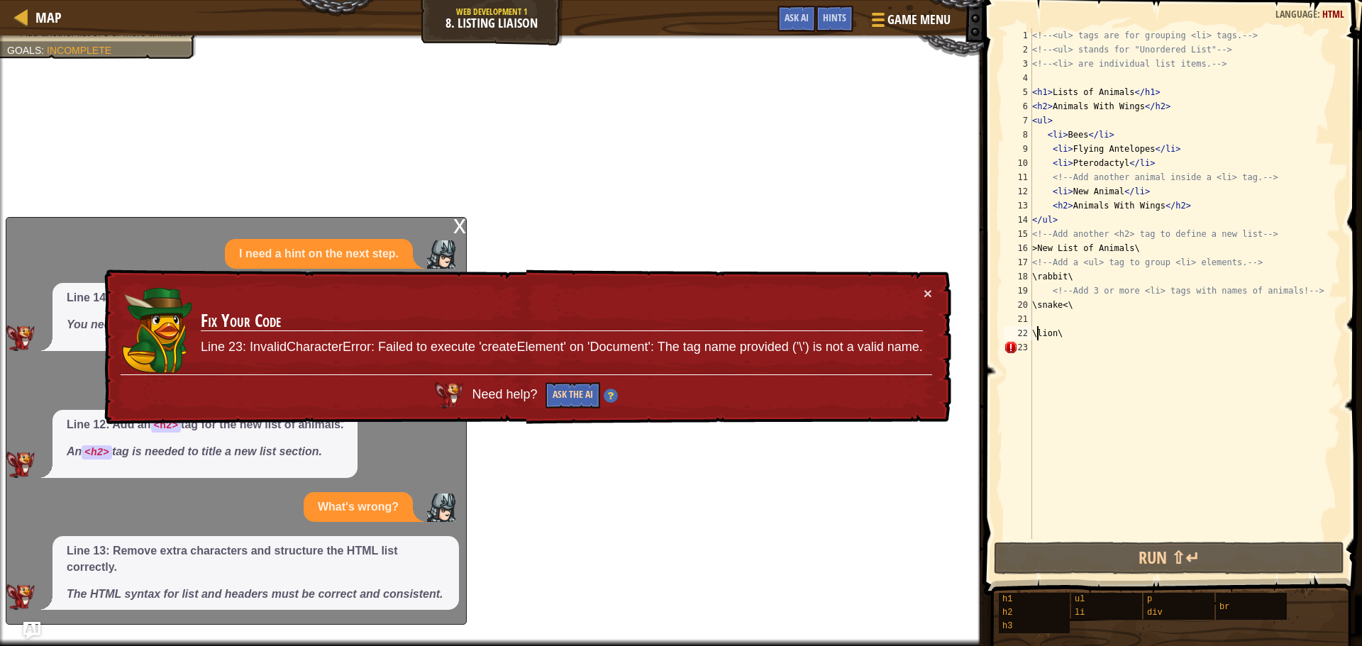
scroll to position [9, 0]
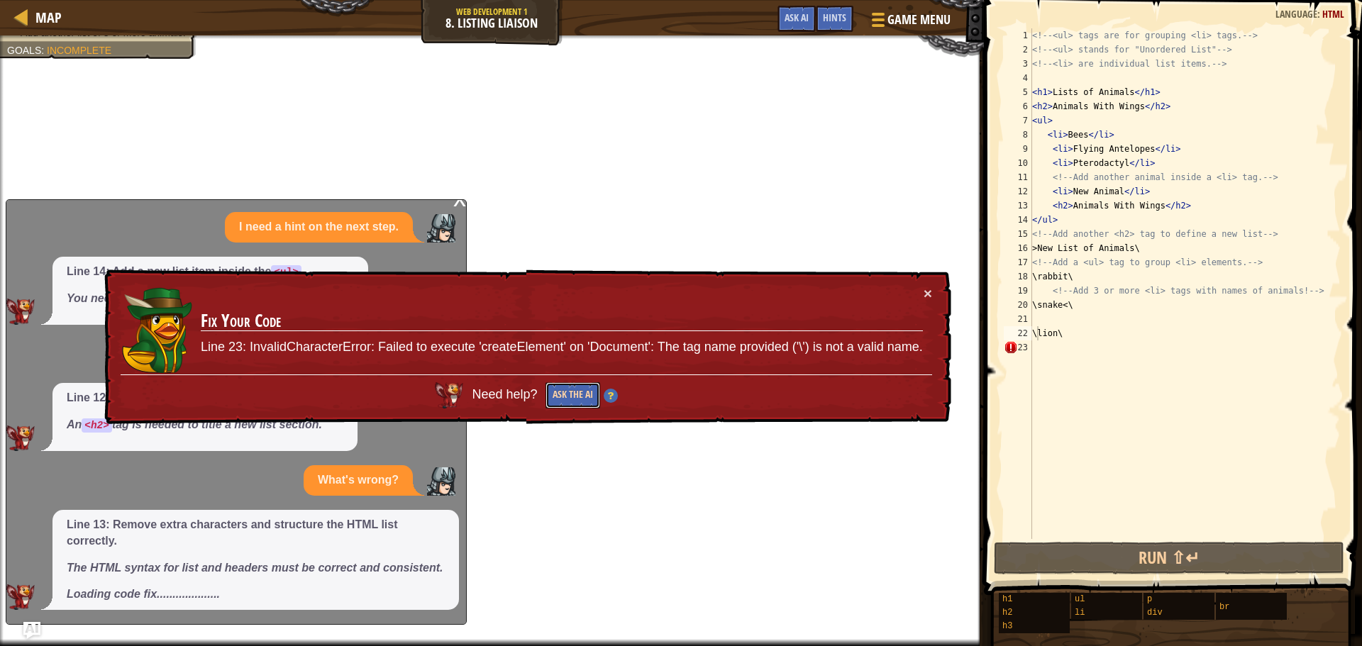
click at [590, 389] on button "Ask the AI" at bounding box center [571, 395] width 55 height 27
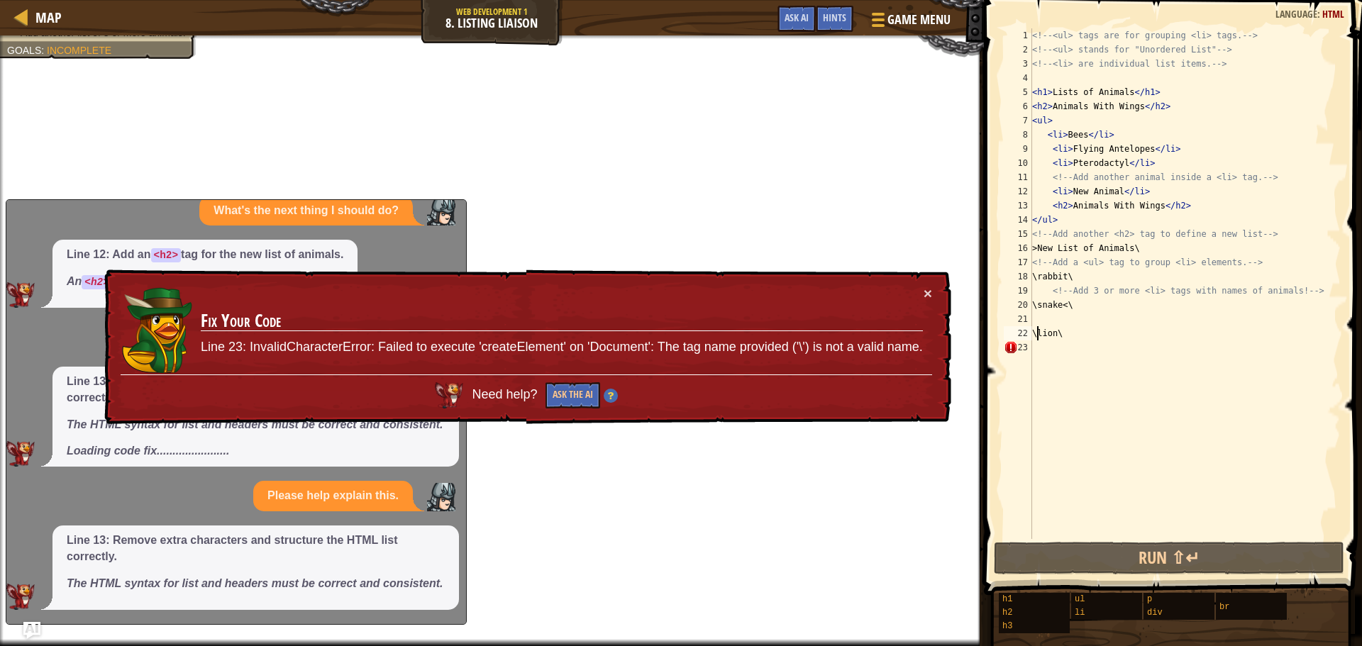
scroll to position [277, 0]
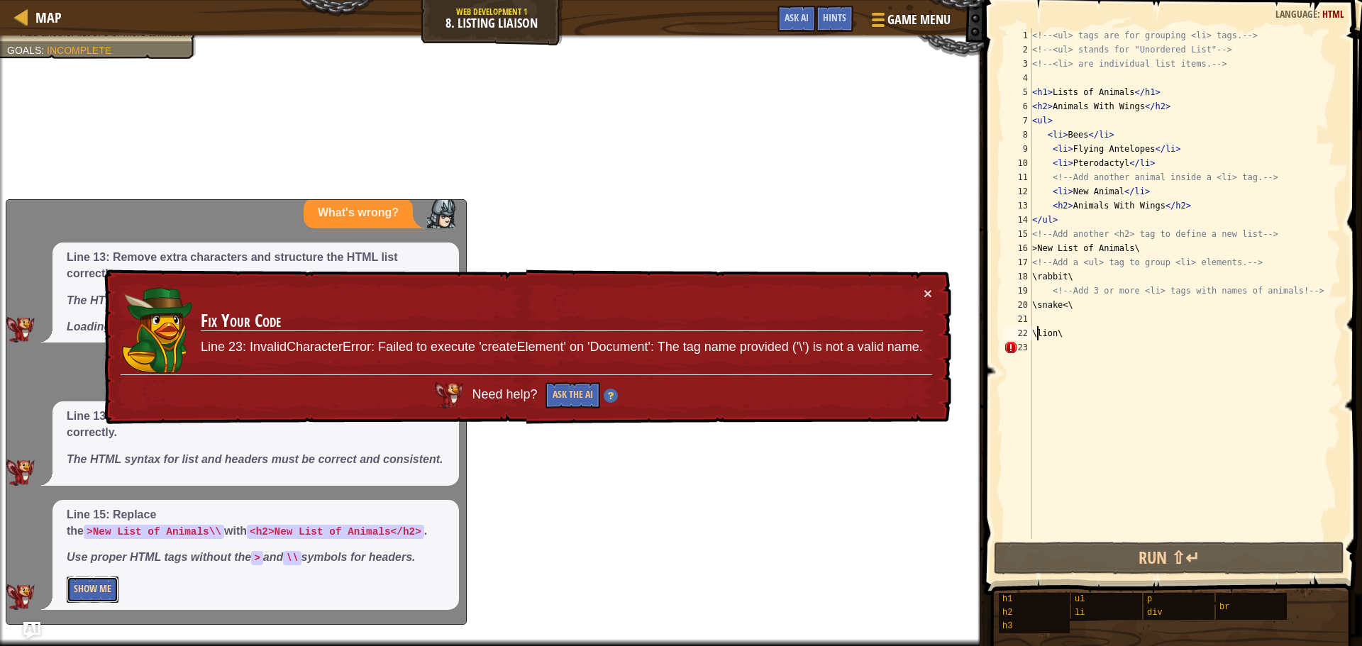
click at [99, 577] on button "Show Me" at bounding box center [93, 590] width 52 height 26
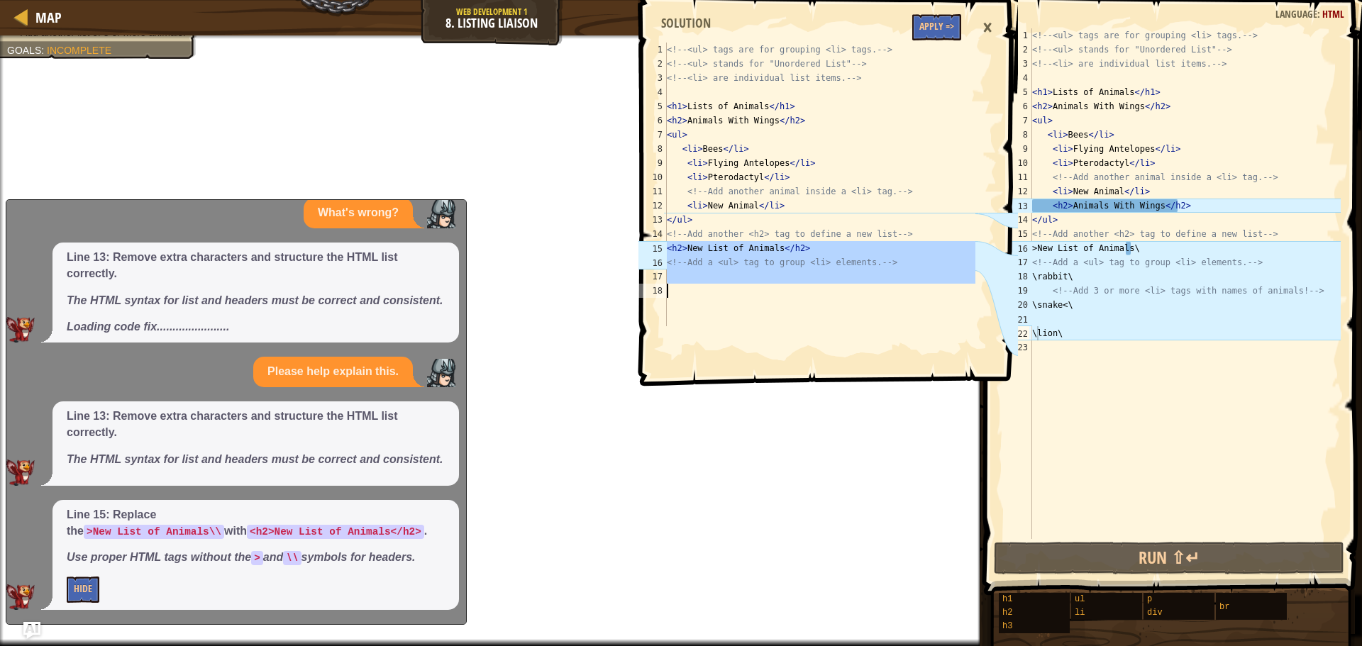
drag, startPoint x: 668, startPoint y: 248, endPoint x: 989, endPoint y: 299, distance: 324.5
click at [989, 299] on div "<h2>New List of Animals</h2> 1 2 3 4 5 6 7 8 9 10 11 12 13 14 15 16 17 18 <!-- …" at bounding box center [826, 189] width 382 height 365
click at [1081, 341] on div "<!-- <ul> tags are for grouping <li> tags. --> <!-- <ul> stands for "Unordered …" at bounding box center [1184, 297] width 311 height 539
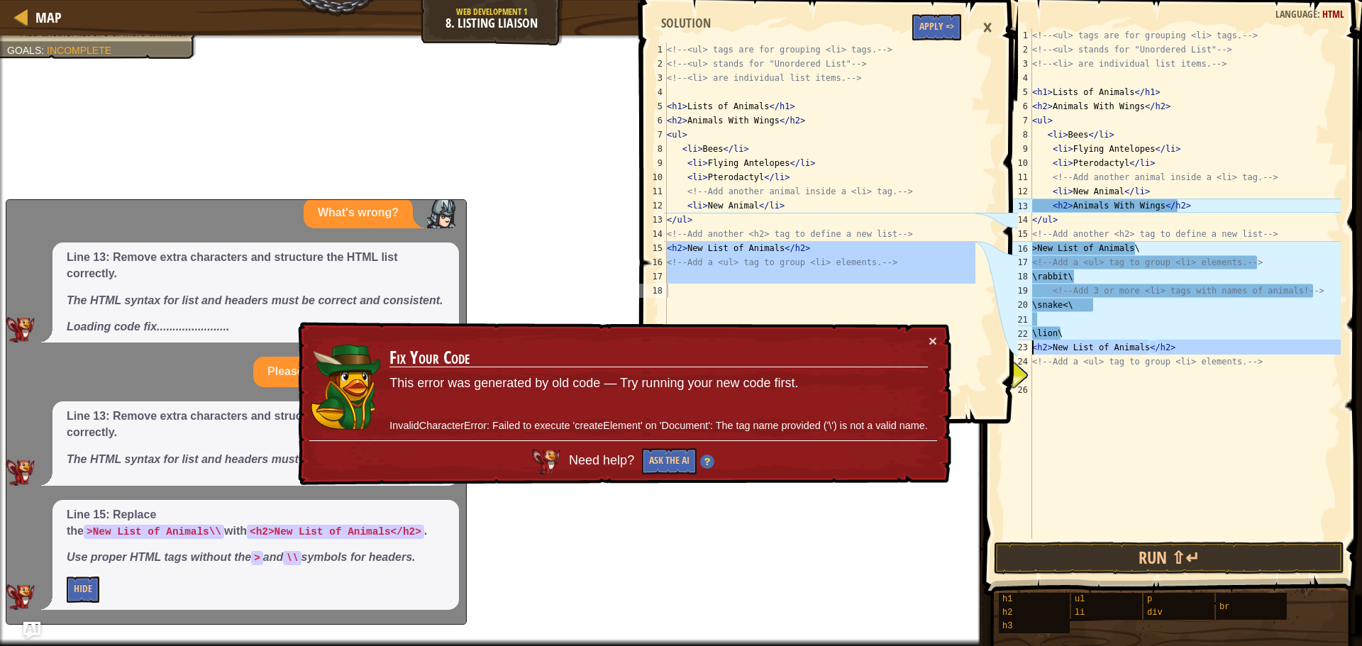
click at [1027, 350] on div "23" at bounding box center [1018, 347] width 28 height 14
type textarea "<h2>New List of Animals</h2>"
drag, startPoint x: 1028, startPoint y: 352, endPoint x: 1107, endPoint y: 399, distance: 92.2
click at [1107, 399] on div "<h2>New List of Animals</h2> 1 2 3 4 5 6 7 8 9 10 11 12 13 14 15 16 17 18 19 20…" at bounding box center [1171, 283] width 340 height 511
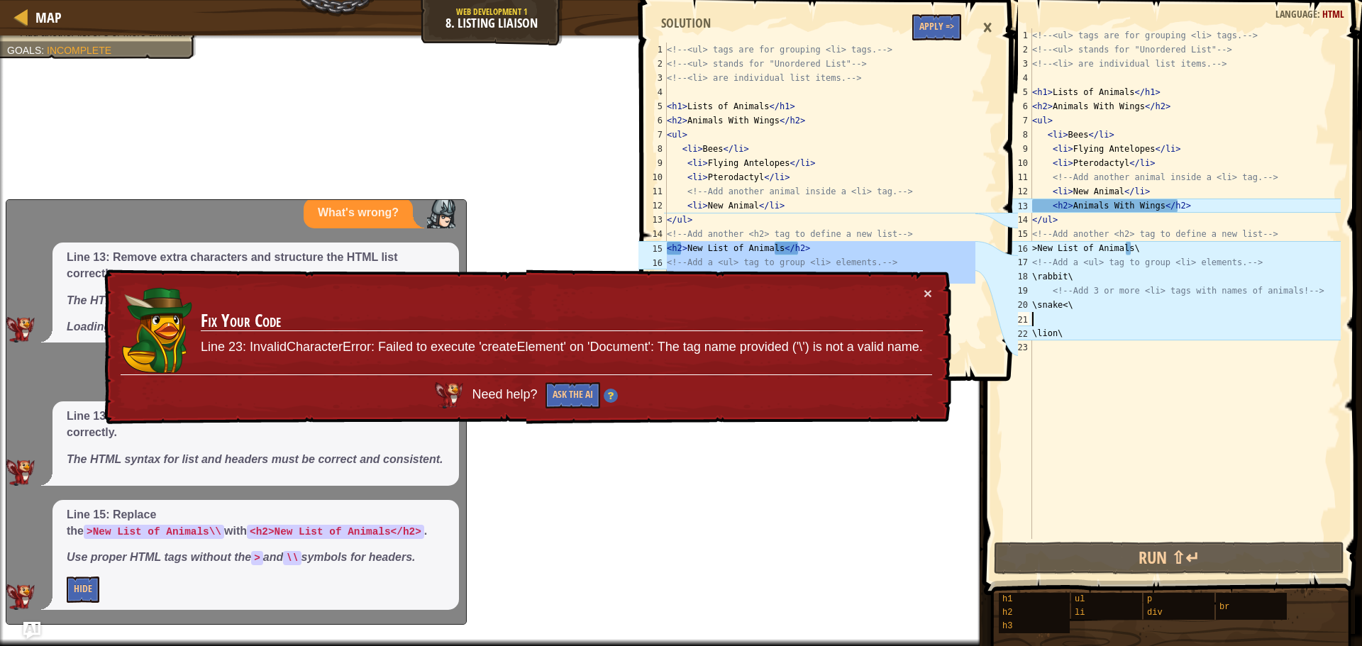
click at [1045, 313] on div "<!-- <ul> tags are for grouping <li> tags. --> <!-- <ul> stands for "Unordered …" at bounding box center [1184, 297] width 311 height 539
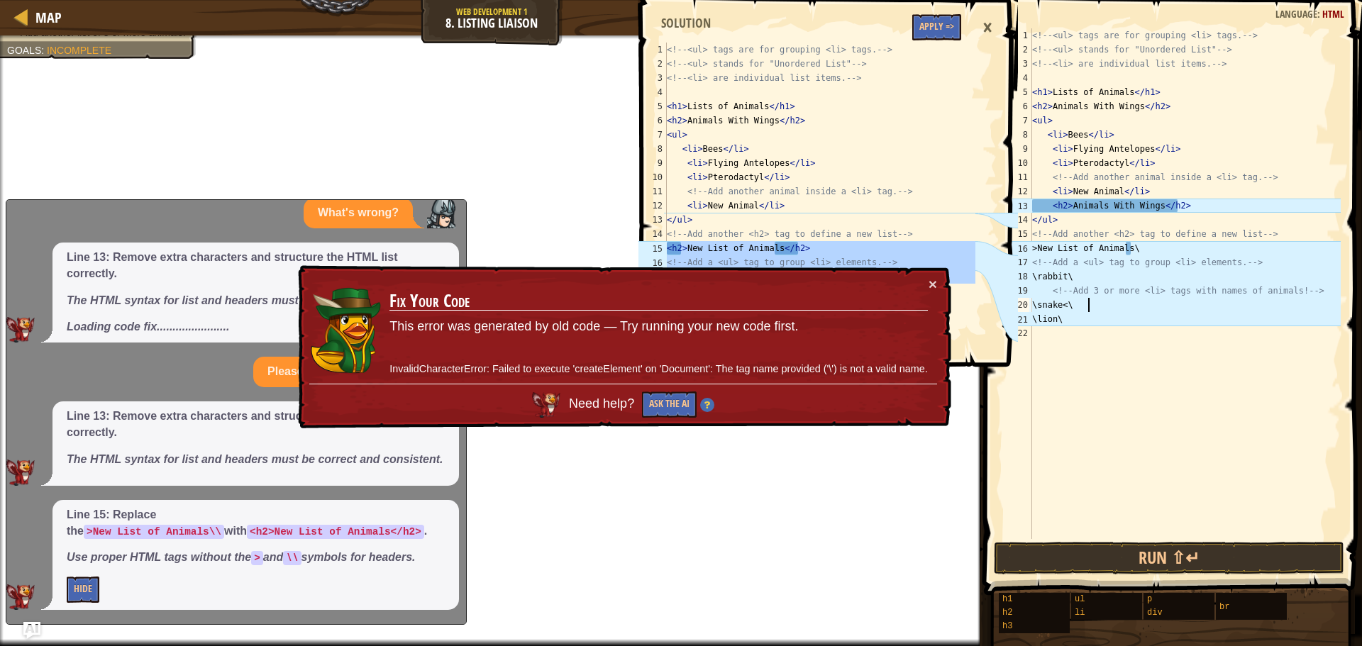
click at [1042, 309] on div "<!-- <ul> tags are for grouping <li> tags. --> <!-- <ul> stands for "Unordered …" at bounding box center [1184, 297] width 311 height 539
click at [929, 281] on button "×" at bounding box center [933, 287] width 9 height 15
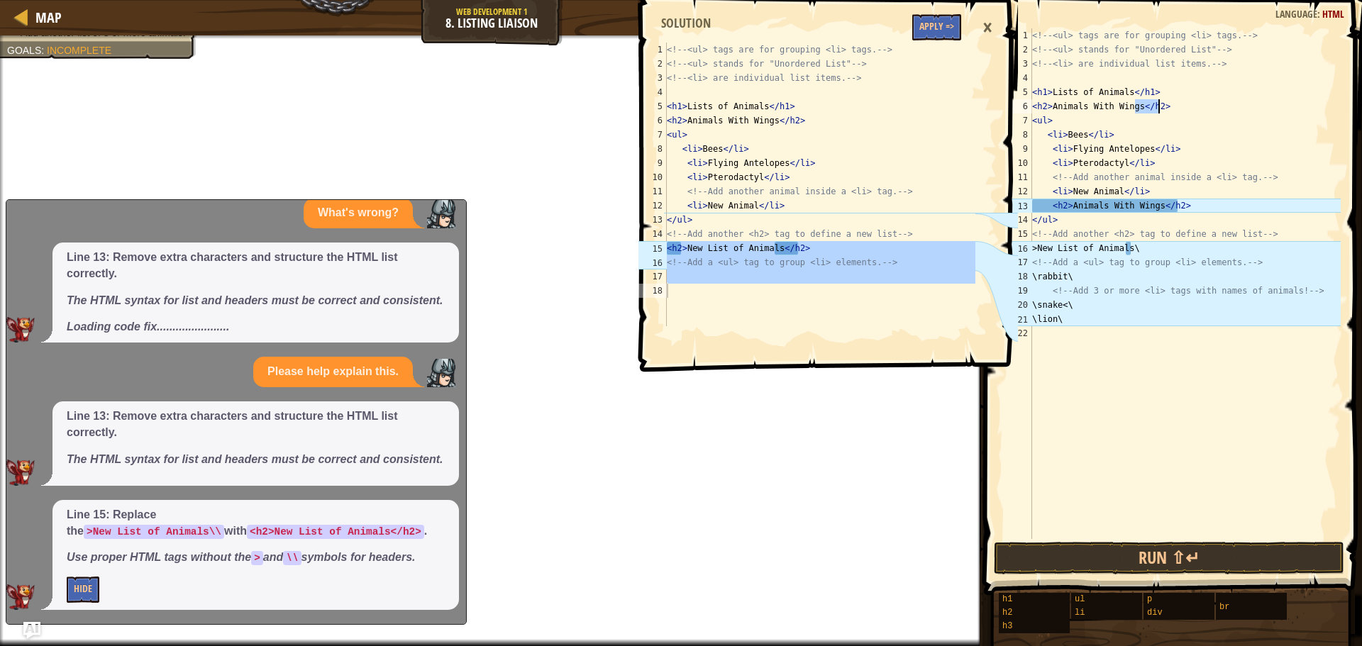
drag, startPoint x: 1136, startPoint y: 106, endPoint x: 1164, endPoint y: 110, distance: 27.9
click at [1164, 110] on div "<!-- <ul> tags are for grouping <li> tags. --> <!-- <ul> stands for "Unordered …" at bounding box center [1184, 297] width 311 height 539
click at [1151, 256] on div "<!-- <ul> tags are for grouping <li> tags. --> <!-- <ul> stands for "Unordered …" at bounding box center [1184, 297] width 311 height 539
click at [1147, 247] on div "<!-- <ul> tags are for grouping <li> tags. --> <!-- <ul> stands for "Unordered …" at bounding box center [1184, 297] width 311 height 539
paste textarea "</h2>"
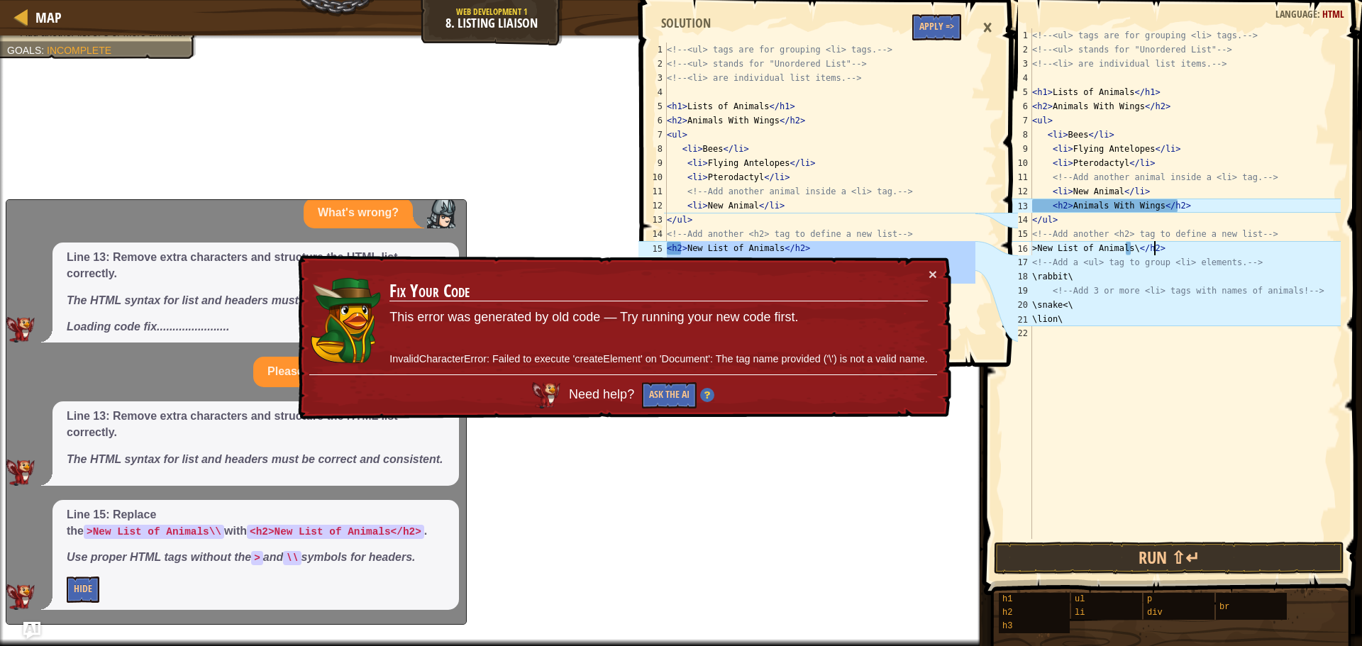
click at [1135, 304] on div "<!-- <ul> tags are for grouping <li> tags. --> <!-- <ul> stands for "Unordered …" at bounding box center [1184, 297] width 311 height 539
paste textarea "</h2>"
click at [1121, 275] on div "<!-- <ul> tags are for grouping <li> tags. --> <!-- <ul> stands for "Unordered …" at bounding box center [1184, 297] width 311 height 539
paste textarea "</h2>"
click at [1098, 318] on div "<!-- <ul> tags are for grouping <li> tags. --> <!-- <ul> stands for "Unordered …" at bounding box center [1184, 297] width 311 height 539
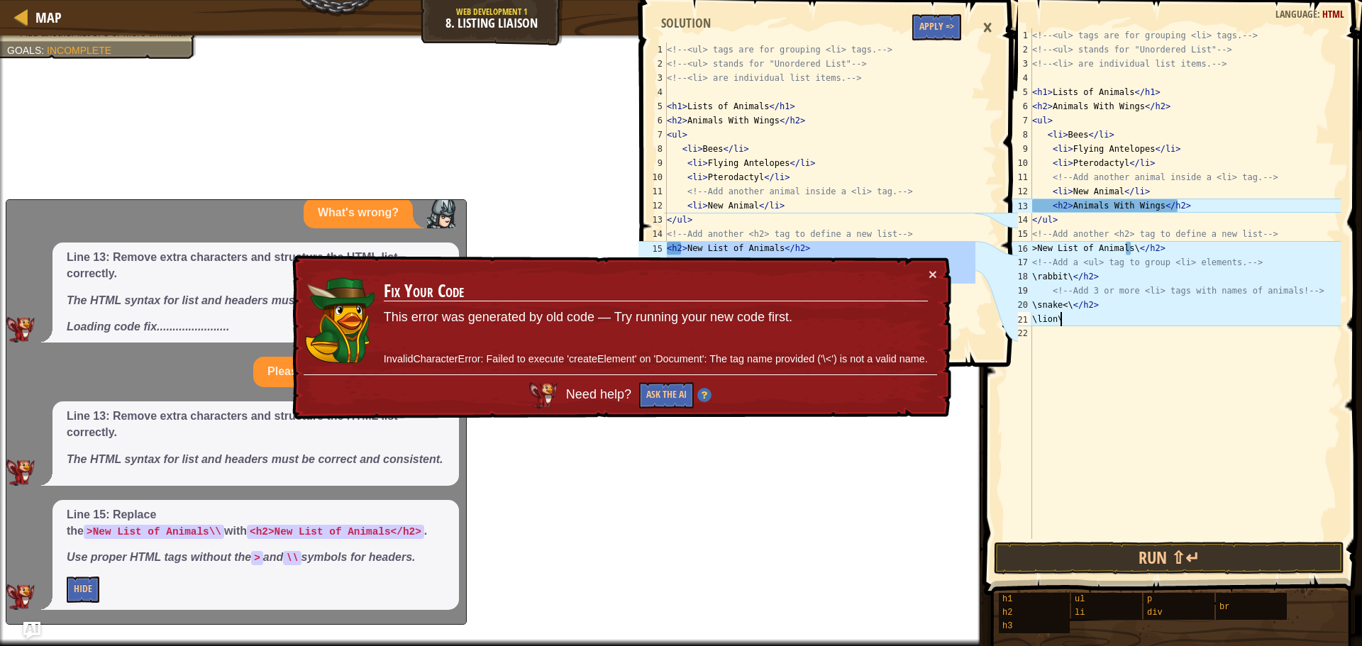
paste textarea "</h2>"
click at [1032, 316] on div "<!-- <ul> tags are for grouping <li> tags. --> <!-- <ul> stands for "Unordered …" at bounding box center [1184, 297] width 311 height 539
drag, startPoint x: 1068, startPoint y: 206, endPoint x: 1043, endPoint y: 211, distance: 25.2
click at [1043, 211] on div "<!-- <ul> tags are for grouping <li> tags. --> <!-- <ul> stands for "Unordered …" at bounding box center [1184, 297] width 311 height 539
click at [1032, 315] on div "<!-- <ul> tags are for grouping <li> tags. --> <!-- <ul> stands for "Unordered …" at bounding box center [1184, 297] width 311 height 539
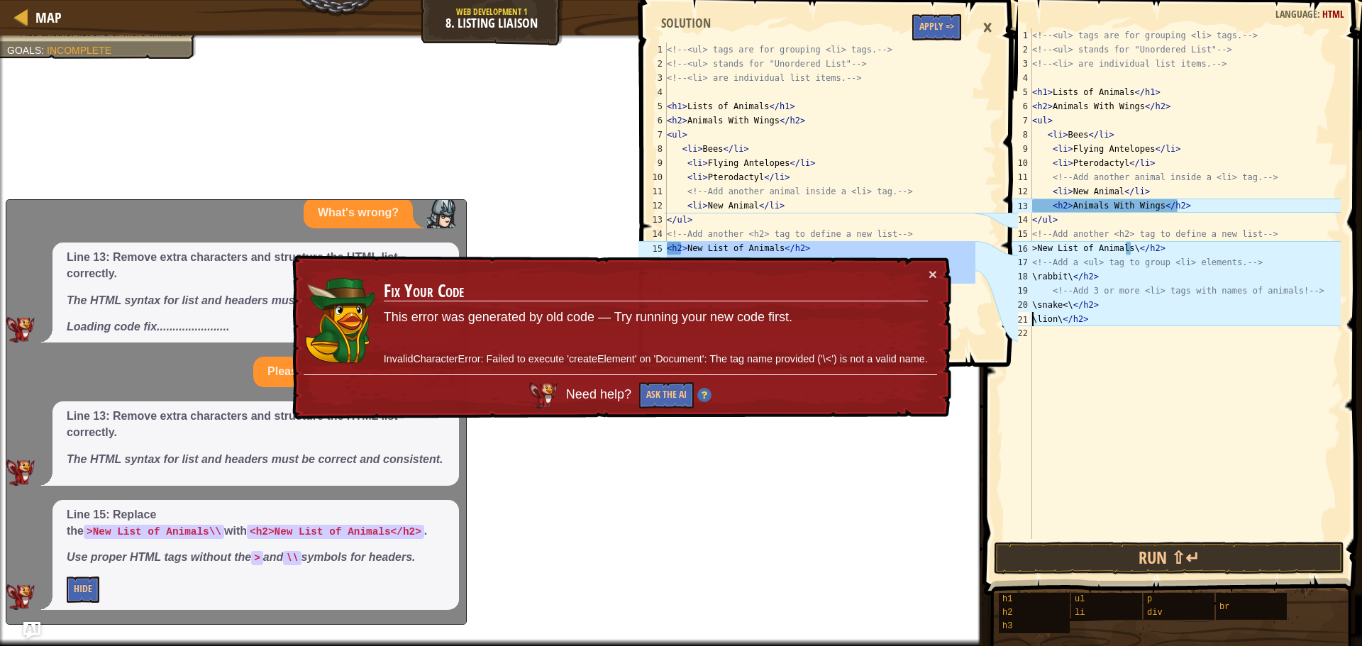
paste textarea "<h2>"
click at [1032, 272] on div "<!-- <ul> tags are for grouping <li> tags. --> <!-- <ul> stands for "Unordered …" at bounding box center [1184, 297] width 311 height 539
paste textarea "<h2>"
click at [662, 387] on button "Ask the AI" at bounding box center [665, 395] width 55 height 27
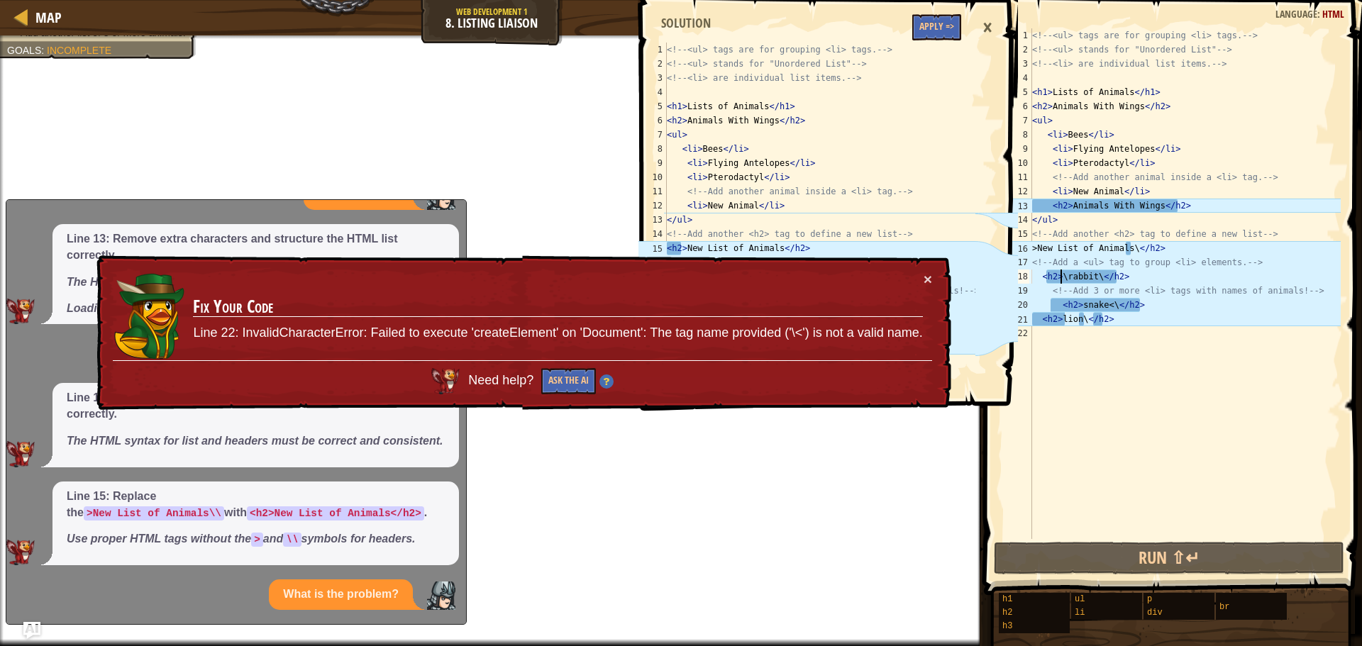
scroll to position [420, 0]
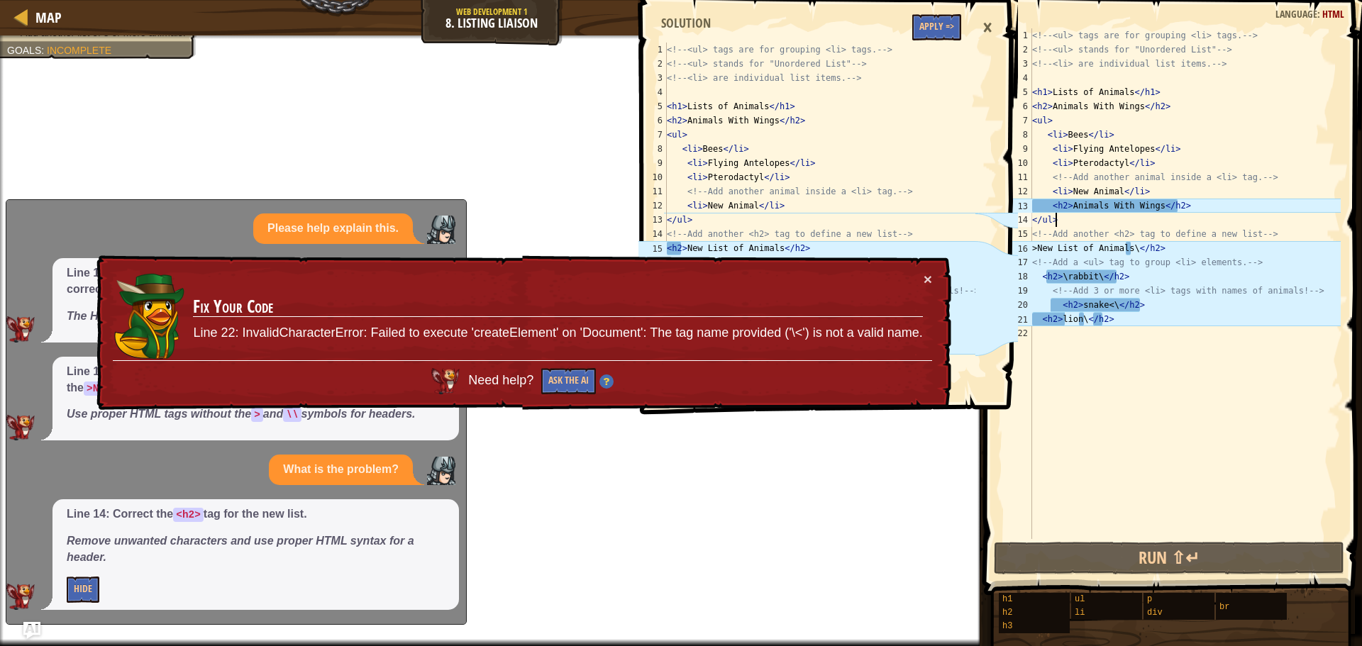
click at [1060, 217] on div "<!-- <ul> tags are for grouping <li> tags. --> <!-- <ul> stands for "Unordered …" at bounding box center [1184, 297] width 311 height 539
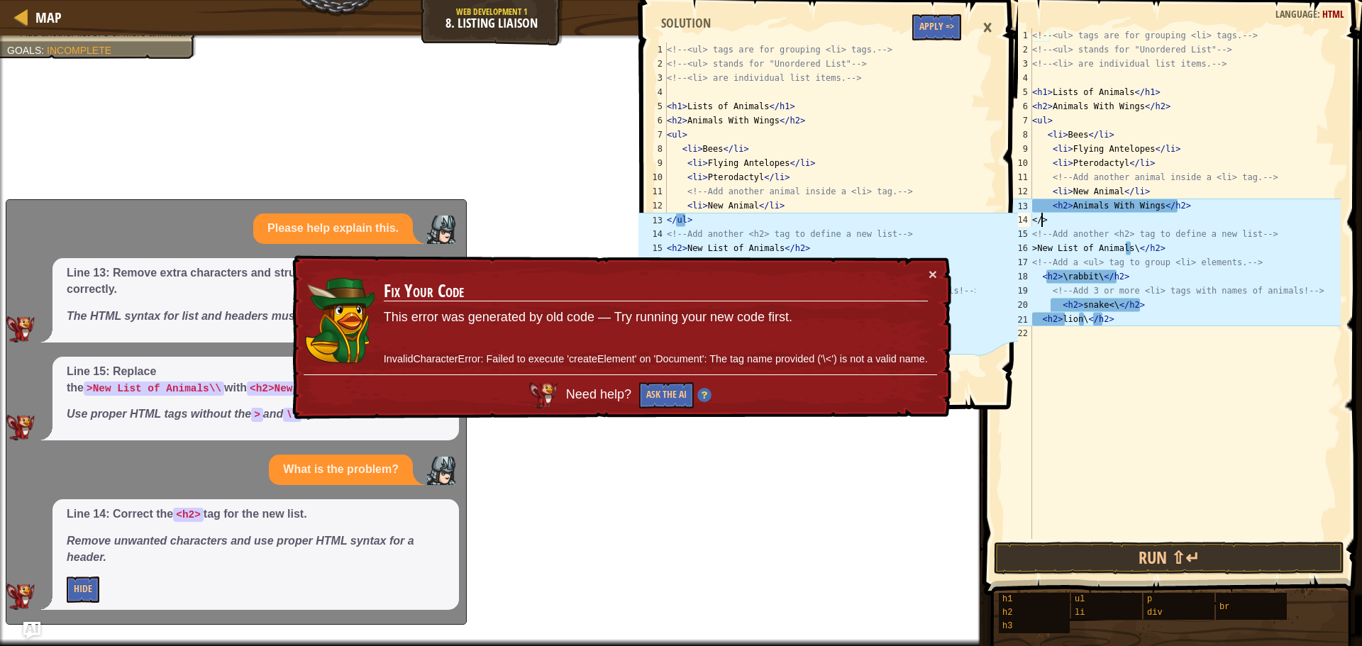
scroll to position [6, 1]
type textarea "</h2>"
click at [72, 589] on button "Hide" at bounding box center [83, 590] width 33 height 26
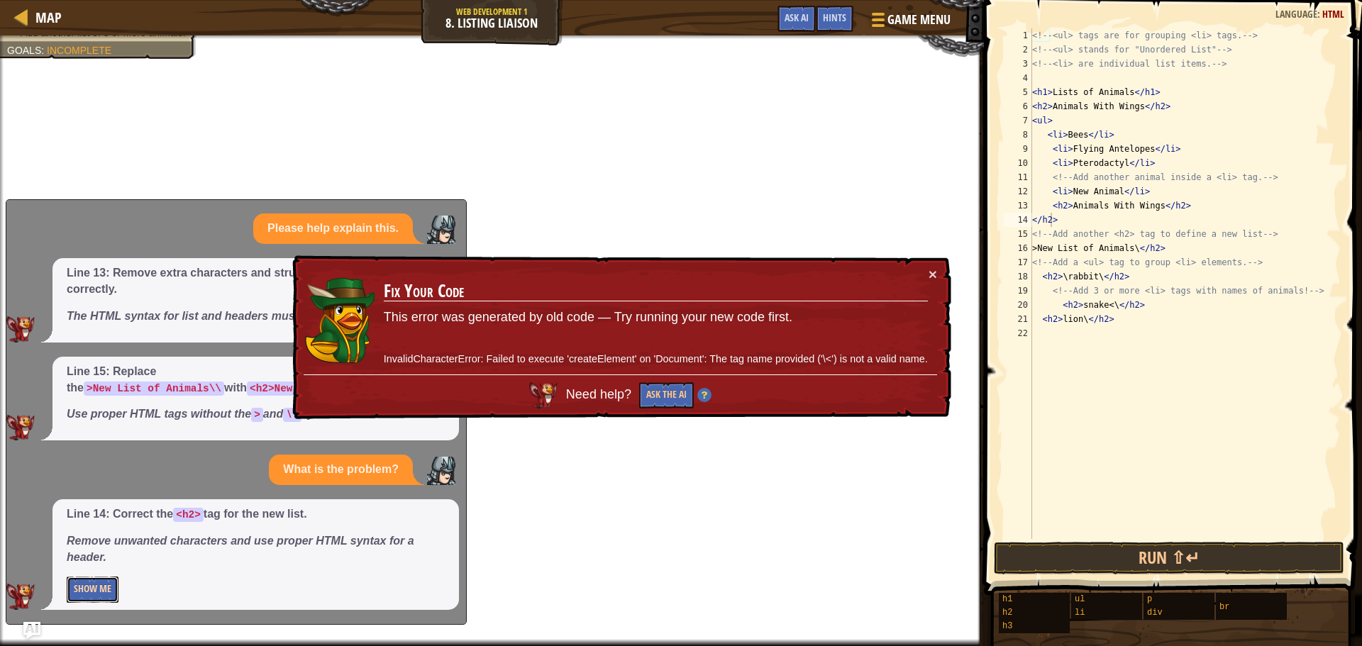
click at [72, 589] on button "Show Me" at bounding box center [93, 590] width 52 height 26
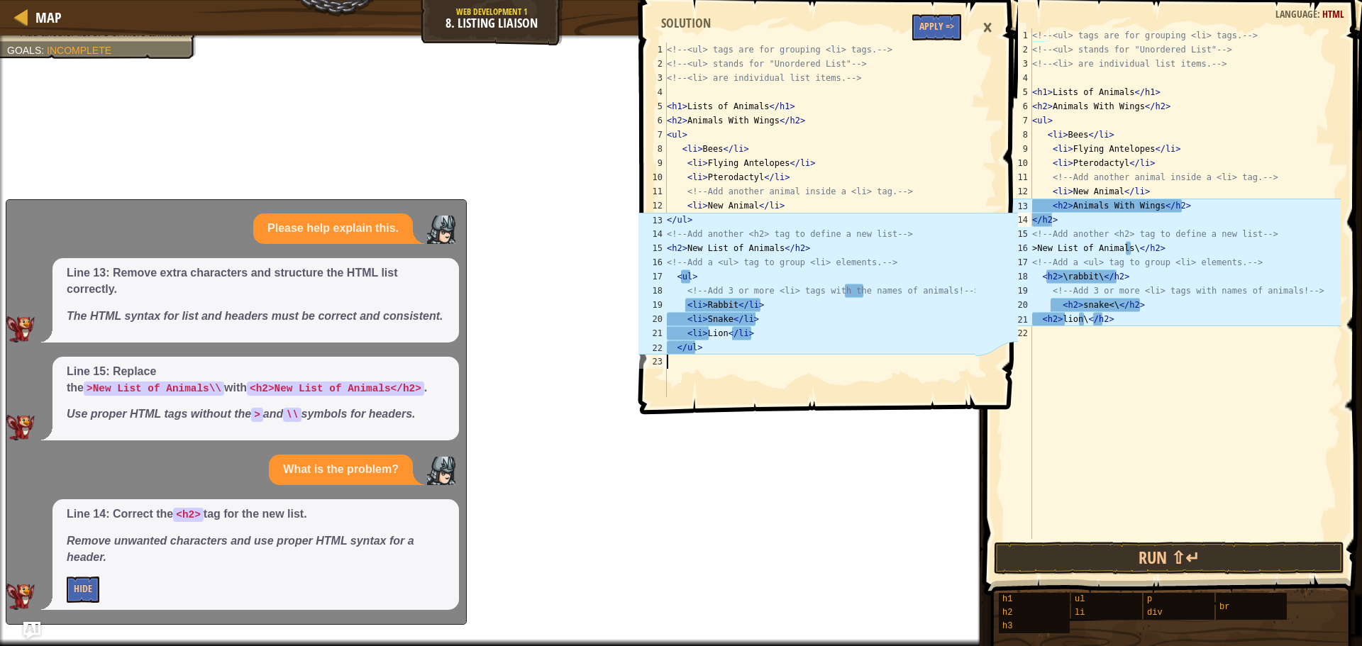
drag, startPoint x: 664, startPoint y: 214, endPoint x: 724, endPoint y: 257, distance: 74.2
click at [724, 257] on div "1 2 3 4 5 6 7 8 9 10 11 12 13 14 15 16 17 18 19 20 21 22 23 <!-- <ul> tags are …" at bounding box center [805, 220] width 340 height 355
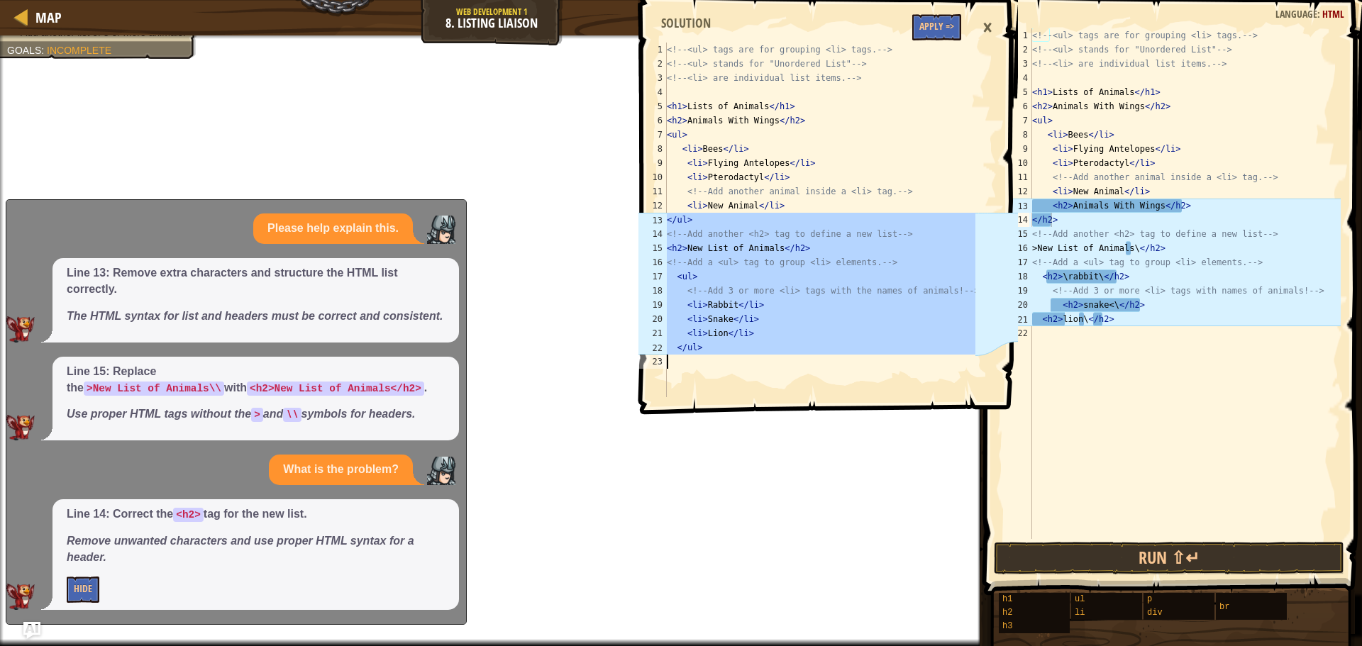
drag, startPoint x: 668, startPoint y: 220, endPoint x: 938, endPoint y: 363, distance: 305.2
click at [938, 363] on div "<!-- <ul> tags are for grouping <li> tags. --> <!-- <ul> stands for "Unordered …" at bounding box center [819, 234] width 311 height 383
type textarea "</ul>"
click at [1201, 206] on div "<!-- <ul> tags are for grouping <li> tags. --> <!-- <ul> stands for "Unordered …" at bounding box center [1184, 297] width 311 height 539
click at [1194, 215] on div "<!-- <ul> tags are for grouping <li> tags. --> <!-- <ul> stands for "Unordered …" at bounding box center [1184, 297] width 311 height 539
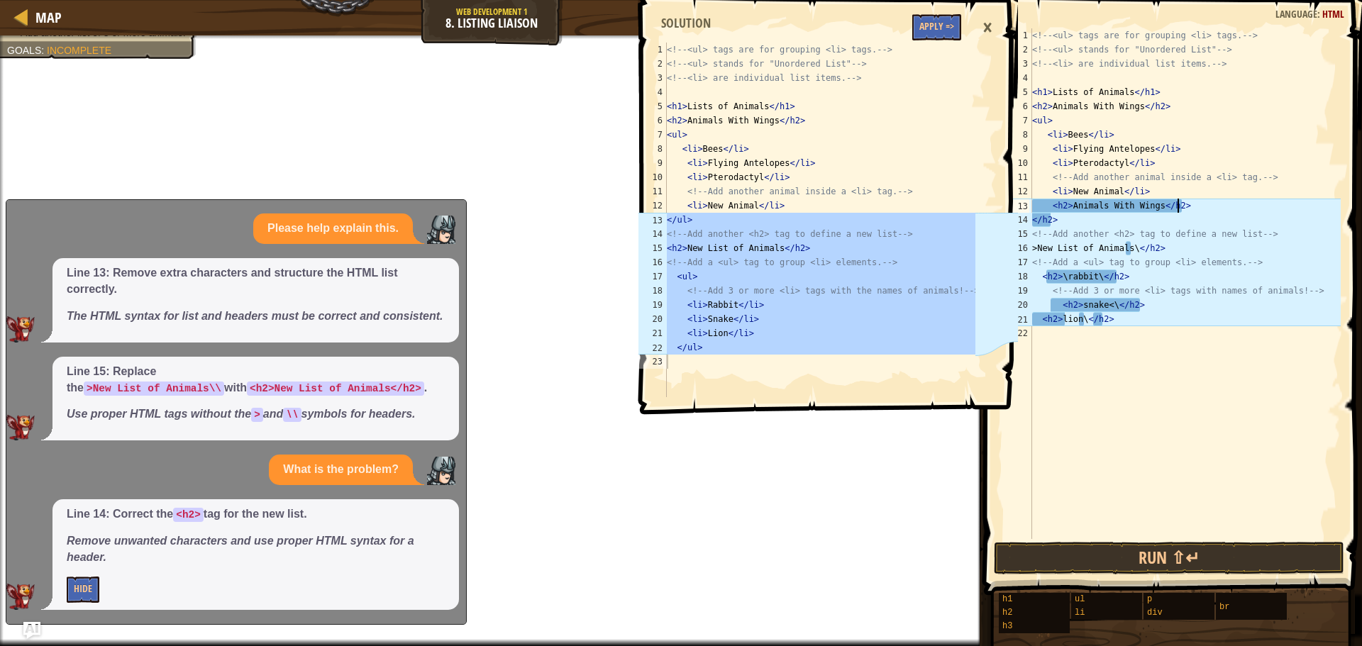
click at [1201, 202] on div "<!-- <ul> tags are for grouping <li> tags. --> <!-- <ul> stands for "Unordered …" at bounding box center [1184, 297] width 311 height 539
type textarea "<h2>Animals With Wings</h2>"
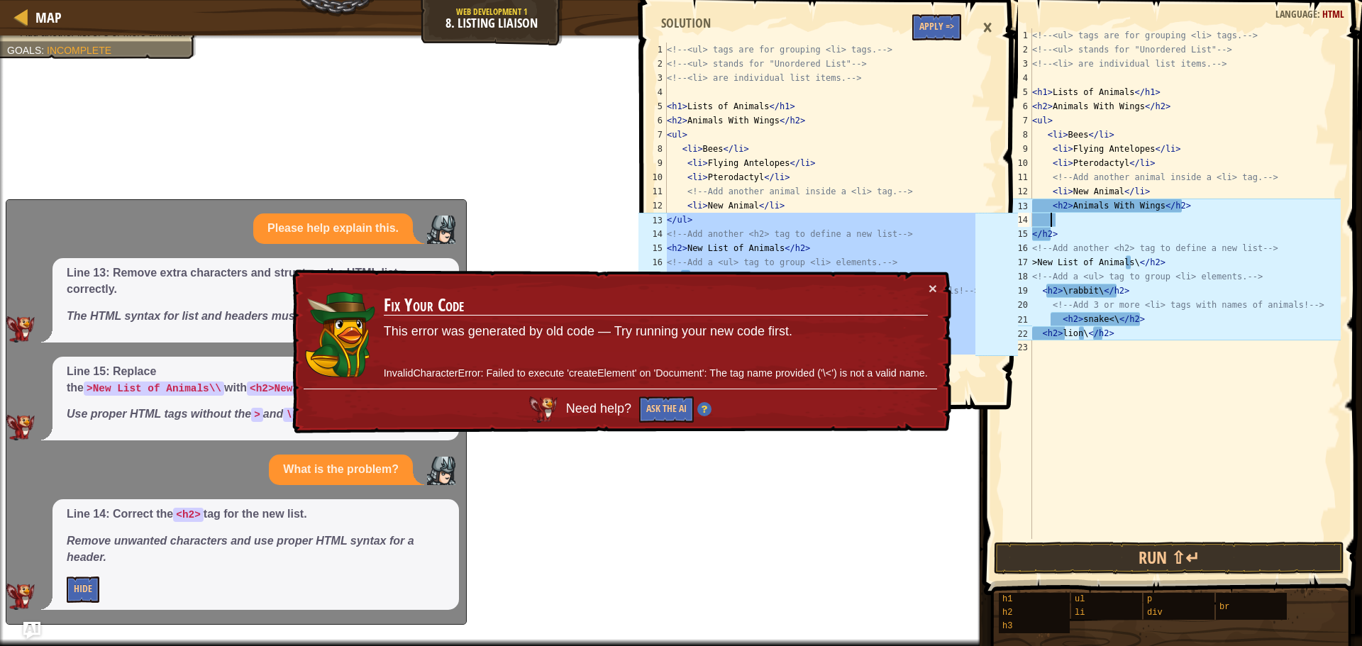
paste textarea
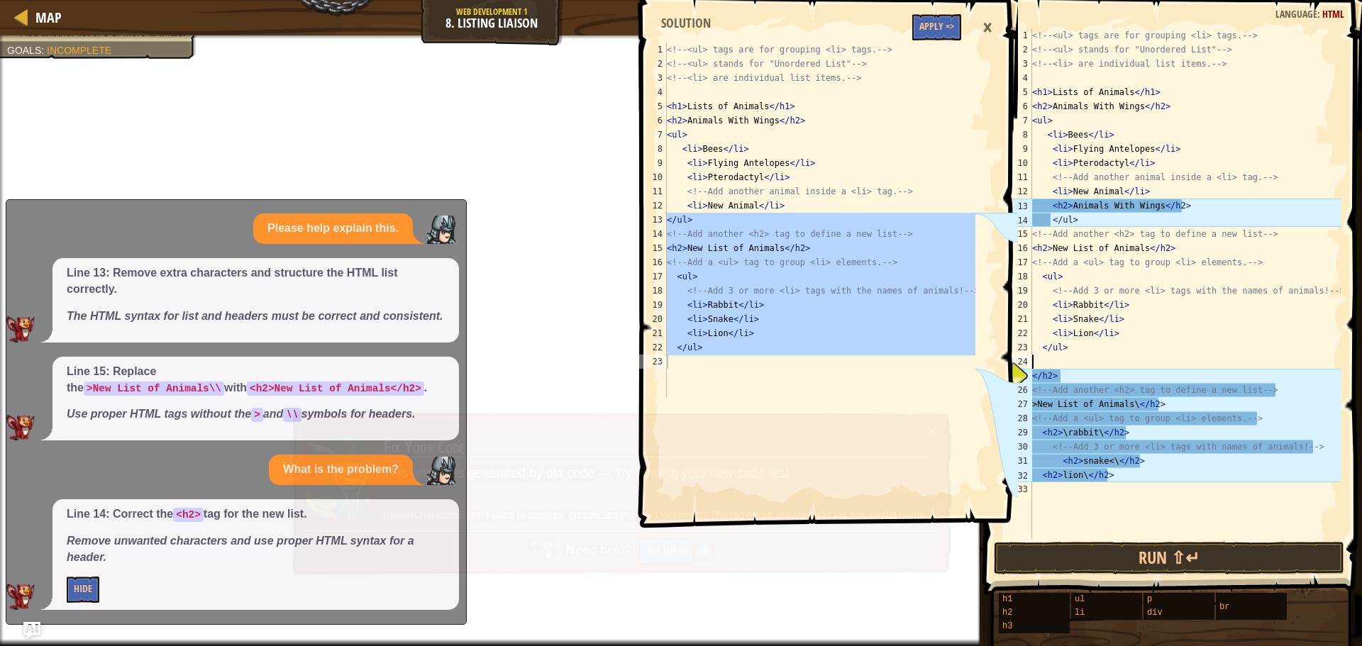
scroll to position [6, 0]
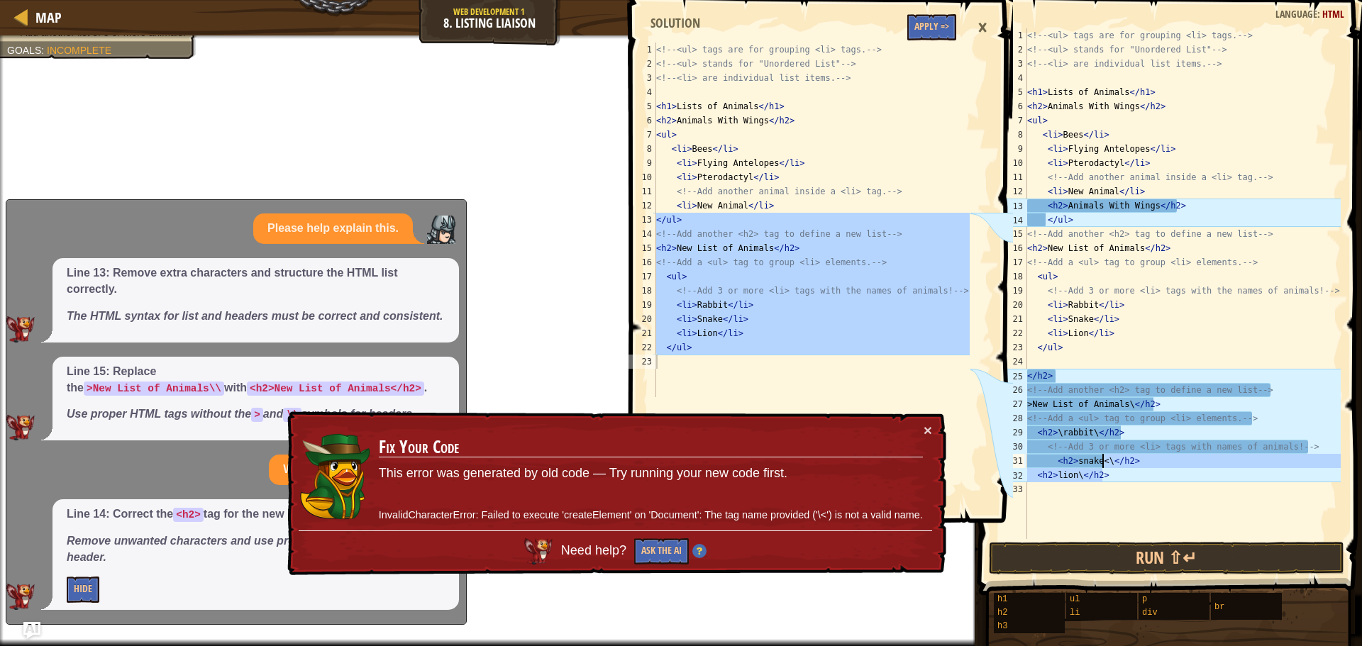
drag, startPoint x: 1126, startPoint y: 478, endPoint x: 1043, endPoint y: 415, distance: 104.8
click at [1082, 443] on div "<!-- <ul> tags are for grouping <li> tags. --> <!-- <ul> stands for "Unordered …" at bounding box center [1182, 297] width 316 height 539
click at [994, 374] on icon at bounding box center [991, 277] width 43 height 468
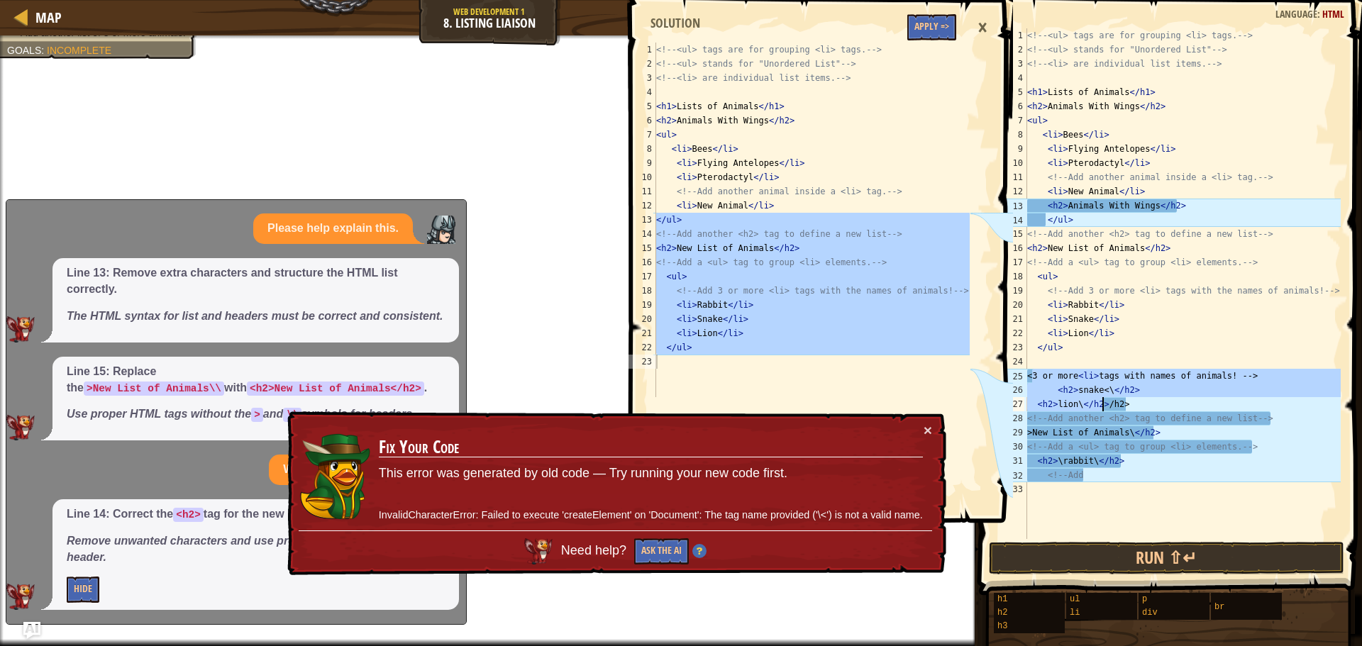
drag, startPoint x: 1098, startPoint y: 496, endPoint x: 1056, endPoint y: 452, distance: 60.2
drag, startPoint x: 1056, startPoint y: 452, endPoint x: 1095, endPoint y: 474, distance: 44.8
click at [1095, 474] on div "<!-- <ul> tags are for grouping <li> tags. --> <!-- <ul> stands for "Unordered …" at bounding box center [1182, 297] width 316 height 539
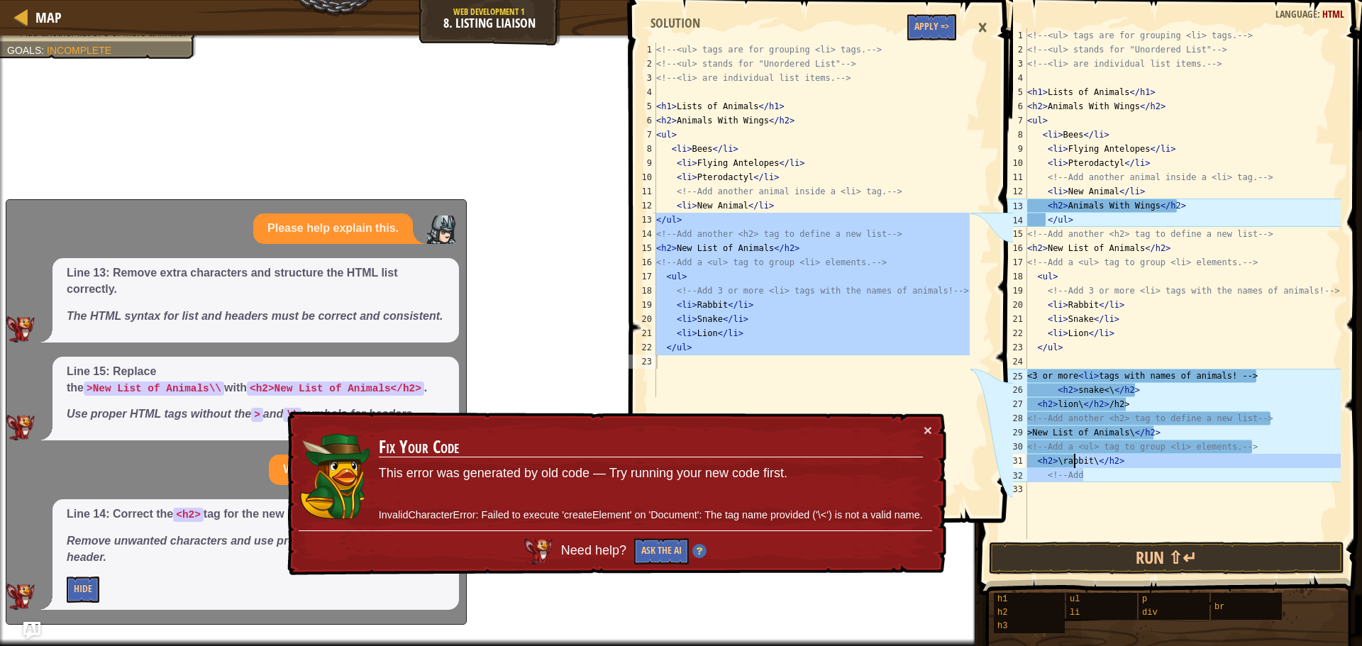
drag, startPoint x: 1095, startPoint y: 474, endPoint x: 1047, endPoint y: 430, distance: 65.2
click at [1055, 436] on div "<!-- <ul> tags are for grouping <li> tags. --> <!-- <ul> stands for "Unordered …" at bounding box center [1182, 297] width 316 height 539
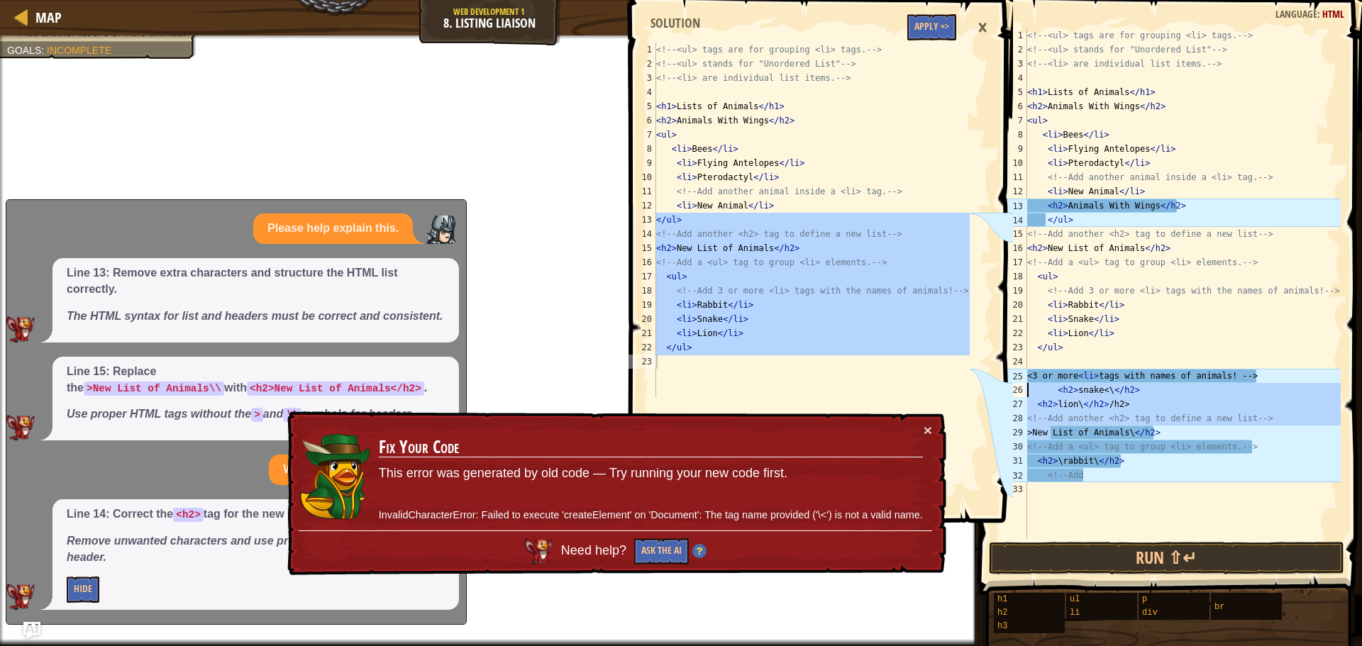
drag, startPoint x: 1047, startPoint y: 430, endPoint x: 1025, endPoint y: 381, distance: 53.9
click at [1025, 385] on div ">New List of Animals\</h2> <!-- Add a <ul> tag to group <li> elements. --> 1 2 …" at bounding box center [1168, 283] width 345 height 511
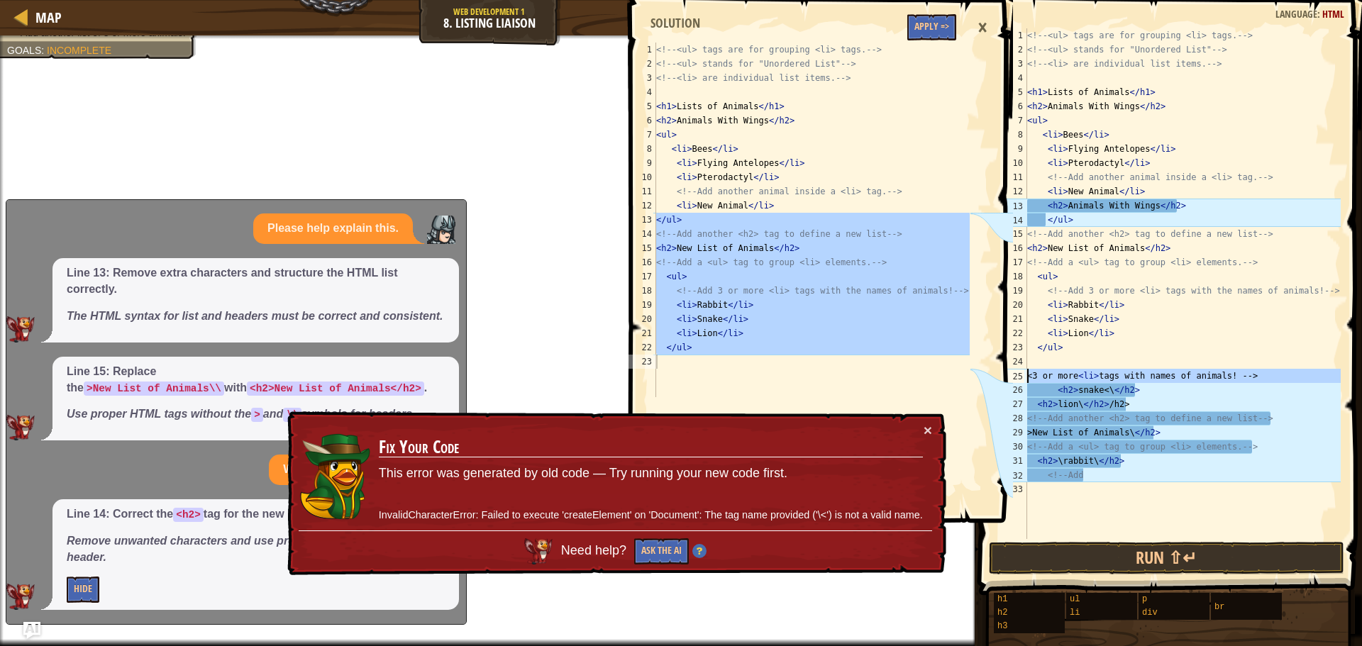
click at [1025, 381] on div "25" at bounding box center [1013, 376] width 28 height 14
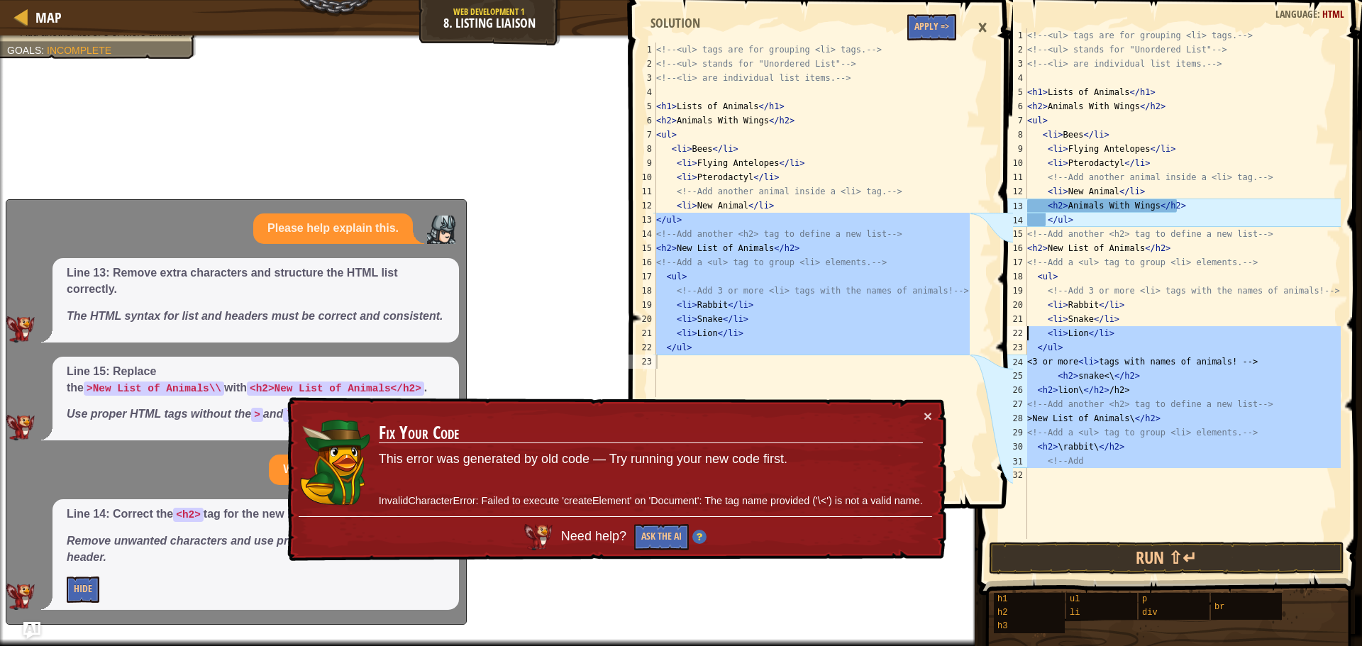
drag, startPoint x: 1092, startPoint y: 469, endPoint x: 999, endPoint y: 339, distance: 159.6
click at [999, 339] on div "Map Web Development 1 8. Listing Liaison Game Menu Done Hints Ask AI </ul> 1 2 …" at bounding box center [681, 323] width 1362 height 646
click at [999, 339] on icon at bounding box center [991, 270] width 43 height 454
drag, startPoint x: 999, startPoint y: 339, endPoint x: 1043, endPoint y: 372, distance: 54.2
click at [1043, 372] on div "Map Web Development 1 8. Listing Liaison Game Menu Done Hints Ask AI </ul> 1 2 …" at bounding box center [681, 323] width 1362 height 646
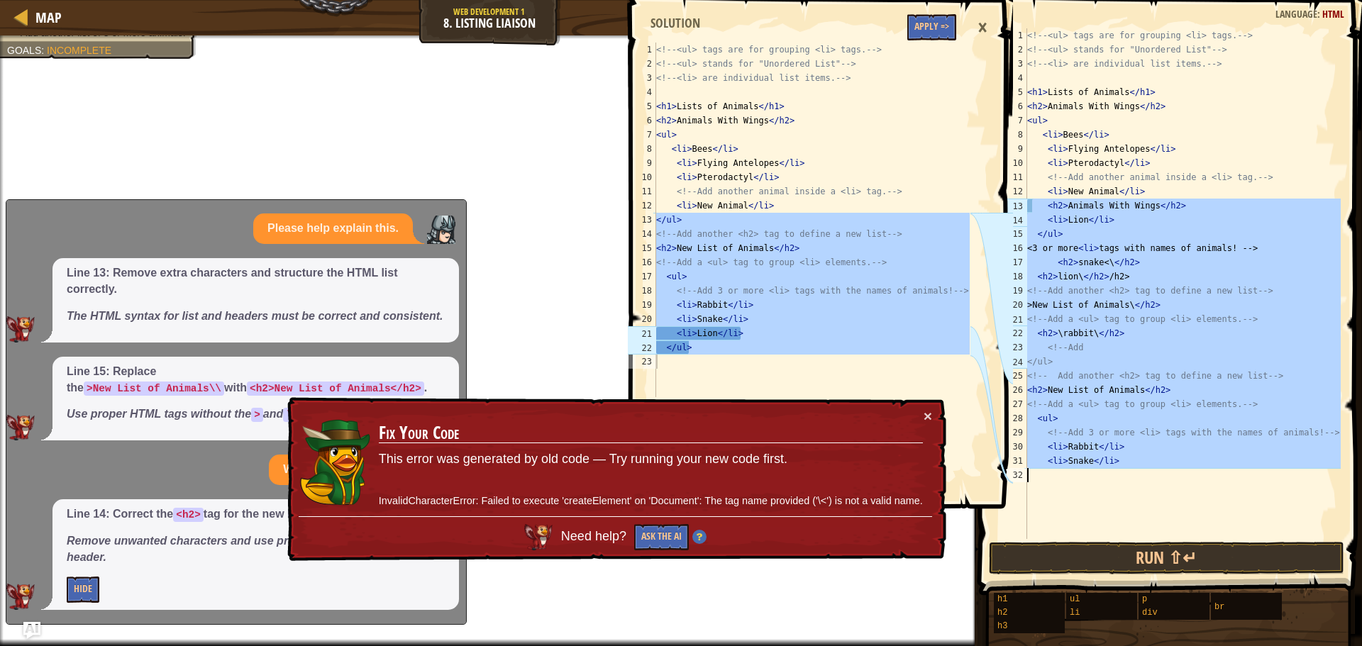
drag, startPoint x: 1032, startPoint y: 204, endPoint x: 1211, endPoint y: 499, distance: 345.3
click at [1211, 499] on div "<!-- <ul> tags are for grouping <li> tags. --> <!-- <ul> stands for "Unordered …" at bounding box center [1182, 297] width 316 height 539
type textarea "<li>Snake</li>"
